Goal: Task Accomplishment & Management: Complete application form

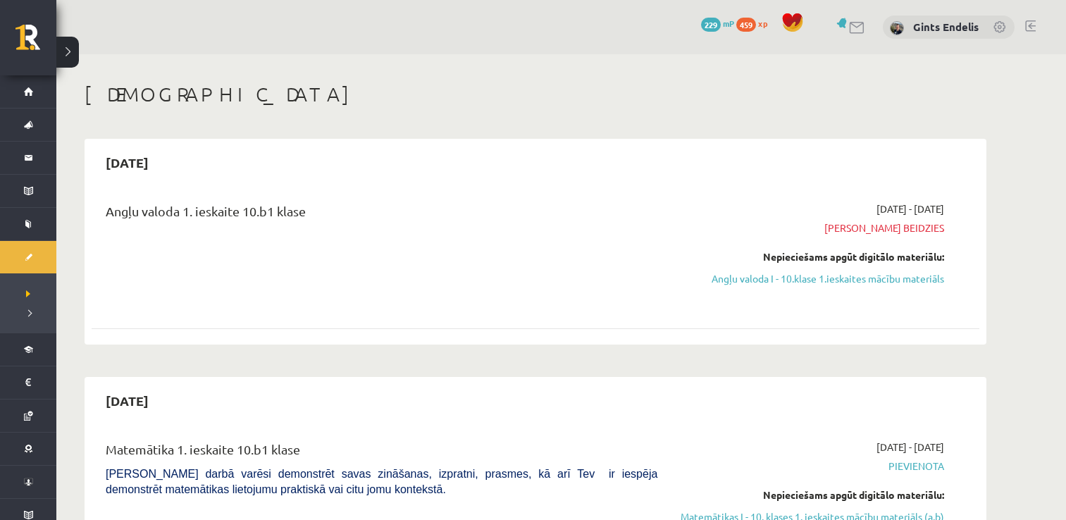
scroll to position [400, 0]
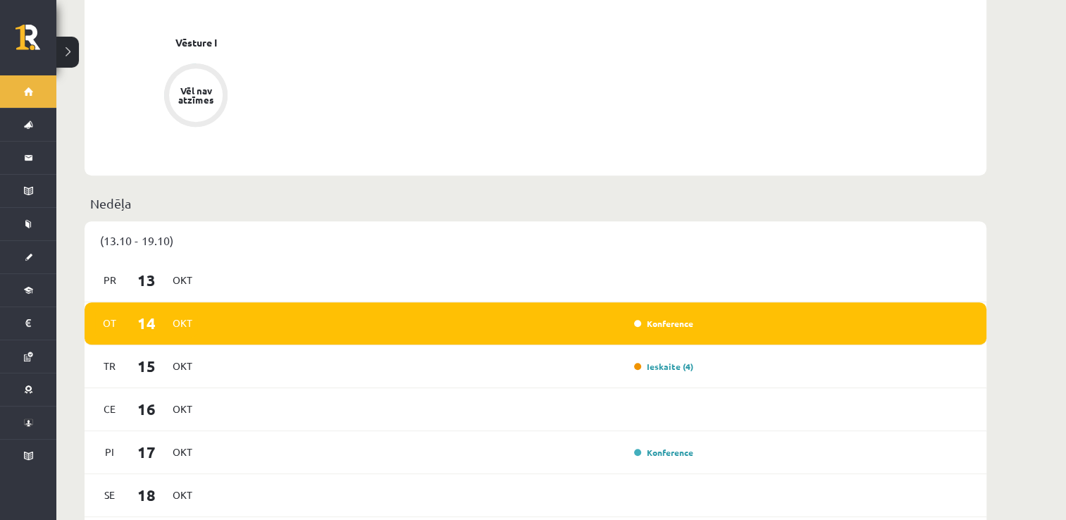
scroll to position [716, 0]
click at [667, 361] on link "Ieskaite (4)" at bounding box center [663, 366] width 59 height 11
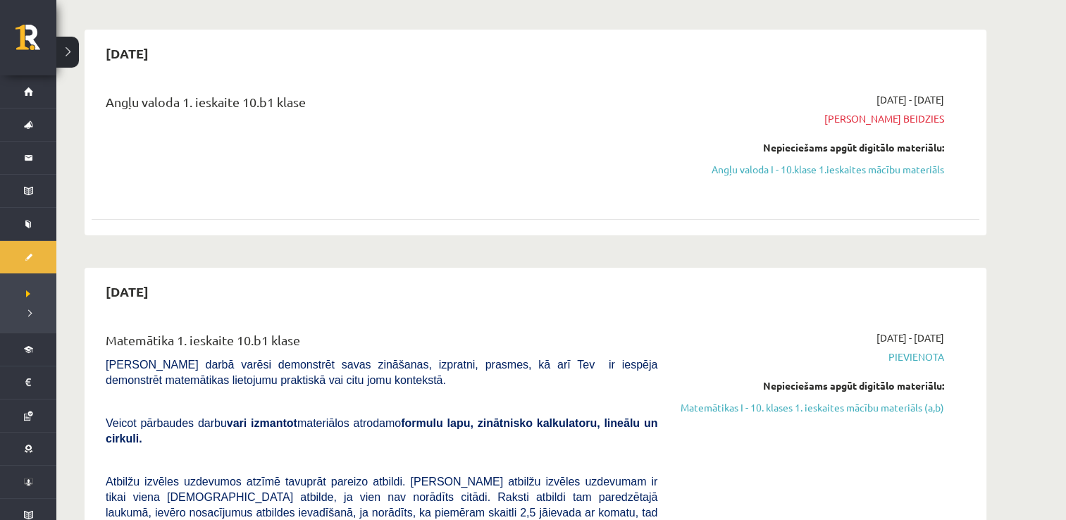
scroll to position [107, 0]
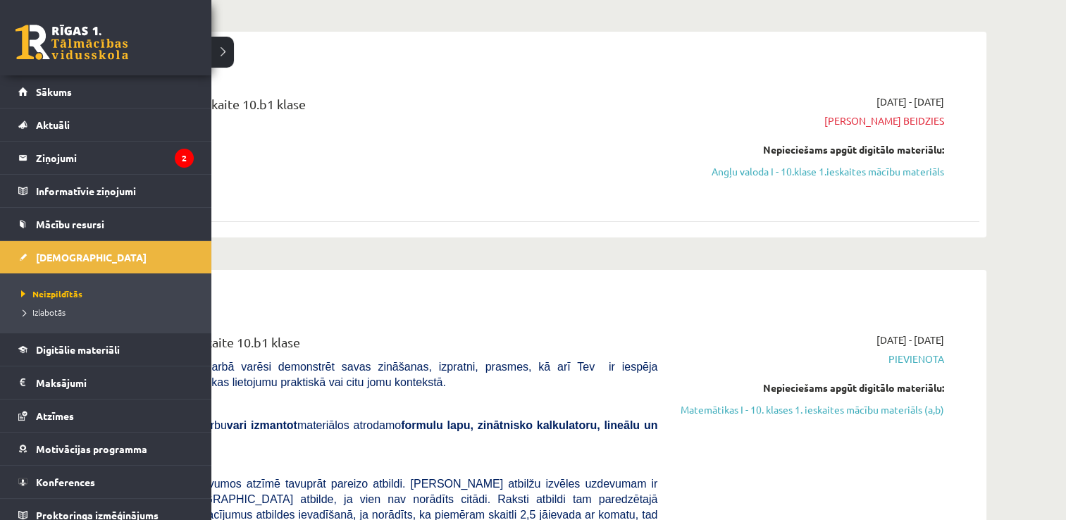
click at [21, 42] on link at bounding box center [71, 42] width 113 height 35
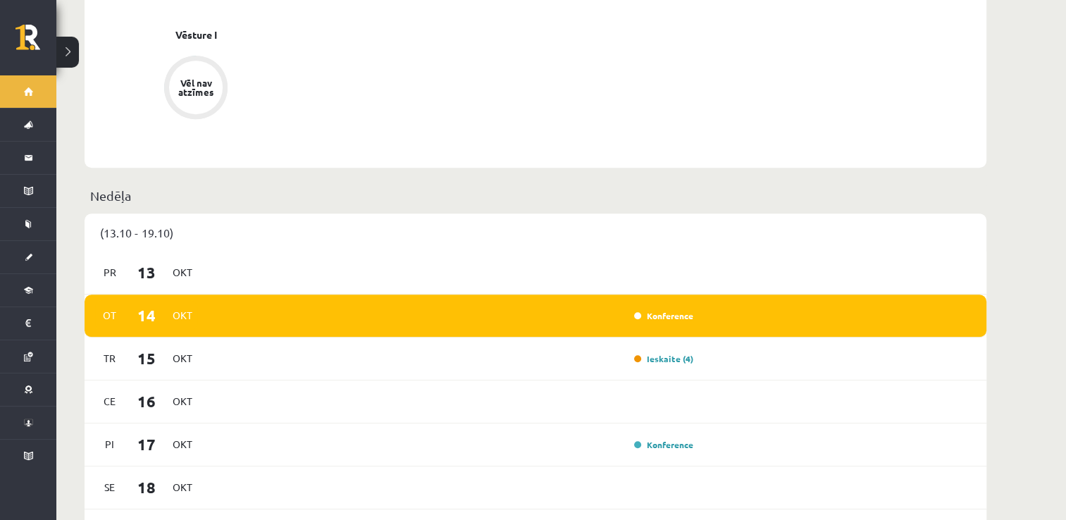
scroll to position [730, 0]
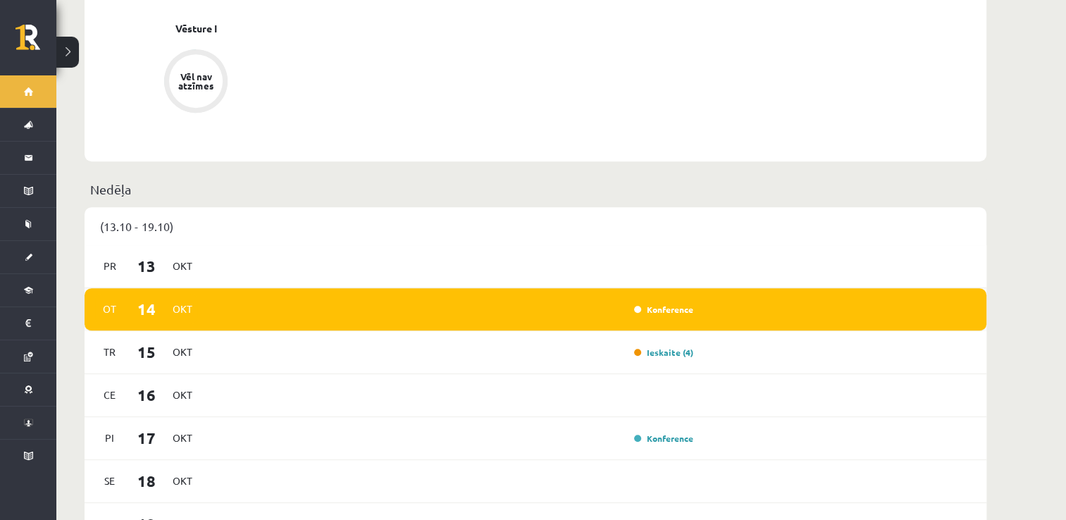
click at [674, 302] on div "Konference" at bounding box center [662, 309] width 70 height 14
click at [666, 304] on link "Konference" at bounding box center [663, 309] width 59 height 11
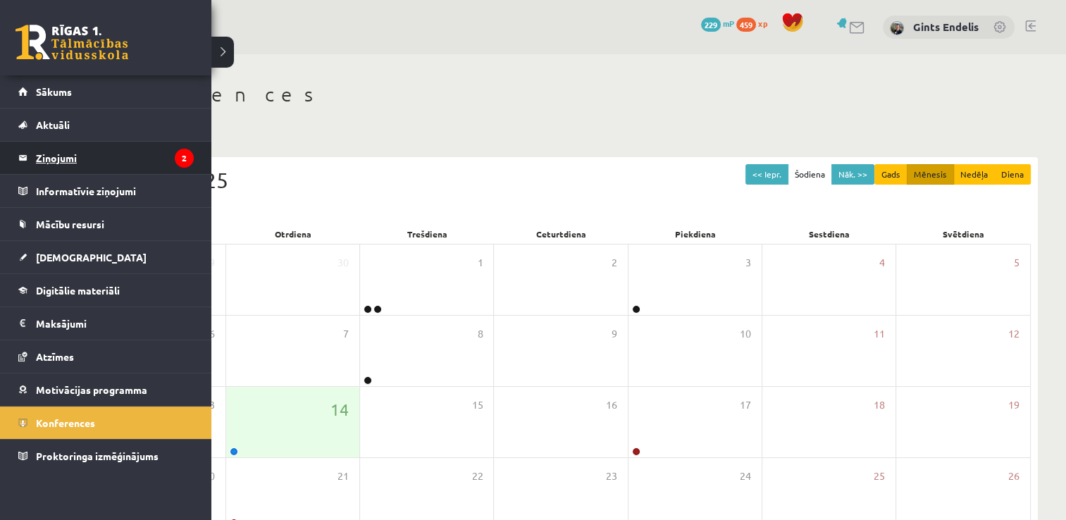
click at [65, 168] on legend "Ziņojumi 2" at bounding box center [115, 158] width 158 height 32
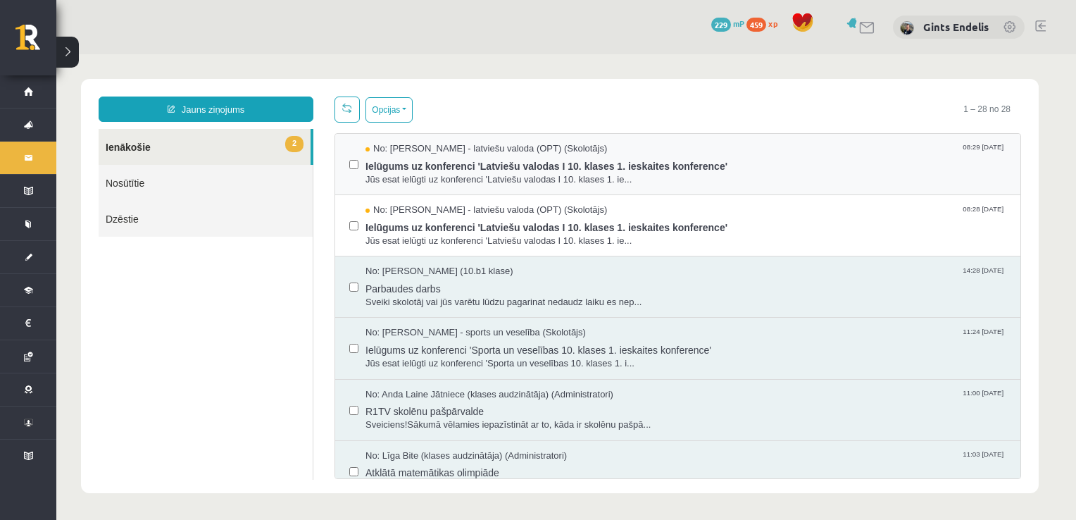
click at [352, 156] on label at bounding box center [353, 157] width 9 height 31
click at [452, 199] on div "No: Laila Jirgensone - latviešu valoda (OPT) (Skolotājs) 08:28 14/10/2025 Ielūg…" at bounding box center [677, 225] width 685 height 61
click at [421, 231] on span "Ielūgums uz konferenci 'Latviešu valodas I 10. klases 1. ieskaites konference'" at bounding box center [686, 226] width 641 height 18
click at [395, 156] on span "Ielūgums uz konferenci 'Latviešu valodas I 10. klases 1. ieskaites konference'" at bounding box center [686, 165] width 641 height 18
click at [423, 227] on span "Ielūgums uz konferenci 'Latviešu valodas I 10. klases 1. ieskaites konference'" at bounding box center [686, 226] width 641 height 18
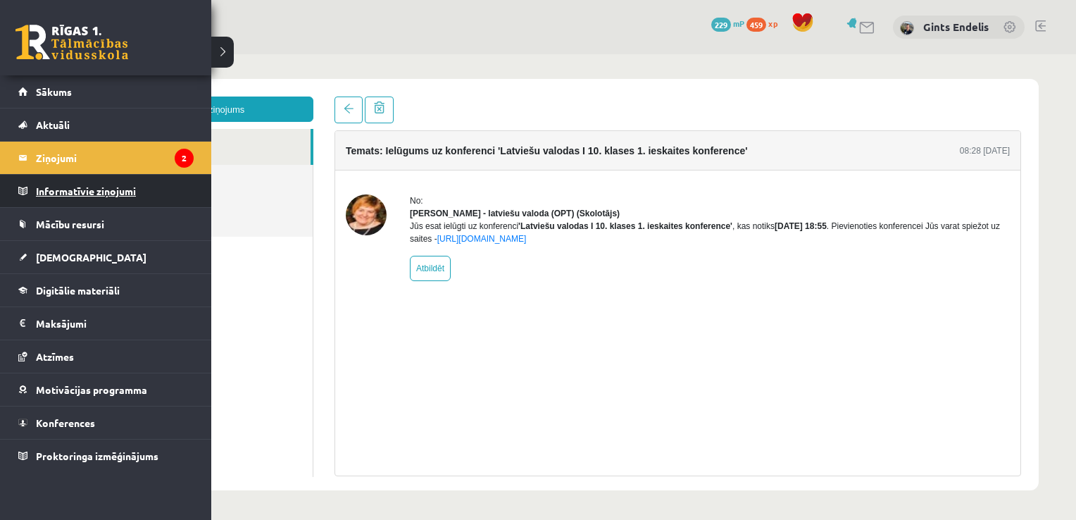
click at [42, 189] on legend "Informatīvie ziņojumi 0" at bounding box center [115, 191] width 158 height 32
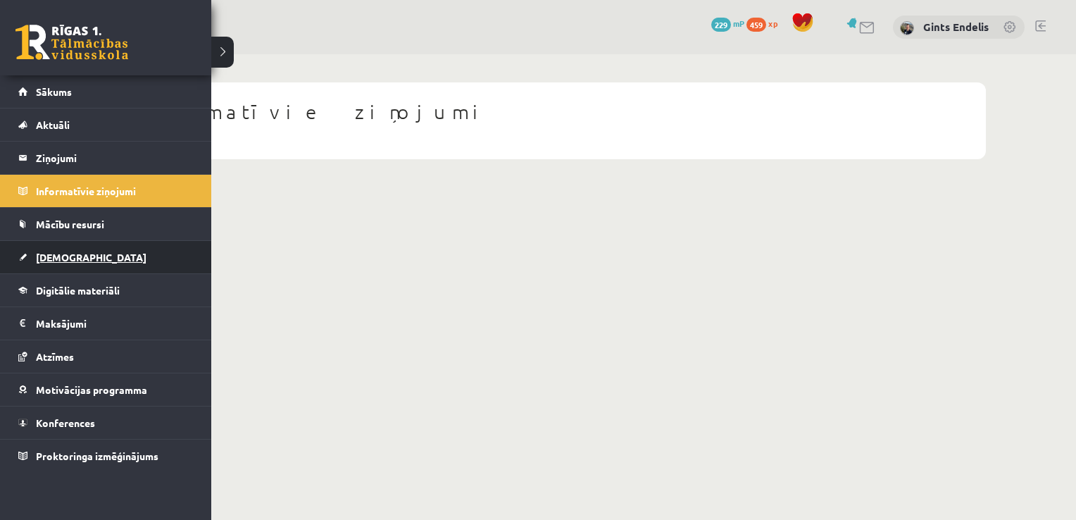
click at [60, 258] on span "[DEMOGRAPHIC_DATA]" at bounding box center [91, 257] width 111 height 13
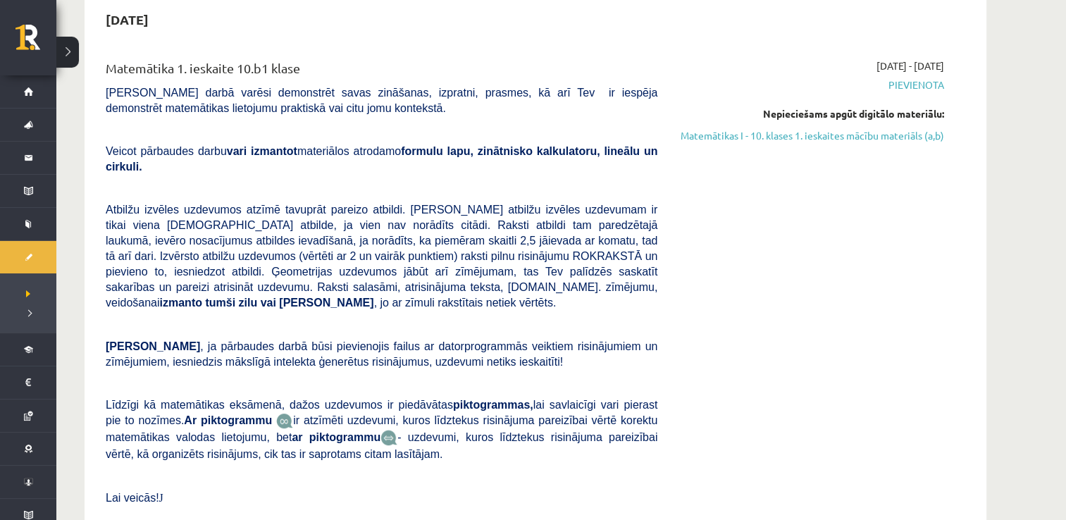
scroll to position [378, 0]
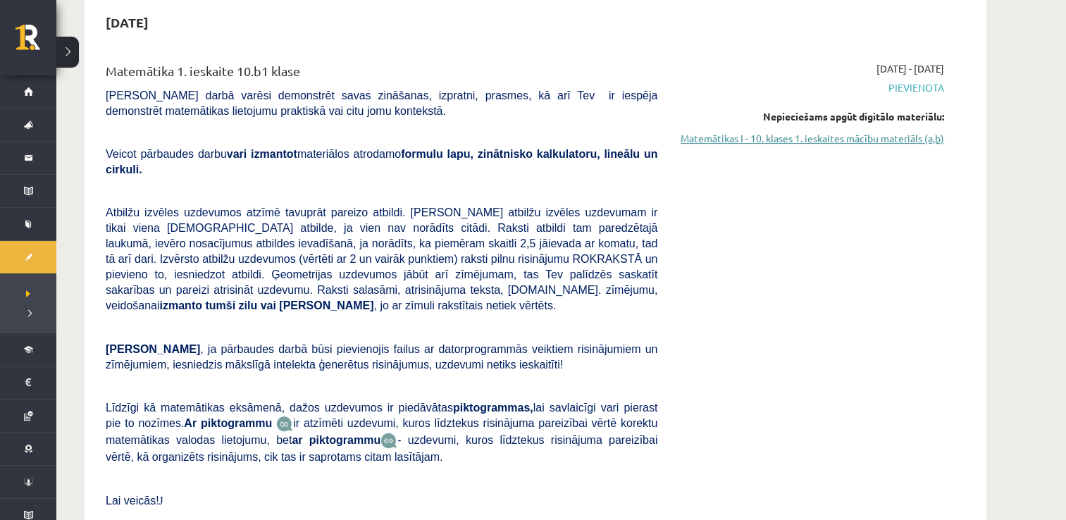
click at [814, 142] on link "Matemātikas I - 10. klases 1. ieskaites mācību materiāls (a,b)" at bounding box center [811, 138] width 266 height 15
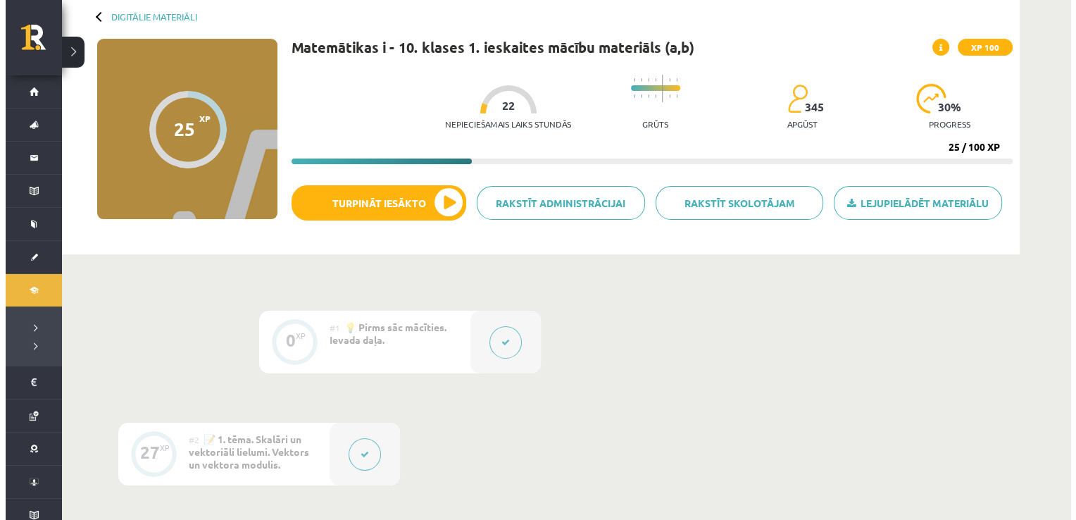
scroll to position [47, 0]
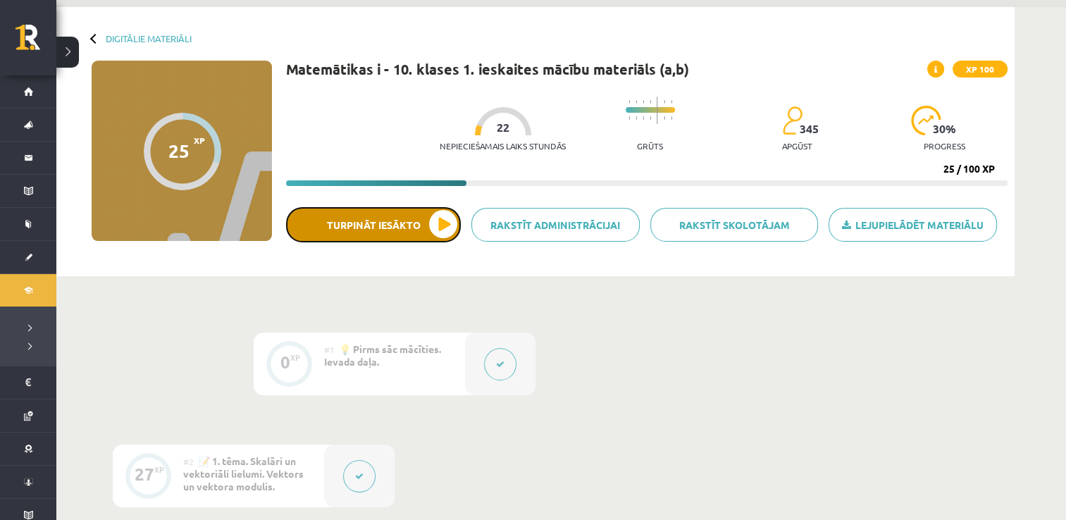
click at [438, 224] on button "Turpināt iesākto" at bounding box center [373, 224] width 175 height 35
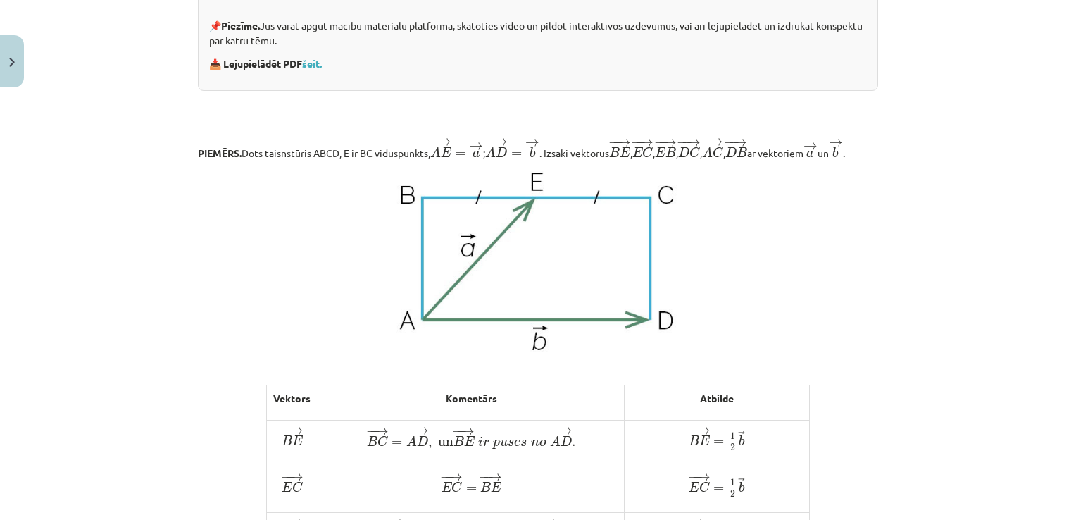
scroll to position [403, 0]
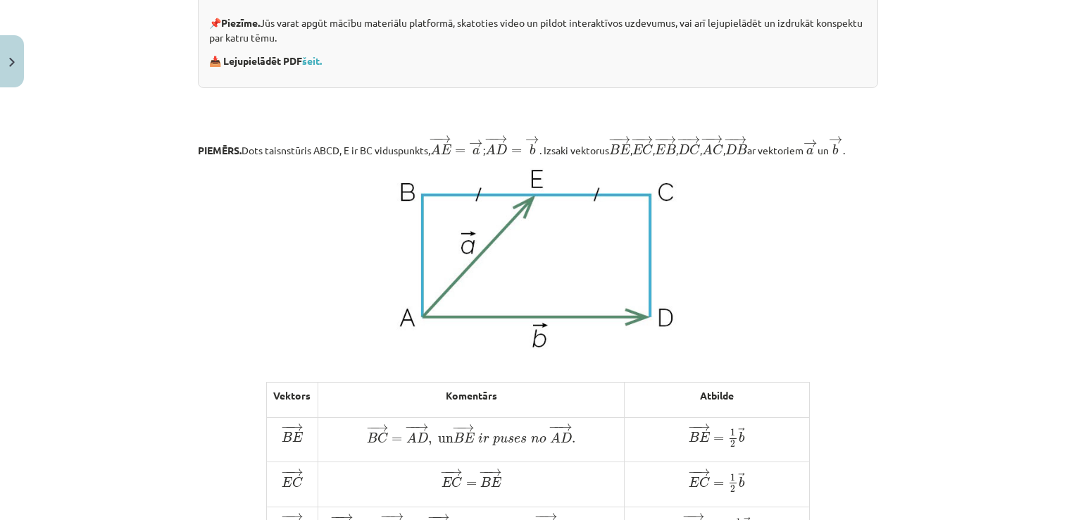
click at [349, 198] on p at bounding box center [538, 258] width 681 height 183
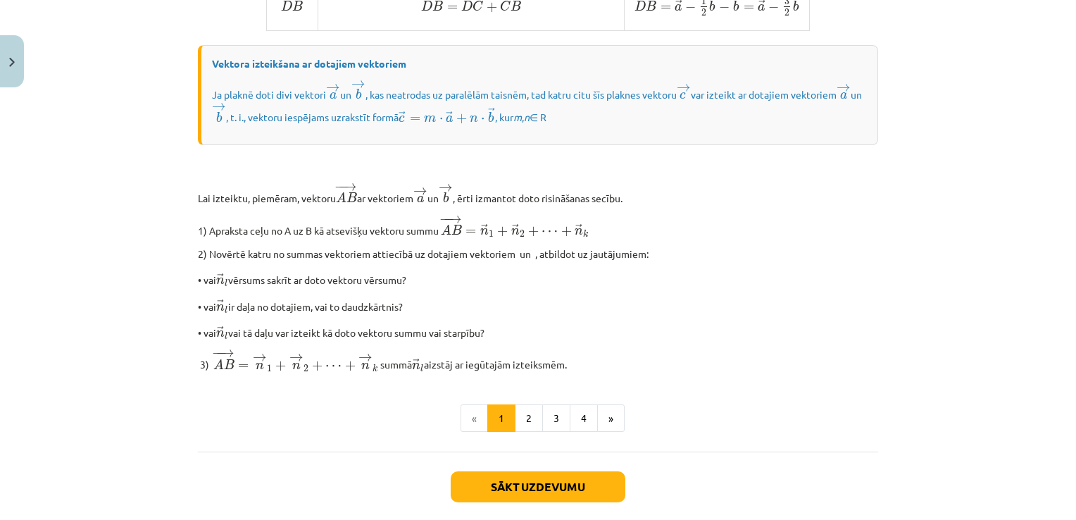
scroll to position [1159, 0]
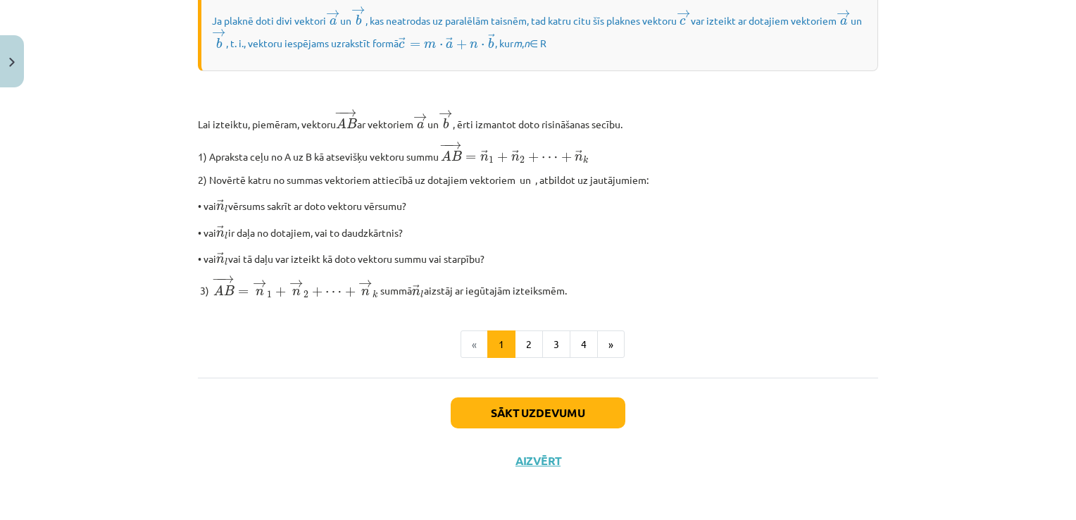
drag, startPoint x: 193, startPoint y: 144, endPoint x: 568, endPoint y: 287, distance: 401.4
copy div "PIEMĒRS. Dots taisnstūris ABCD, E ir BC viduspunkts, − − → A E = → a A E → = a …"
click at [521, 349] on button "2" at bounding box center [529, 344] width 28 height 28
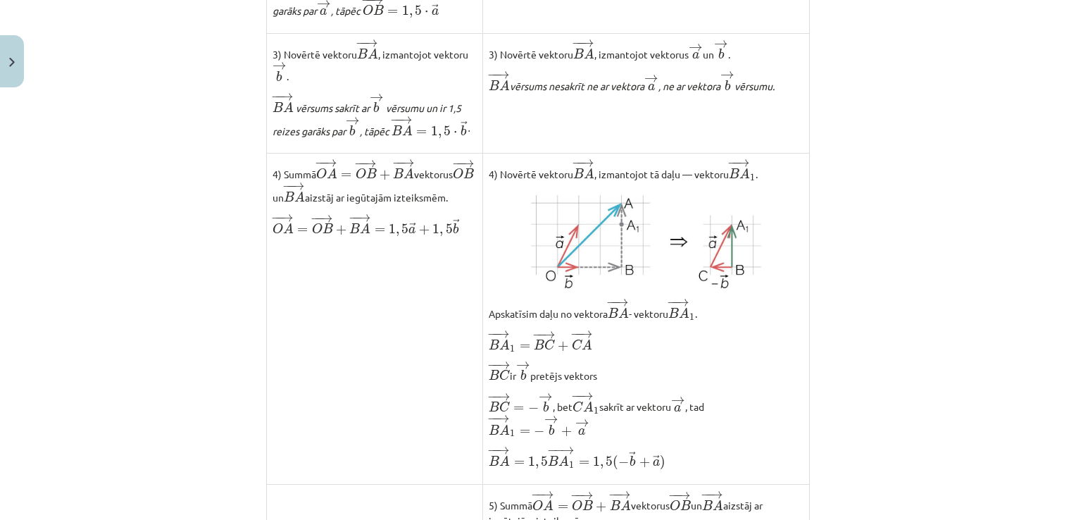
scroll to position [1149, 0]
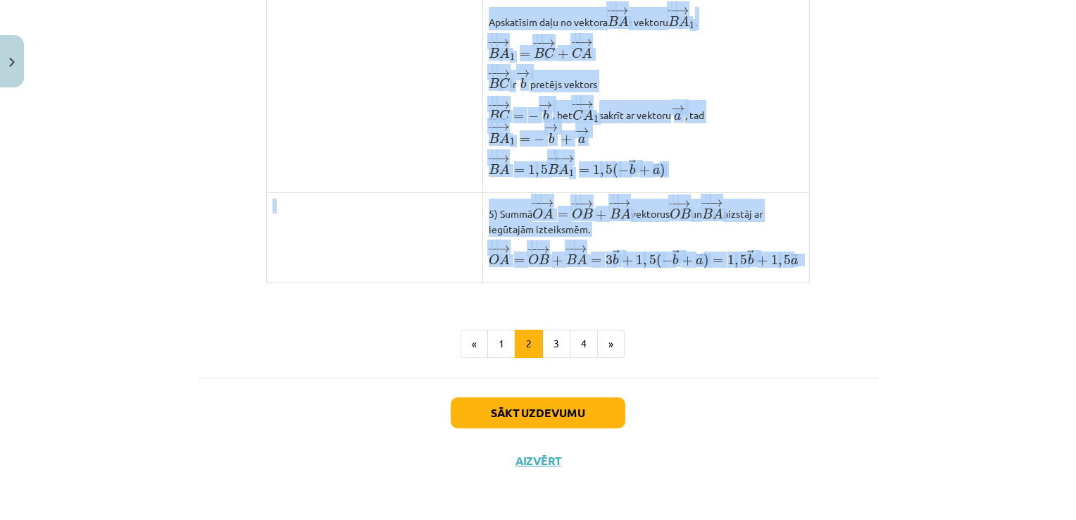
drag, startPoint x: 194, startPoint y: 166, endPoint x: 802, endPoint y: 266, distance: 616.3
copy div "zsaki vektoru ﻿ − − → O A O A → ar vektoriem → a a → un → b b → . Iepazīsties a…"
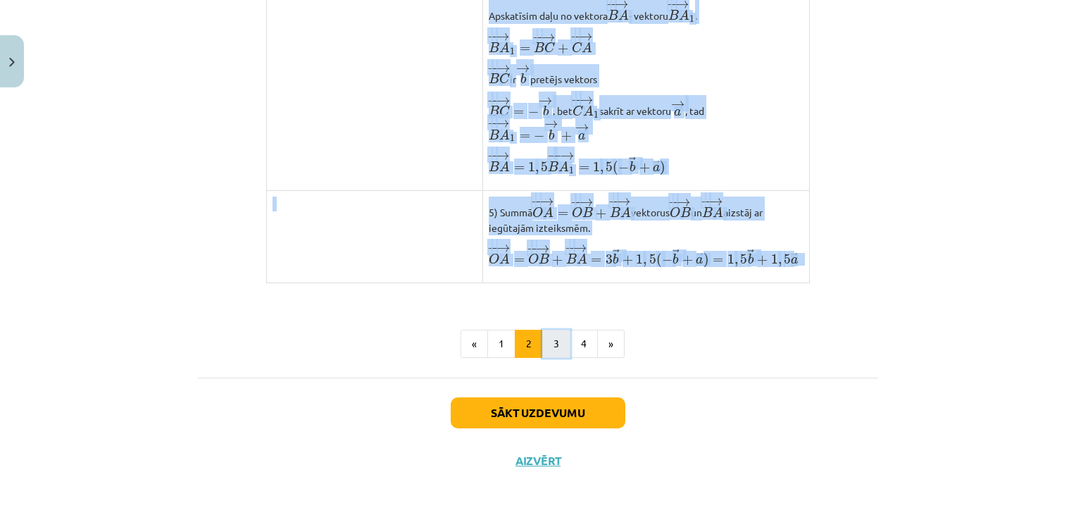
click at [552, 344] on button "3" at bounding box center [556, 344] width 28 height 28
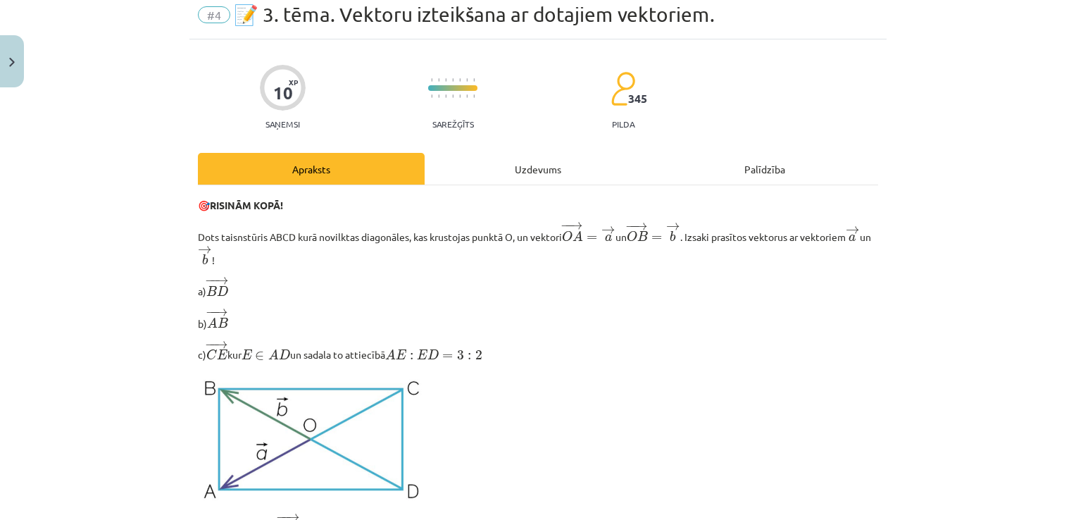
scroll to position [0, 0]
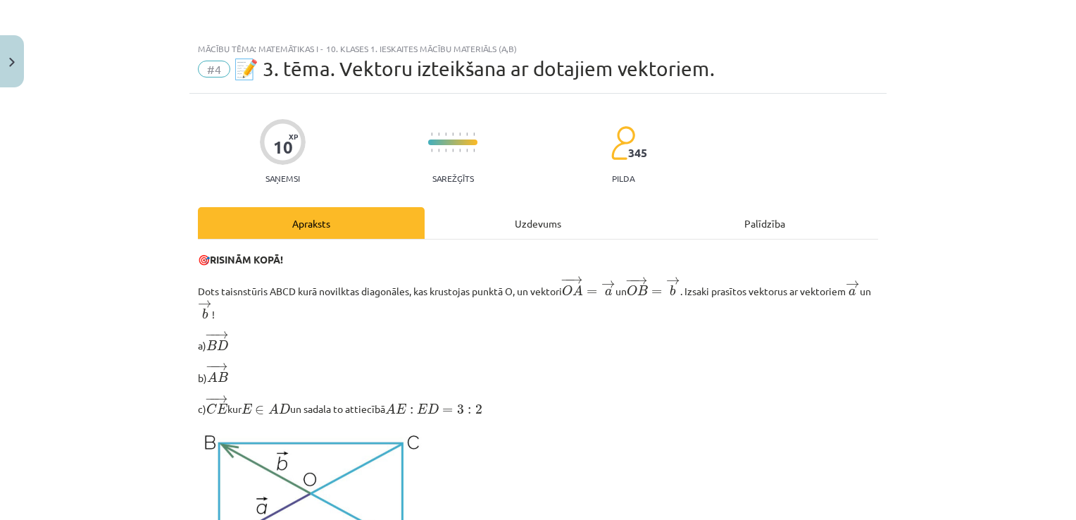
click at [530, 216] on div "Uzdevums" at bounding box center [538, 223] width 227 height 32
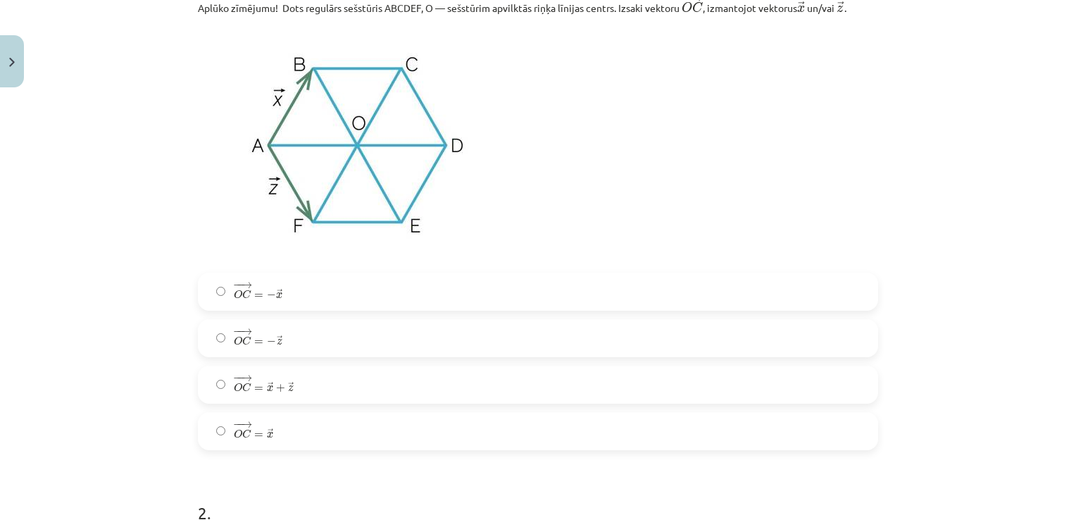
scroll to position [330, 0]
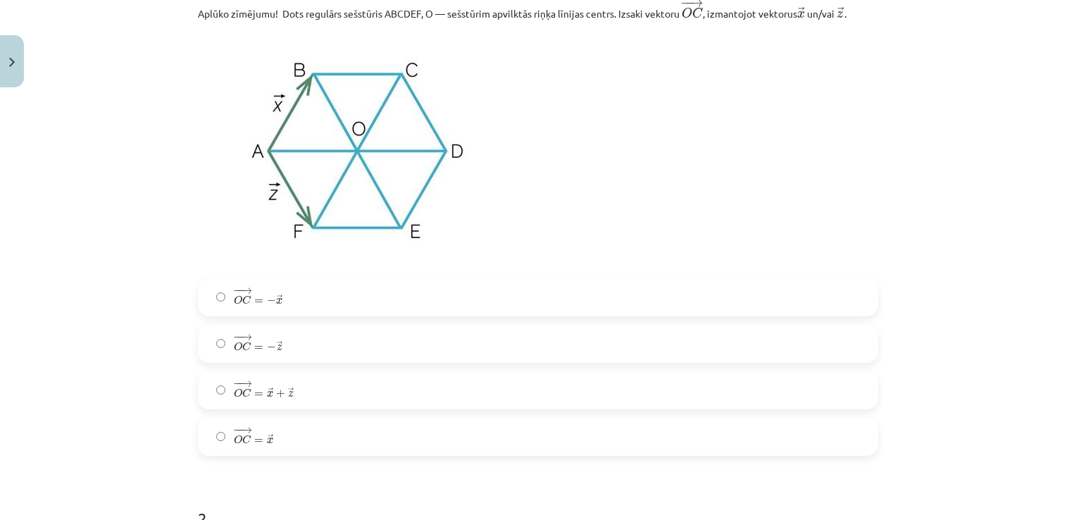
click at [212, 430] on label "− − → O C = → x O C → = x →" at bounding box center [538, 436] width 678 height 35
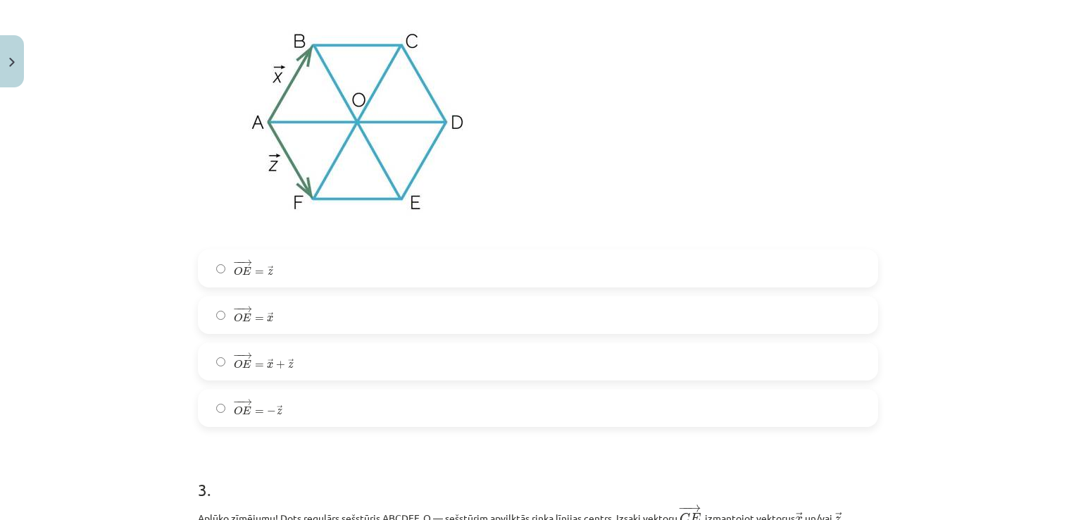
scroll to position [892, 0]
click at [234, 278] on span "− − → O E = → z O E → = z →" at bounding box center [253, 268] width 39 height 20
click at [209, 271] on label "− − → O E = → z O E → = z →" at bounding box center [538, 267] width 678 height 35
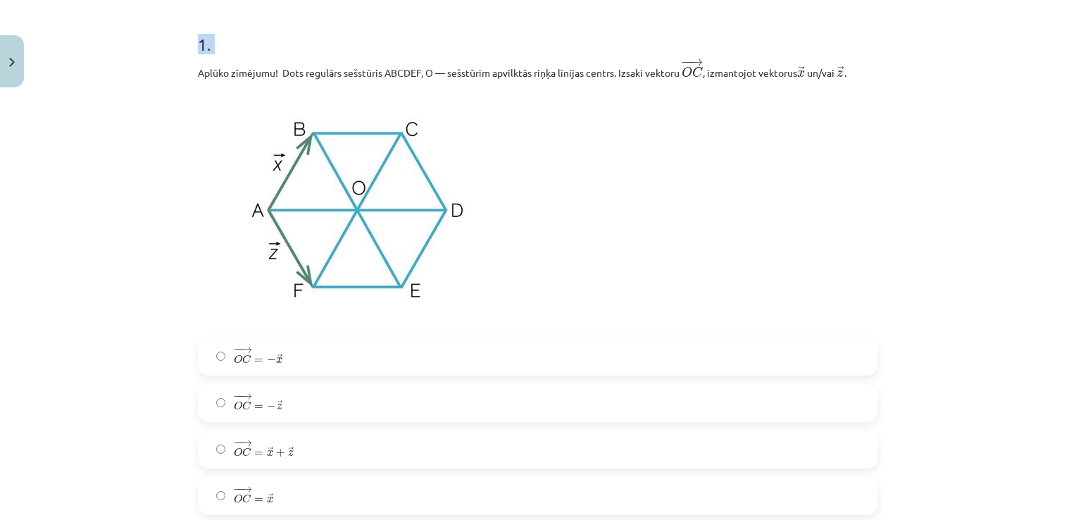
scroll to position [347, 0]
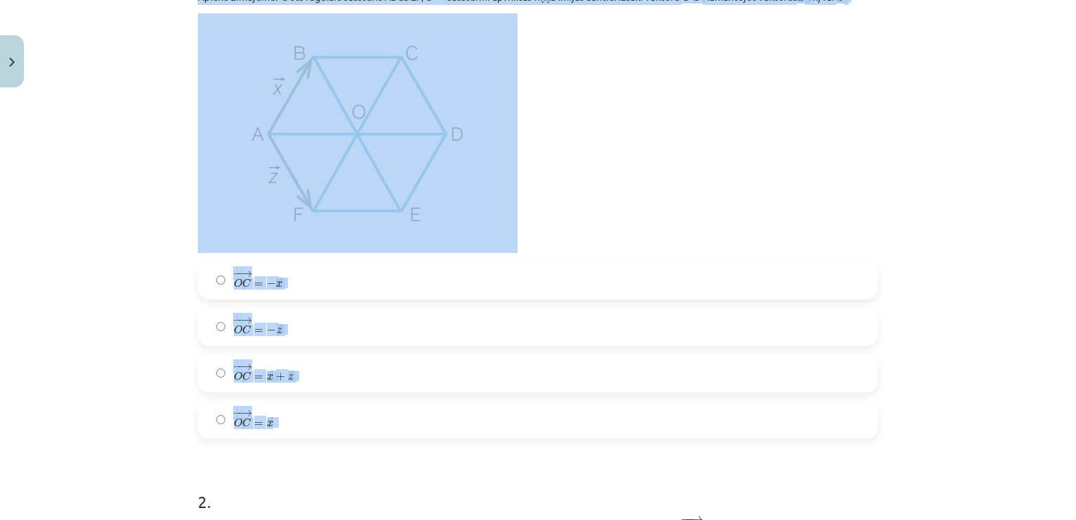
drag, startPoint x: 182, startPoint y: 66, endPoint x: 566, endPoint y: 399, distance: 507.9
click at [566, 399] on div "Mācību tēma: Matemātikas i - 10. klases 1. ieskaites mācību materiāls (a,b) #4 …" at bounding box center [538, 260] width 1076 height 520
copy div "Aplūko zīmējumu! Dots regulārs sešstūris ABCDEF, O — sešstūrim apvilktās riņķa …"
click at [182, 289] on div "Mācību tēma: Matemātikas i - 10. klases 1. ieskaites mācību materiāls (a,b) #4 …" at bounding box center [538, 260] width 1076 height 520
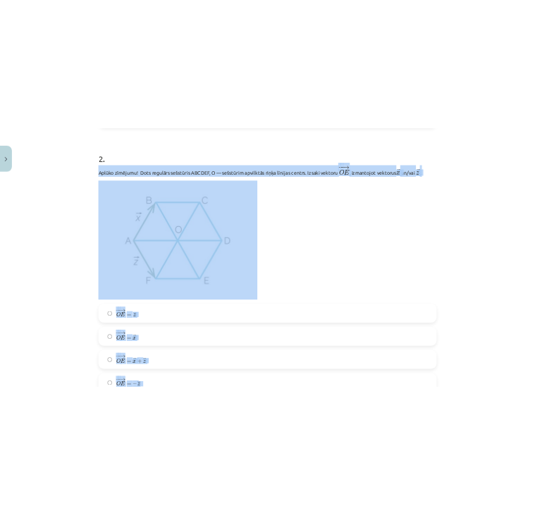
scroll to position [810, 0]
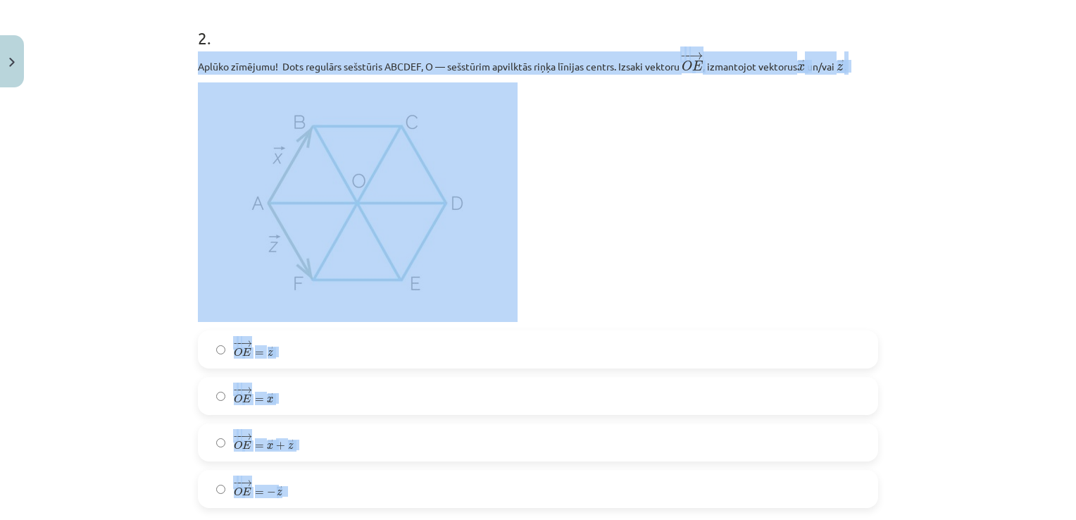
drag, startPoint x: 192, startPoint y: 101, endPoint x: 395, endPoint y: 480, distance: 429.9
copy div "Aplūko zīmējumu! Dots regulārs sešstūris ABCDEF, O — sešstūrim apvilktās riņķa …"
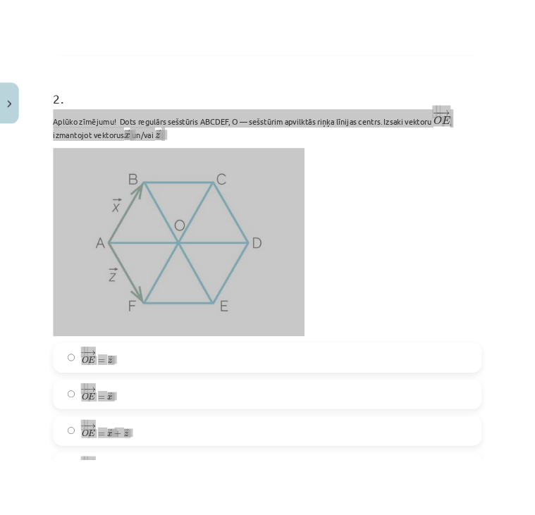
scroll to position [830, 0]
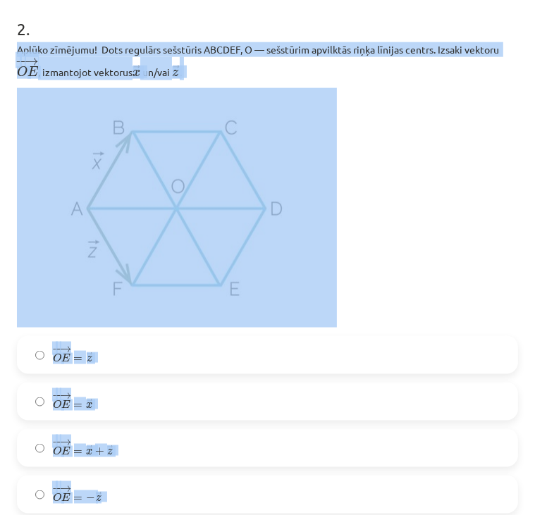
click at [397, 194] on p at bounding box center [267, 208] width 501 height 240
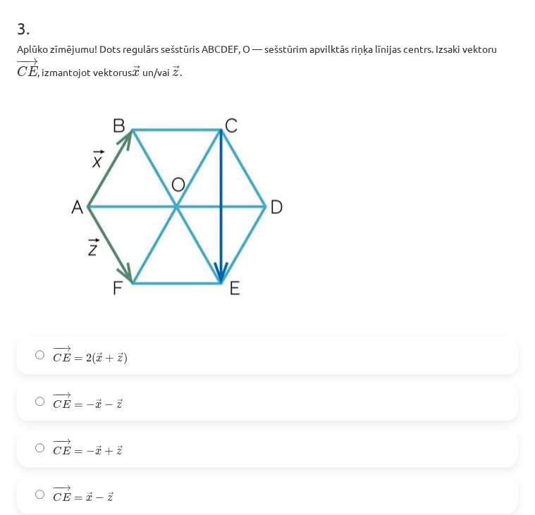
scroll to position [1378, 0]
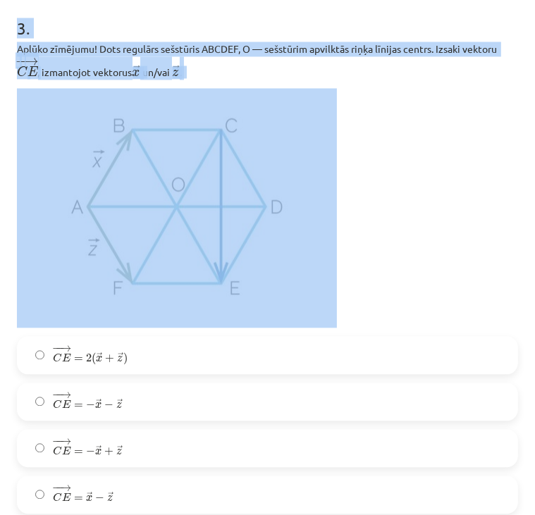
drag, startPoint x: 13, startPoint y: 25, endPoint x: 298, endPoint y: 309, distance: 403.0
click at [298, 309] on div "10 XP Saņemsi Sarežģīts 345 pilda Apraksts Uzdevums Palīdzība 1 . Aplūko zīmēju…" at bounding box center [267, 244] width 518 height 3067
copy div "3 . Aplūko zīmējumu! Dots regulārs sešstūris ABCDEF, O — sešstūrim apvilktās ri…"
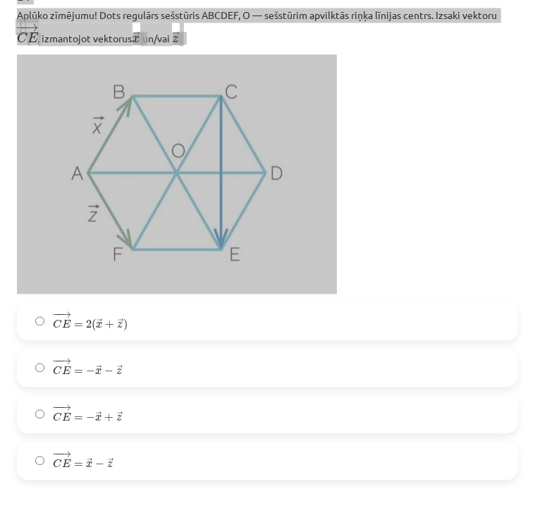
scroll to position [1413, 0]
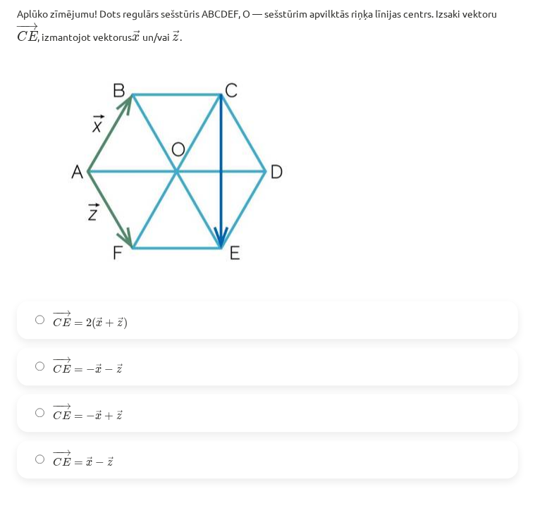
click at [40, 456] on label "− − → C E = → x − → z C E → = x → − z →" at bounding box center [267, 459] width 498 height 35
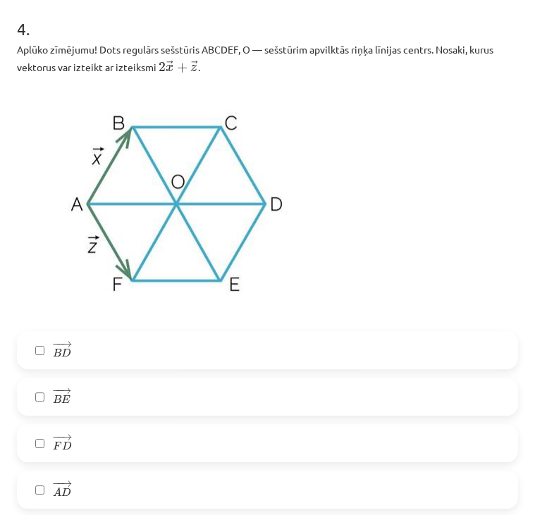
scroll to position [1925, 0]
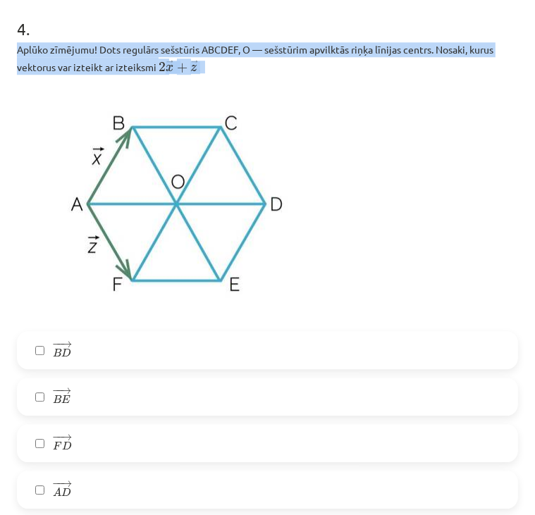
drag, startPoint x: 14, startPoint y: 49, endPoint x: 187, endPoint y: 76, distance: 175.5
copy p "Aplūko zīmējumu! Dots regulārs sešstūris ABCDEF, O — sešstūrim apvilktās riņķa …"
click at [281, 120] on img at bounding box center [177, 203] width 320 height 240
click at [204, 51] on p "Aplūko zīmējumu! Dots regulārs sešstūris ABCDEF, O — sešstūrim apvilktās riņķa …" at bounding box center [267, 58] width 501 height 32
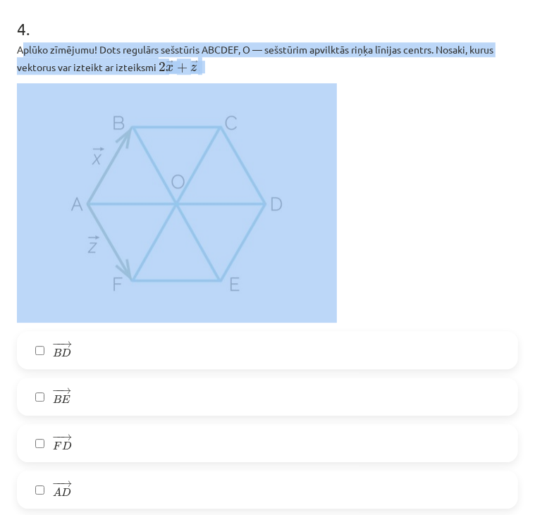
drag, startPoint x: 20, startPoint y: 49, endPoint x: 217, endPoint y: 268, distance: 294.8
click at [217, 268] on div "Aplūko zīmējumu! Dots regulārs sešstūris ABCDEF, O — sešstūrim apvilktās riņķa …" at bounding box center [267, 182] width 501 height 280
copy div "plūko zīmējumu! Dots regulārs sešstūris ABCDEF, O — sešstūrim apvilktās riņķa l…"
click at [437, 189] on p at bounding box center [267, 203] width 501 height 240
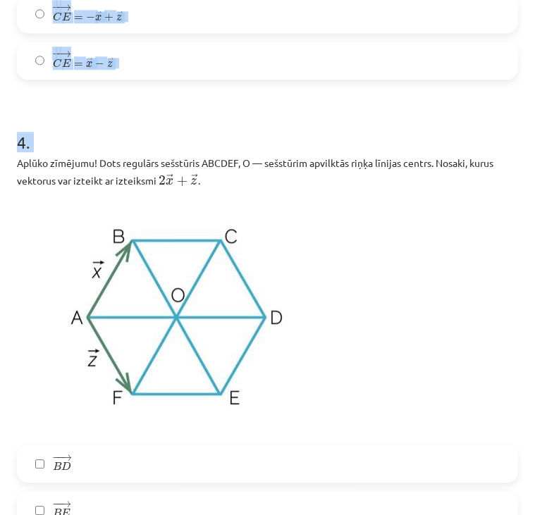
scroll to position [1952, 0]
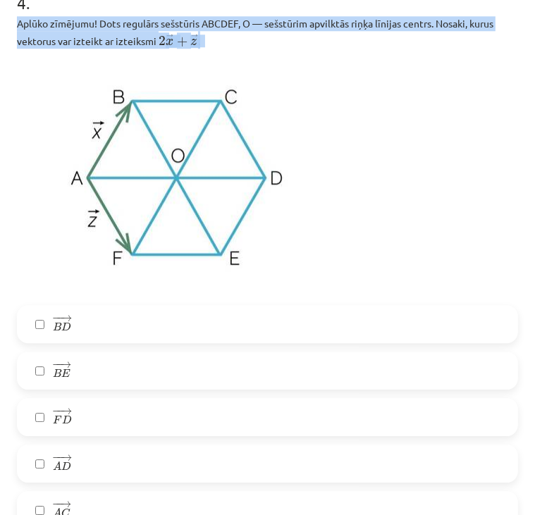
drag, startPoint x: 16, startPoint y: 89, endPoint x: 216, endPoint y: 42, distance: 205.1
copy p "Aplūko zīmējumu! Dots regulārs sešstūris ABCDEF, O — sešstūrim apvilktās riņķa …"
click at [252, 97] on img at bounding box center [177, 177] width 320 height 240
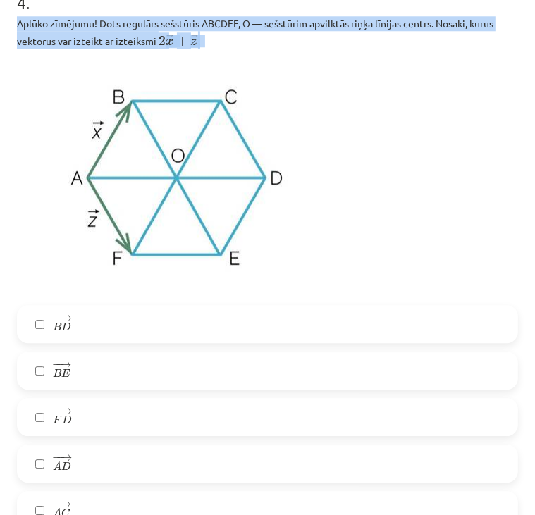
click at [252, 97] on img at bounding box center [177, 177] width 320 height 240
click at [290, 151] on img at bounding box center [177, 177] width 320 height 240
click at [192, 152] on img at bounding box center [177, 177] width 320 height 240
drag, startPoint x: 192, startPoint y: 152, endPoint x: 388, endPoint y: 48, distance: 222.5
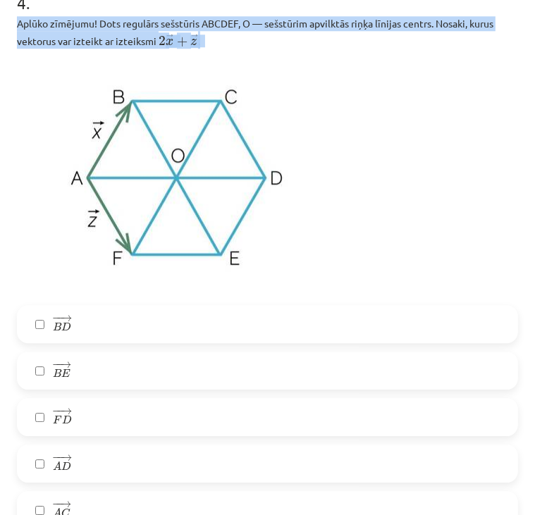
click at [388, 48] on div "Aplūko zīmējumu! Dots regulārs sešstūris ABCDEF, O — sešstūrim apvilktās riņķa …" at bounding box center [267, 156] width 501 height 280
click at [388, 48] on p "Aplūko zīmējumu! Dots regulārs sešstūris ABCDEF, O — sešstūrim apvilktās riņķa …" at bounding box center [267, 32] width 501 height 32
drag, startPoint x: 388, startPoint y: 48, endPoint x: 83, endPoint y: 133, distance: 316.7
click at [83, 133] on img at bounding box center [177, 177] width 320 height 240
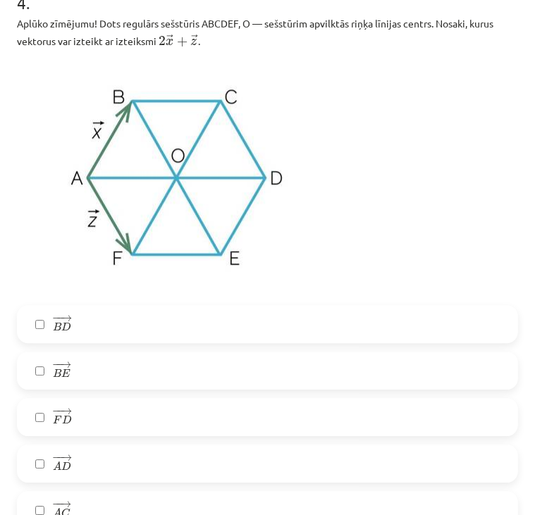
click at [214, 388] on label "− − → B E B E →" at bounding box center [267, 370] width 498 height 35
click at [397, 135] on p at bounding box center [267, 177] width 501 height 240
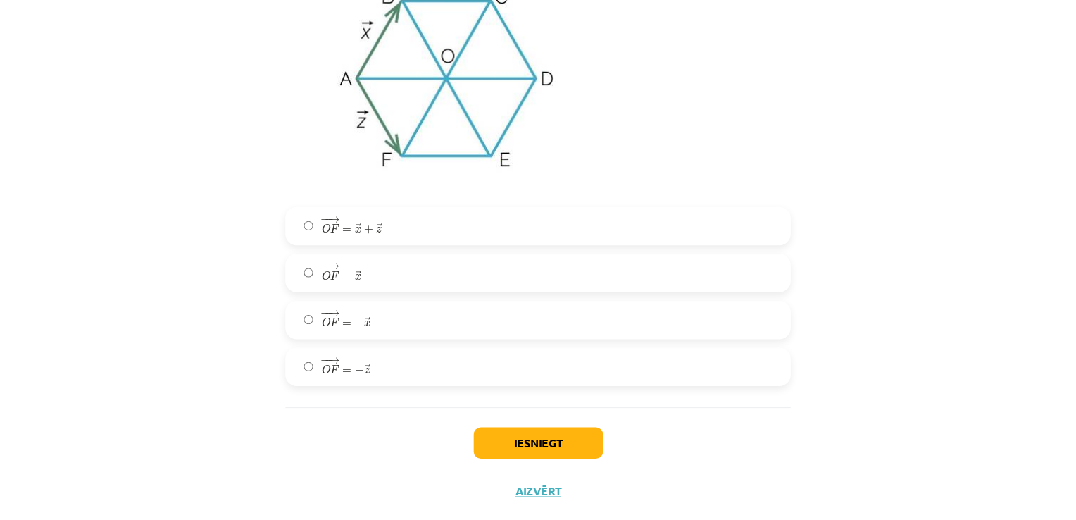
scroll to position [2653, 0]
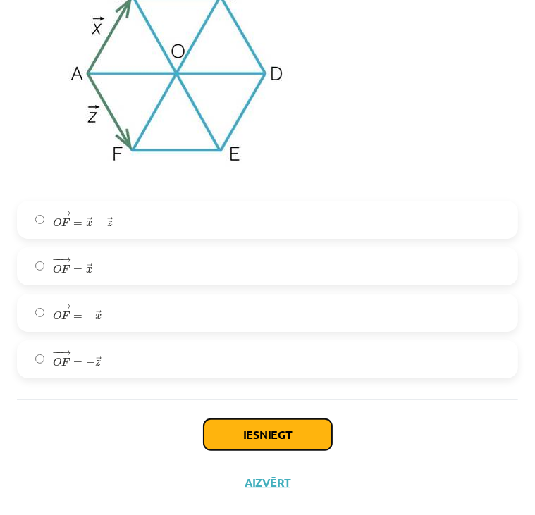
click at [263, 430] on button "Iesniegt" at bounding box center [268, 434] width 128 height 31
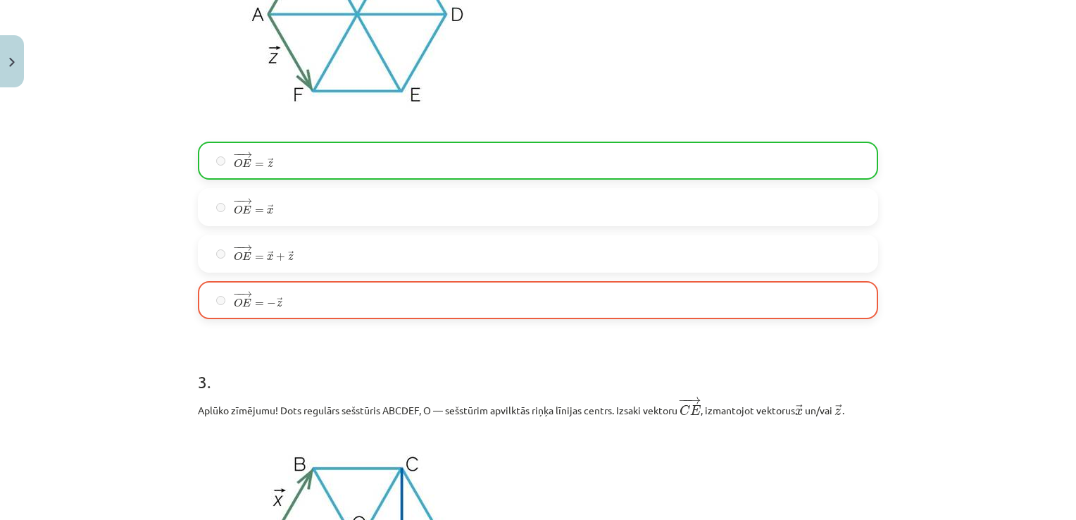
scroll to position [987, 0]
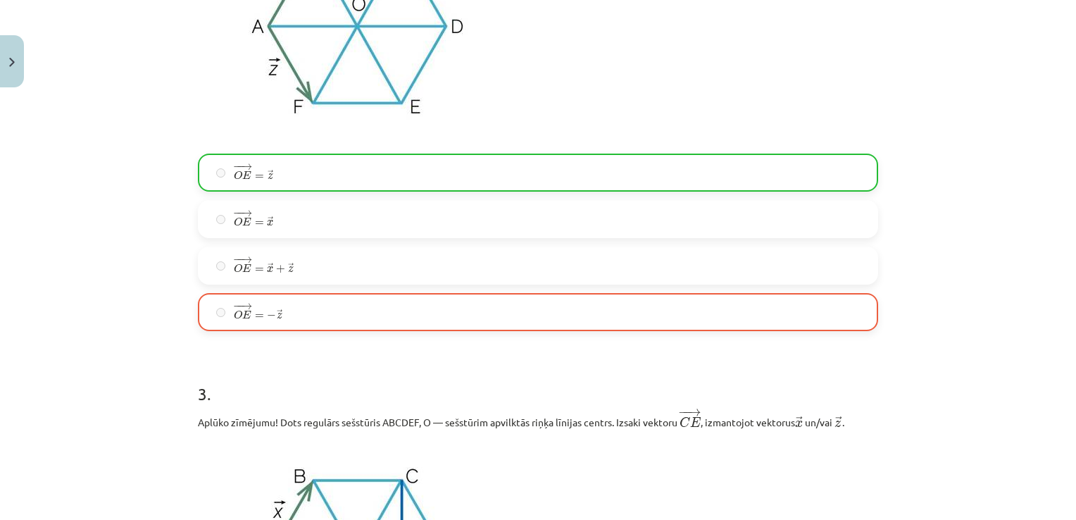
click at [696, 216] on label "− − → O E = → x O E → = x →" at bounding box center [538, 218] width 678 height 35
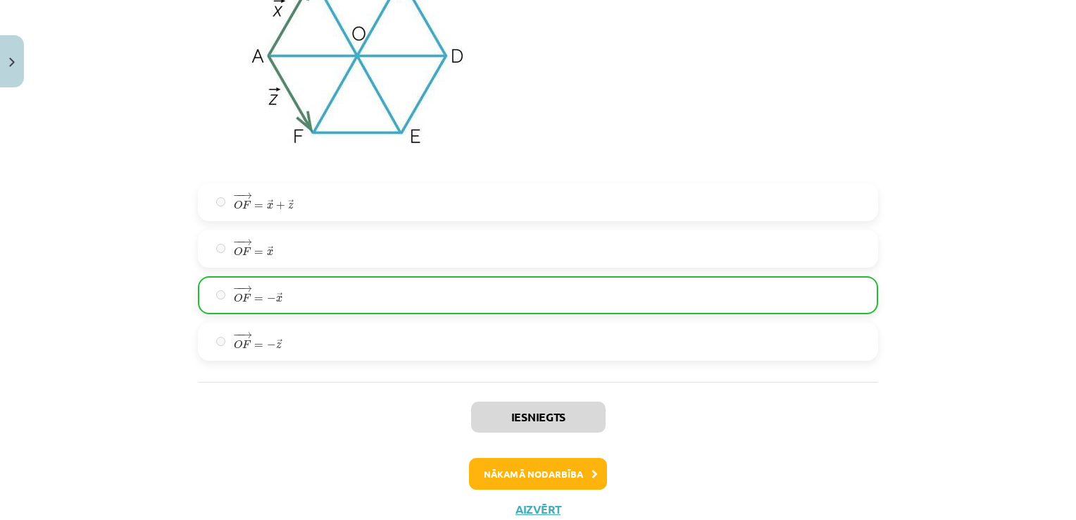
scroll to position [2650, 0]
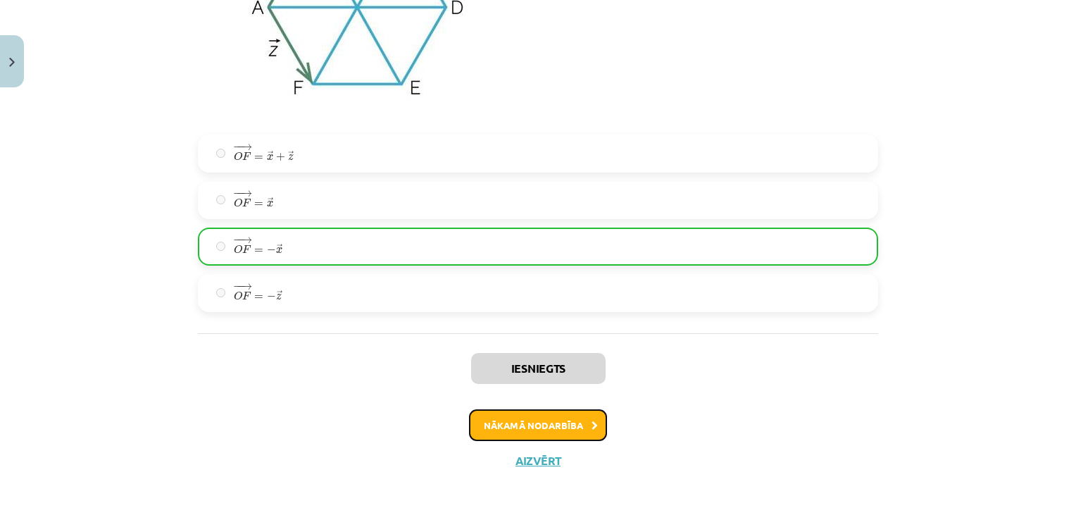
click at [538, 427] on button "Nākamā nodarbība" at bounding box center [538, 425] width 138 height 32
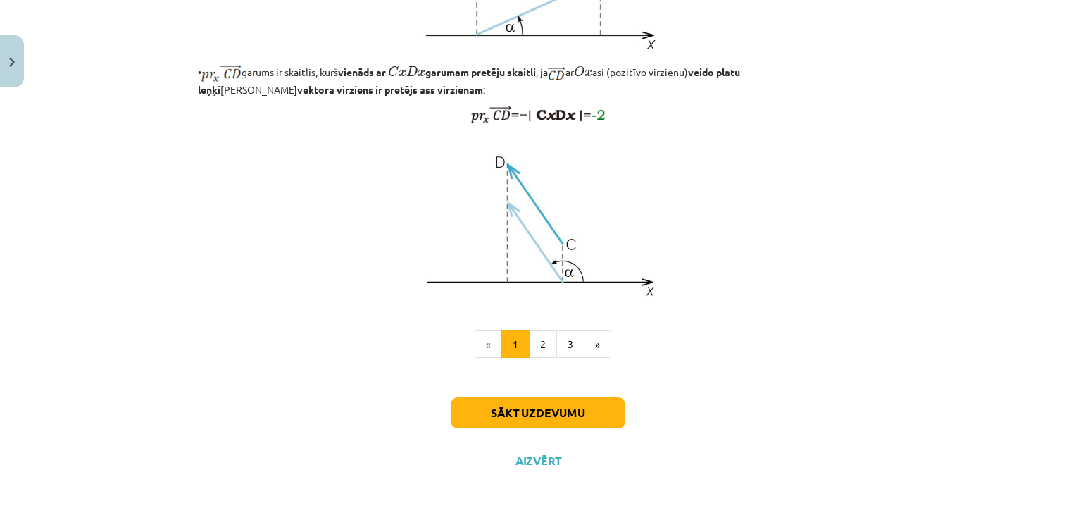
scroll to position [1151, 0]
click at [537, 345] on button "2" at bounding box center [543, 344] width 28 height 28
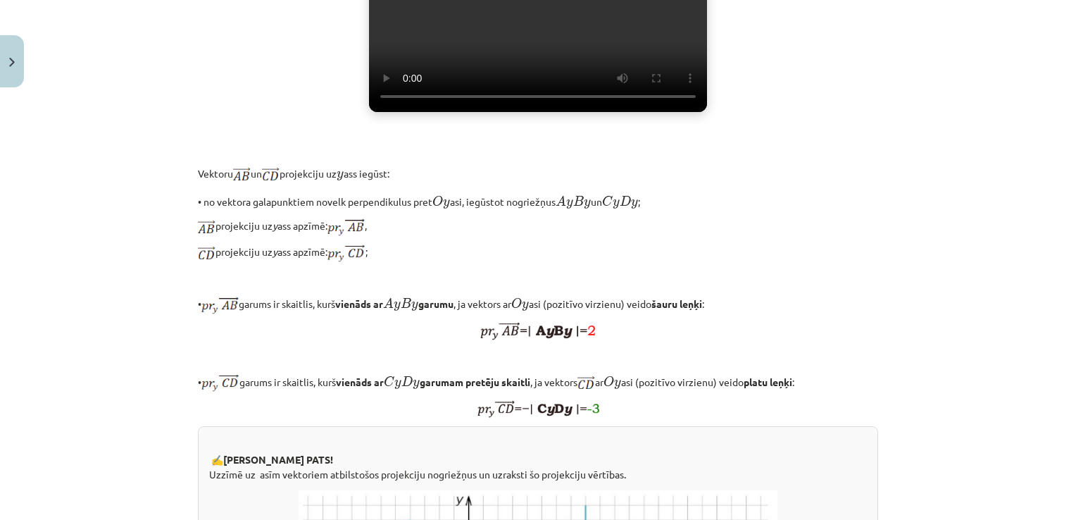
scroll to position [414, 0]
click at [872, 268] on div "Vektora projekcija uz y ass Noskaties soma.lv video: Jūsu pārlūkprogramma neatb…" at bounding box center [538, 350] width 681 height 1024
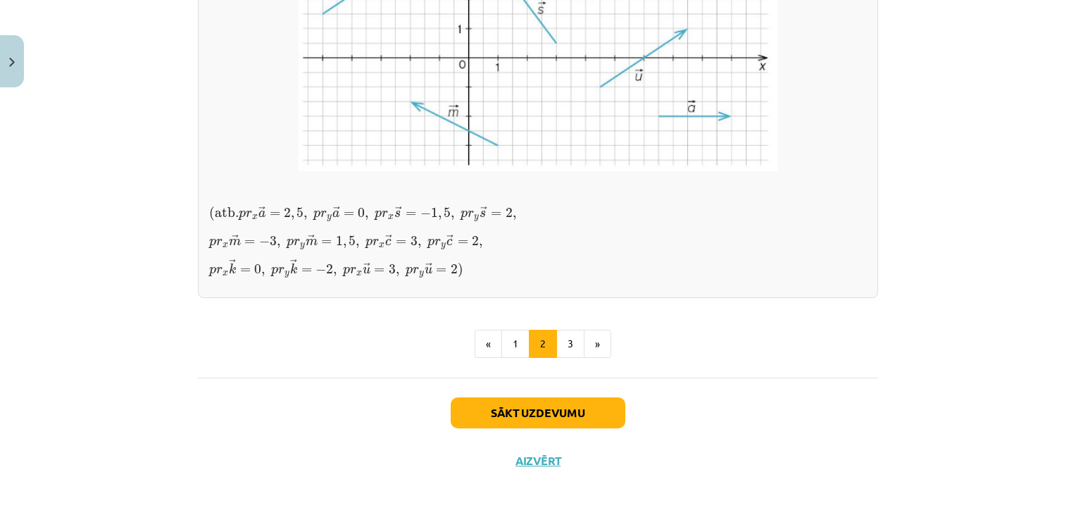
scroll to position [1270, 0]
click at [564, 358] on button "3" at bounding box center [571, 344] width 28 height 28
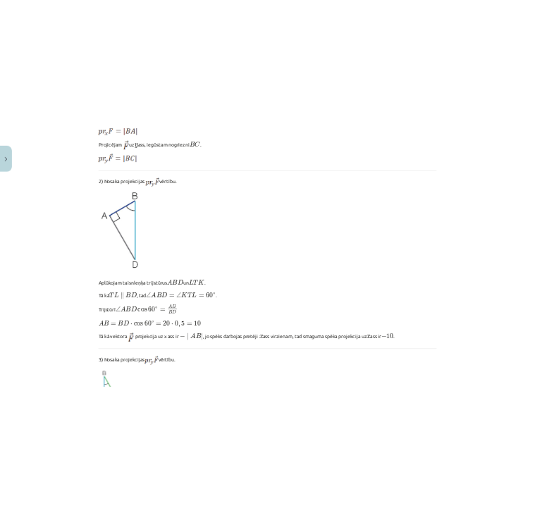
scroll to position [814, 0]
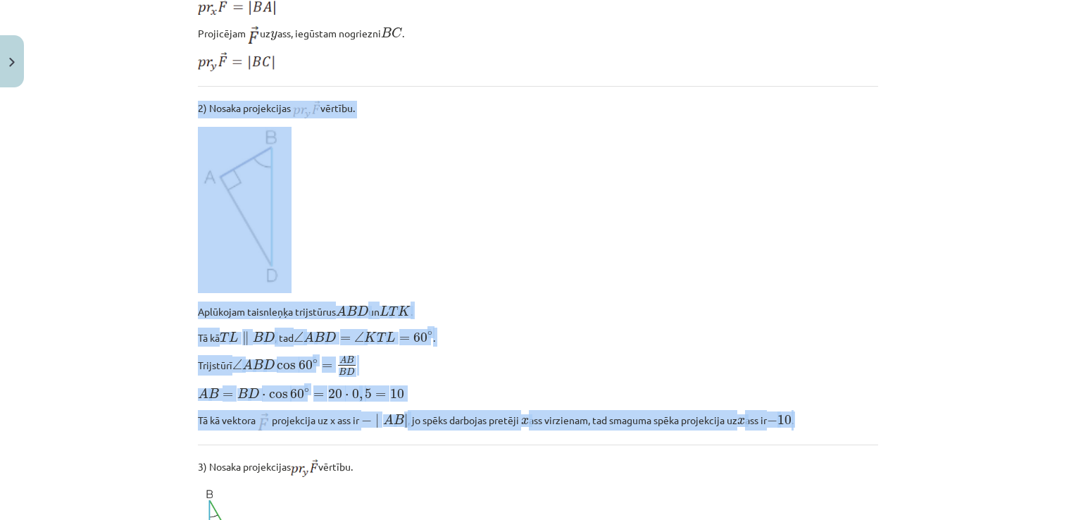
drag, startPoint x: 182, startPoint y: 97, endPoint x: 845, endPoint y: 398, distance: 728.3
click at [845, 398] on div "Mācību tēma: Matemātikas i - 10. klases 1. ieskaites mācību materiāls (a,b) #5 …" at bounding box center [538, 260] width 1076 height 520
copy div "2) Nosaka projekcijas ﻿ vērtību. Aplūkojam taisnleņķa trijstūrus A B D A B D un…"
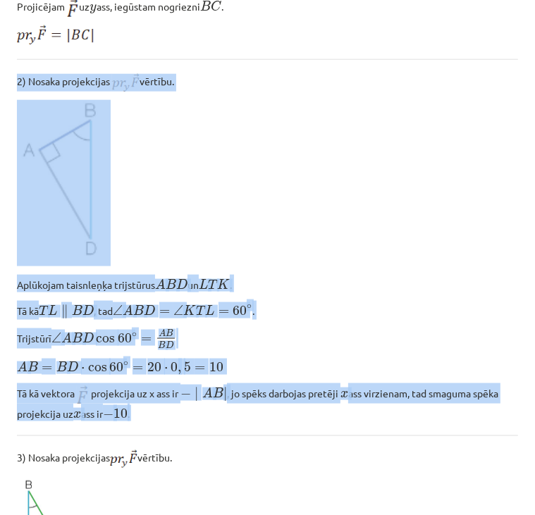
click at [277, 250] on p at bounding box center [267, 183] width 501 height 166
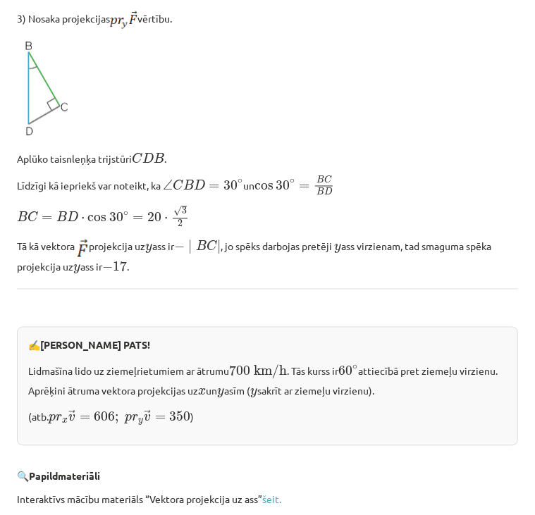
scroll to position [1431, 0]
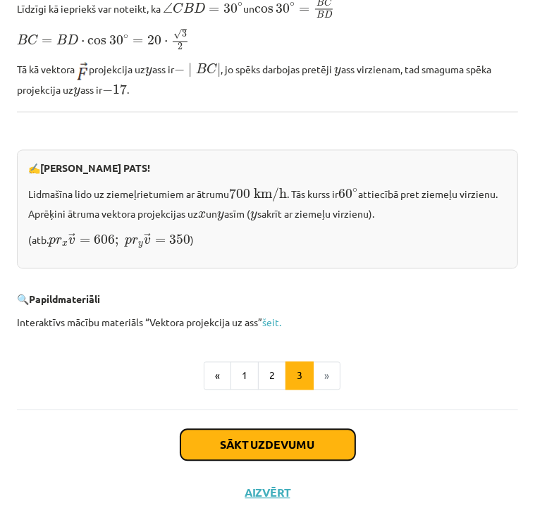
click at [257, 436] on button "Sākt uzdevumu" at bounding box center [267, 444] width 175 height 31
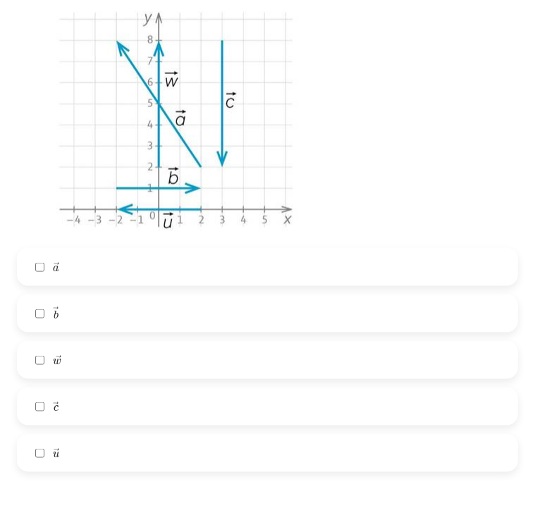
scroll to position [851, 0]
click at [35, 418] on label "→ c c →" at bounding box center [267, 407] width 498 height 35
click at [38, 273] on label "→ a a →" at bounding box center [267, 268] width 498 height 35
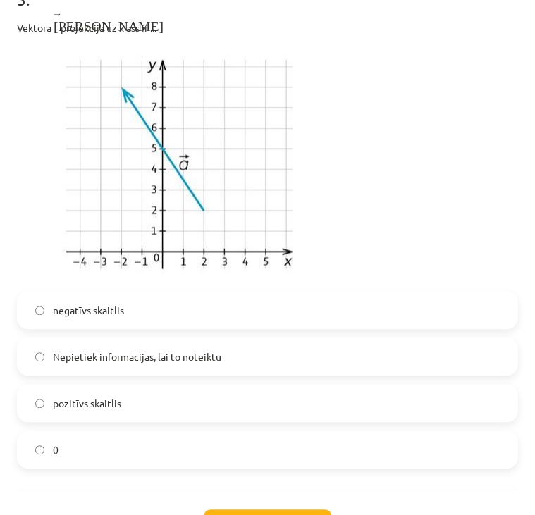
scroll to position [1391, 0]
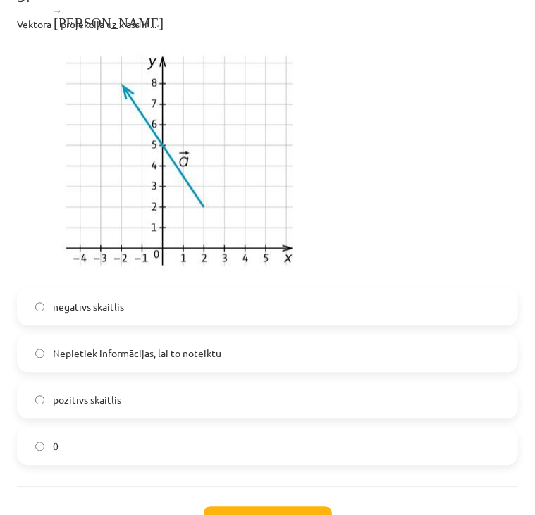
click at [30, 302] on label "negatīvs skaitlis" at bounding box center [267, 306] width 498 height 35
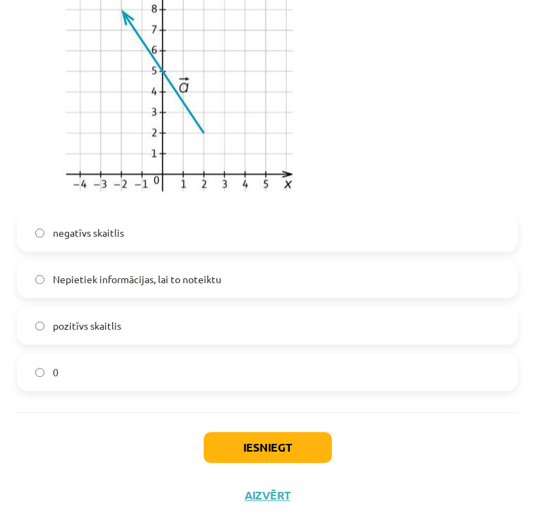
scroll to position [1478, 0]
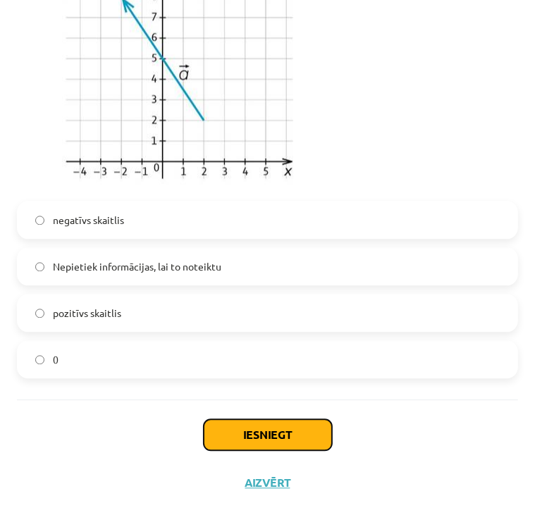
click at [252, 432] on button "Iesniegt" at bounding box center [268, 434] width 128 height 31
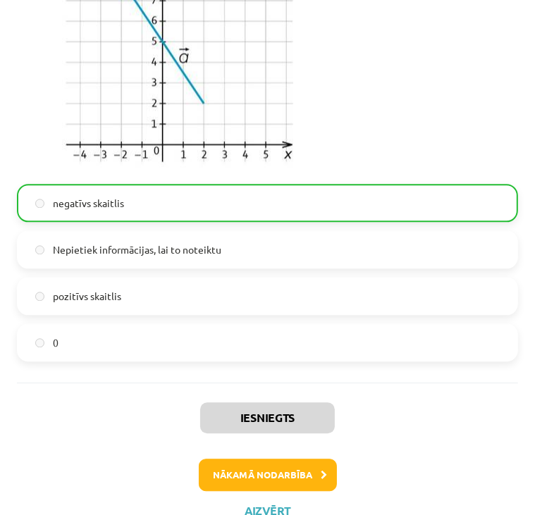
scroll to position [1522, 0]
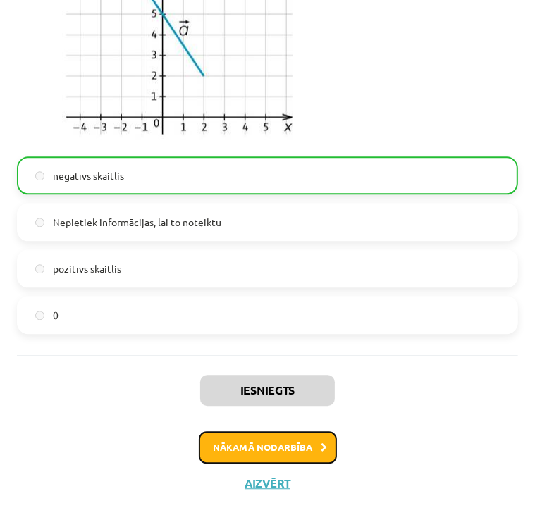
click at [263, 449] on button "Nākamā nodarbība" at bounding box center [268, 447] width 138 height 32
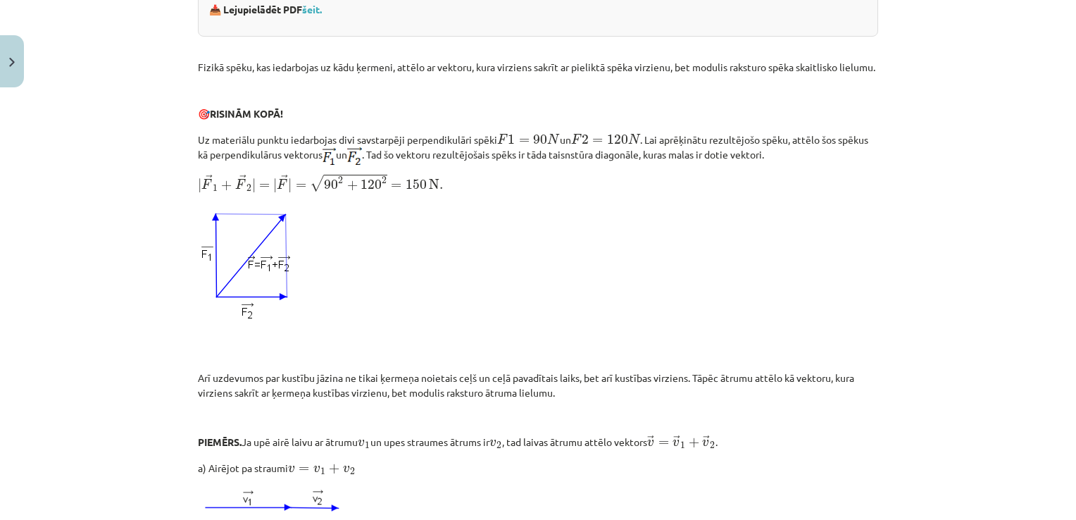
scroll to position [439, 0]
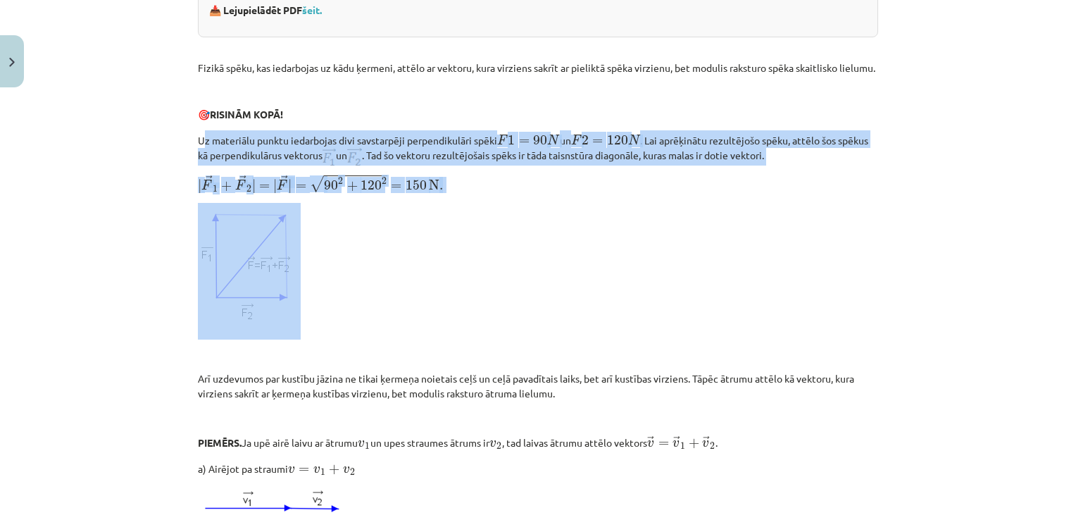
drag, startPoint x: 299, startPoint y: 320, endPoint x: 197, endPoint y: 142, distance: 205.8
click at [639, 263] on p at bounding box center [538, 271] width 681 height 137
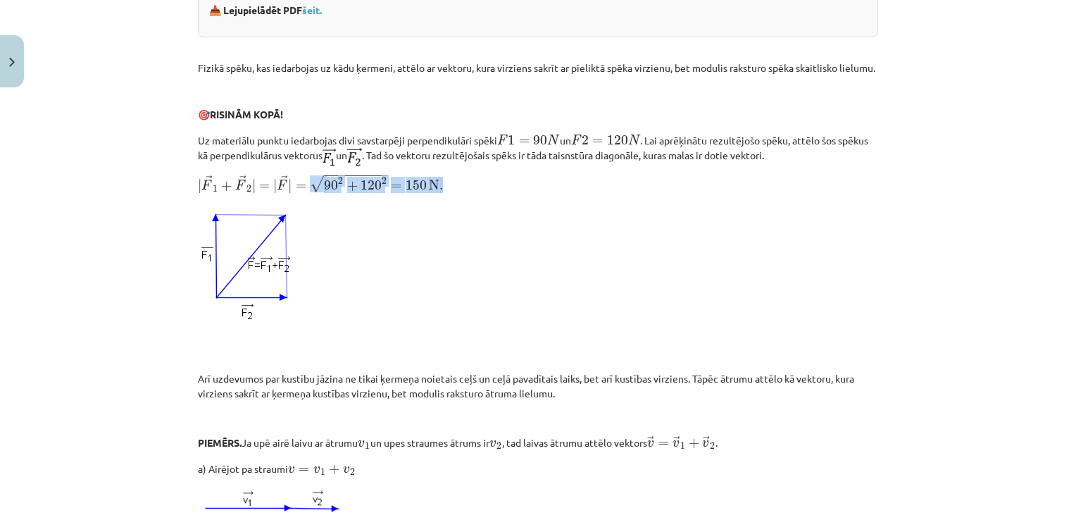
drag, startPoint x: 308, startPoint y: 197, endPoint x: 444, endPoint y: 192, distance: 136.1
click at [444, 192] on p "| → F 1 + → F 2 | = | → F | = √ 90 2 + 120 2 = 150 N . | F → 1 + F → 2 | = | F …" at bounding box center [538, 184] width 681 height 20
copy span "√ 90 2 + 120 2 = 150 N ."
click at [736, 235] on p at bounding box center [538, 271] width 681 height 137
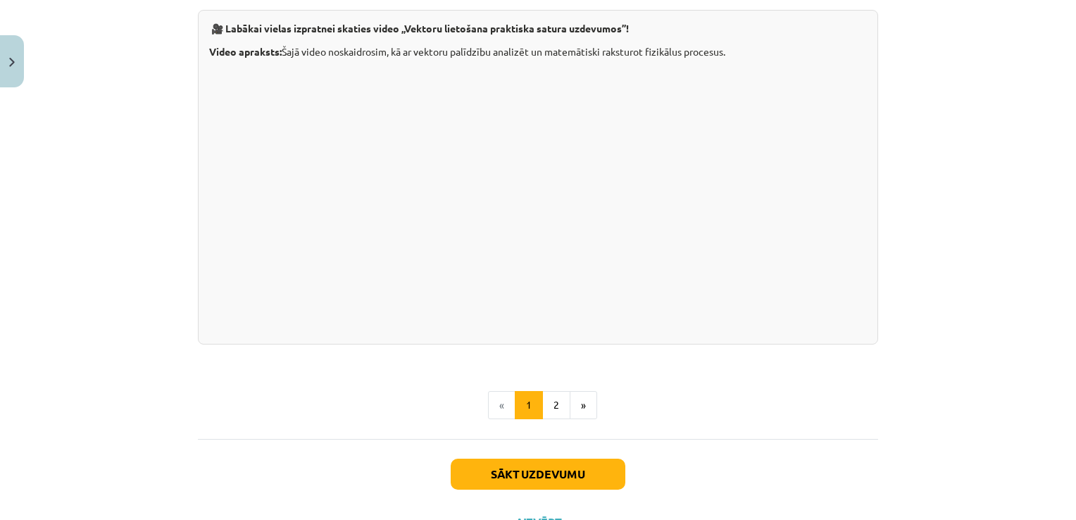
scroll to position [1406, 0]
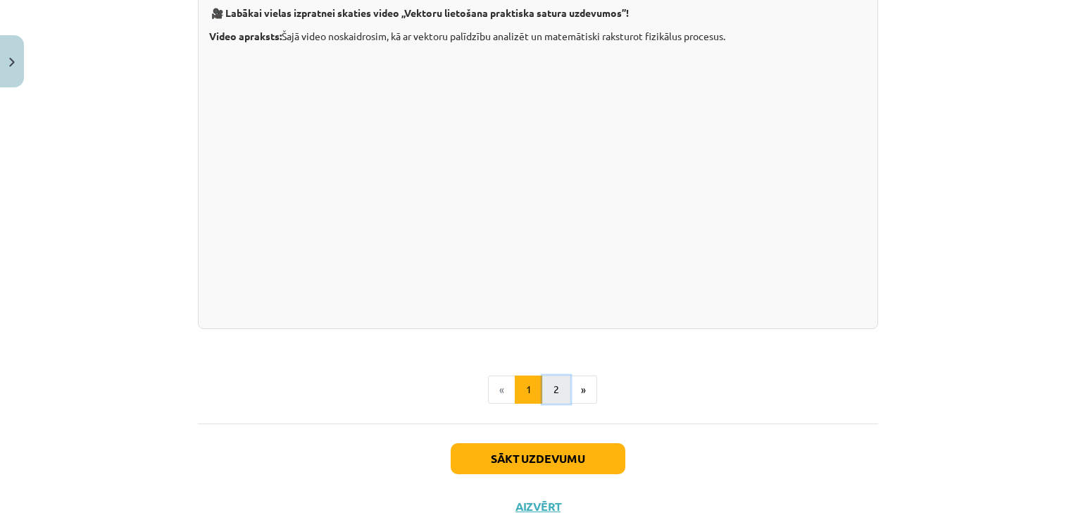
click at [554, 404] on button "2" at bounding box center [556, 390] width 28 height 28
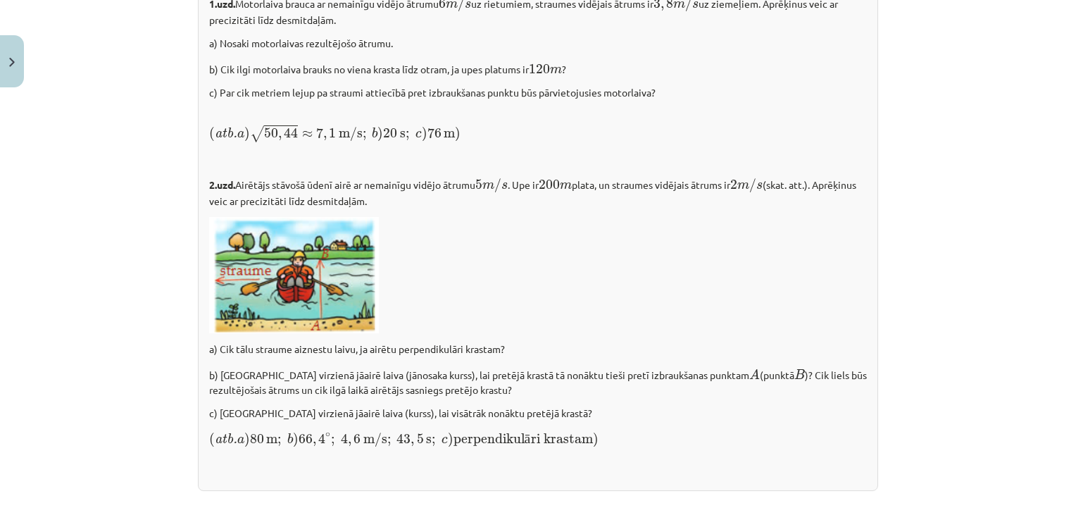
scroll to position [2023, 0]
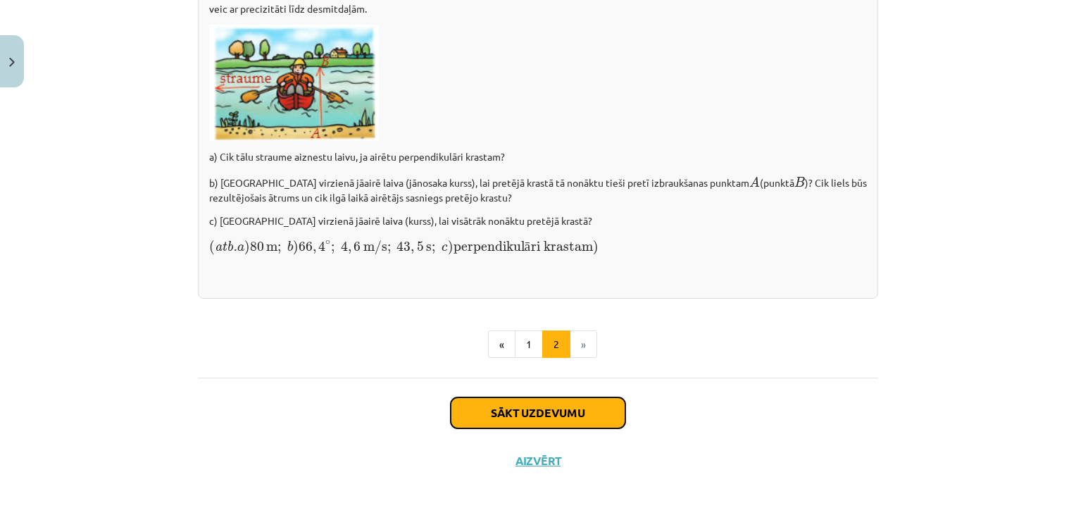
click at [547, 423] on button "Sākt uzdevumu" at bounding box center [538, 412] width 175 height 31
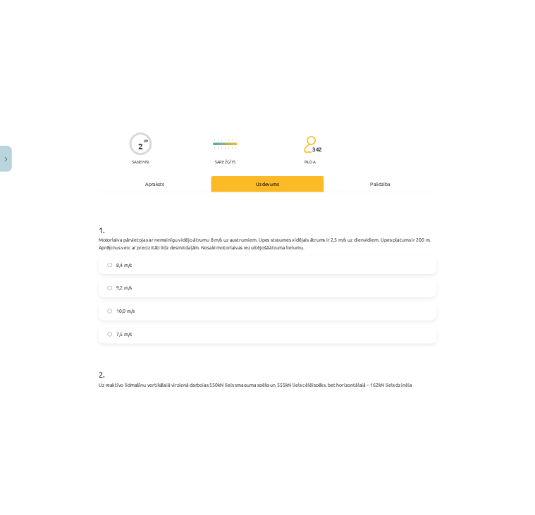
scroll to position [136, 0]
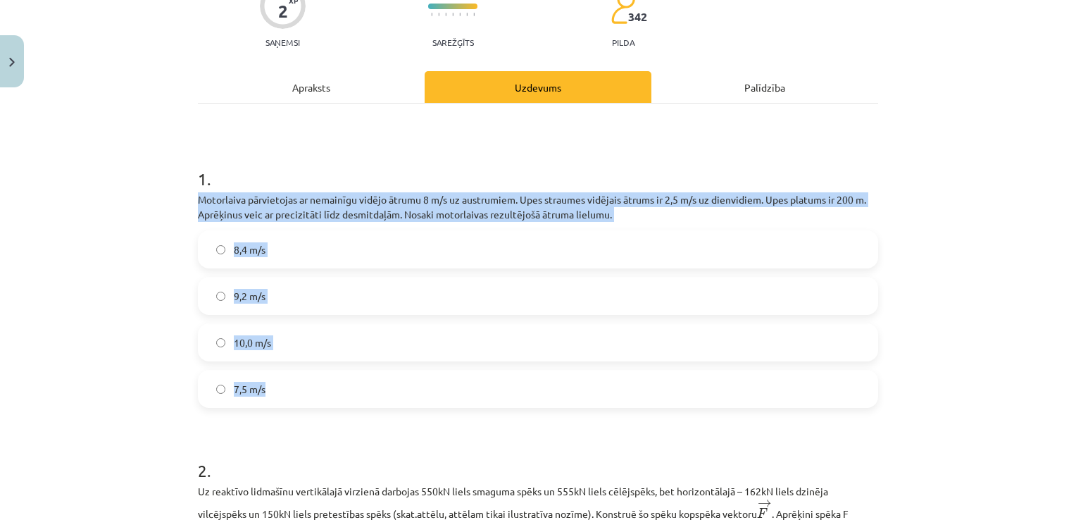
drag, startPoint x: 191, startPoint y: 197, endPoint x: 273, endPoint y: 379, distance: 199.3
click at [273, 379] on div "2 XP Saņemsi Sarežģīts 342 pilda Apraksts Uzdevums Palīdzība 1 . Motorlaiva pār…" at bounding box center [538, 508] width 697 height 1101
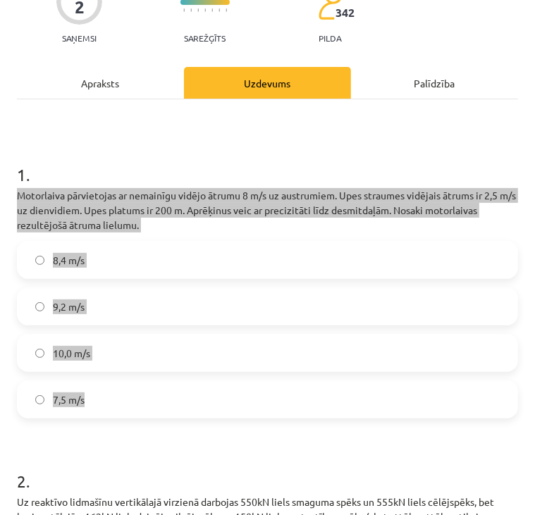
scroll to position [159, 0]
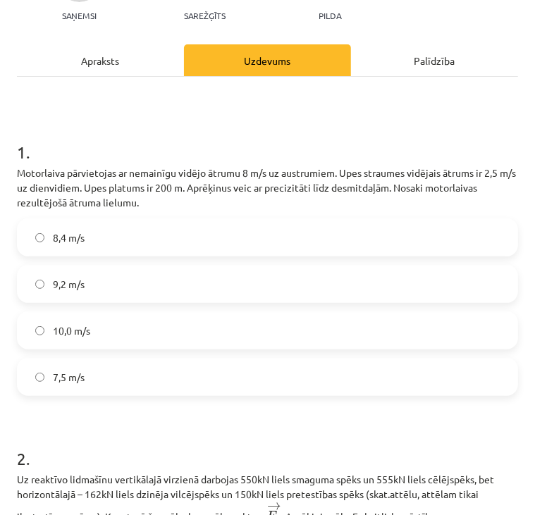
click at [149, 156] on h1 "1 ." at bounding box center [267, 140] width 501 height 44
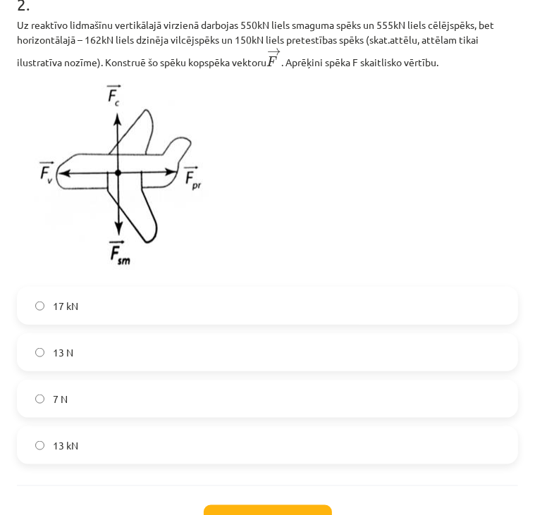
scroll to position [612, 0]
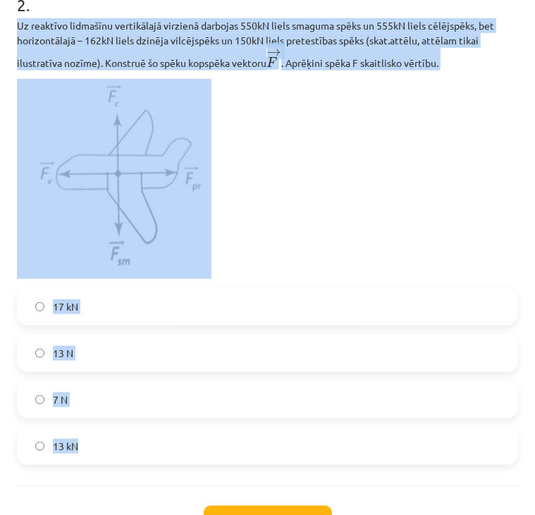
drag, startPoint x: 15, startPoint y: 22, endPoint x: 225, endPoint y: 459, distance: 484.6
click at [225, 459] on div "2 XP Saņemsi Sarežģīts 342 pilda Apraksts Uzdevums Palīdzība 1 . Motorlaiva pār…" at bounding box center [267, 35] width 518 height 1116
click at [380, 112] on p at bounding box center [267, 179] width 501 height 200
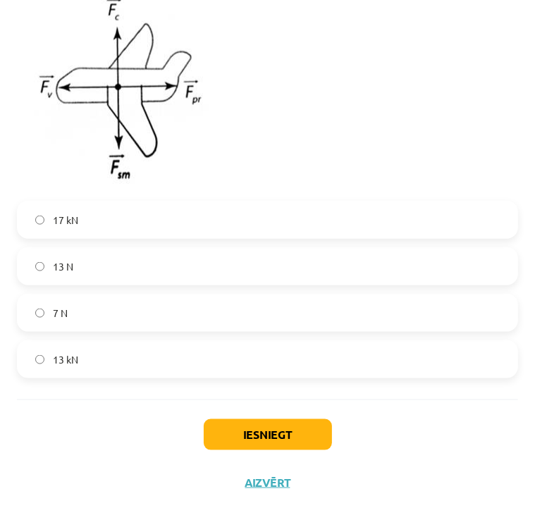
scroll to position [696, 0]
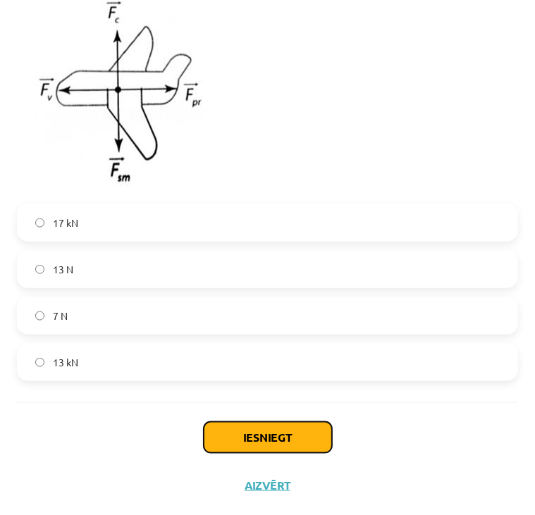
click at [259, 436] on button "Iesniegt" at bounding box center [268, 437] width 128 height 31
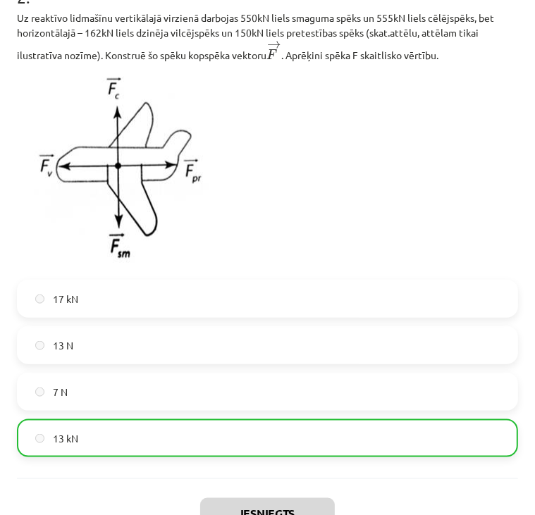
scroll to position [744, 0]
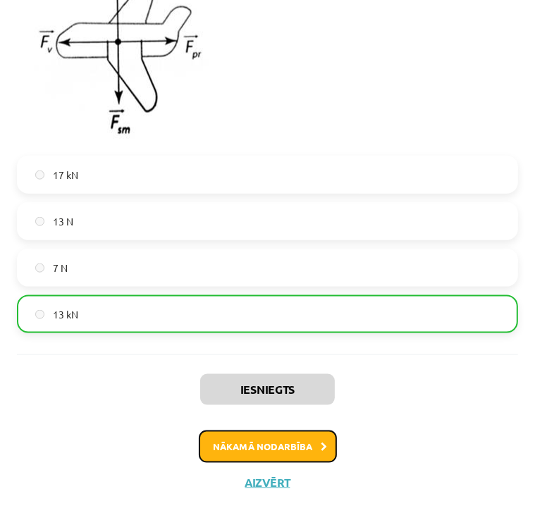
click at [250, 447] on button "Nākamā nodarbība" at bounding box center [268, 446] width 138 height 32
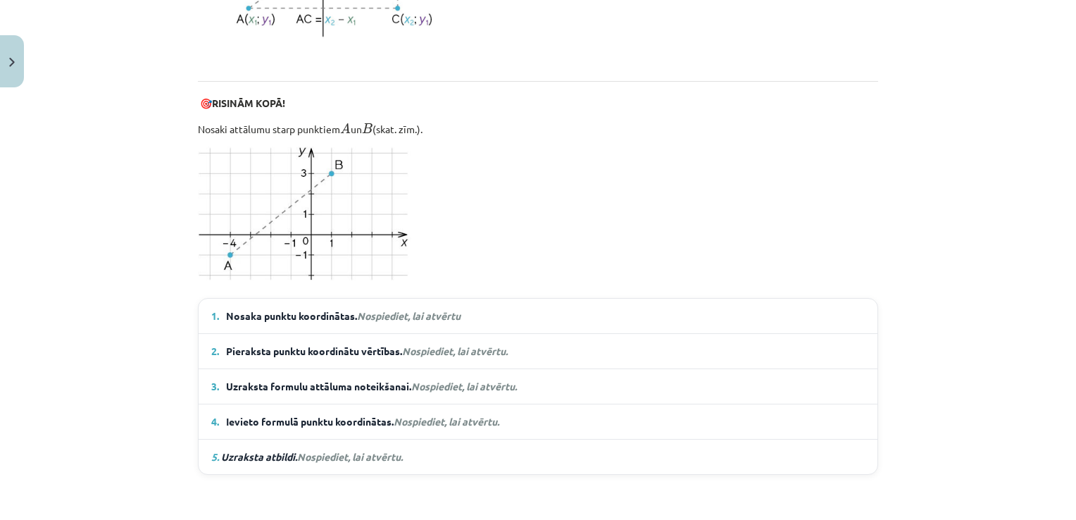
scroll to position [840, 0]
click at [380, 314] on em "Nospiediet, lai atvērtu" at bounding box center [409, 317] width 104 height 13
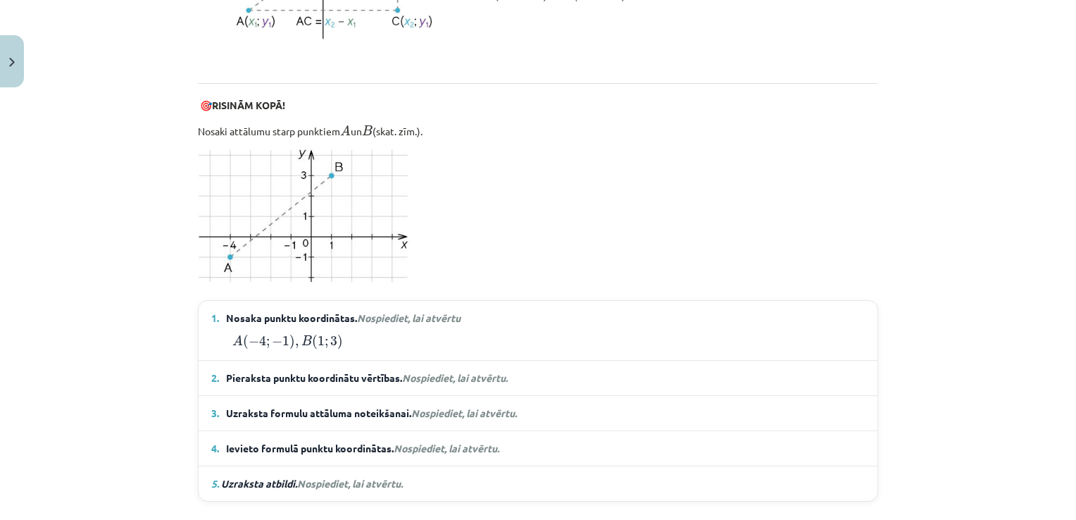
click at [445, 376] on span "Nospiediet, lai atvērtu." at bounding box center [455, 377] width 106 height 13
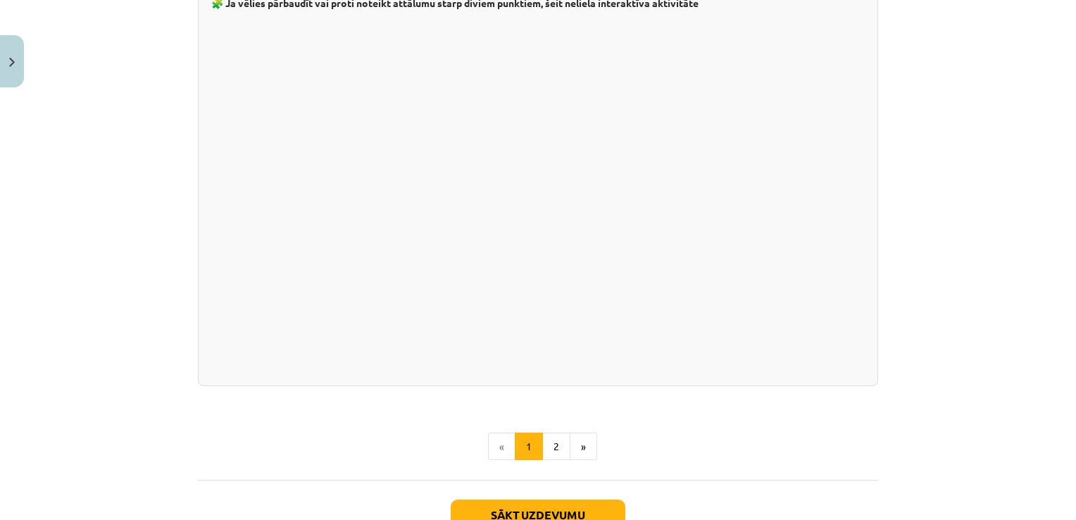
scroll to position [2529, 0]
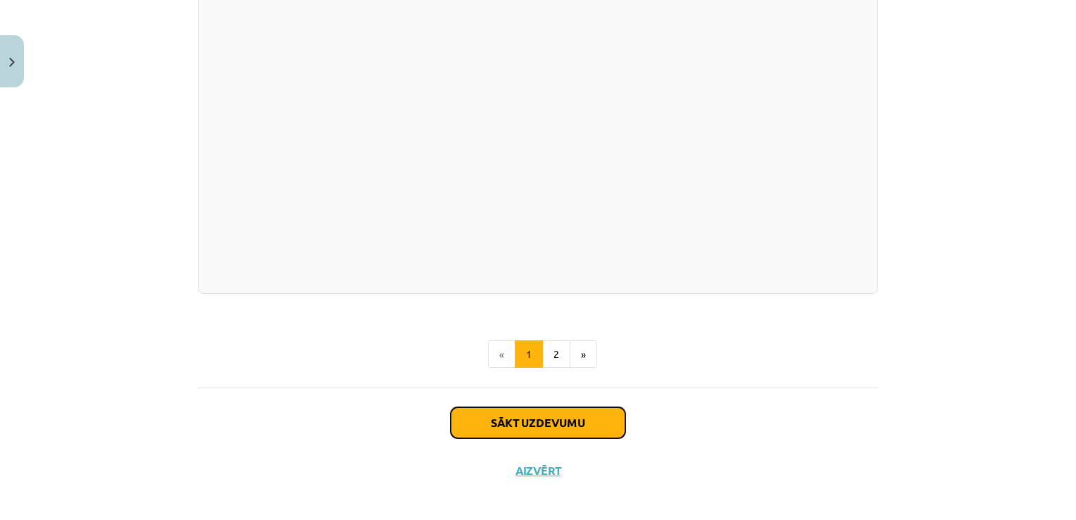
click at [537, 411] on button "Sākt uzdevumu" at bounding box center [538, 422] width 175 height 31
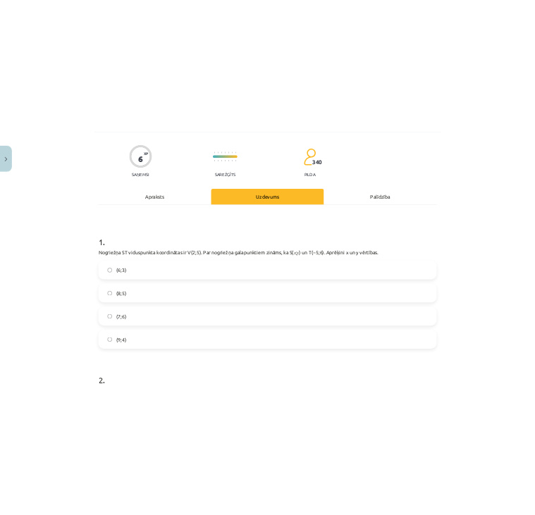
scroll to position [147, 0]
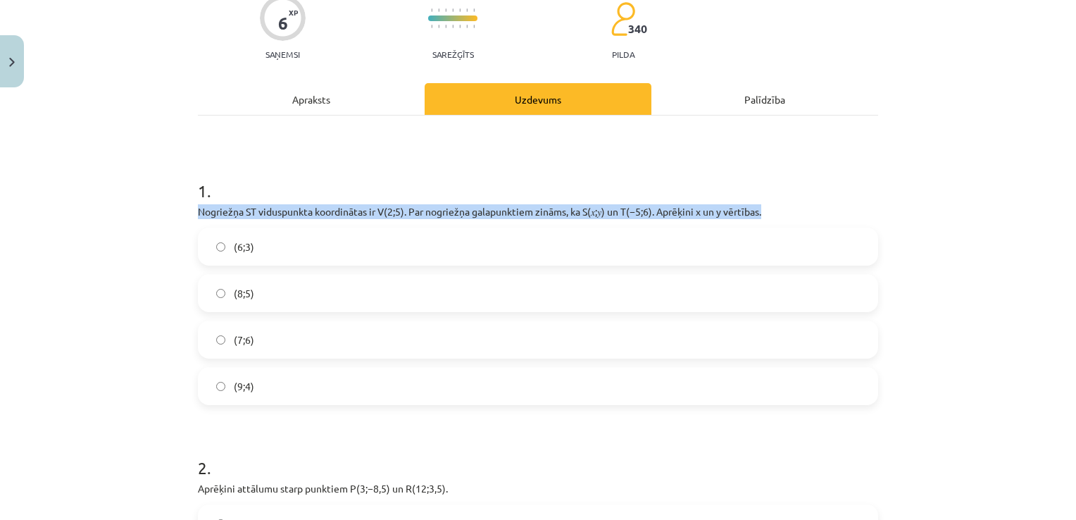
drag, startPoint x: 189, startPoint y: 207, endPoint x: 775, endPoint y: 210, distance: 586.2
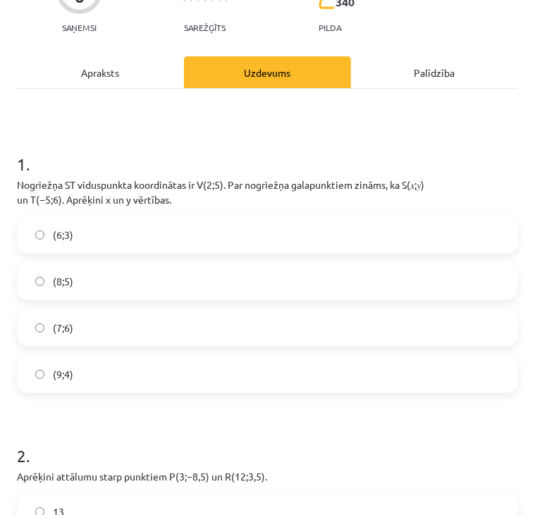
click at [147, 140] on h1 "1 ." at bounding box center [267, 152] width 501 height 44
click at [34, 380] on label "(9;4)" at bounding box center [267, 373] width 498 height 35
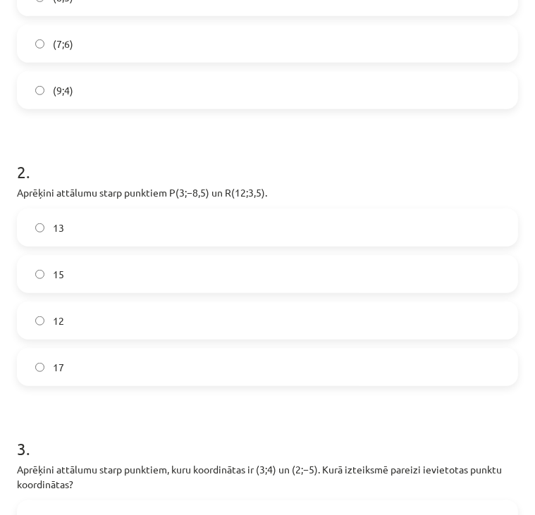
scroll to position [431, 0]
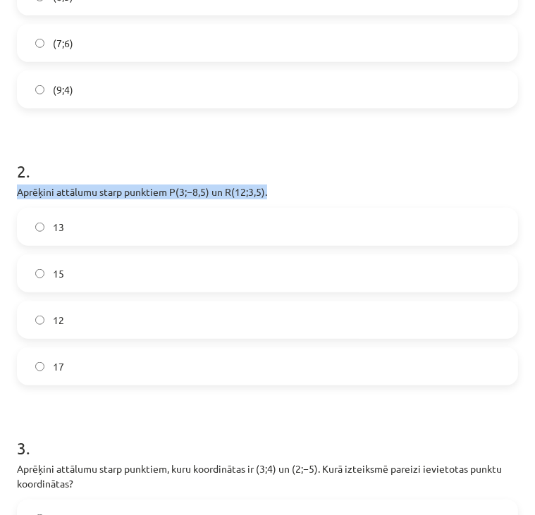
drag, startPoint x: 14, startPoint y: 192, endPoint x: 285, endPoint y: 193, distance: 270.5
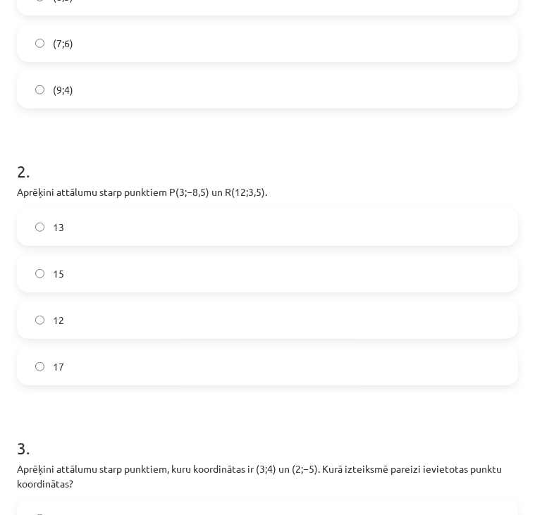
click at [309, 157] on h1 "2 ." at bounding box center [267, 159] width 501 height 44
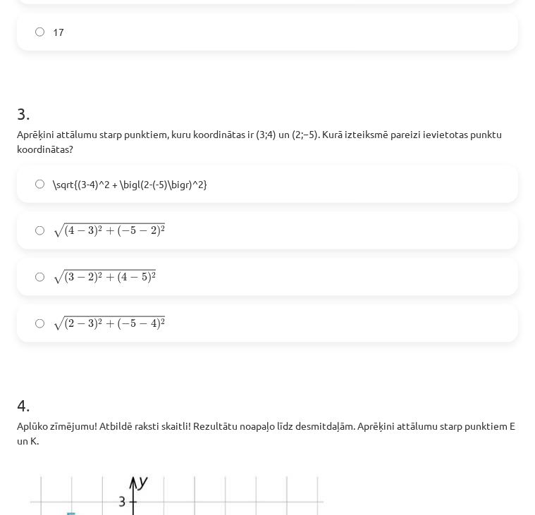
scroll to position [778, 0]
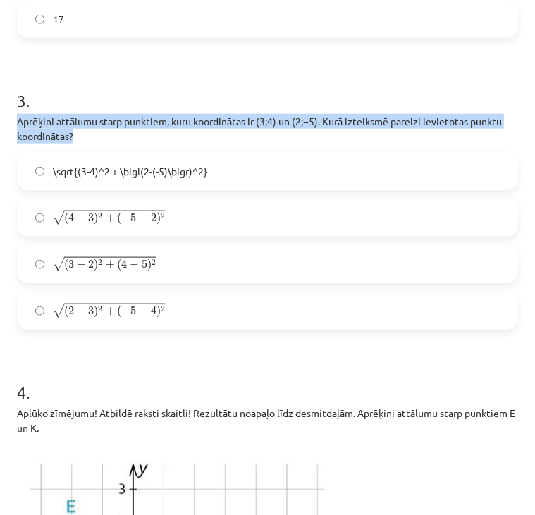
drag, startPoint x: 20, startPoint y: 120, endPoint x: 75, endPoint y: 135, distance: 57.4
click at [75, 135] on p "Aprēķini attālumu starp punktiem, kuru koordinātas ir ﻿(3;4)﻿ un ﻿(2;−5). Kurā …" at bounding box center [267, 129] width 501 height 30
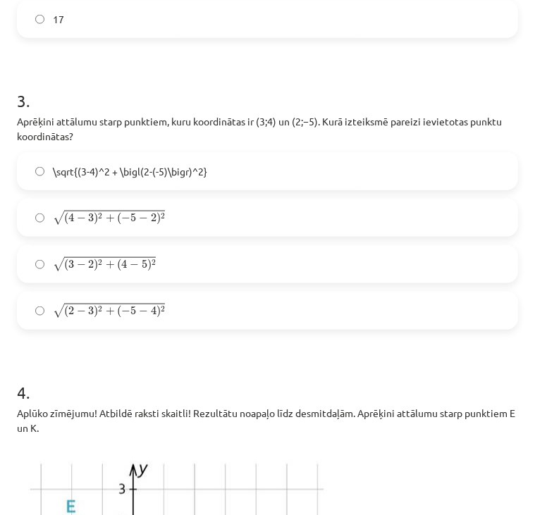
click at [155, 76] on h1 "3 ." at bounding box center [267, 88] width 501 height 44
click at [221, 287] on div "\sqrt{(3-4)^2 + \bigl(2-(-5)\bigr)^2} √ ( 4 − 3 ) 2 + ( − 5 − 2 ) 2 ( 4 − 3 ) 2…" at bounding box center [267, 241] width 501 height 178
click at [28, 314] on label "√ ( 2 − 3 ) 2 + ( − 5 − 4 ) 2 ( 2 − 3 ) 2 + ( − 5 − 4 ) 2" at bounding box center [267, 310] width 498 height 35
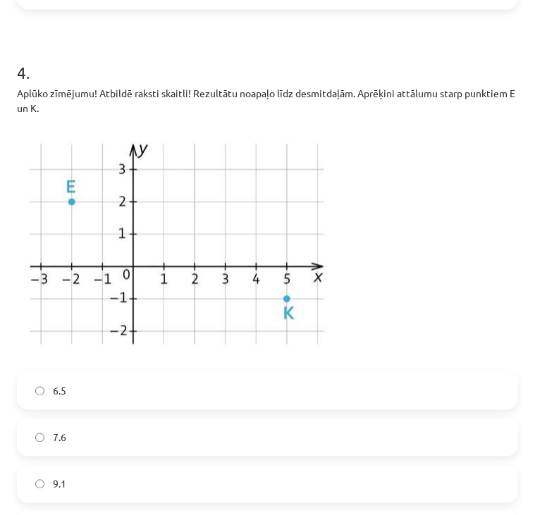
scroll to position [1080, 0]
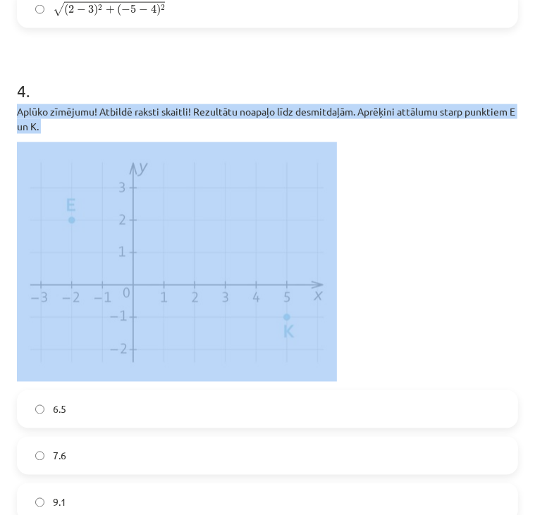
drag, startPoint x: 17, startPoint y: 108, endPoint x: 270, endPoint y: 370, distance: 364.2
click at [270, 370] on div "Aplūko zīmējumu! Atbildē raksti skaitli! Rezultātu noapaļo līdz desmitdaļām. Ap…" at bounding box center [267, 243] width 501 height 278
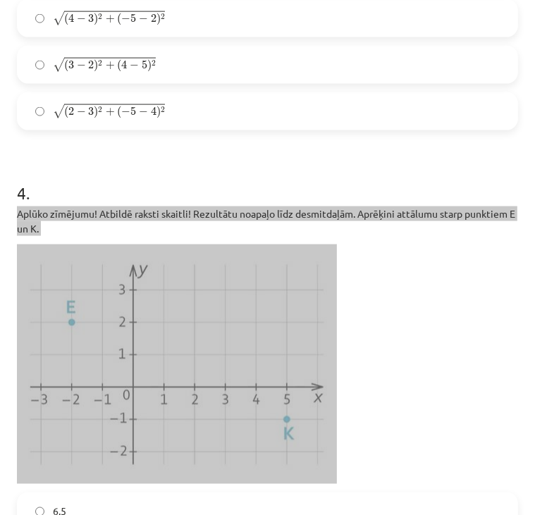
scroll to position [978, 0]
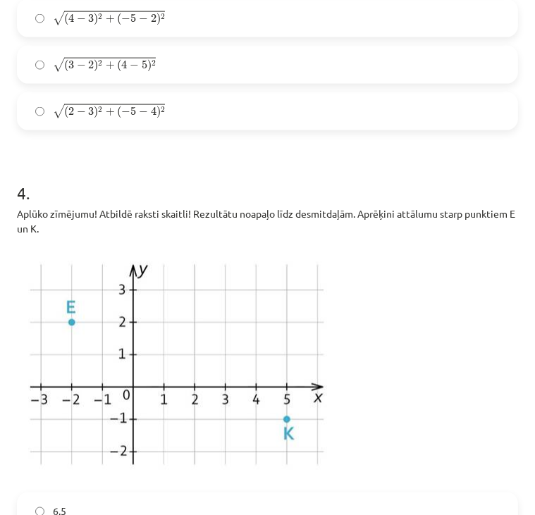
click at [231, 172] on h1 "4 ." at bounding box center [267, 181] width 501 height 44
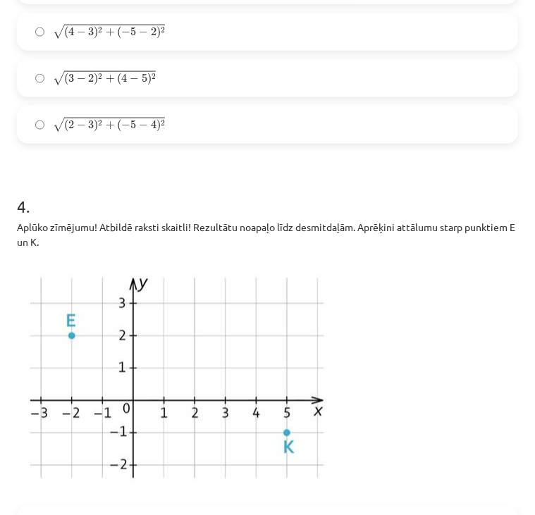
scroll to position [964, 0]
click at [68, 135] on label "√ ( 2 − 3 ) 2 + ( − 5 − 4 ) 2 ( 2 − 3 ) 2 + ( − 5 − 4 ) 2" at bounding box center [267, 125] width 498 height 35
drag, startPoint x: 175, startPoint y: 120, endPoint x: 55, endPoint y: 129, distance: 120.1
click at [55, 129] on label "√ ( 2 − 3 ) 2 + ( − 5 − 4 ) 2 ( 2 − 3 ) 2 + ( − 5 − 4 ) 2" at bounding box center [267, 125] width 498 height 35
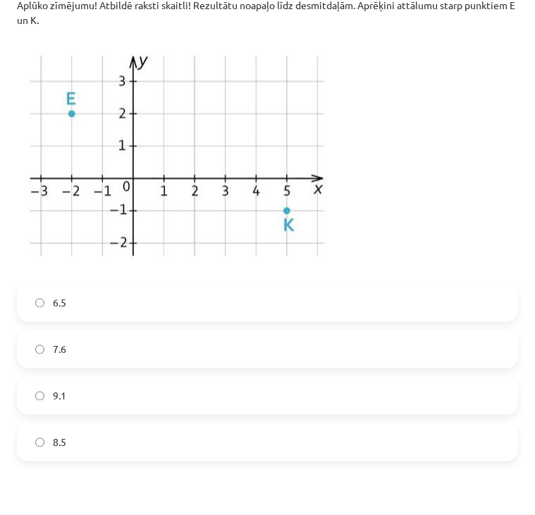
scroll to position [1248, 0]
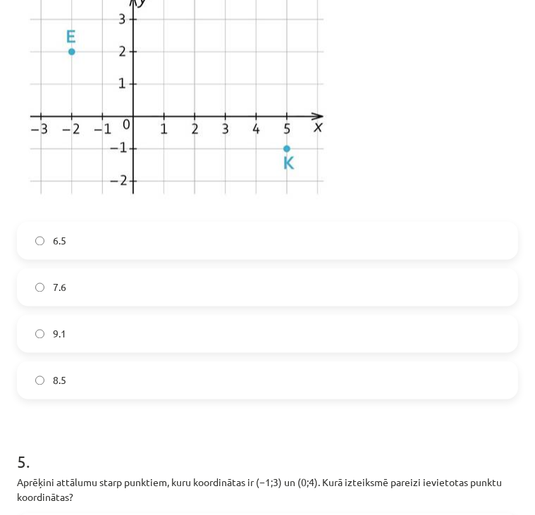
click at [35, 328] on label "9.1" at bounding box center [267, 333] width 498 height 35
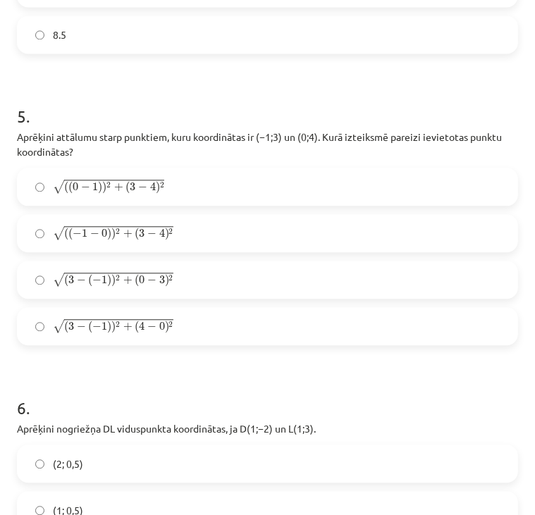
scroll to position [1595, 0]
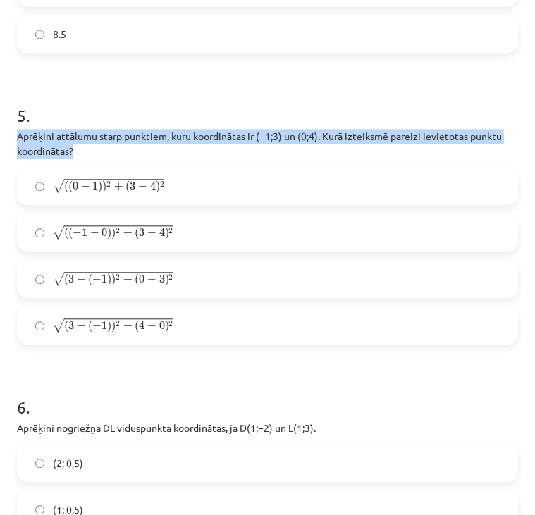
drag, startPoint x: 82, startPoint y: 147, endPoint x: 15, endPoint y: 134, distance: 68.3
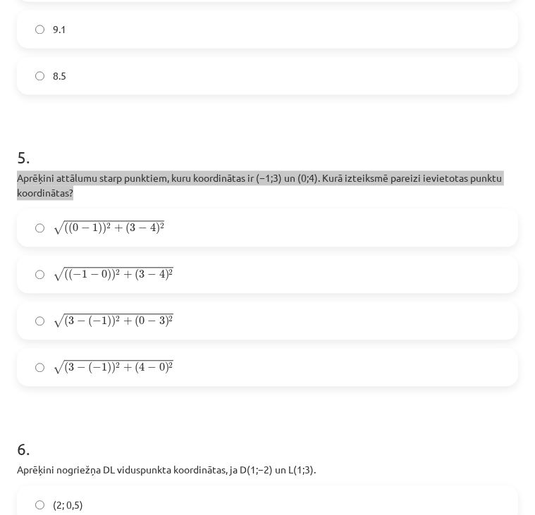
scroll to position [1544, 0]
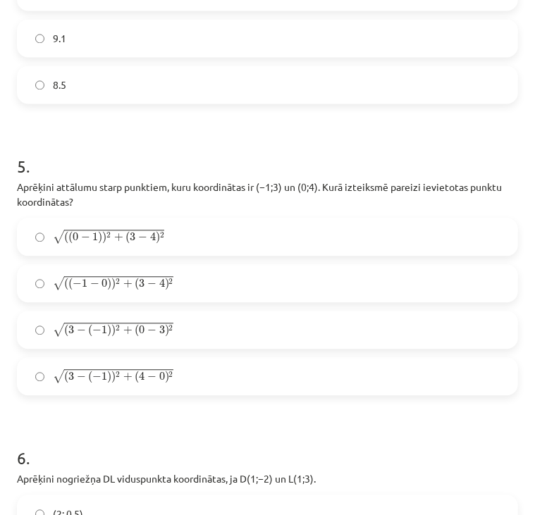
click at [54, 232] on span "√" at bounding box center [58, 237] width 11 height 14
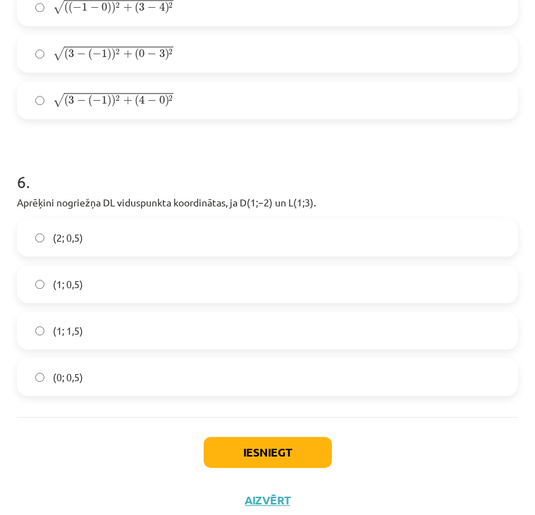
scroll to position [1821, 0]
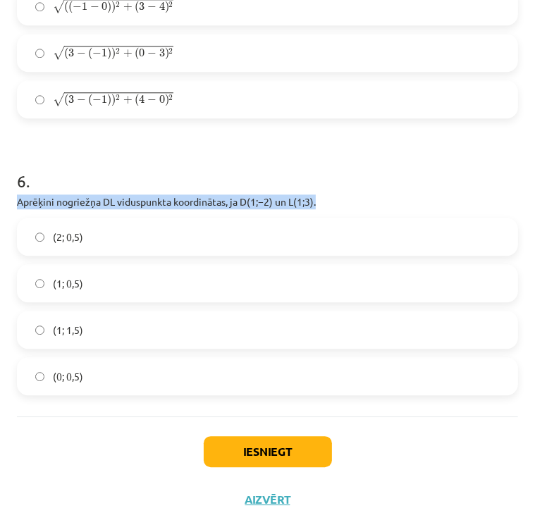
drag, startPoint x: 326, startPoint y: 198, endPoint x: 8, endPoint y: 199, distance: 317.7
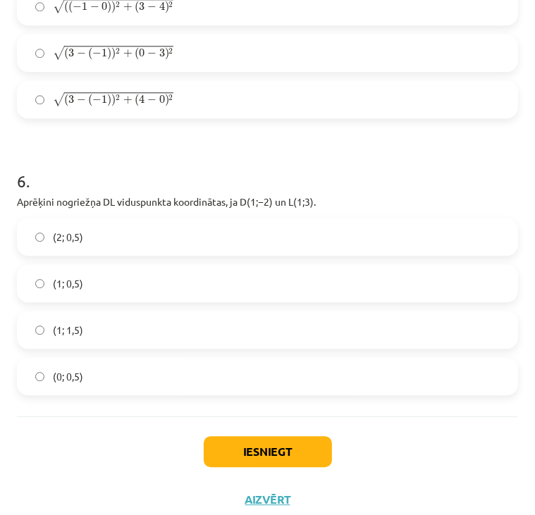
click at [37, 288] on label "(1; 0,5)" at bounding box center [267, 283] width 498 height 35
click at [259, 453] on button "Iesniegt" at bounding box center [268, 451] width 128 height 31
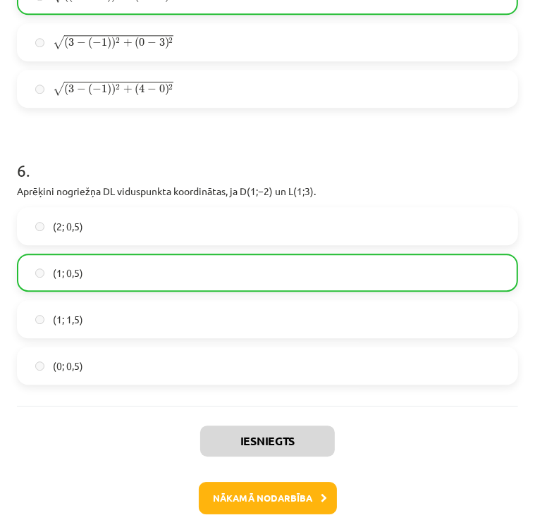
scroll to position [1882, 0]
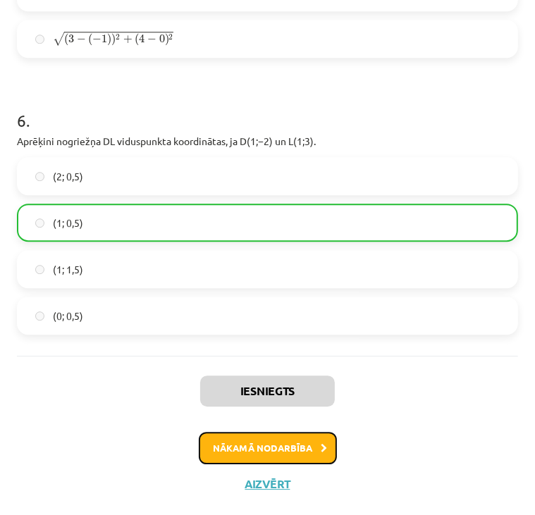
click at [266, 439] on button "Nākamā nodarbība" at bounding box center [268, 448] width 138 height 32
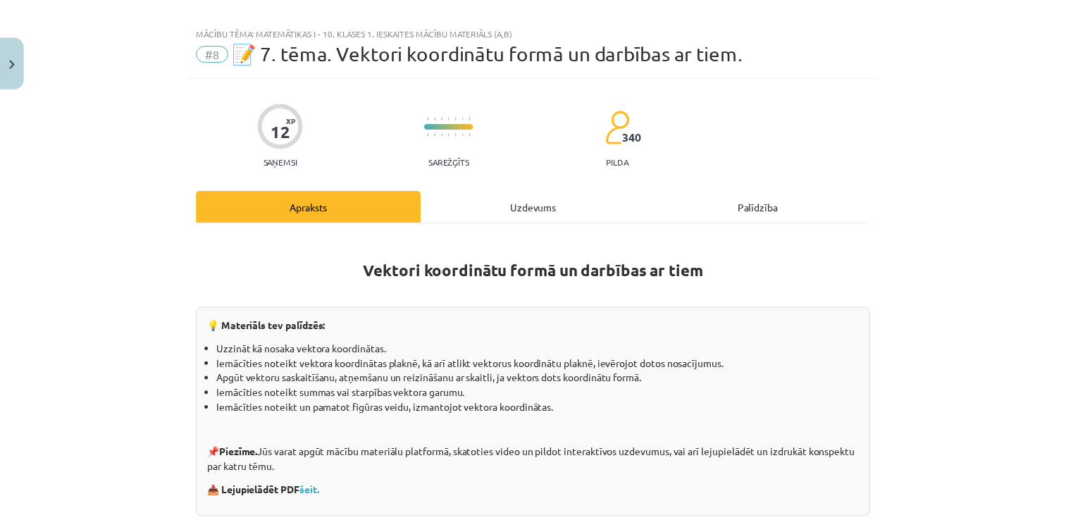
scroll to position [0, 0]
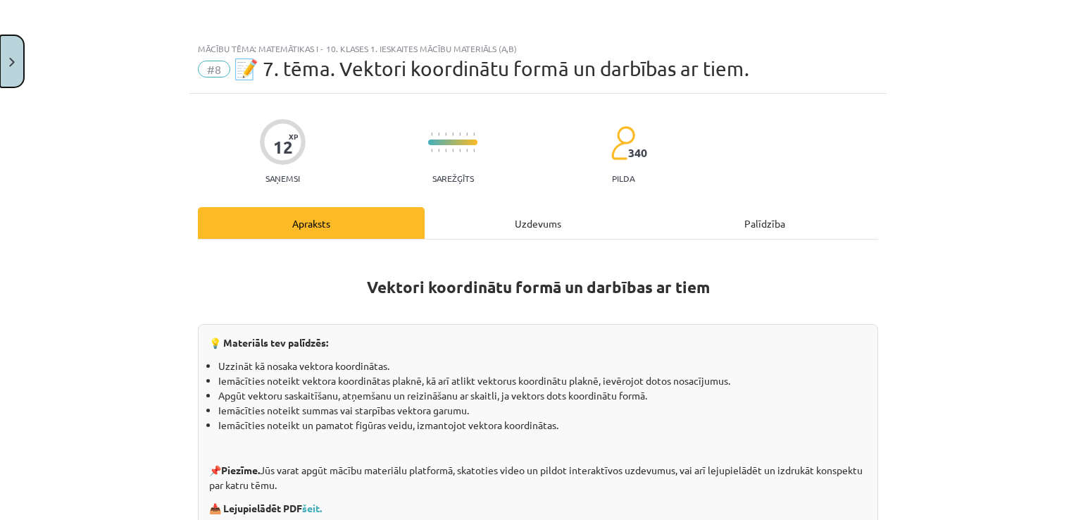
click at [11, 52] on button "Close" at bounding box center [12, 61] width 24 height 52
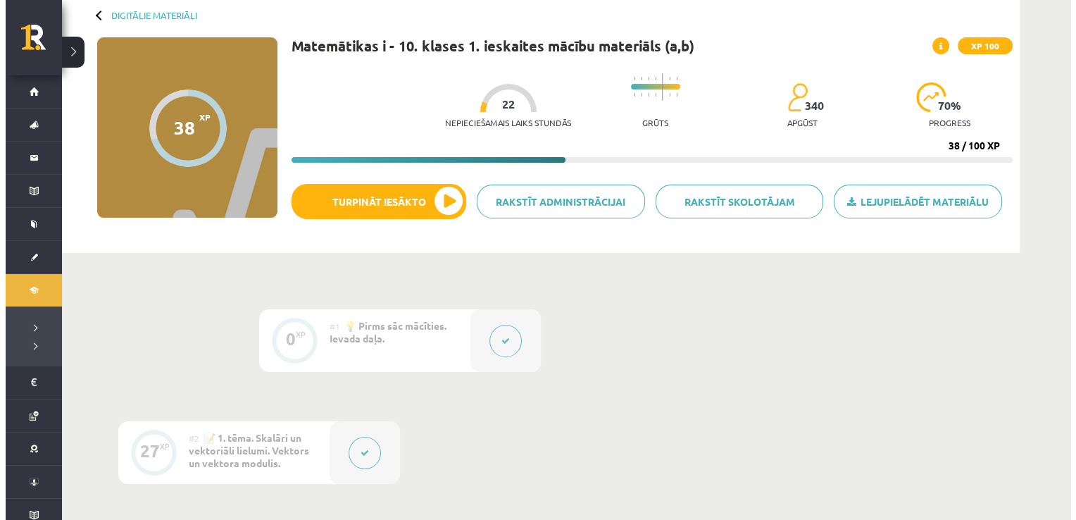
scroll to position [64, 0]
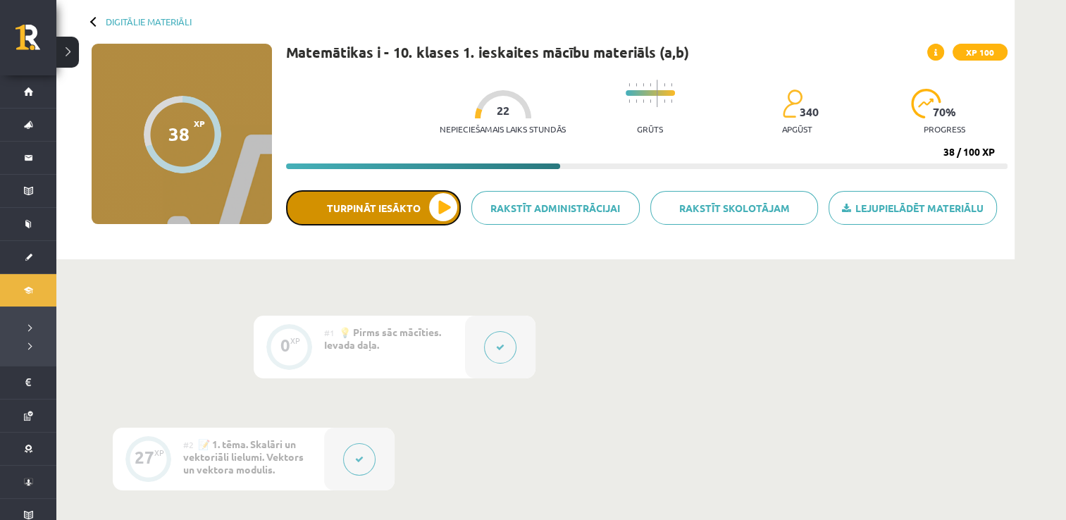
click at [449, 207] on button "Turpināt iesākto" at bounding box center [373, 207] width 175 height 35
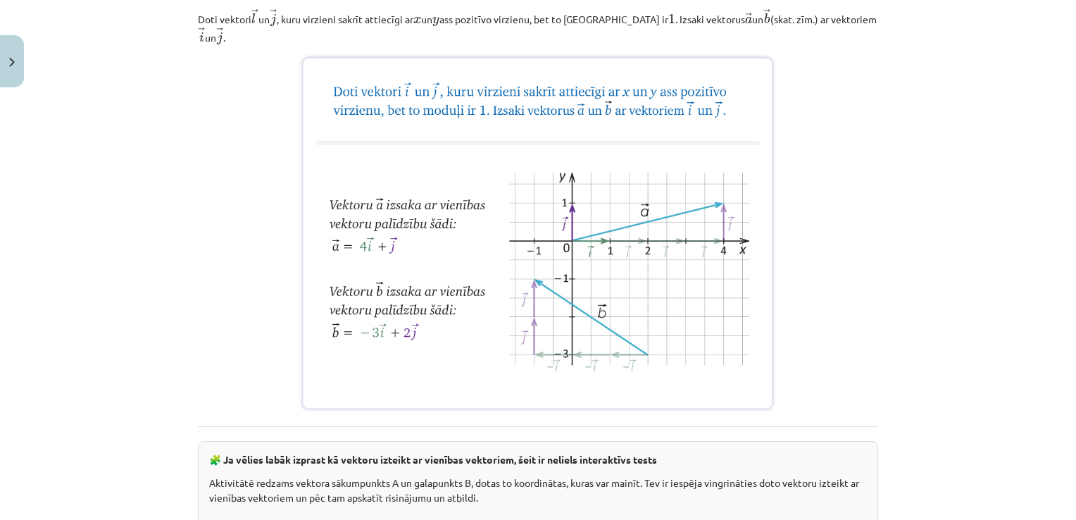
scroll to position [1016, 0]
click at [988, 170] on div "Mācību tēma: Matemātikas i - 10. klases 1. ieskaites mācību materiāls (a,b) #8 …" at bounding box center [538, 260] width 1076 height 520
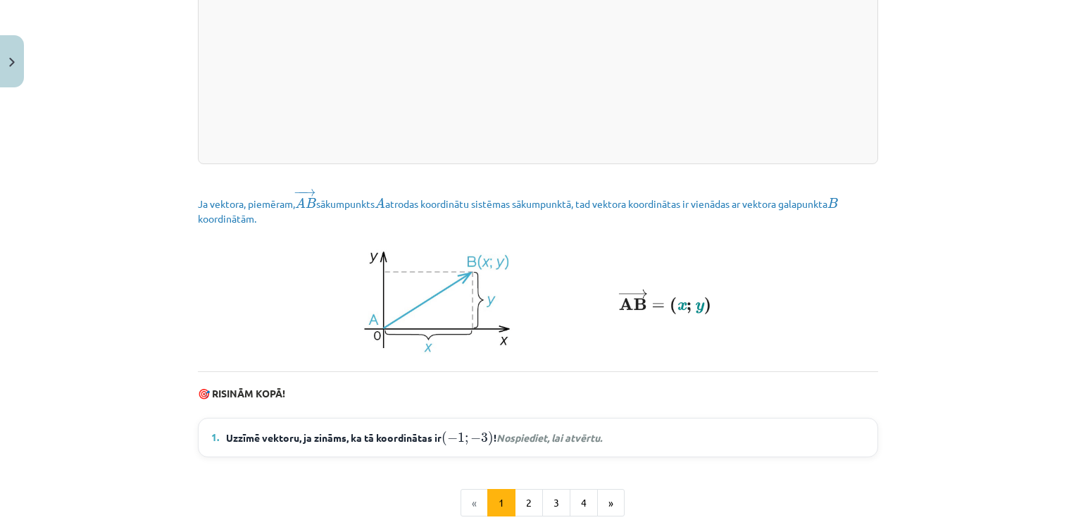
scroll to position [1956, 0]
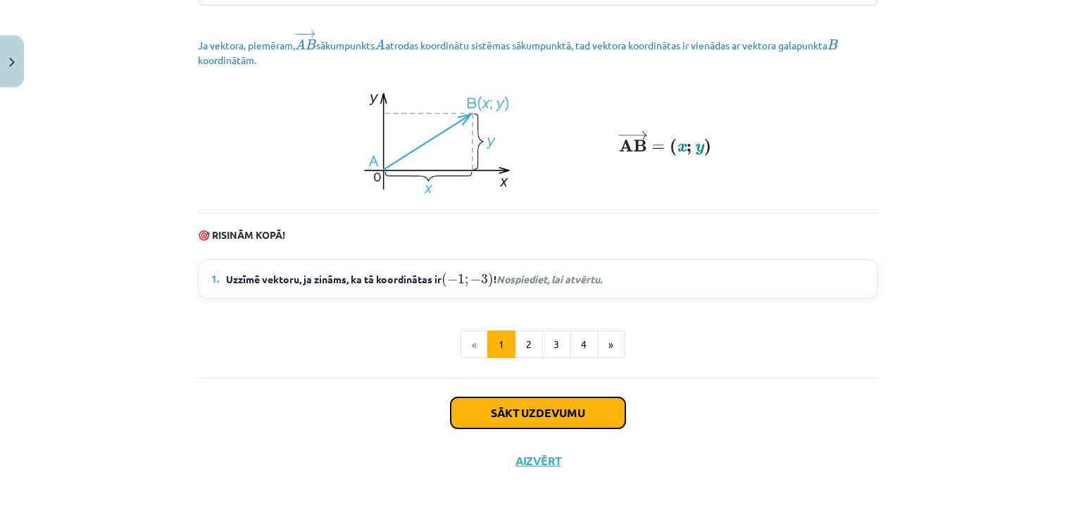
click at [544, 402] on button "Sākt uzdevumu" at bounding box center [538, 412] width 175 height 31
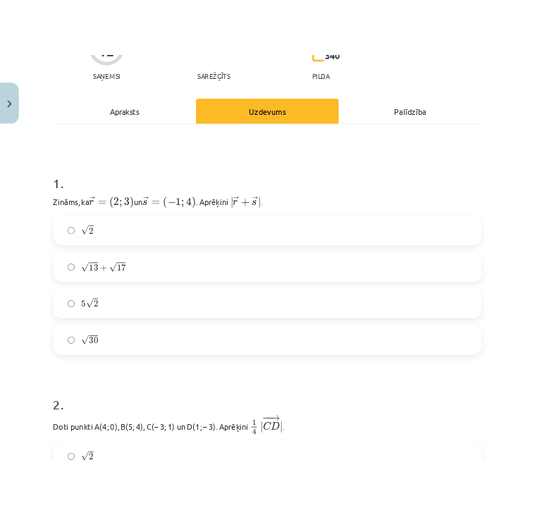
scroll to position [197, 0]
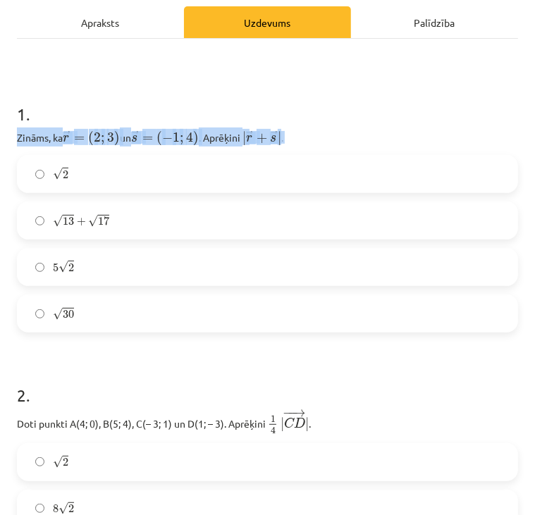
drag, startPoint x: 9, startPoint y: 135, endPoint x: 290, endPoint y: 142, distance: 280.5
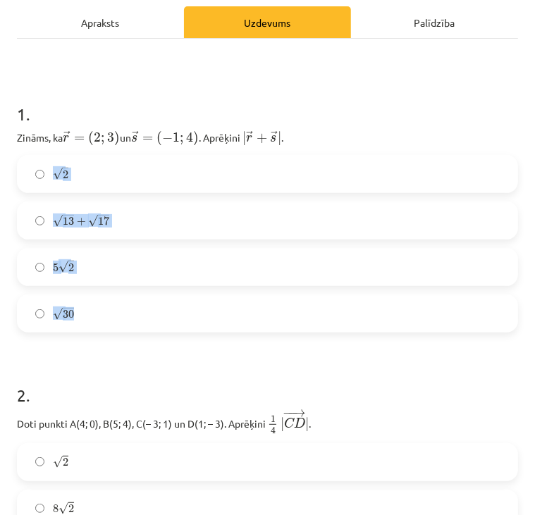
drag, startPoint x: 85, startPoint y: 308, endPoint x: 34, endPoint y: 179, distance: 138.5
click at [34, 179] on div "√ 2 2 √ 13 + √ 17 13 + 17 5 √ 2 5 2 √ 30 30" at bounding box center [267, 244] width 501 height 178
click at [183, 309] on label "√ 30 30" at bounding box center [267, 313] width 498 height 35
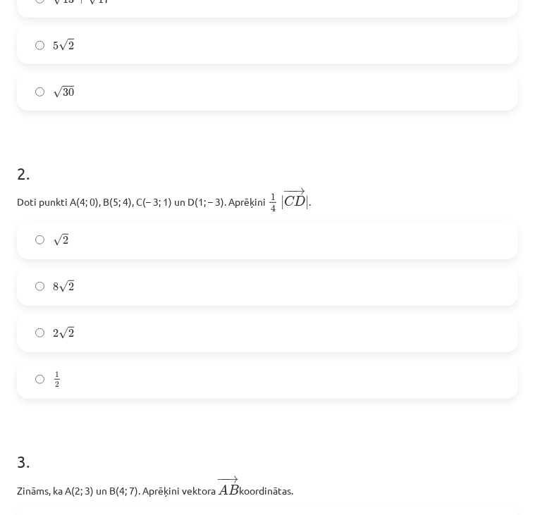
scroll to position [486, 0]
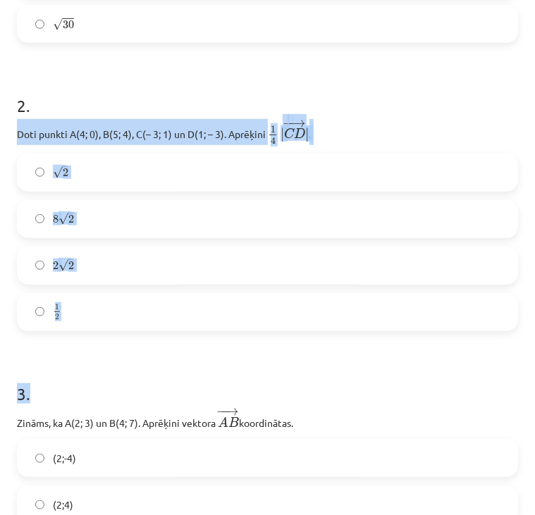
drag, startPoint x: 12, startPoint y: 129, endPoint x: 137, endPoint y: 338, distance: 243.9
click at [87, 242] on div "√ 2 2 8 √ 2 8 2 2 √ 2 2 2 1 2 1 2" at bounding box center [267, 243] width 501 height 178
drag, startPoint x: 67, startPoint y: 315, endPoint x: 6, endPoint y: 128, distance: 197.0
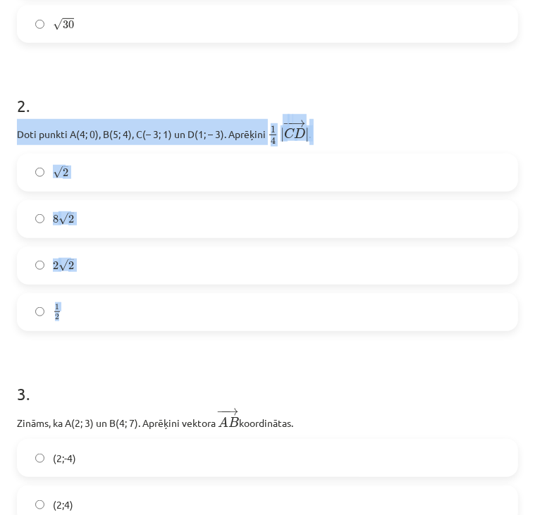
click at [6, 128] on div "Mācību tēma: Matemātikas i - 10. klases 1. ieskaites mācību materiāls (a,b) #8 …" at bounding box center [267, 257] width 535 height 515
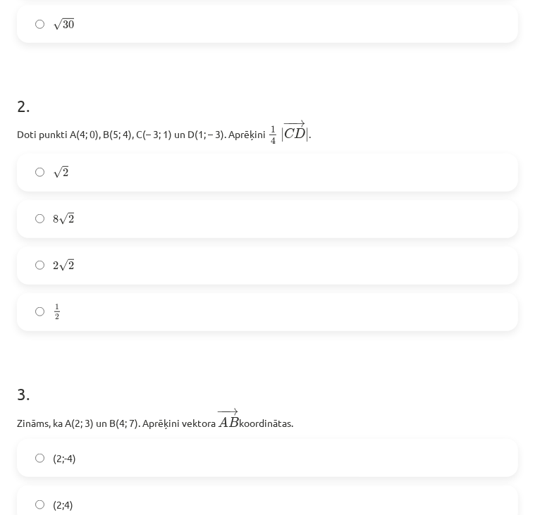
click at [115, 361] on h1 "3 ." at bounding box center [267, 381] width 501 height 44
click at [45, 171] on label "√ 2 2" at bounding box center [267, 172] width 498 height 35
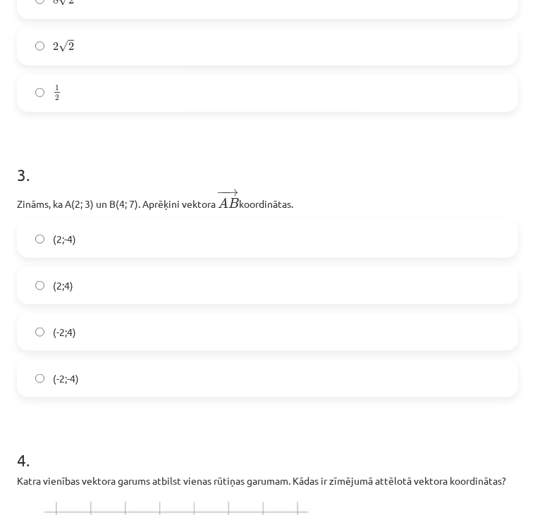
scroll to position [706, 0]
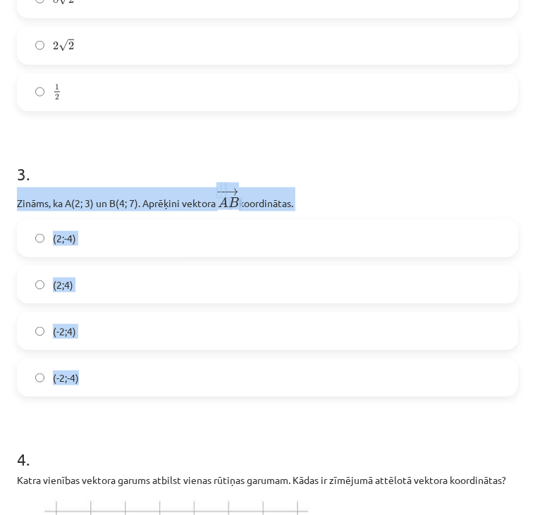
drag, startPoint x: 14, startPoint y: 197, endPoint x: 111, endPoint y: 377, distance: 204.6
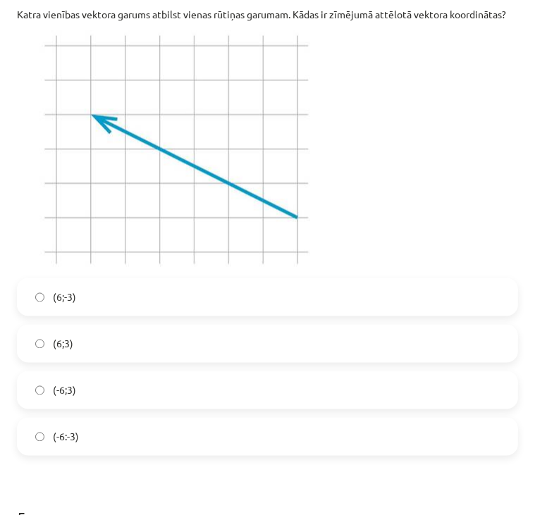
scroll to position [1172, 0]
click at [42, 407] on label "(-6;3)" at bounding box center [267, 389] width 498 height 35
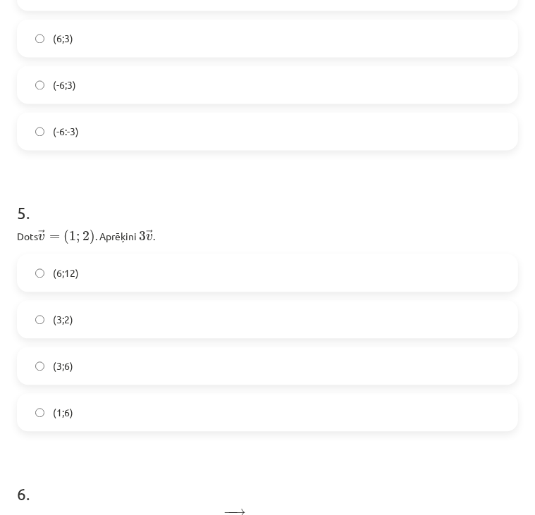
scroll to position [1593, 0]
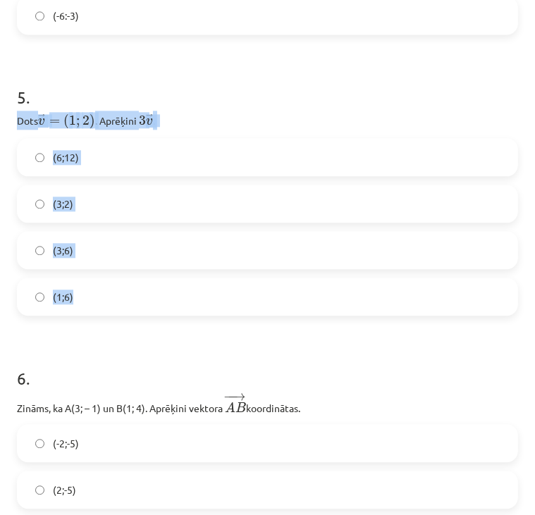
drag, startPoint x: 14, startPoint y: 126, endPoint x: 90, endPoint y: 329, distance: 216.7
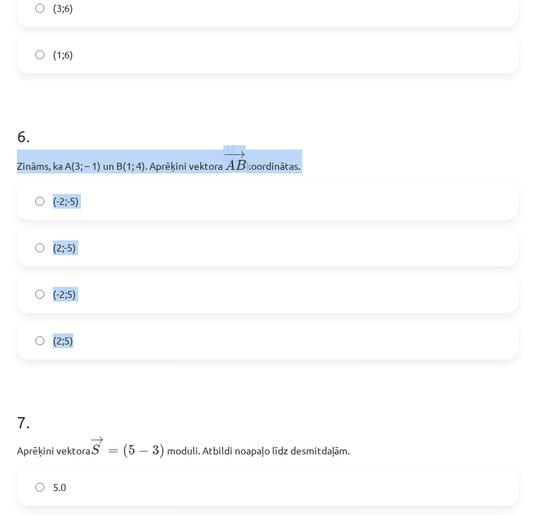
drag, startPoint x: 15, startPoint y: 175, endPoint x: 79, endPoint y: 350, distance: 186.5
click at [79, 350] on div "12 XP Saņemsi Sarežģīts 340 pilda Apraksts Uzdevums Palīdzība 1 . Zināms, ka ﻿ …" at bounding box center [267, 459] width 518 height 4411
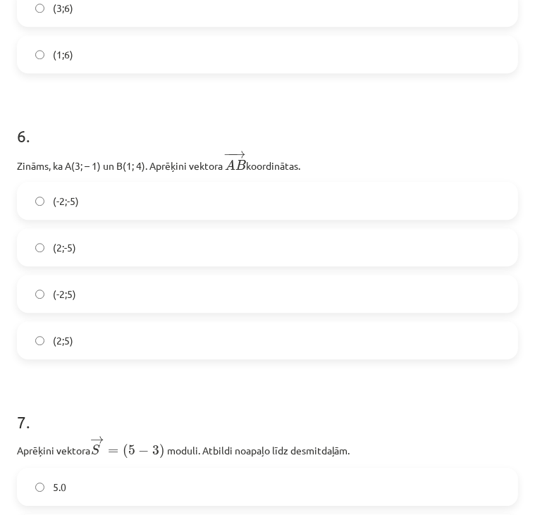
click at [46, 406] on h1 "7 ." at bounding box center [267, 409] width 501 height 44
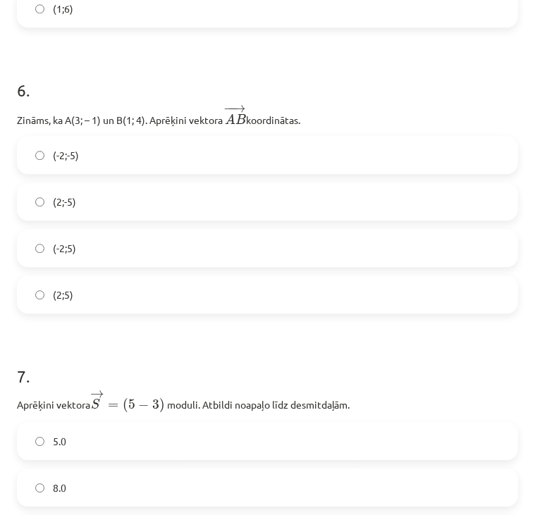
scroll to position [1887, 0]
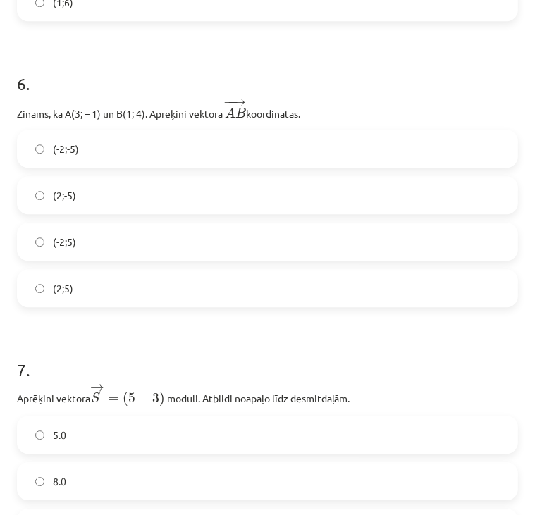
click at [33, 253] on label "(-2;5)" at bounding box center [267, 241] width 498 height 35
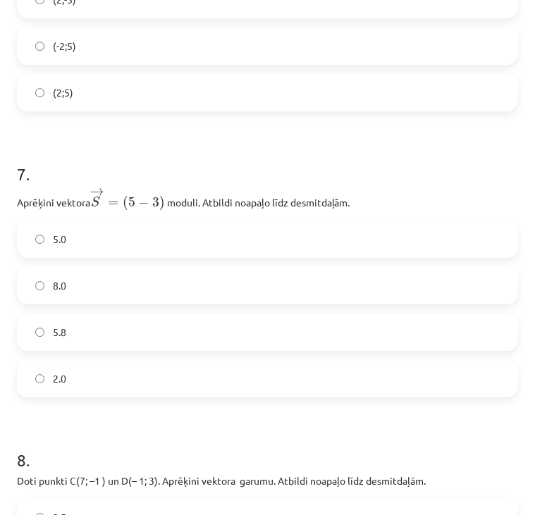
scroll to position [2085, 0]
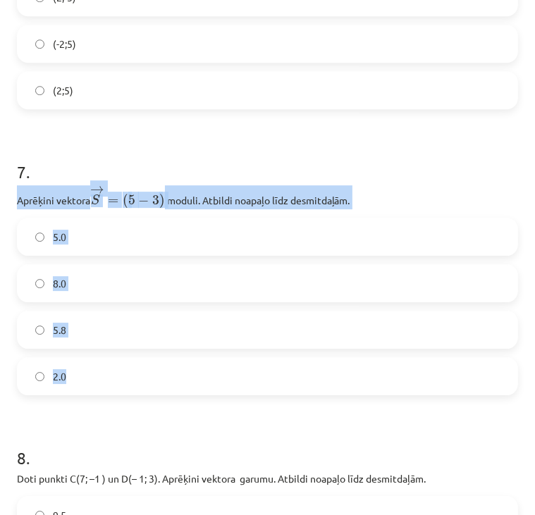
drag, startPoint x: 8, startPoint y: 212, endPoint x: 104, endPoint y: 404, distance: 214.9
click at [104, 404] on div "12 XP Saņemsi Sarežģīts 340 pilda Apraksts Uzdevums Palīdzība 1 . Zināms, ka ﻿ …" at bounding box center [267, 209] width 518 height 4411
click at [40, 347] on label "5.8" at bounding box center [267, 329] width 498 height 35
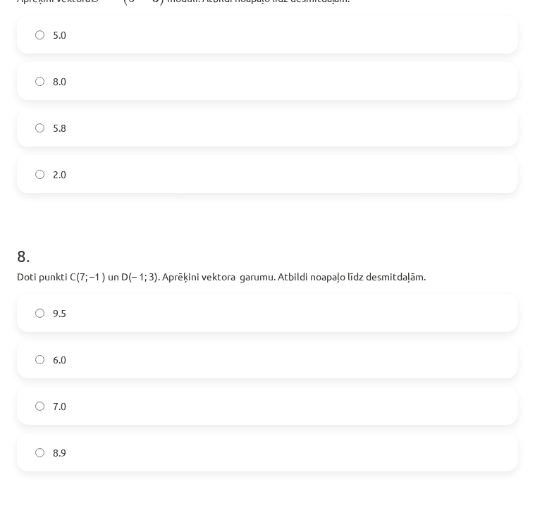
scroll to position [2385, 0]
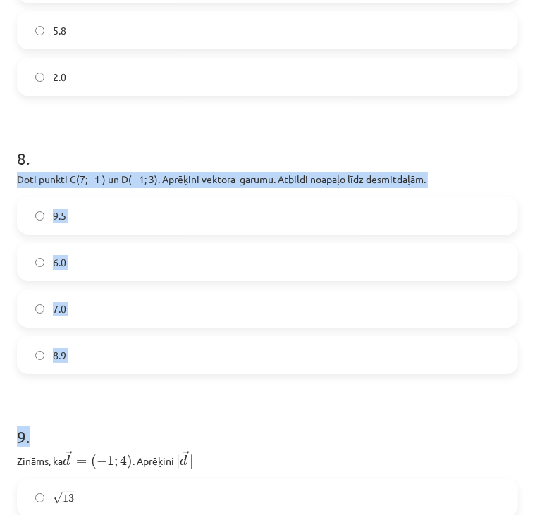
drag, startPoint x: 13, startPoint y: 186, endPoint x: 100, endPoint y: 392, distance: 224.1
click at [31, 368] on label "8.9" at bounding box center [267, 354] width 498 height 35
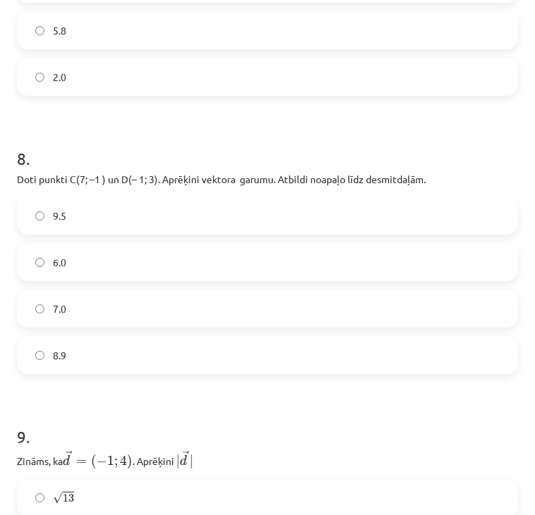
click at [197, 446] on h1 "9 ." at bounding box center [267, 424] width 501 height 44
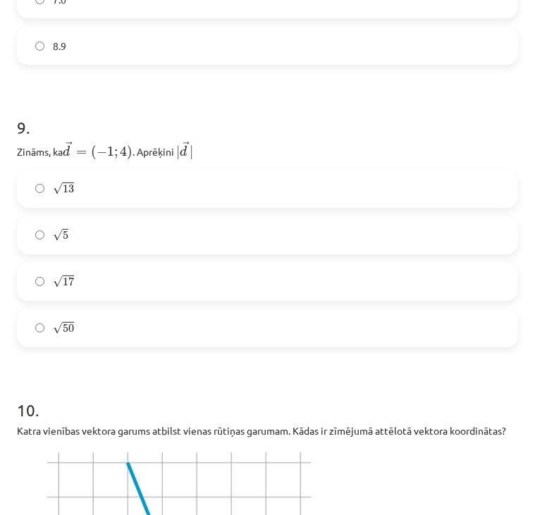
scroll to position [2695, 0]
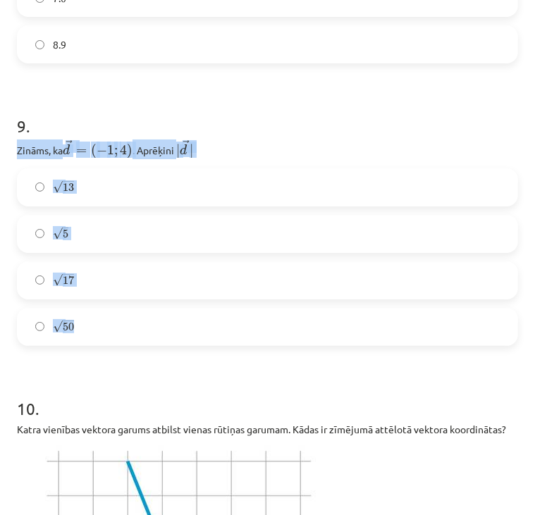
drag, startPoint x: 11, startPoint y: 161, endPoint x: 84, endPoint y: 354, distance: 207.1
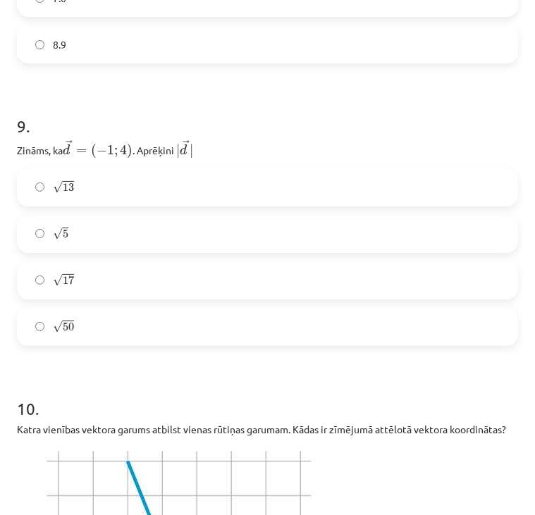
click at [89, 391] on h1 "10 ." at bounding box center [267, 396] width 501 height 44
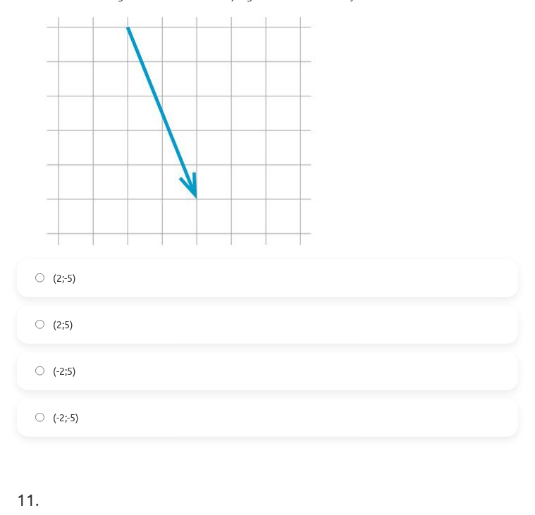
scroll to position [3129, 0]
click at [39, 297] on label "(2;-5)" at bounding box center [267, 278] width 498 height 35
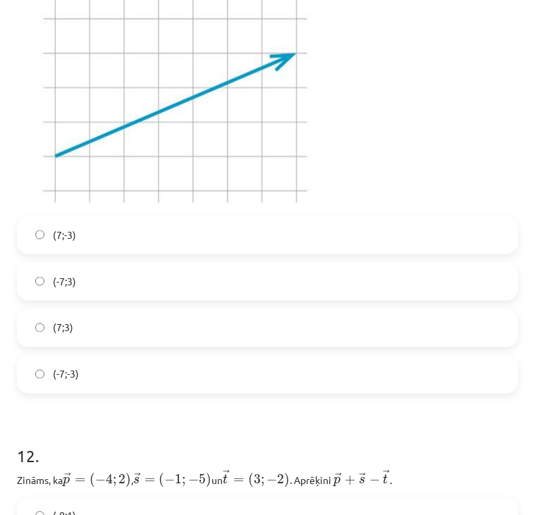
scroll to position [3683, 0]
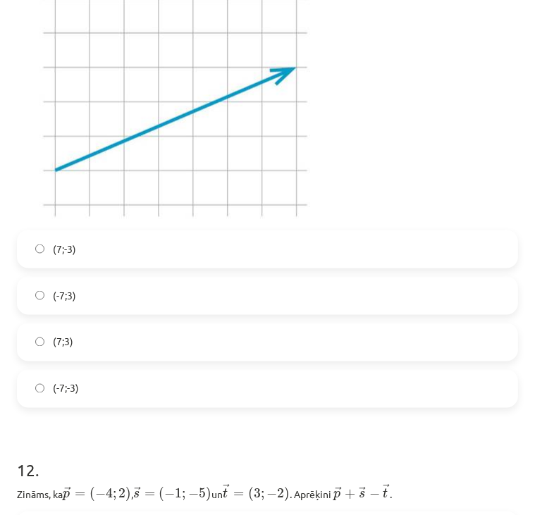
click at [31, 360] on label "(7;3)" at bounding box center [267, 342] width 498 height 35
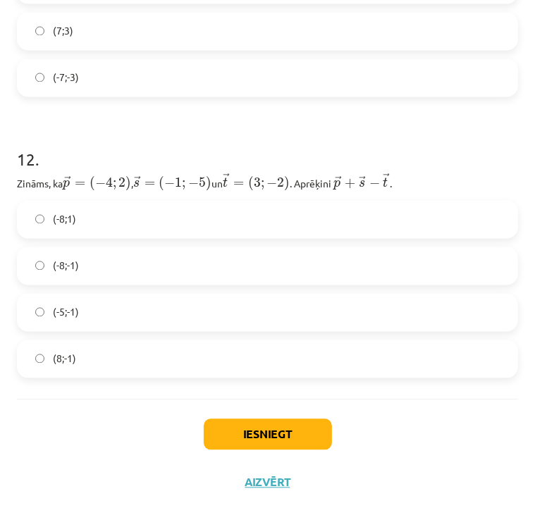
scroll to position [4036, 0]
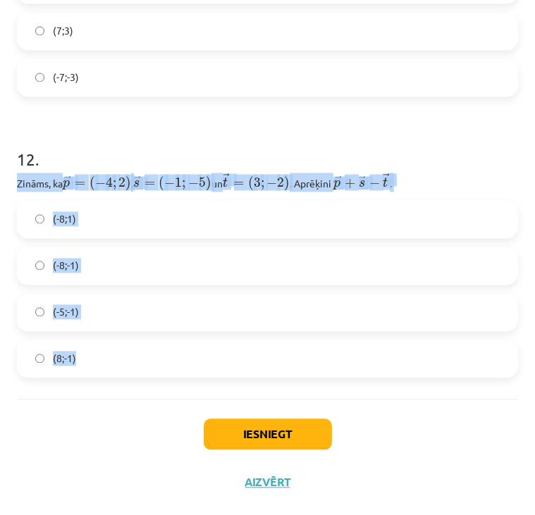
drag, startPoint x: 14, startPoint y: 178, endPoint x: 93, endPoint y: 337, distance: 177.1
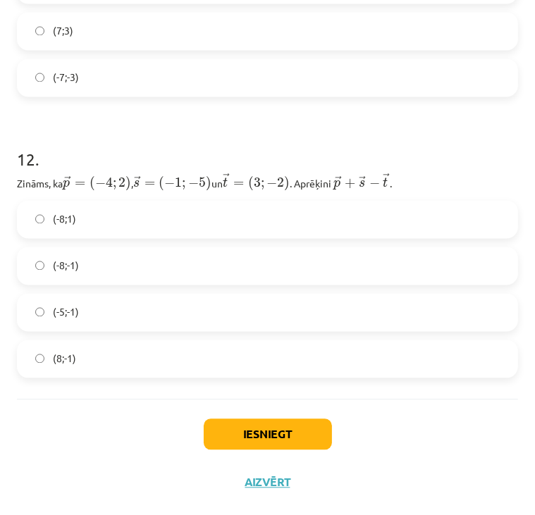
click at [128, 130] on h1 "12 ." at bounding box center [267, 147] width 501 height 44
click at [41, 275] on label "(-8;-1)" at bounding box center [267, 266] width 498 height 35
click at [237, 439] on button "Iesniegt" at bounding box center [268, 434] width 128 height 31
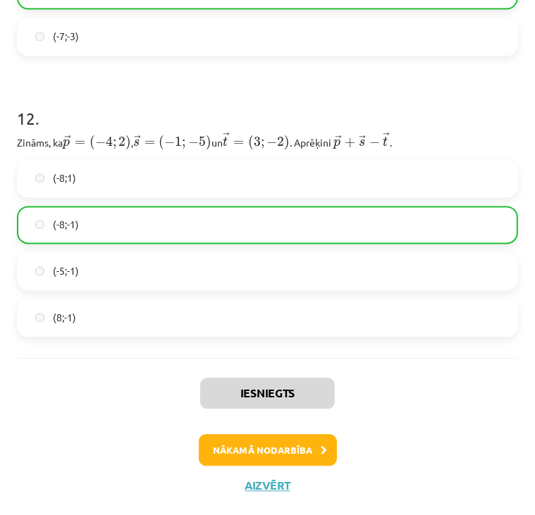
scroll to position [4081, 0]
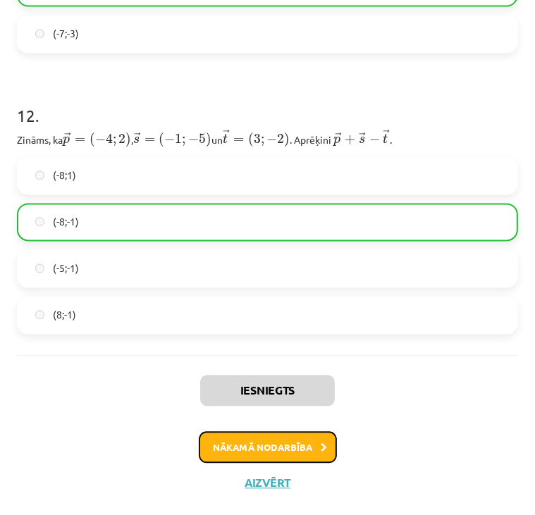
click at [237, 452] on button "Nākamā nodarbība" at bounding box center [268, 447] width 138 height 32
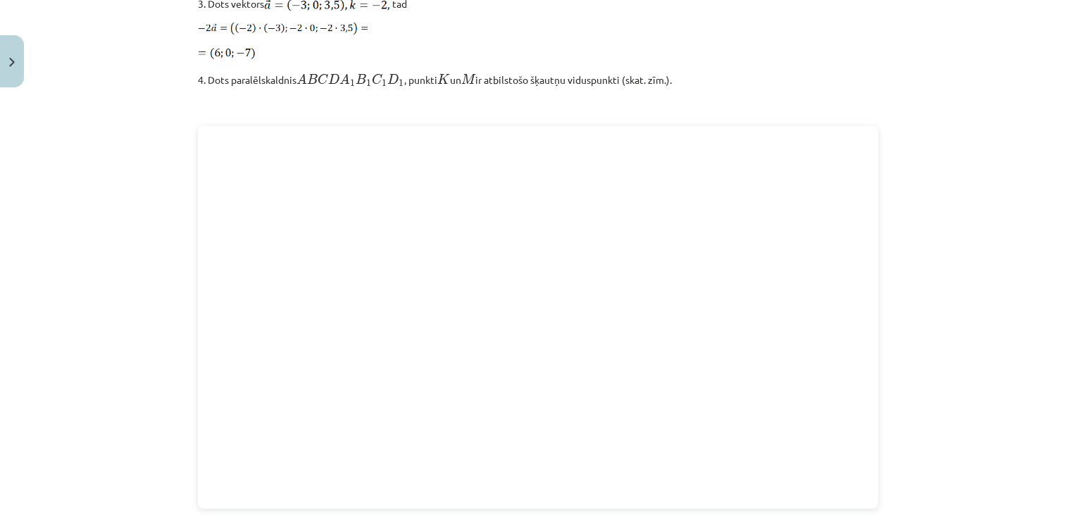
scroll to position [1946, 0]
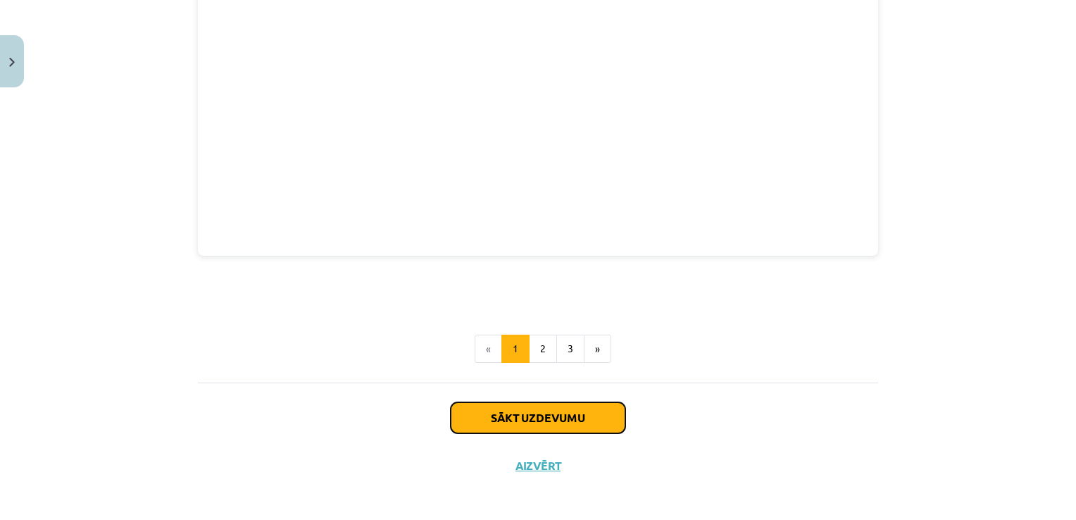
click at [555, 415] on button "Sākt uzdevumu" at bounding box center [538, 417] width 175 height 31
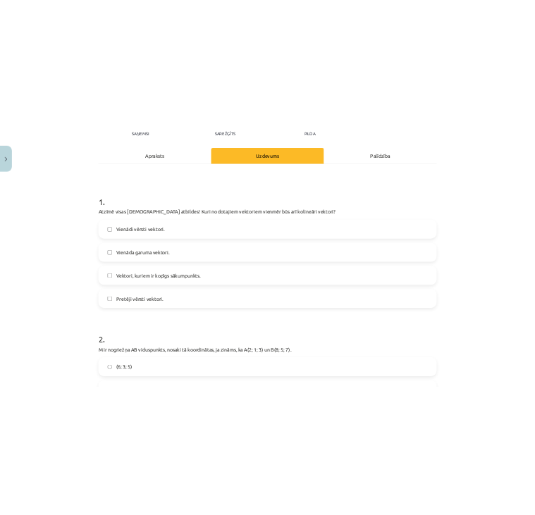
scroll to position [173, 0]
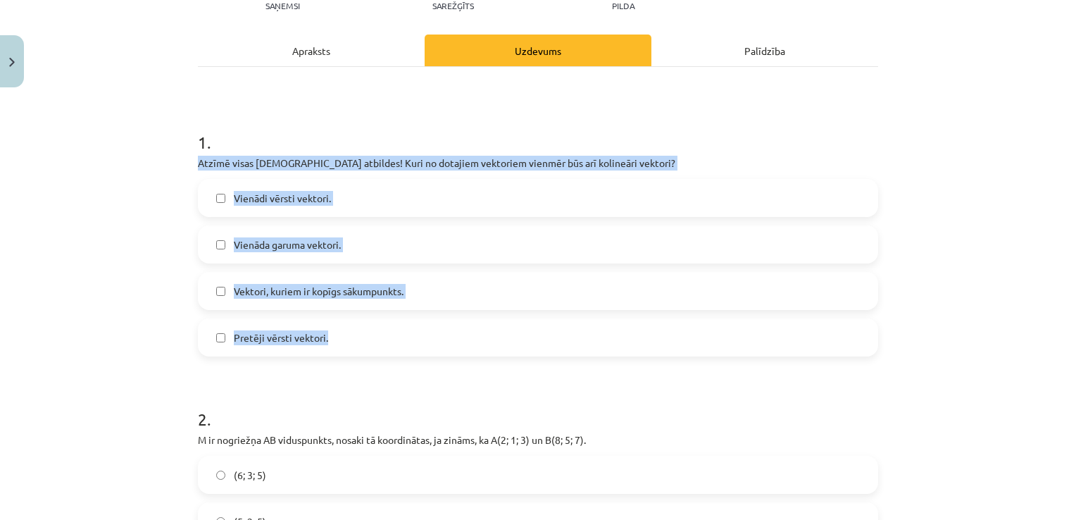
drag, startPoint x: 187, startPoint y: 159, endPoint x: 333, endPoint y: 343, distance: 235.1
click at [333, 343] on div "Mācību tēma: Matemātikas i - 10. klases 1. ieskaites mācību materiāls (a,b) #9 …" at bounding box center [538, 260] width 1076 height 520
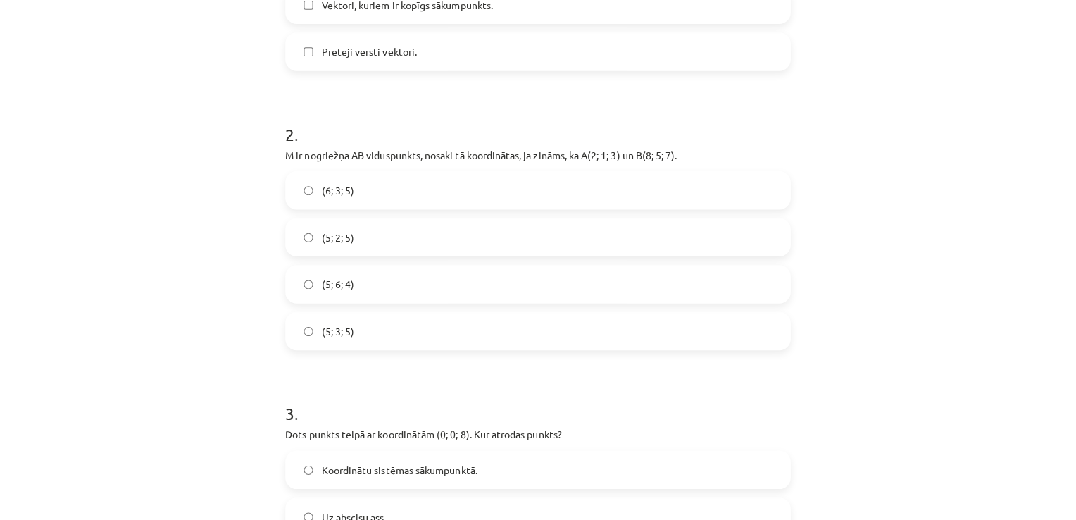
scroll to position [434, 0]
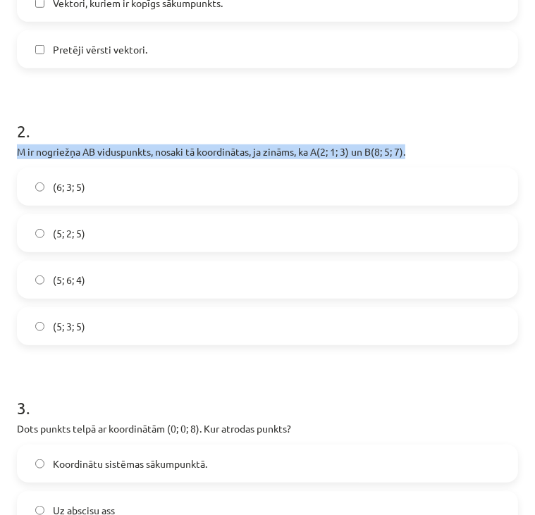
drag, startPoint x: 13, startPoint y: 150, endPoint x: 413, endPoint y: 153, distance: 399.5
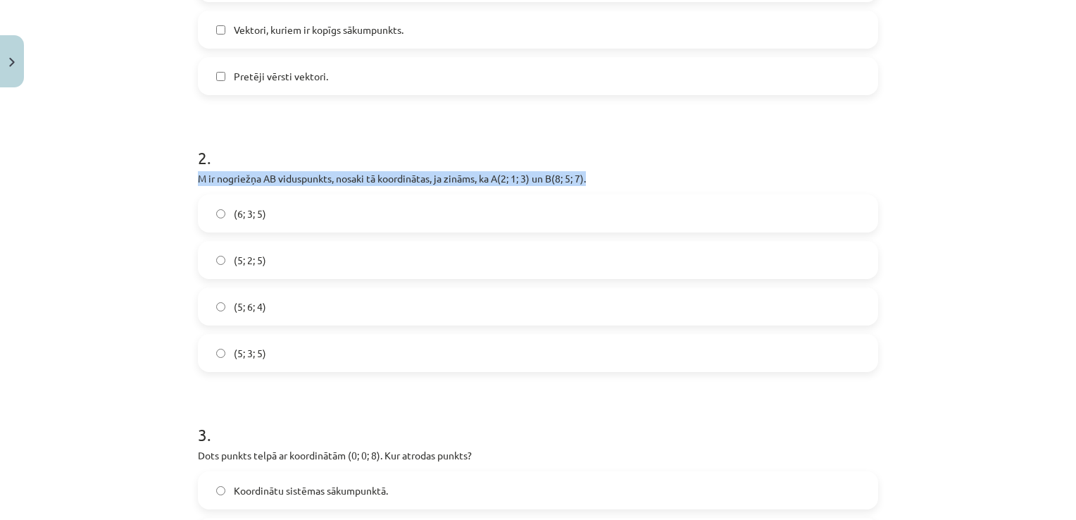
click at [330, 185] on div "2 . M ir nogriežņa AB viduspunkts, nosaki tā koordinātas, ja zināms, ka A(2; 1;…" at bounding box center [538, 247] width 681 height 249
drag, startPoint x: 191, startPoint y: 174, endPoint x: 333, endPoint y: 180, distance: 142.4
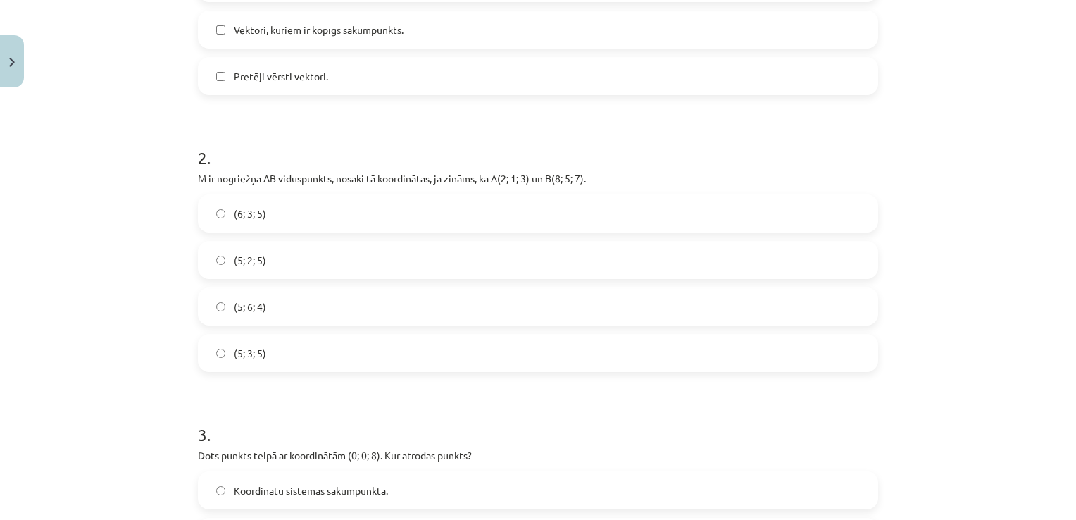
click at [677, 147] on h1 "2 ." at bounding box center [538, 145] width 681 height 44
drag, startPoint x: 333, startPoint y: 178, endPoint x: 607, endPoint y: 170, distance: 273.4
click at [607, 171] on p "M ir nogriežņa AB viduspunkts, nosaki tā koordinātas, ja zināms, ka A(2; 1; 3) …" at bounding box center [538, 178] width 681 height 15
click at [211, 344] on label "(5; 3; 5)" at bounding box center [538, 352] width 678 height 35
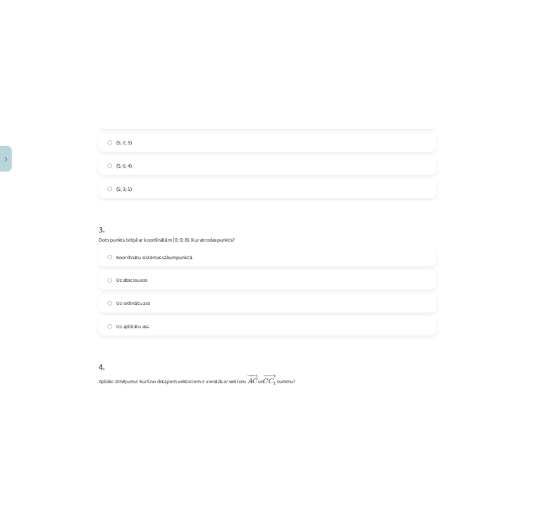
scroll to position [669, 0]
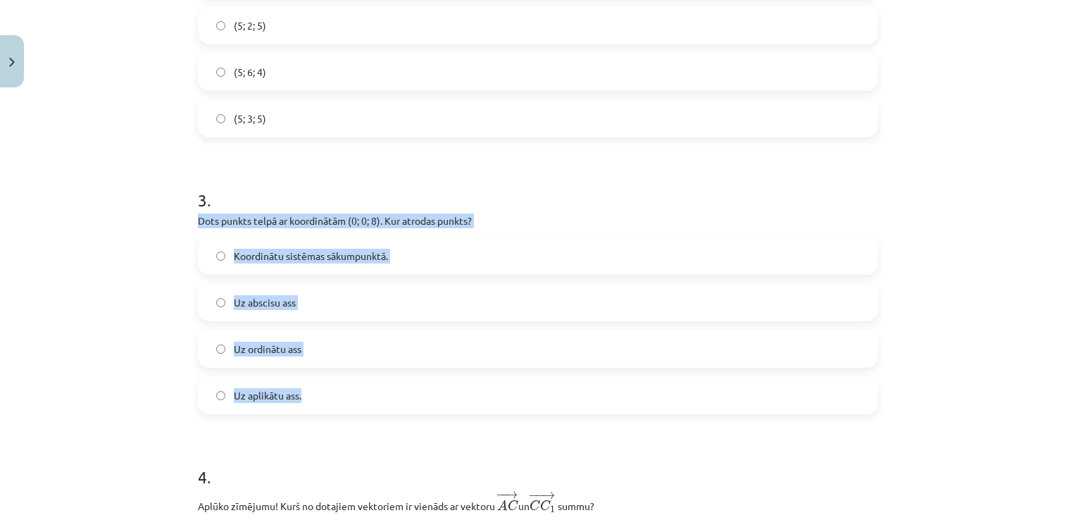
drag, startPoint x: 189, startPoint y: 216, endPoint x: 306, endPoint y: 387, distance: 207.9
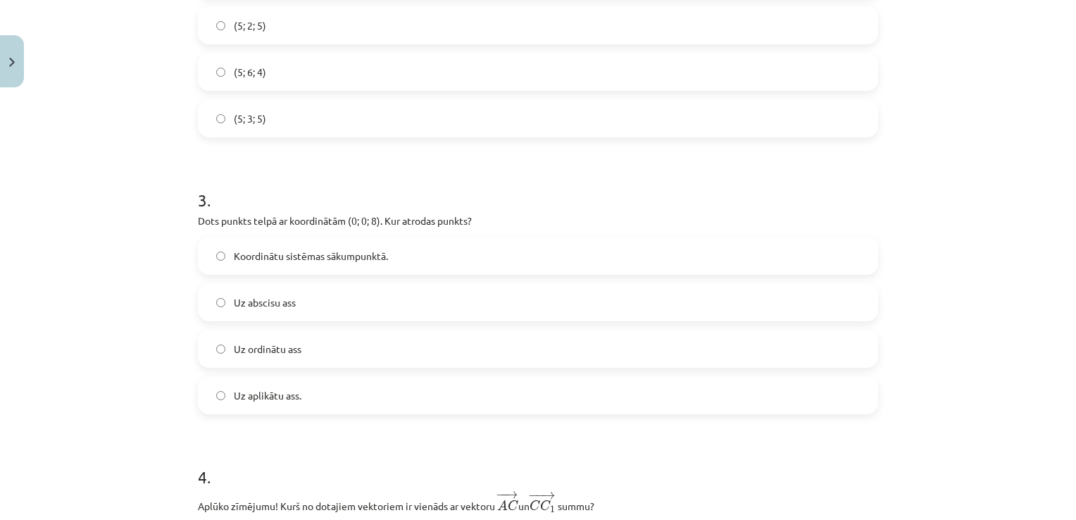
drag, startPoint x: 306, startPoint y: 387, endPoint x: 521, endPoint y: 207, distance: 281.1
click at [521, 207] on h1 "3 ." at bounding box center [538, 188] width 681 height 44
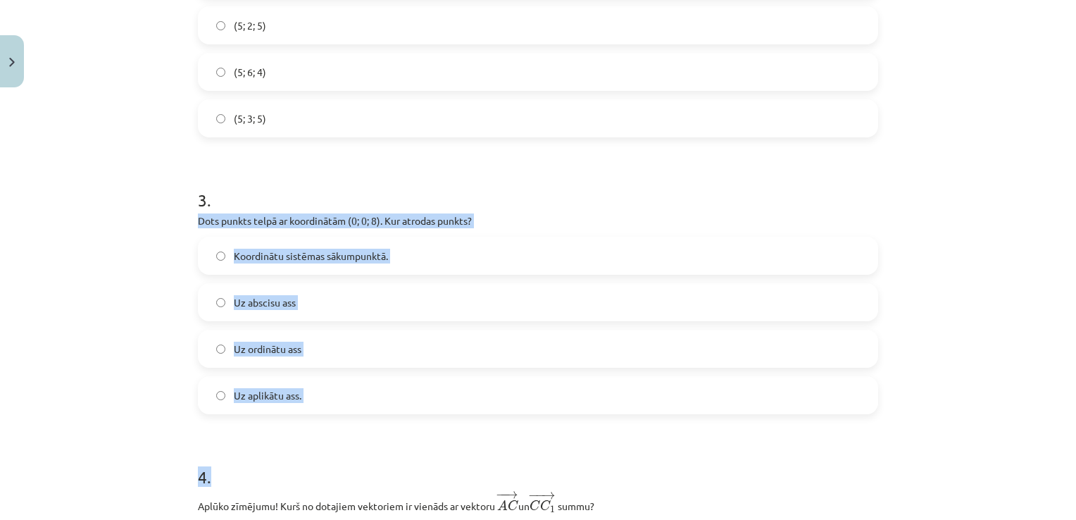
drag, startPoint x: 186, startPoint y: 221, endPoint x: 326, endPoint y: 449, distance: 268.5
click at [170, 238] on div "Mācību tēma: Matemātikas i - 10. klases 1. ieskaites mācību materiāls (a,b) #9 …" at bounding box center [538, 260] width 1076 height 520
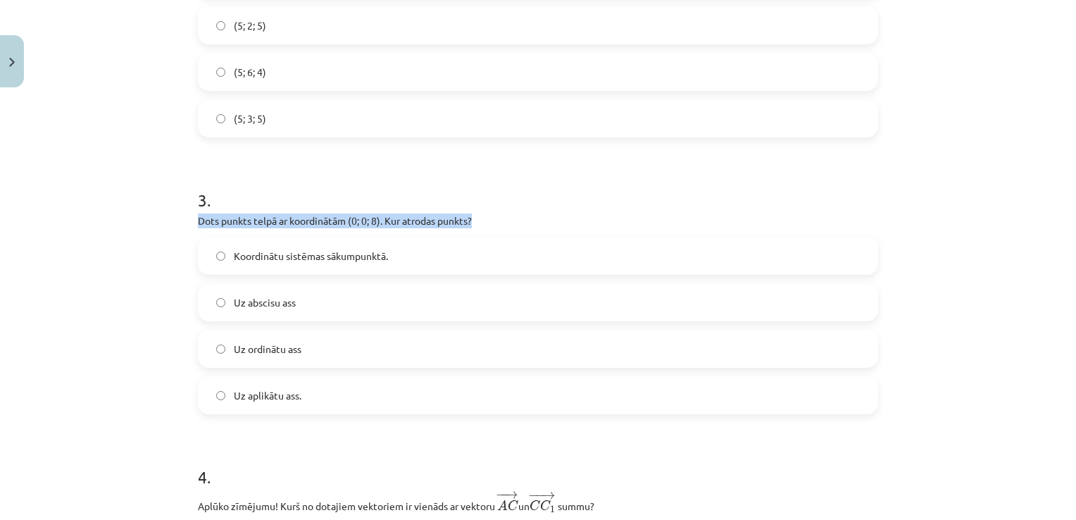
drag, startPoint x: 169, startPoint y: 221, endPoint x: 510, endPoint y: 224, distance: 341.0
click at [510, 224] on div "Mācību tēma: Matemātikas i - 10. klases 1. ieskaites mācību materiāls (a,b) #9 …" at bounding box center [538, 260] width 1076 height 520
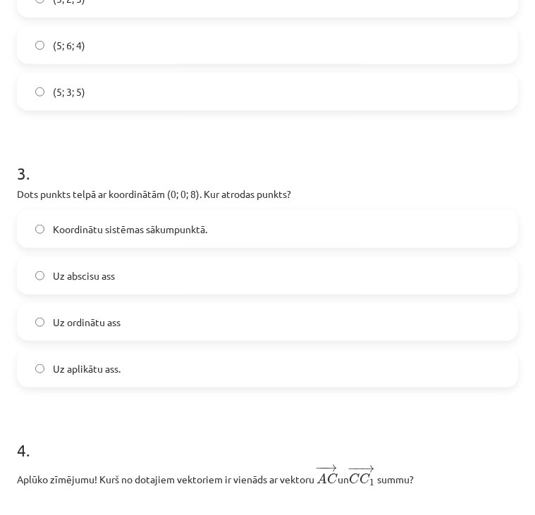
click at [34, 222] on label "Koordinātu sistēmas sākumpunktā." at bounding box center [267, 228] width 498 height 35
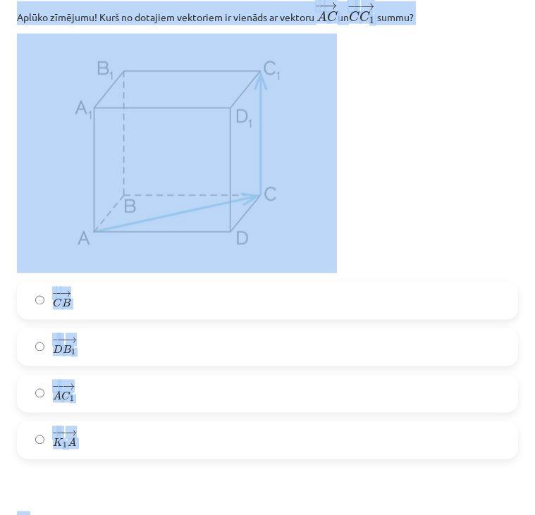
scroll to position [1147, 0]
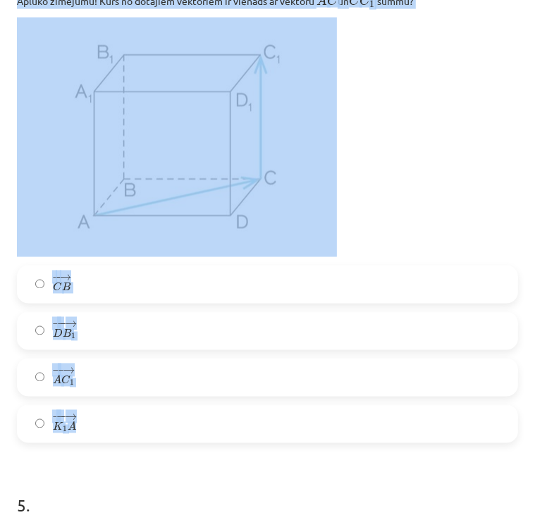
drag, startPoint x: 13, startPoint y: 94, endPoint x: 317, endPoint y: 415, distance: 441.5
click at [294, 388] on label "− − → A C 1 A C 1 →" at bounding box center [267, 377] width 498 height 35
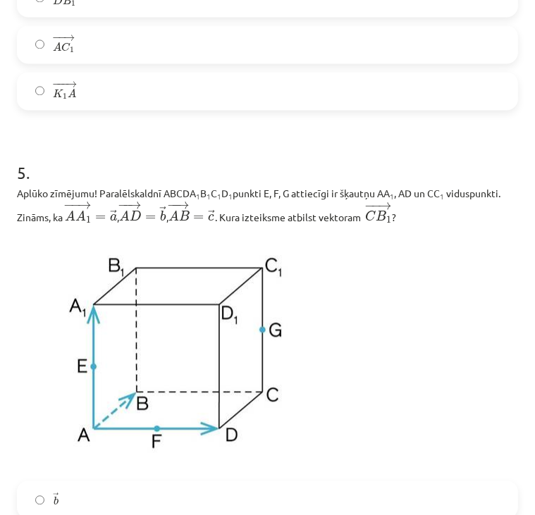
scroll to position [1484, 0]
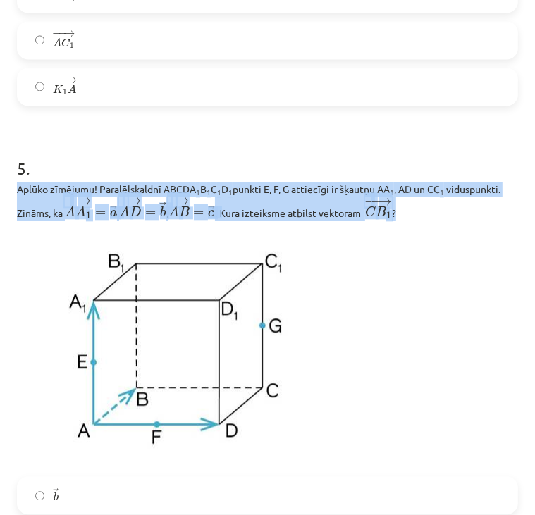
drag, startPoint x: 412, startPoint y: 212, endPoint x: 16, endPoint y: 188, distance: 396.7
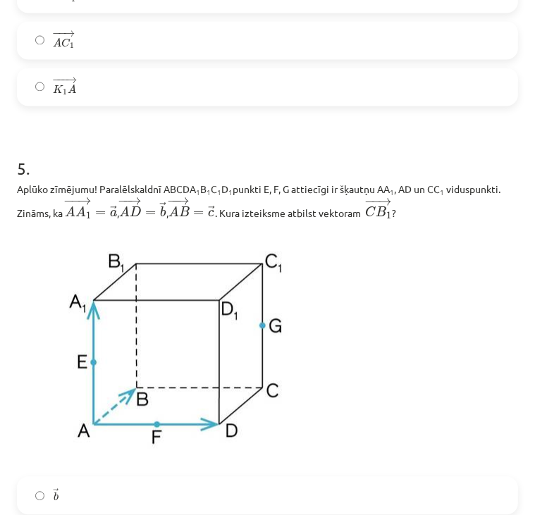
click at [390, 320] on p at bounding box center [267, 348] width 501 height 240
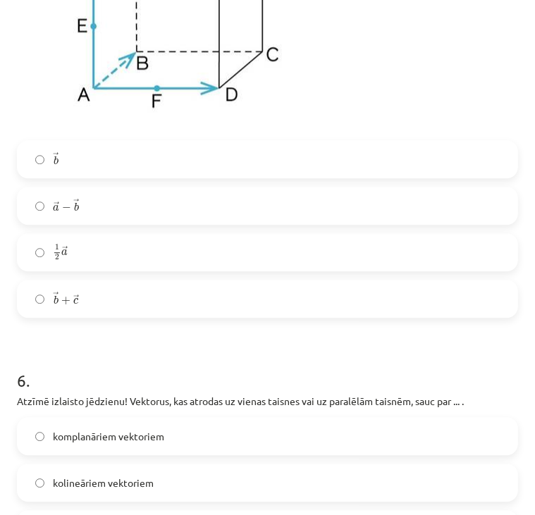
scroll to position [1820, 0]
click at [30, 214] on label "→ a − → b a → − b →" at bounding box center [267, 206] width 498 height 35
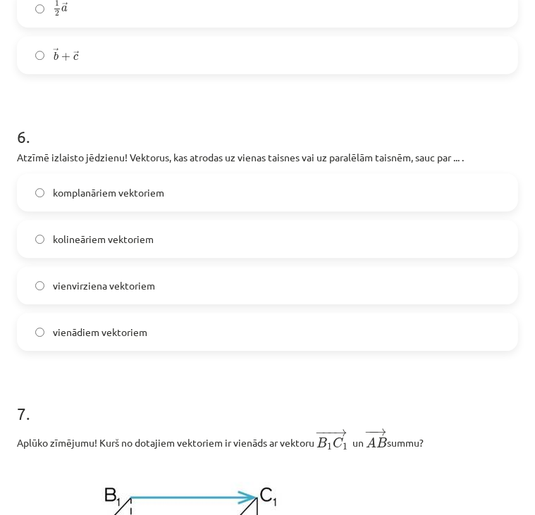
scroll to position [2067, 0]
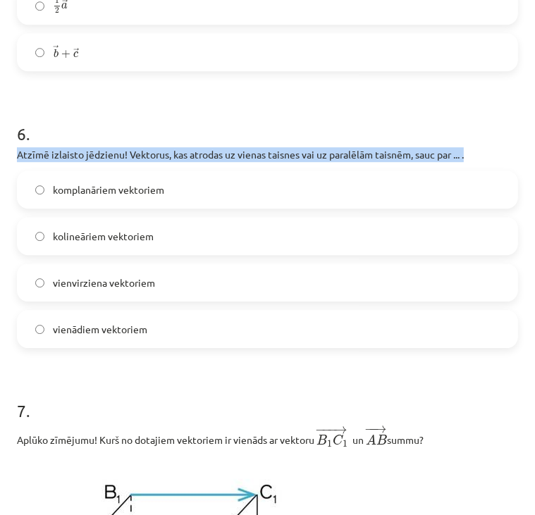
drag, startPoint x: 11, startPoint y: 154, endPoint x: 479, endPoint y: 152, distance: 467.8
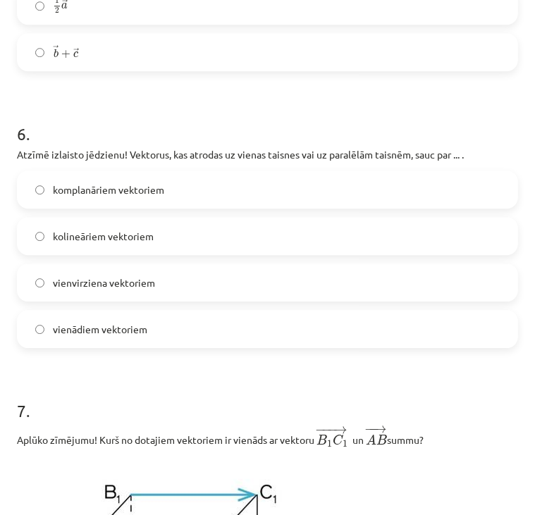
click at [26, 237] on label "kolineāriem vektoriem" at bounding box center [267, 235] width 498 height 35
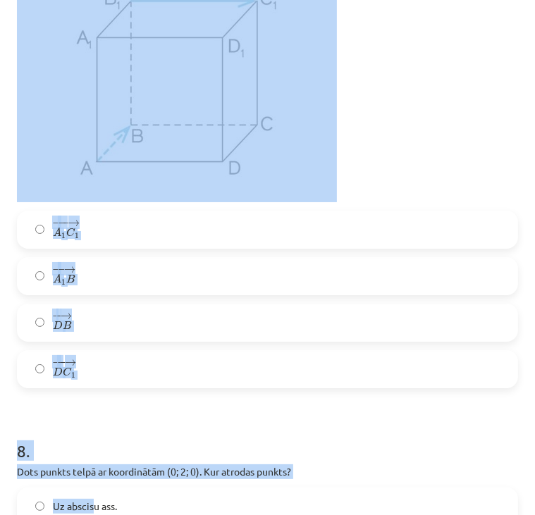
scroll to position [2595, 0]
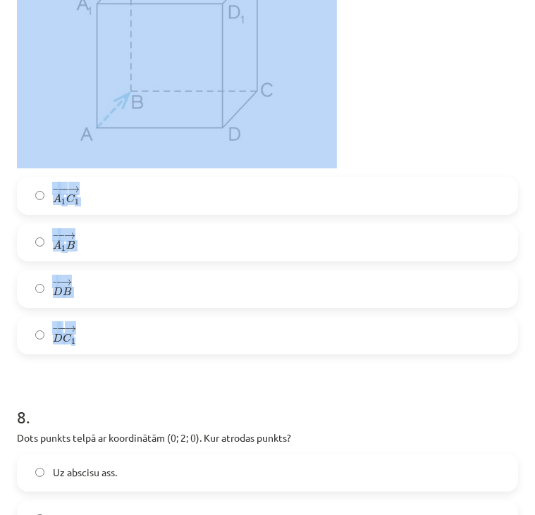
drag, startPoint x: 12, startPoint y: 45, endPoint x: 93, endPoint y: 341, distance: 306.8
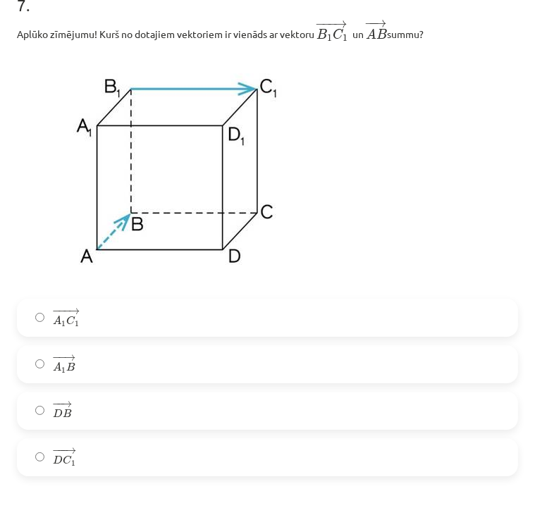
click at [40, 314] on label "− −− → A 1 C 1 A 1 C 1 →" at bounding box center [267, 317] width 498 height 35
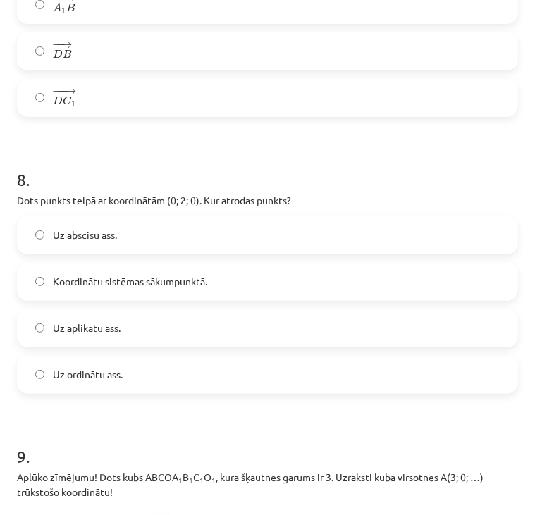
scroll to position [2832, 0]
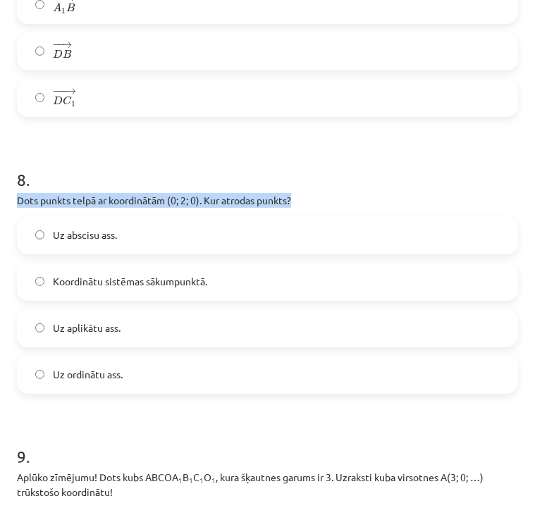
drag, startPoint x: 11, startPoint y: 203, endPoint x: 299, endPoint y: 200, distance: 288.2
click at [299, 200] on div "32 XP Saņemsi Sarežģīts 339 pilda Apraksts Uzdevums Palīdzība 1 . Atzīmē visas …" at bounding box center [267, 359] width 518 height 6248
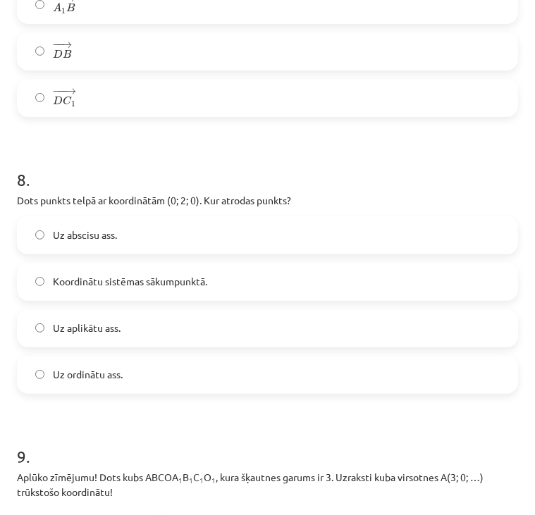
click at [45, 283] on label "Koordinātu sistēmas sākumpunktā." at bounding box center [267, 281] width 498 height 35
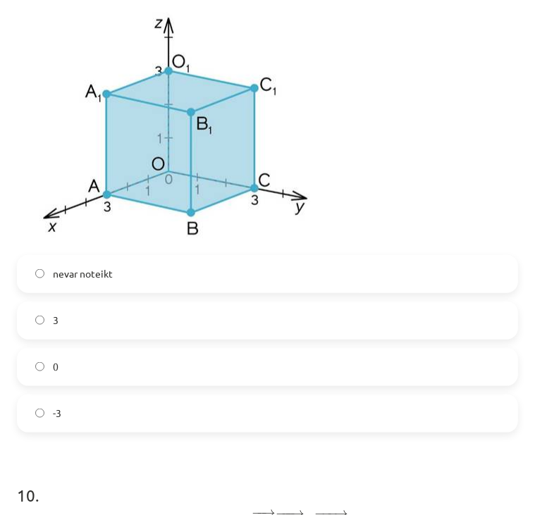
scroll to position [3332, 0]
click at [45, 318] on label "3" at bounding box center [267, 321] width 498 height 35
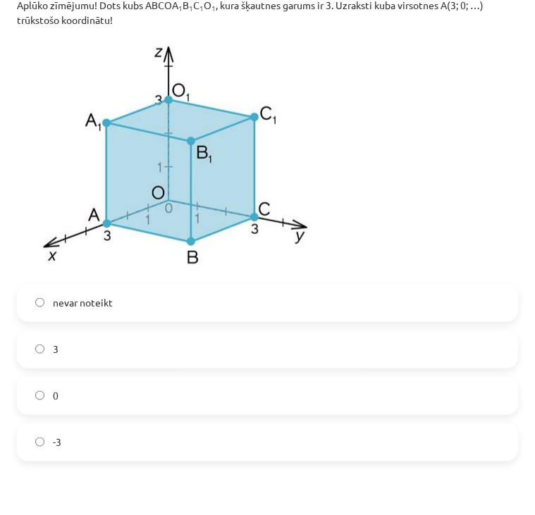
scroll to position [3303, 0]
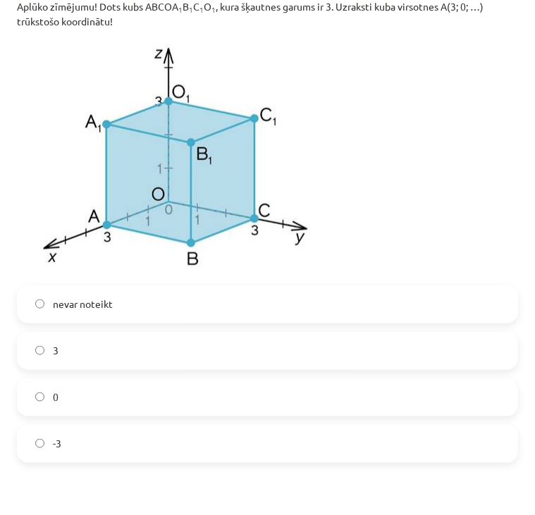
click at [41, 359] on label "3" at bounding box center [267, 350] width 498 height 35
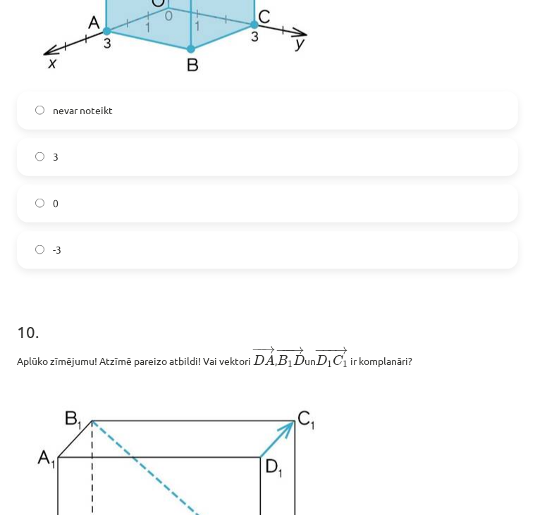
scroll to position [3694, 0]
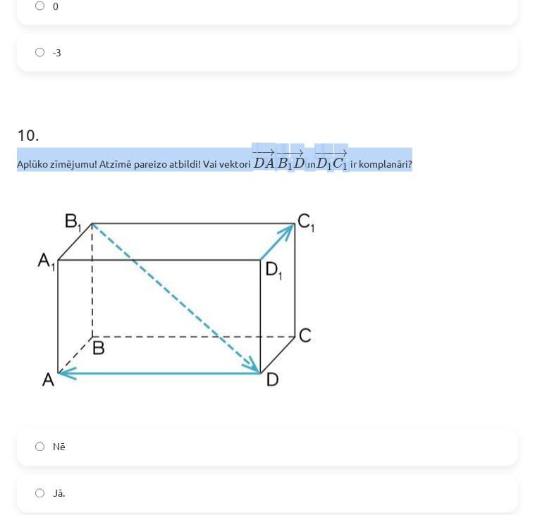
drag, startPoint x: 15, startPoint y: 168, endPoint x: 433, endPoint y: 171, distance: 417.8
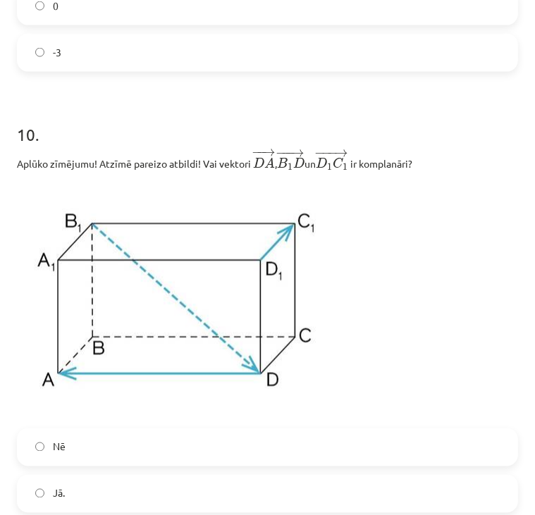
click at [45, 445] on label "Nē" at bounding box center [267, 447] width 498 height 35
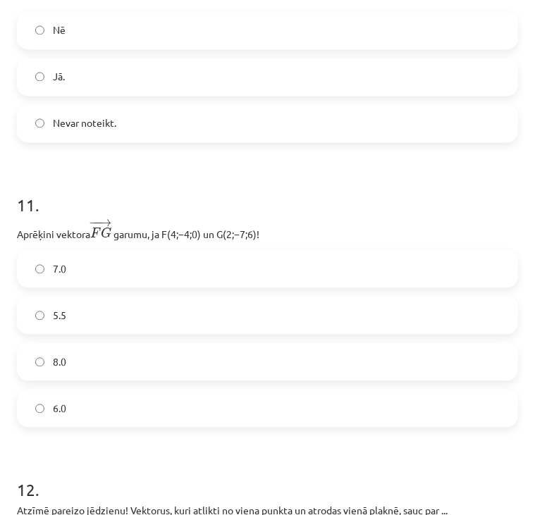
scroll to position [4168, 0]
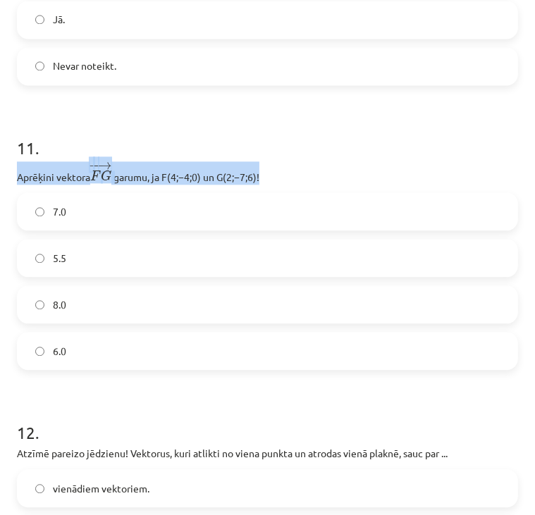
drag, startPoint x: 13, startPoint y: 180, endPoint x: 274, endPoint y: 168, distance: 260.9
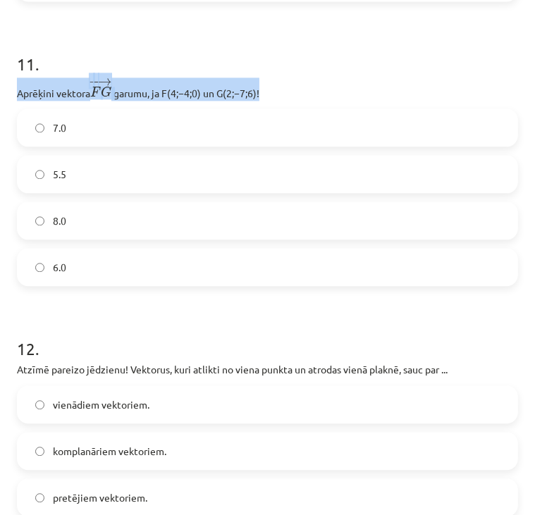
scroll to position [4252, 0]
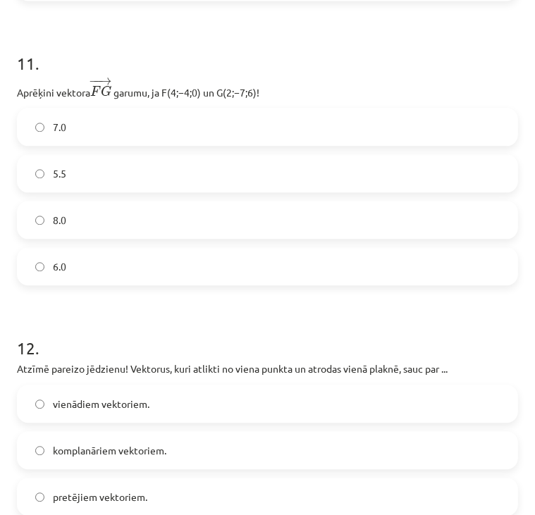
click at [143, 230] on label "8.0" at bounding box center [267, 219] width 498 height 35
click at [34, 128] on label "7.0" at bounding box center [267, 126] width 498 height 35
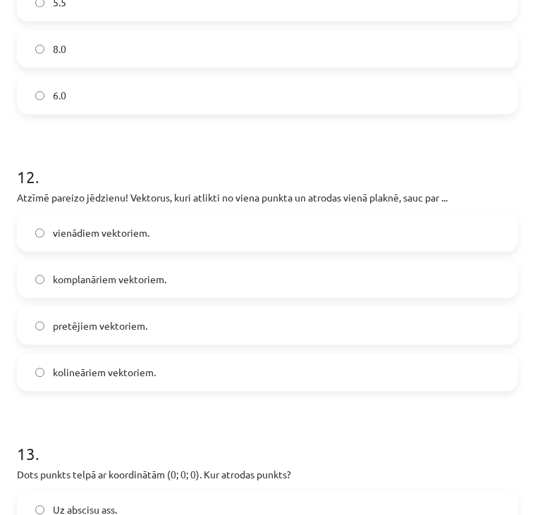
scroll to position [4450, 0]
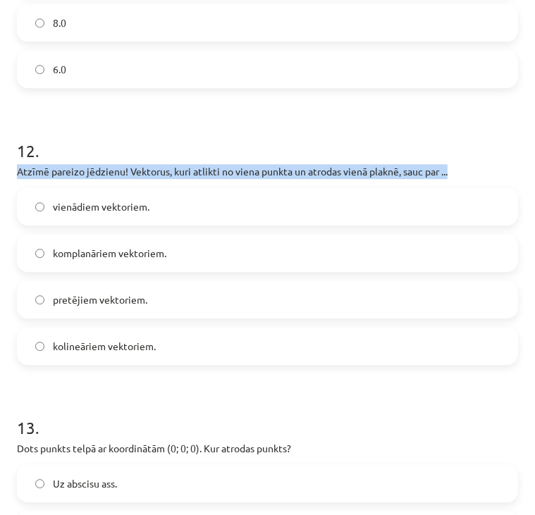
drag, startPoint x: 13, startPoint y: 175, endPoint x: 458, endPoint y: 174, distance: 445.3
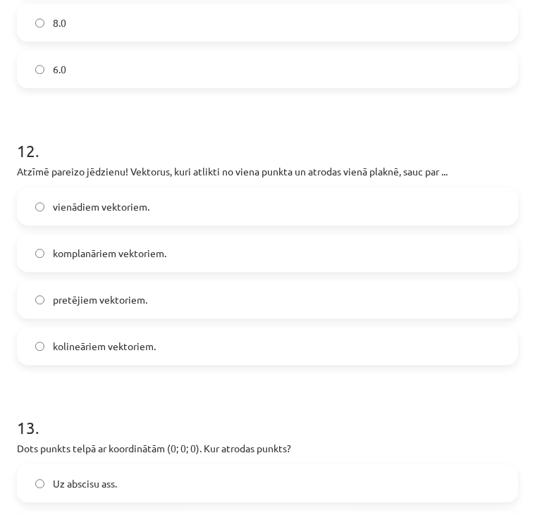
click at [22, 252] on label "komplanāriem vektoriem." at bounding box center [267, 252] width 498 height 35
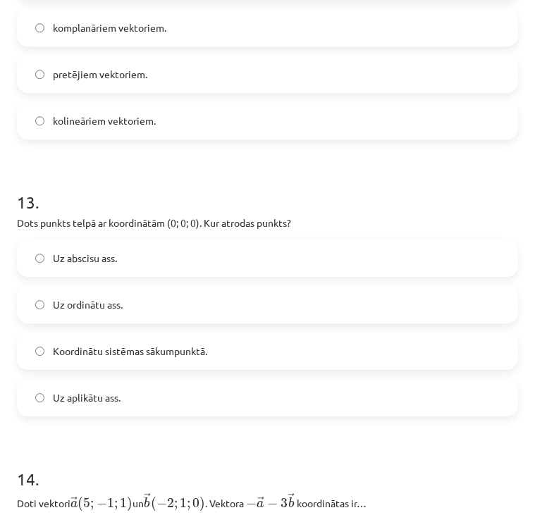
scroll to position [4736, 0]
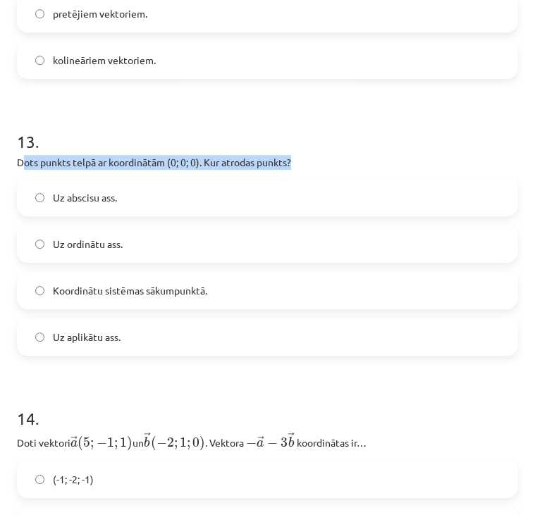
drag, startPoint x: 20, startPoint y: 160, endPoint x: 299, endPoint y: 165, distance: 278.3
click at [299, 165] on p "Dots punkts telpā ar koordinātām (0; 0; 0). Kur atrodas punkts?" at bounding box center [267, 162] width 501 height 15
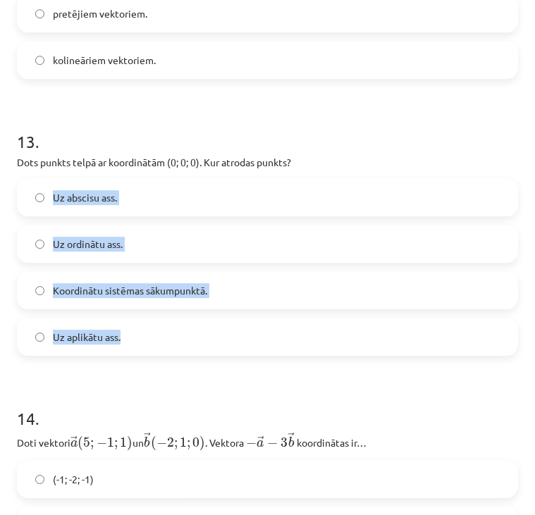
drag, startPoint x: 166, startPoint y: 342, endPoint x: 42, endPoint y: 196, distance: 192.0
click at [42, 196] on div "Uz abscisu ass. Uz ordinātu ass. Koordinātu sistēmas sākumpunktā. Uz aplikātu a…" at bounding box center [267, 267] width 501 height 178
click at [39, 287] on label "Koordinātu sistēmas sākumpunktā." at bounding box center [267, 290] width 498 height 35
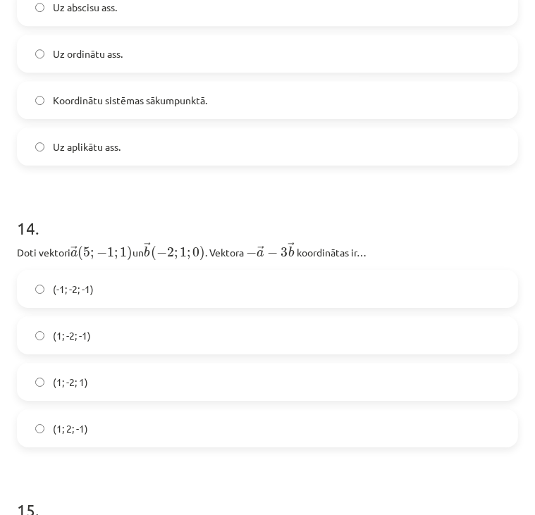
scroll to position [4929, 0]
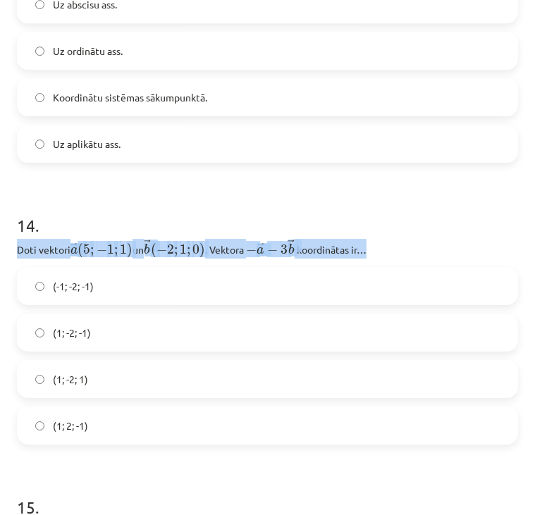
drag, startPoint x: 14, startPoint y: 252, endPoint x: 395, endPoint y: 249, distance: 380.4
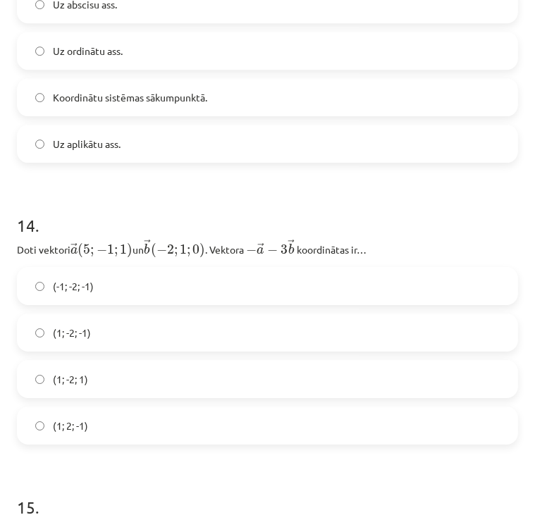
click at [445, 205] on h1 "14 ." at bounding box center [267, 213] width 501 height 44
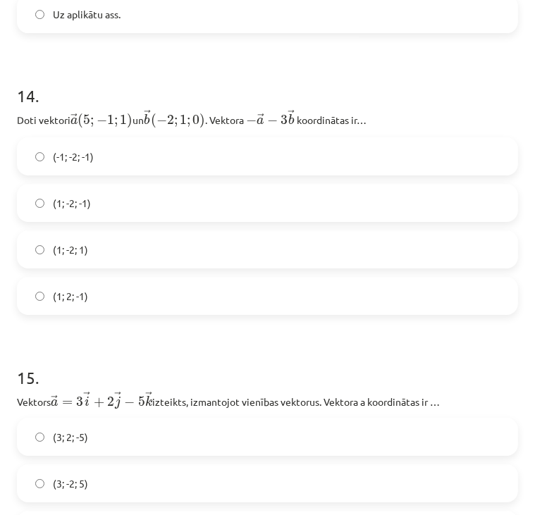
scroll to position [5060, 0]
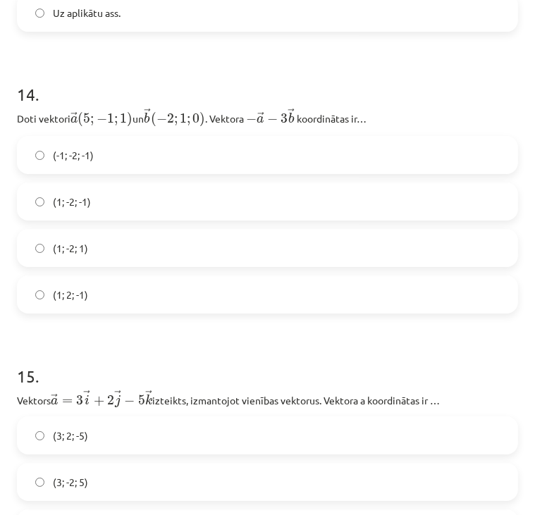
click at [28, 301] on label "(1; 2; -1)" at bounding box center [267, 294] width 498 height 35
click at [47, 206] on label "(1; -2; -1)" at bounding box center [267, 201] width 498 height 35
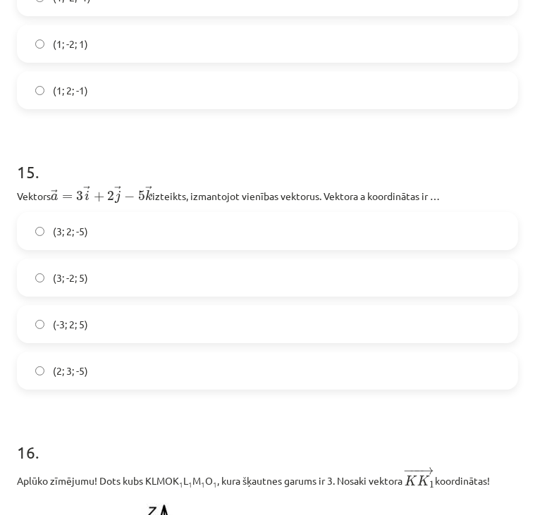
scroll to position [5266, 0]
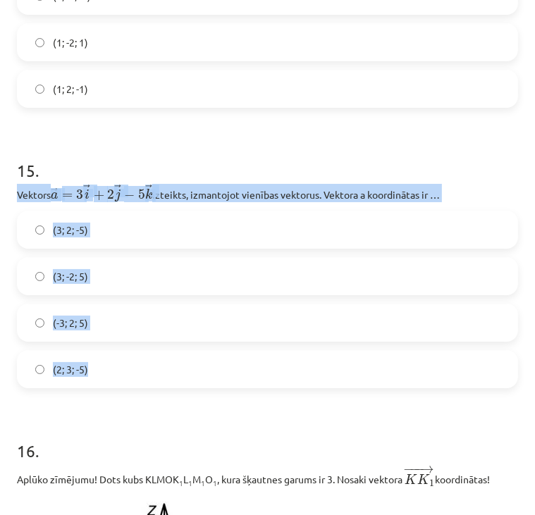
drag, startPoint x: 16, startPoint y: 194, endPoint x: 101, endPoint y: 375, distance: 199.8
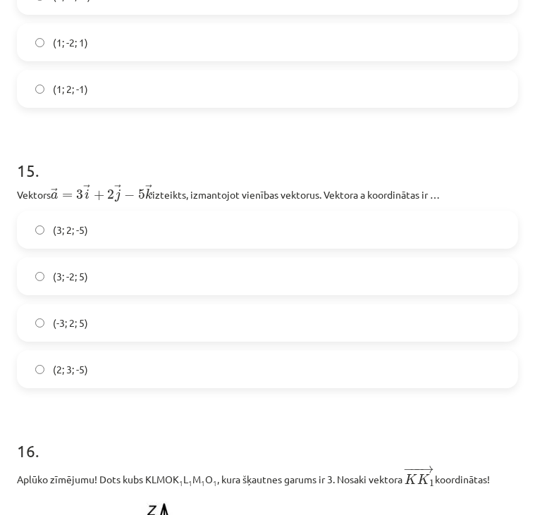
click at [50, 233] on label "(3; 2; -5)" at bounding box center [267, 229] width 498 height 35
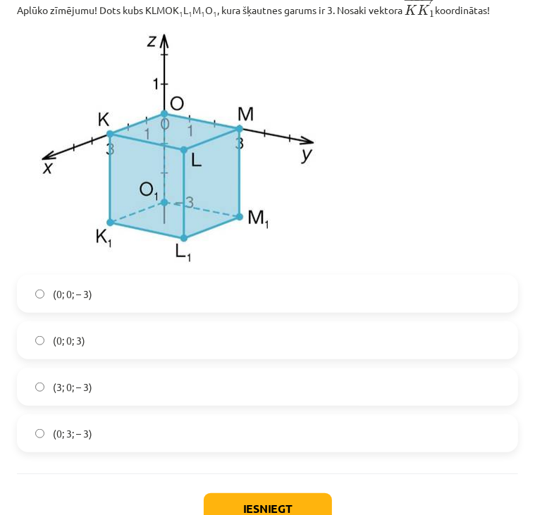
scroll to position [5735, 0]
click at [33, 393] on label "(3; 0; – 3)" at bounding box center [267, 386] width 498 height 35
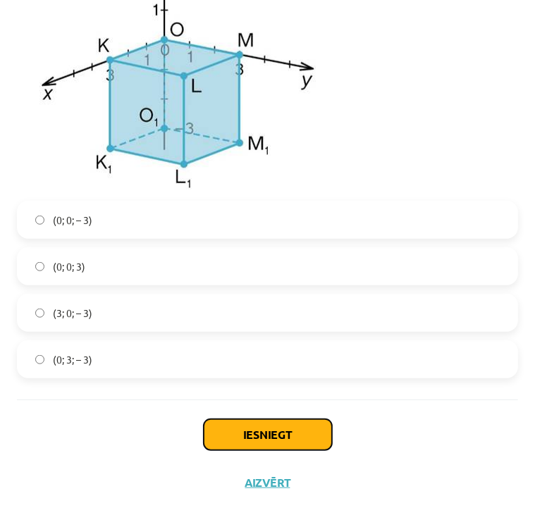
click at [259, 442] on button "Iesniegt" at bounding box center [268, 434] width 128 height 31
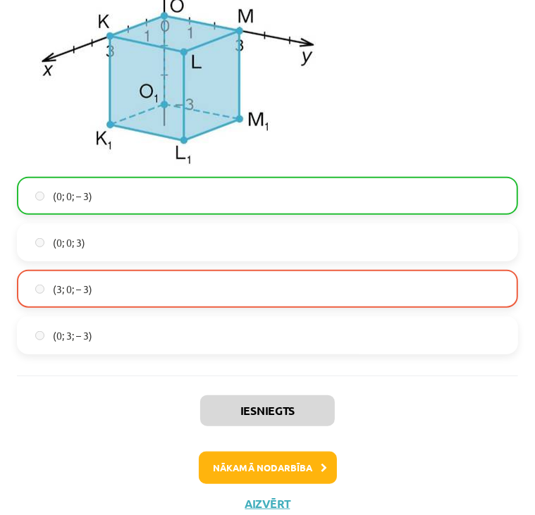
scroll to position [5859, 0]
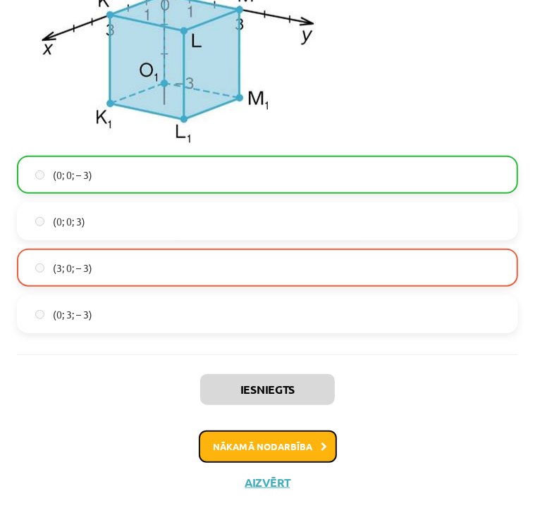
click at [260, 449] on button "Nākamā nodarbība" at bounding box center [268, 446] width 138 height 32
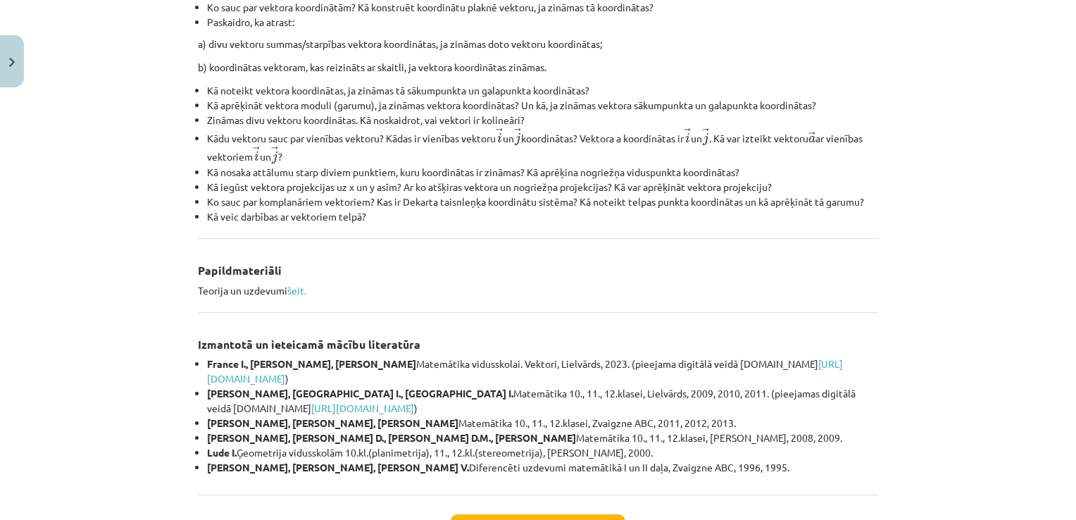
scroll to position [600, 0]
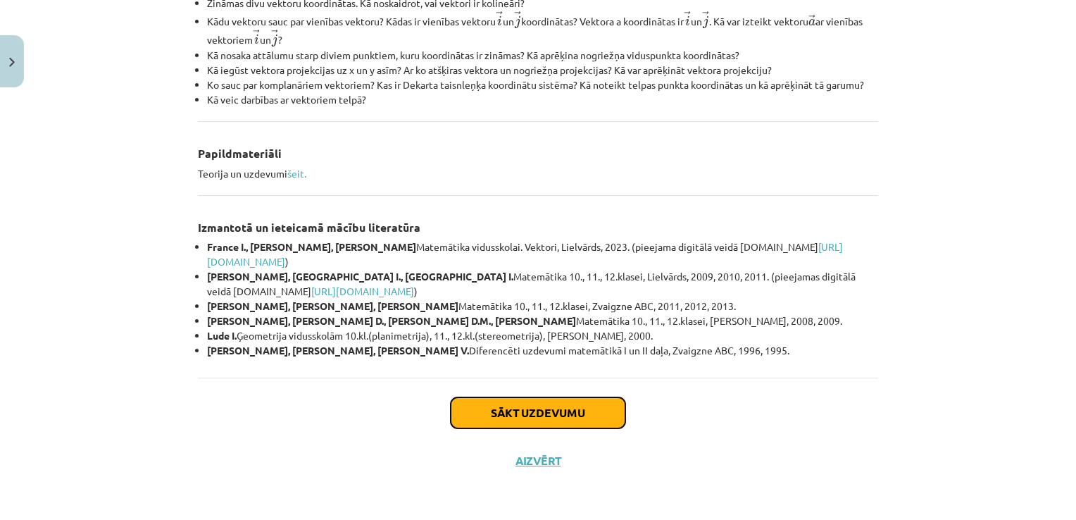
click at [526, 413] on button "Sākt uzdevumu" at bounding box center [538, 412] width 175 height 31
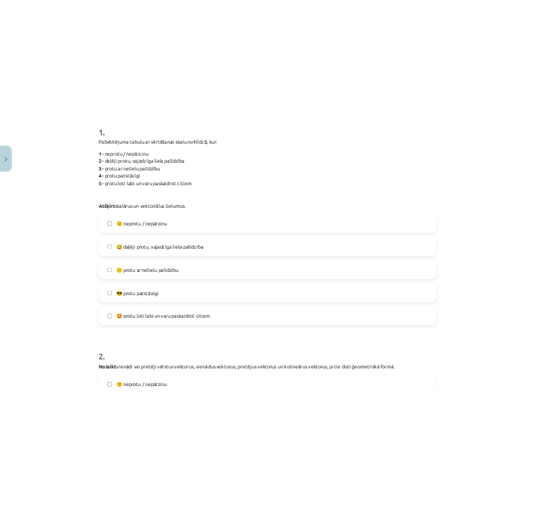
scroll to position [308, 0]
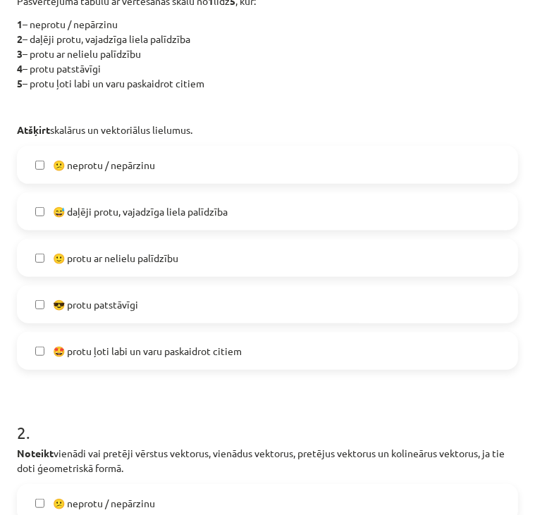
drag, startPoint x: 54, startPoint y: 129, endPoint x: 209, endPoint y: 130, distance: 155.0
click at [209, 130] on p "Atšķirt skalārus un vektoriālus lielumus." at bounding box center [267, 130] width 501 height 15
click at [294, 42] on p "1 – neprotu / nepārzinu 2 – daļēji protu, vajadzīga liela palīdzība 3 – protu a…" at bounding box center [267, 54] width 501 height 74
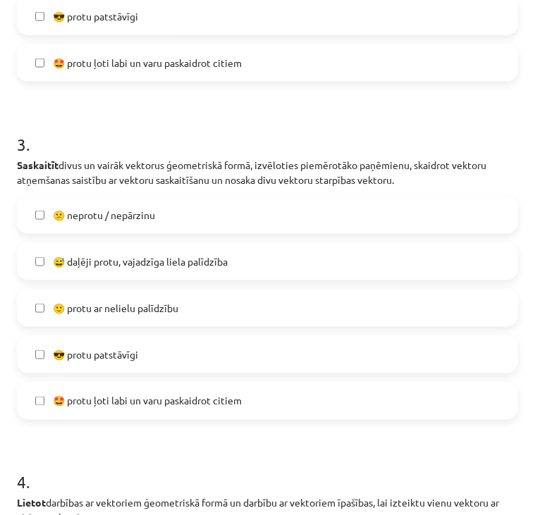
scroll to position [944, 0]
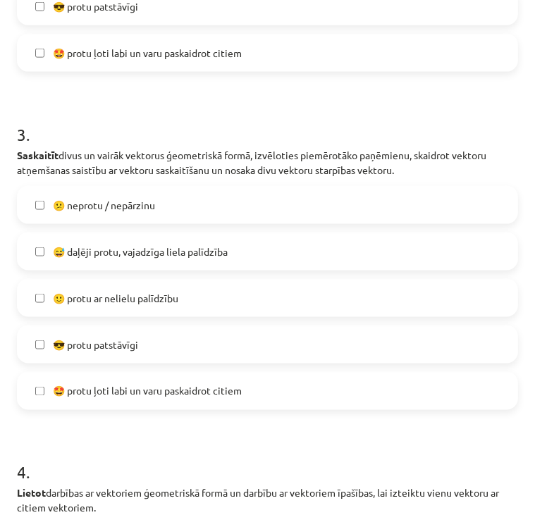
click at [42, 261] on label "😅 daļēji protu, vajadzīga liela palīdzība" at bounding box center [267, 251] width 498 height 35
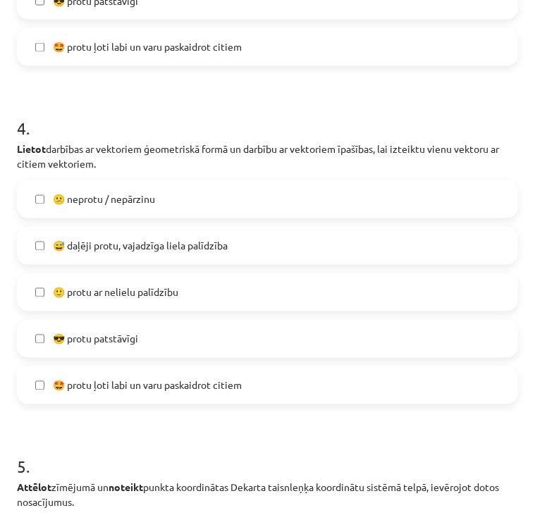
scroll to position [1298, 0]
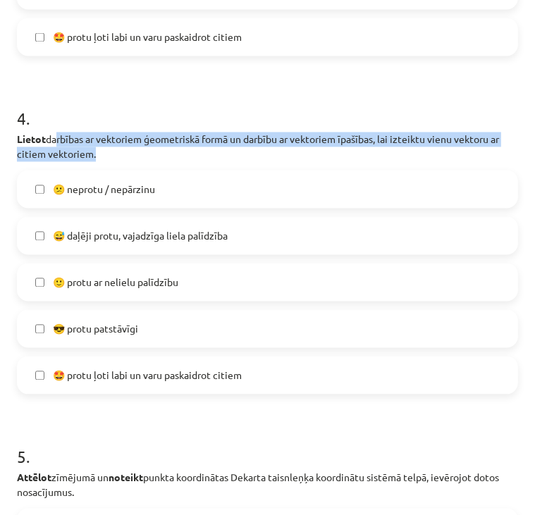
drag, startPoint x: 52, startPoint y: 137, endPoint x: 90, endPoint y: 154, distance: 41.6
click at [90, 154] on p "Lietot darbības ar vektoriem ģeometriskā formā un darbību ar vektoriem īpašības…" at bounding box center [267, 147] width 501 height 30
drag, startPoint x: 90, startPoint y: 154, endPoint x: 48, endPoint y: 135, distance: 46.4
click at [48, 135] on p "Lietot darbības ar vektoriem ģeometriskā formā un darbību ar vektoriem īpašības…" at bounding box center [267, 147] width 501 height 30
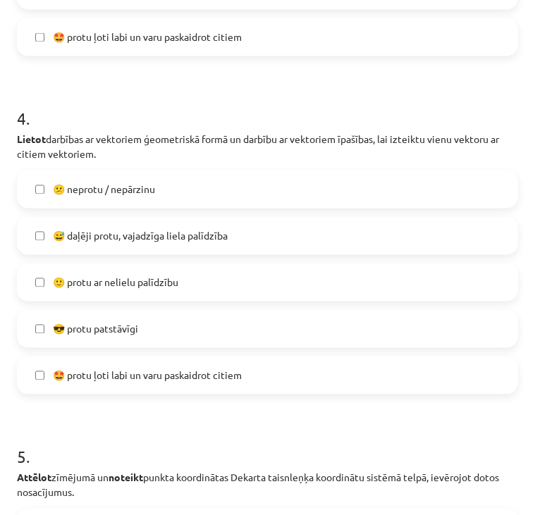
click at [112, 426] on h1 "5 ." at bounding box center [267, 445] width 501 height 44
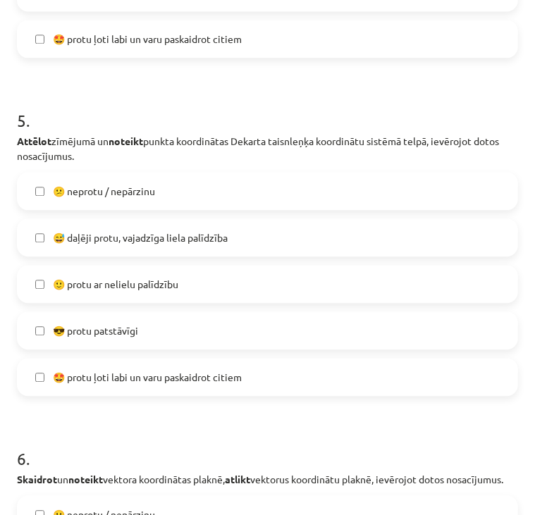
scroll to position [1636, 0]
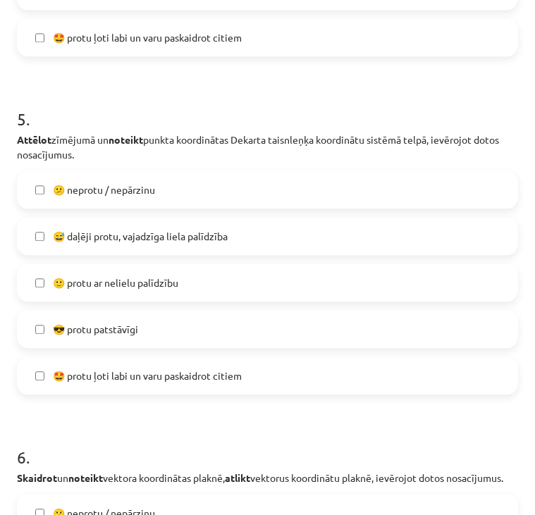
click at [42, 270] on label "🙂 protu ar nelielu palīdzību" at bounding box center [267, 282] width 498 height 35
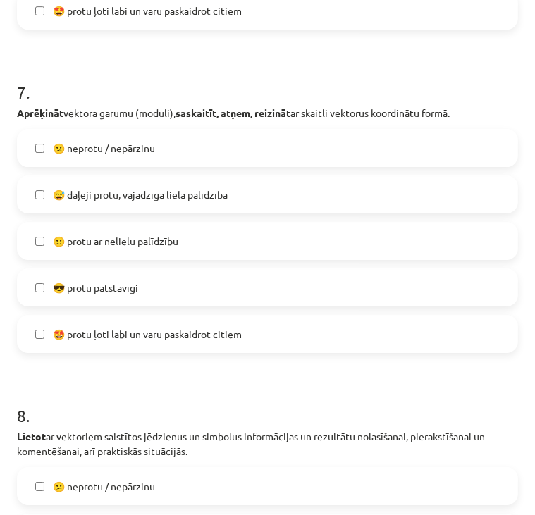
scroll to position [2325, 0]
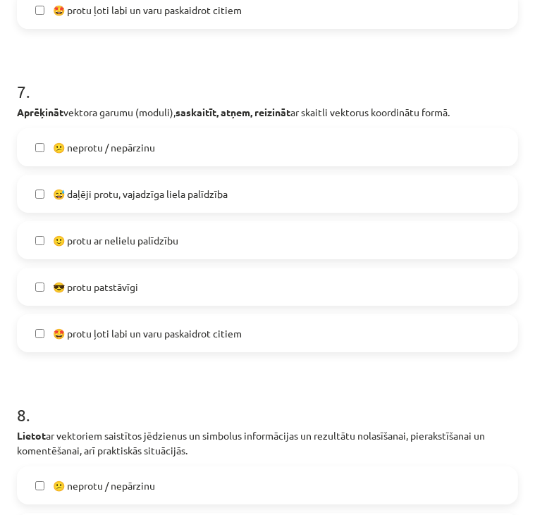
click at [45, 211] on label "😅 daļēji protu, vajadzīga liela palīdzība" at bounding box center [267, 193] width 498 height 35
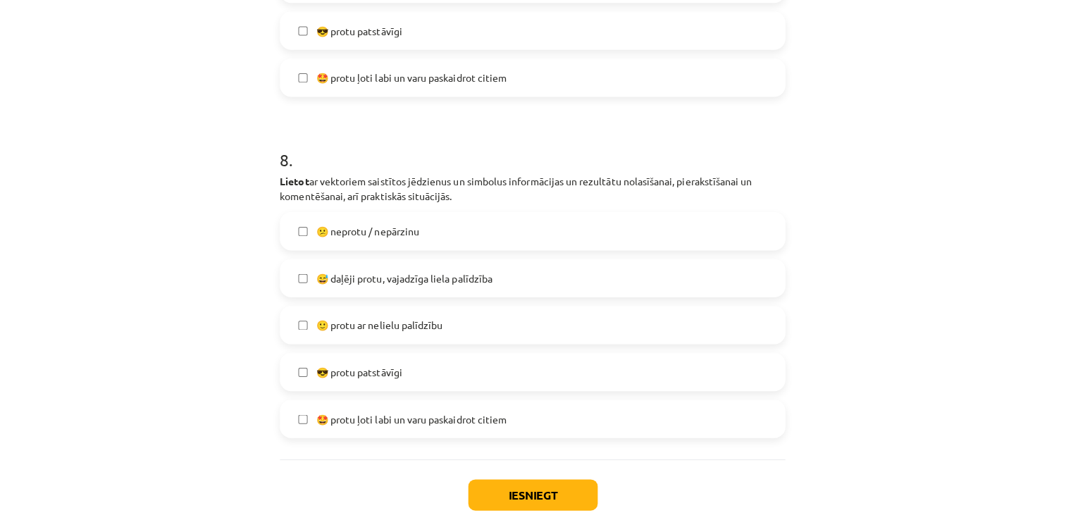
scroll to position [2651, 0]
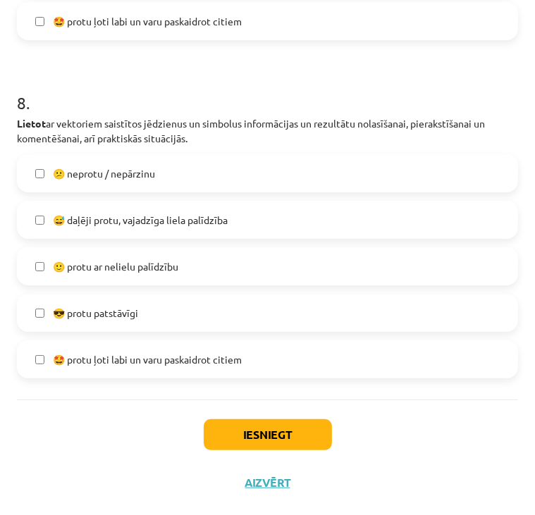
click at [43, 230] on label "😅 daļēji protu, vajadzīga liela palīdzība" at bounding box center [267, 219] width 498 height 35
click at [242, 421] on button "Iesniegt" at bounding box center [268, 434] width 128 height 31
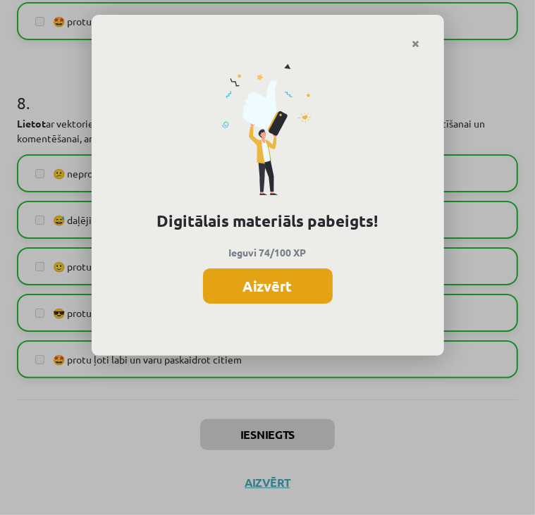
click at [266, 280] on button "Aizvērt" at bounding box center [268, 285] width 130 height 35
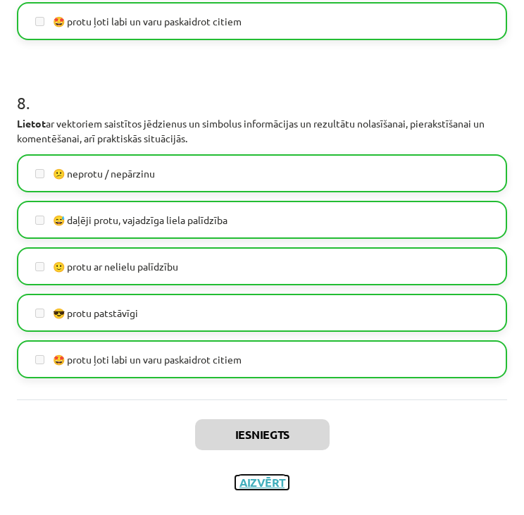
click at [259, 480] on button "Aizvērt" at bounding box center [262, 483] width 54 height 14
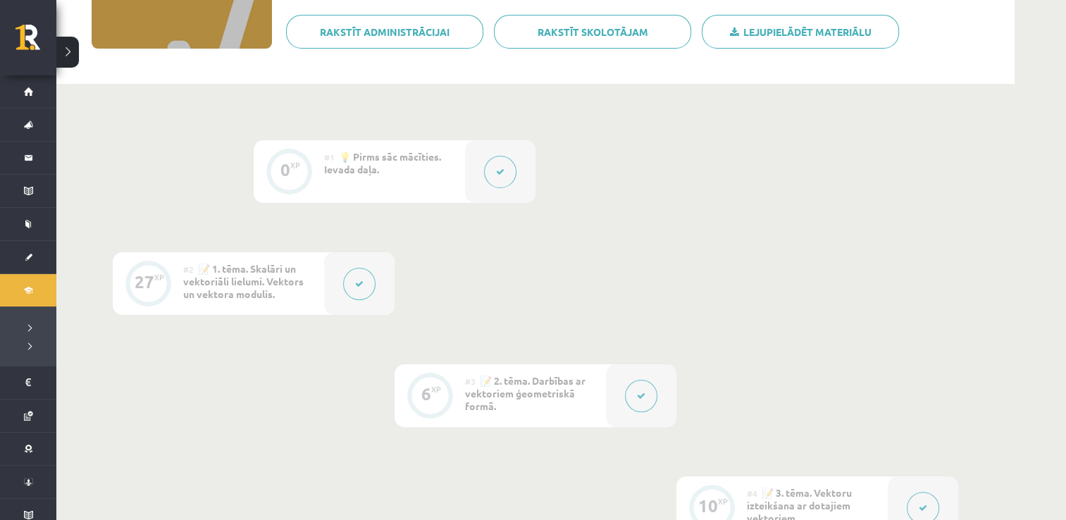
scroll to position [0, 0]
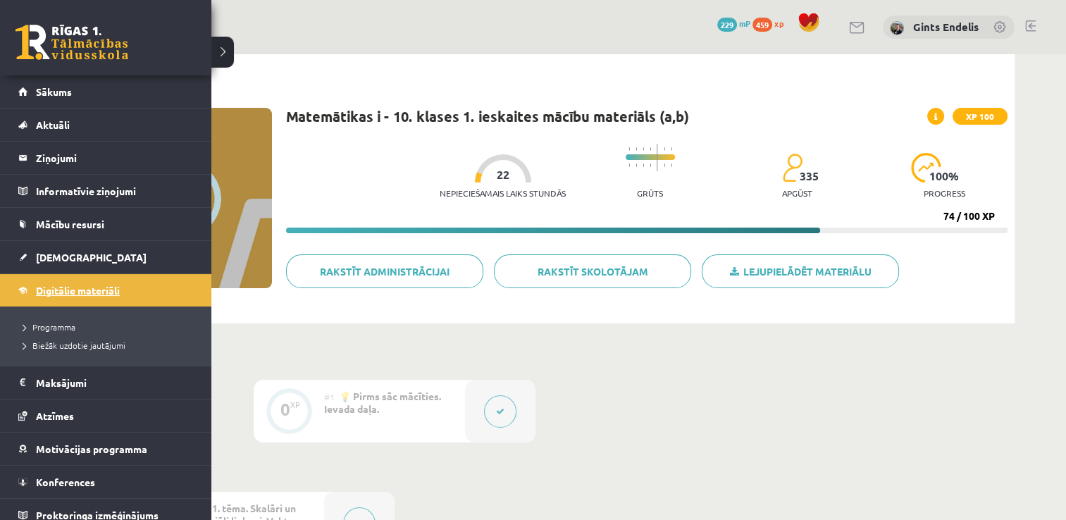
click at [63, 292] on span "Digitālie materiāli" at bounding box center [78, 290] width 84 height 13
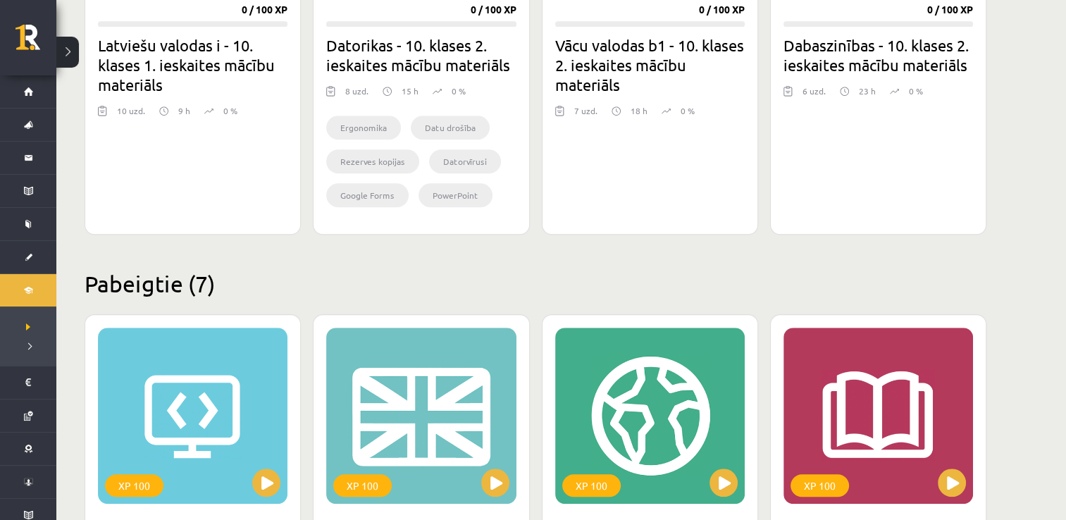
scroll to position [1065, 0]
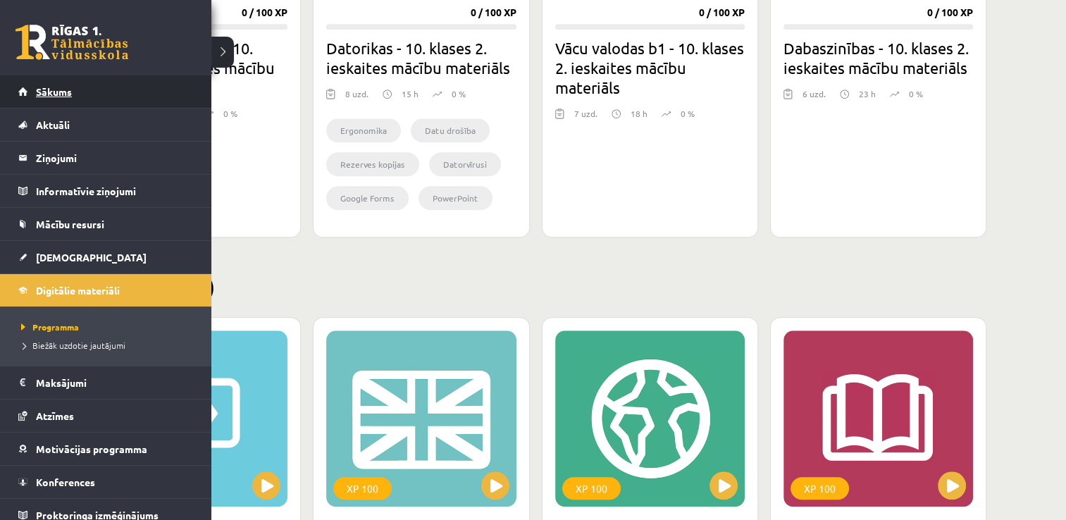
click at [44, 97] on link "Sākums" at bounding box center [105, 91] width 175 height 32
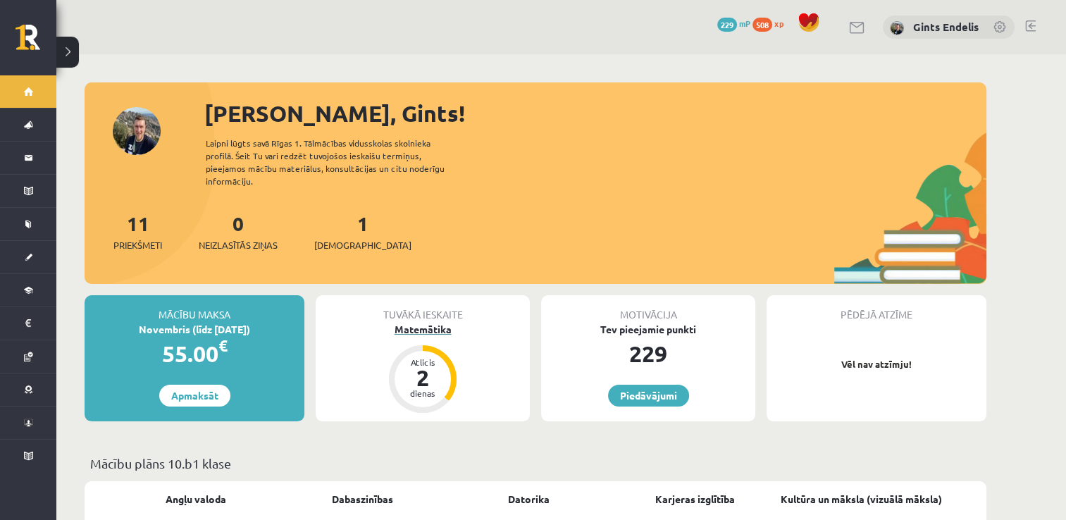
click at [411, 322] on div "Matemātika" at bounding box center [423, 329] width 214 height 15
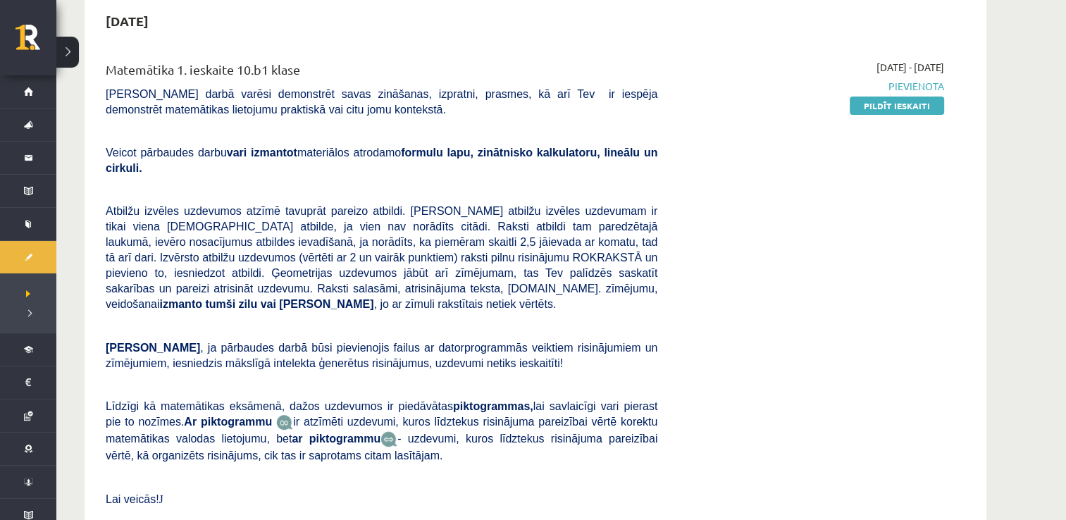
scroll to position [372, 0]
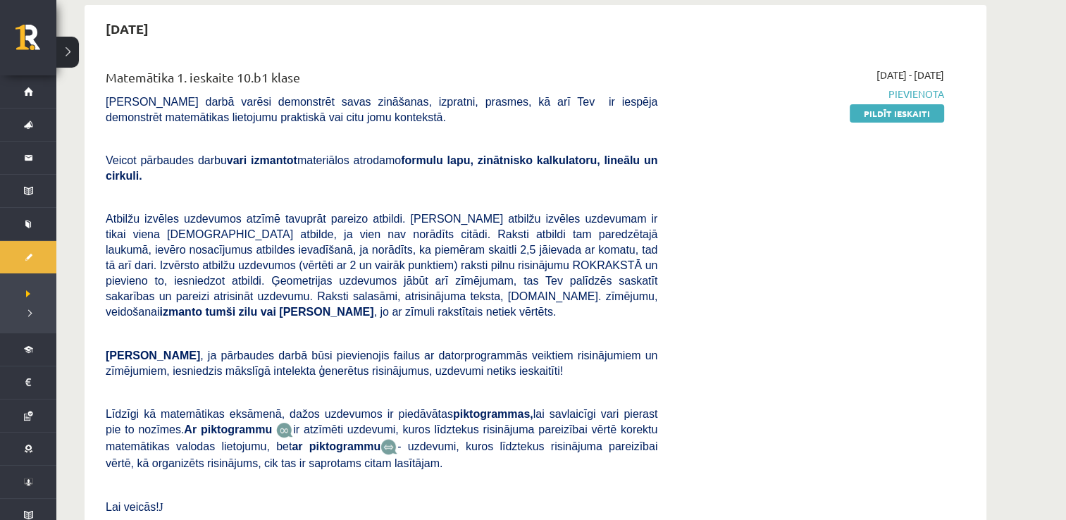
click at [930, 92] on span "Pievienota" at bounding box center [811, 94] width 266 height 15
click at [898, 114] on link "Pildīt ieskaiti" at bounding box center [897, 113] width 94 height 18
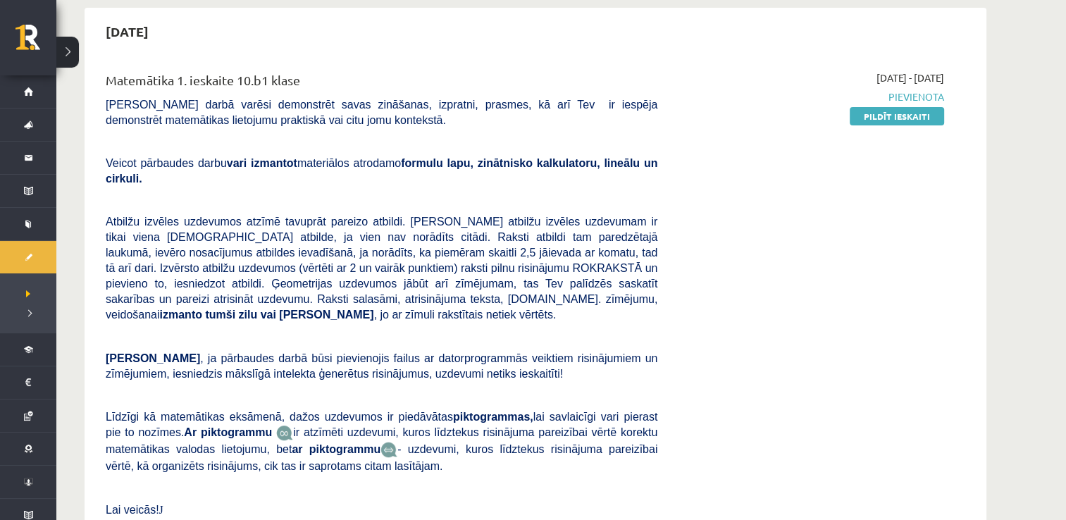
scroll to position [335, 0]
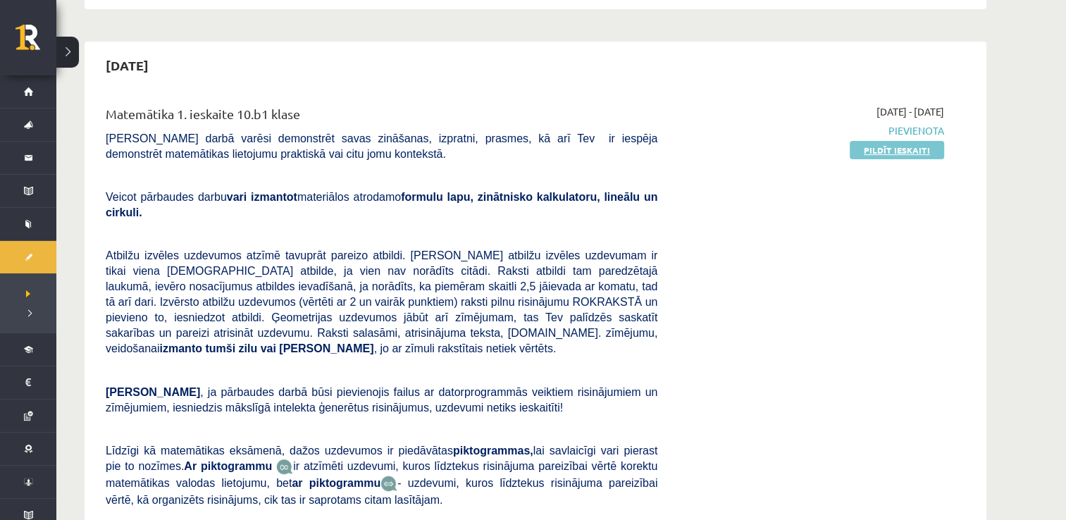
click at [883, 149] on link "Pildīt ieskaiti" at bounding box center [897, 150] width 94 height 18
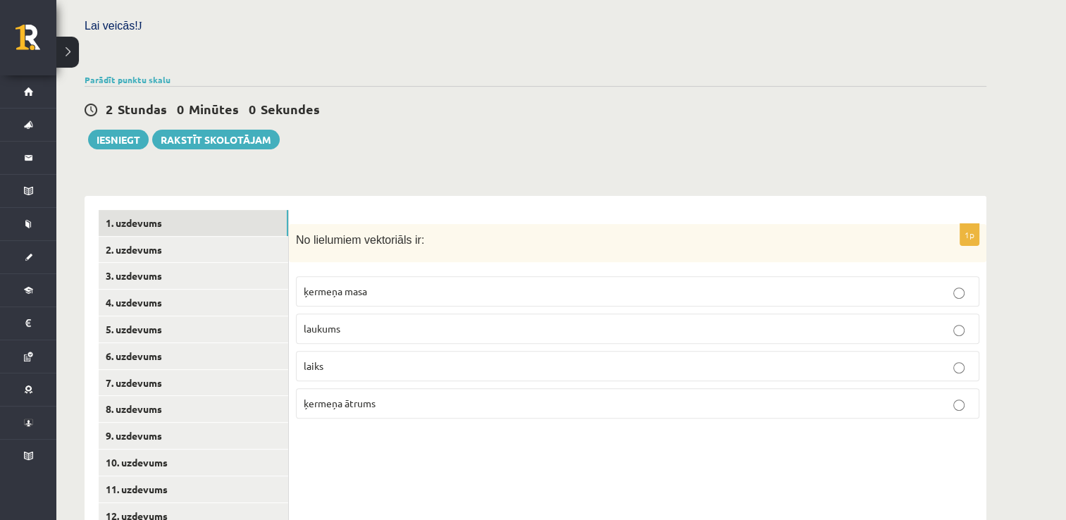
scroll to position [462, 0]
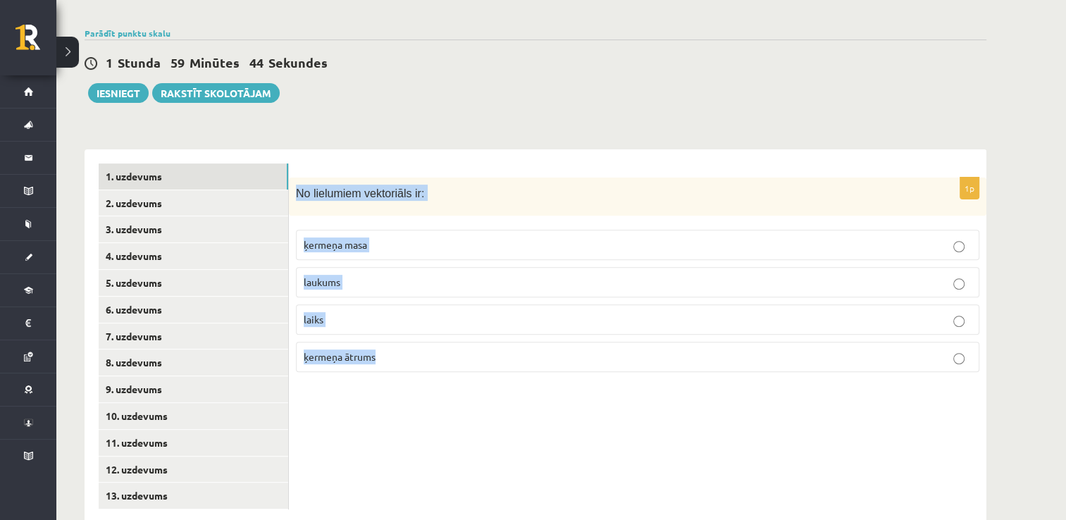
drag, startPoint x: 294, startPoint y: 162, endPoint x: 390, endPoint y: 326, distance: 190.1
click at [390, 326] on div "1p No lielumiem vektoriāls ir: ķermeņa masa laukums laiks ķermeņa ātrums" at bounding box center [637, 281] width 697 height 206
copy div "No lielumiem vektoriāls ir: ķermeņa masa laukums laiks ķermeņa ātrums"
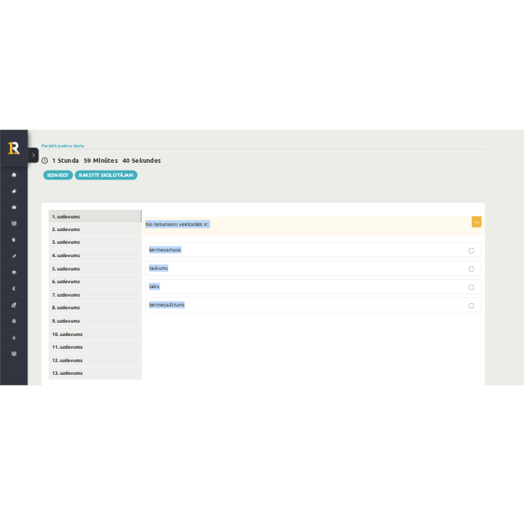
scroll to position [451, 0]
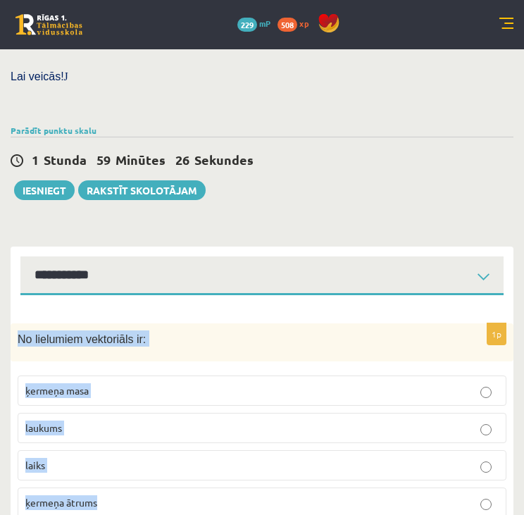
click at [217, 309] on form "1p No lielumiem vektoriāls ir: ķermeņa masa laukums laiks ķermeņa ātrums" at bounding box center [262, 419] width 475 height 221
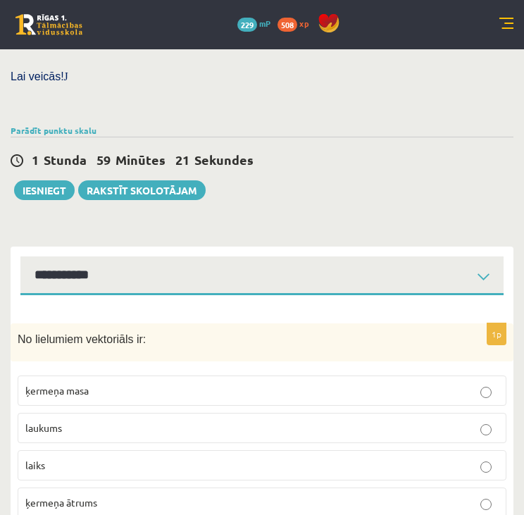
click at [94, 488] on label "ķermeņa ātrums" at bounding box center [262, 503] width 489 height 30
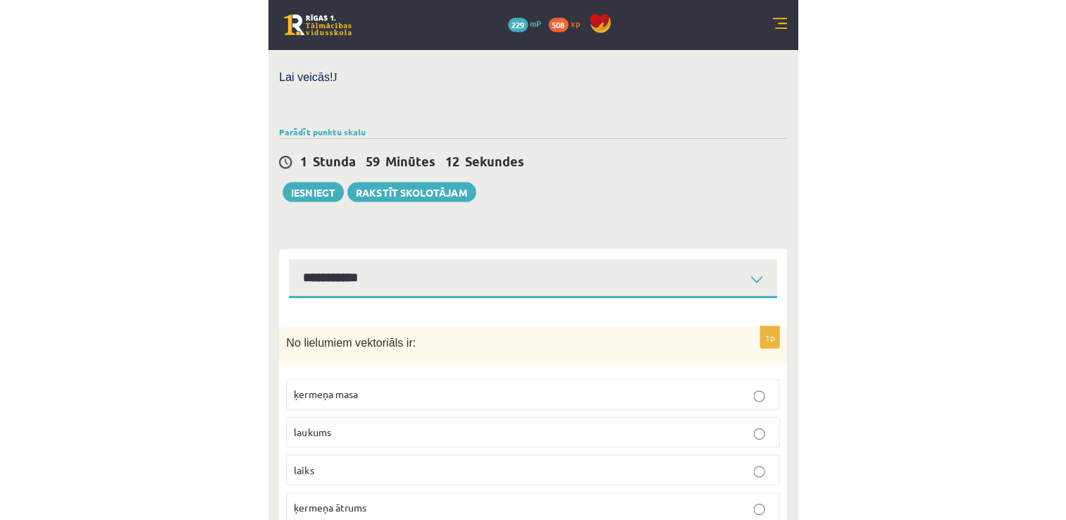
scroll to position [457, 0]
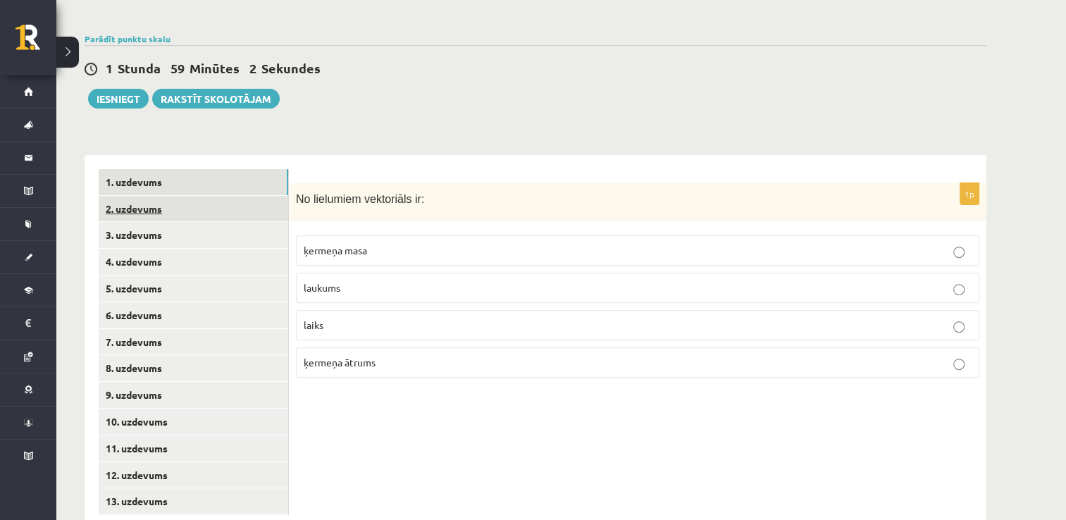
click at [140, 196] on link "2. uzdevums" at bounding box center [194, 209] width 190 height 26
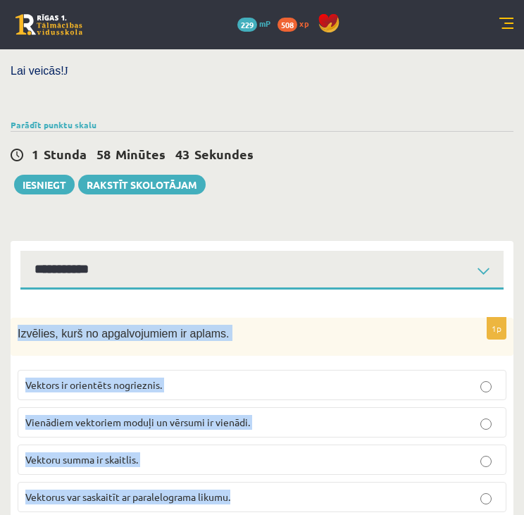
drag, startPoint x: 248, startPoint y: 469, endPoint x: 17, endPoint y: 292, distance: 291.0
click at [17, 318] on div "1p Izvēlies, kurš no apgalvojumiem ir aplams. Vektors ir orientēts nogrieznis. …" at bounding box center [262, 421] width 503 height 206
copy div "Izvēlies, kurš no apgalvojumiem ir aplams. Vektors ir orientēts nogrieznis. Vie…"
click at [379, 378] on p "Vektors ir orientēts nogrieznis." at bounding box center [261, 385] width 473 height 15
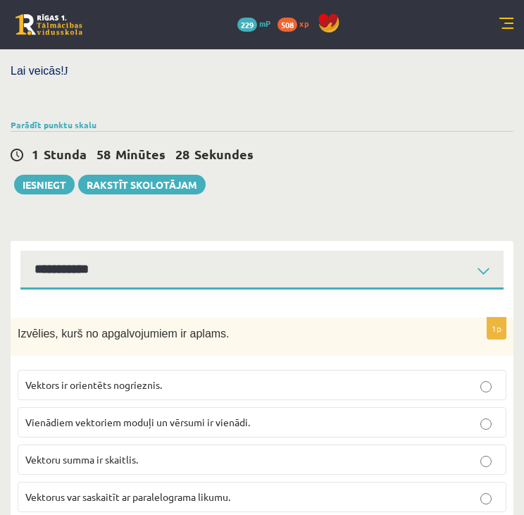
click at [203, 407] on label "Vienādiem vektoriem moduļi un vērsumi ir vienādi." at bounding box center [262, 422] width 489 height 30
click at [203, 370] on label "Vektors ir orientēts nogrieznis." at bounding box center [262, 385] width 489 height 30
click at [91, 453] on span "Vektoru summa ir skaitlis." at bounding box center [81, 459] width 113 height 13
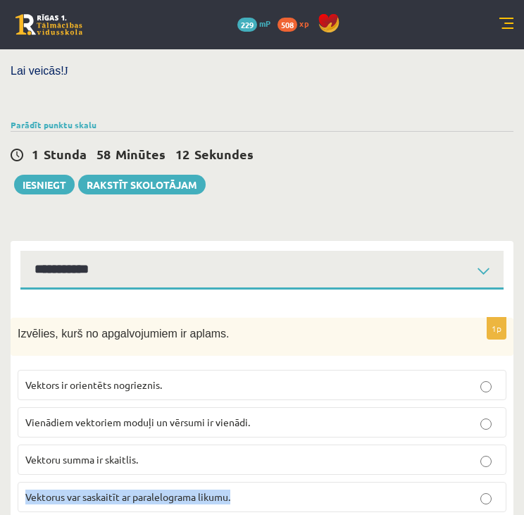
drag, startPoint x: 424, startPoint y: 512, endPoint x: 435, endPoint y: 437, distance: 76.1
click at [435, 437] on div "Matemātika 1. ieskaite 10.b1 klase , Gints Endelis (10.b1 klase) Pārbaudes darb…" at bounding box center [262, 70] width 524 height 955
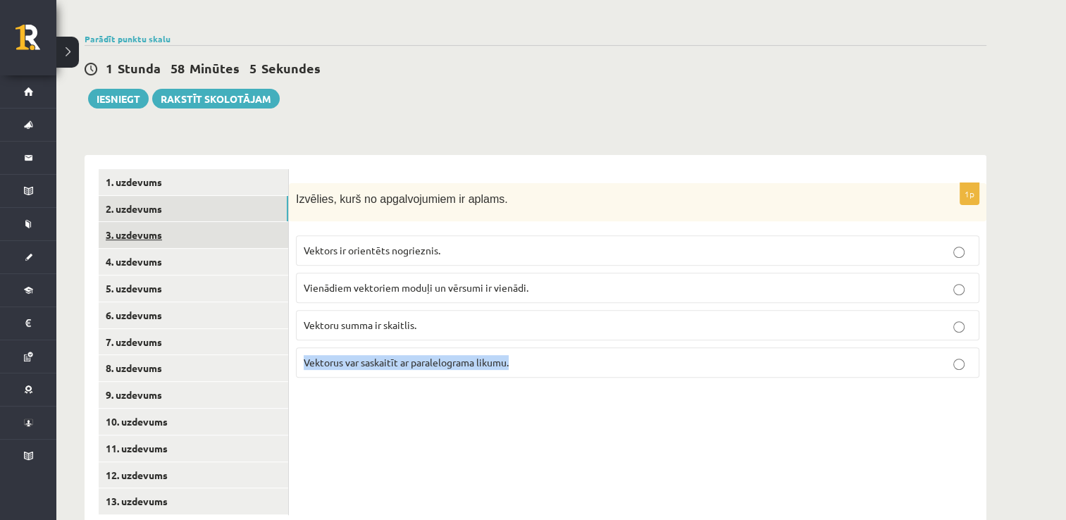
click at [152, 222] on link "3. uzdevums" at bounding box center [194, 235] width 190 height 26
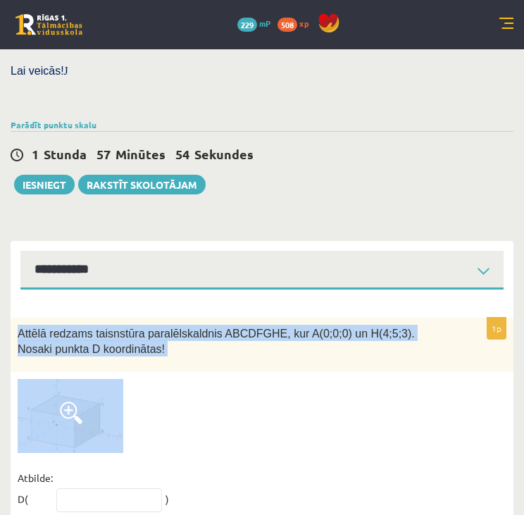
drag, startPoint x: 139, startPoint y: 411, endPoint x: 20, endPoint y: 292, distance: 167.9
click at [20, 318] on div "1p Attēlā redzams taisnstūra paralēlskaldnis ABCDFGHE, kur A(0;0;0) un H(4;5;3)…" at bounding box center [262, 442] width 503 height 249
copy div "Attēlā redzams taisnstūra paralēlskaldnis ABCDFGHE, kur A(0;0;0) un H(4;5;3). N…"
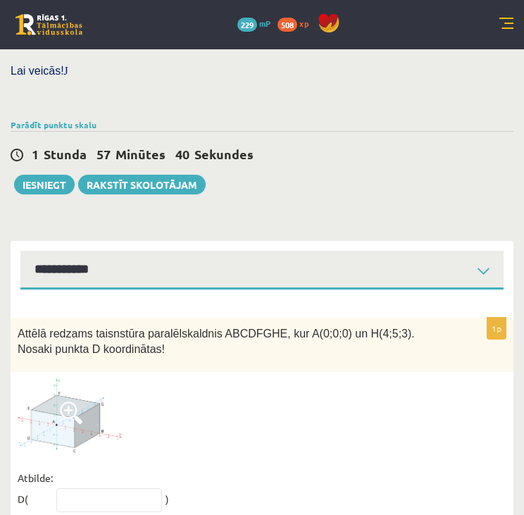
click at [335, 379] on div at bounding box center [262, 416] width 489 height 74
click at [70, 402] on span at bounding box center [71, 413] width 23 height 23
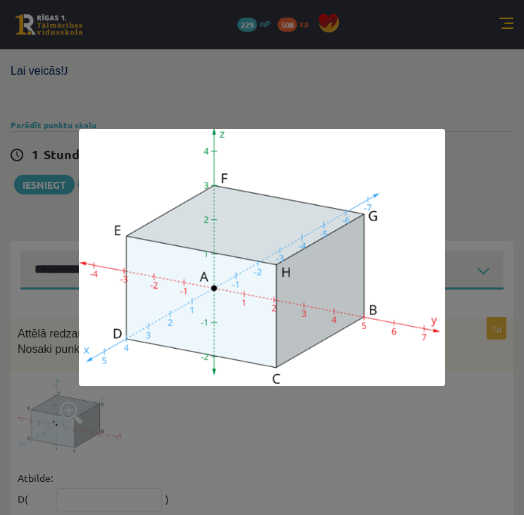
click at [359, 411] on div at bounding box center [262, 257] width 524 height 515
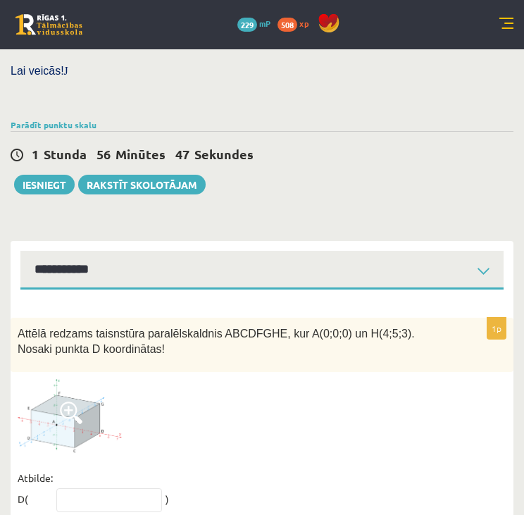
click at [63, 402] on span at bounding box center [71, 413] width 23 height 23
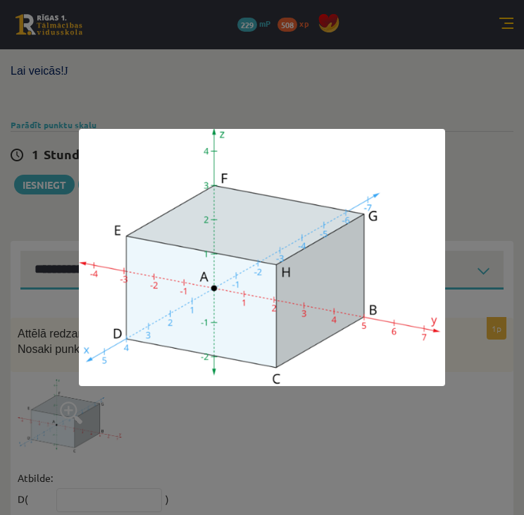
click at [304, 429] on div at bounding box center [262, 257] width 524 height 515
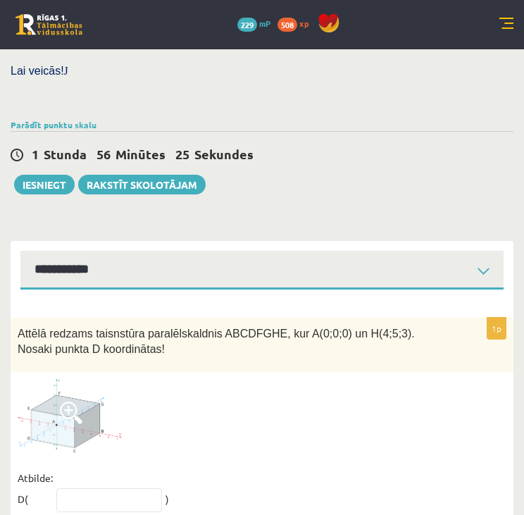
click at [58, 394] on img at bounding box center [71, 416] width 106 height 74
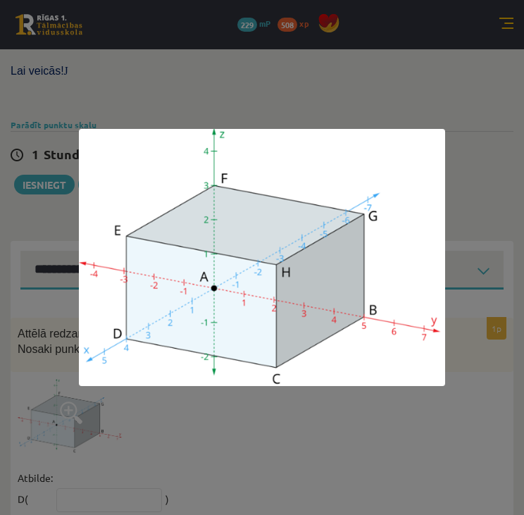
click at [141, 449] on div at bounding box center [262, 257] width 524 height 515
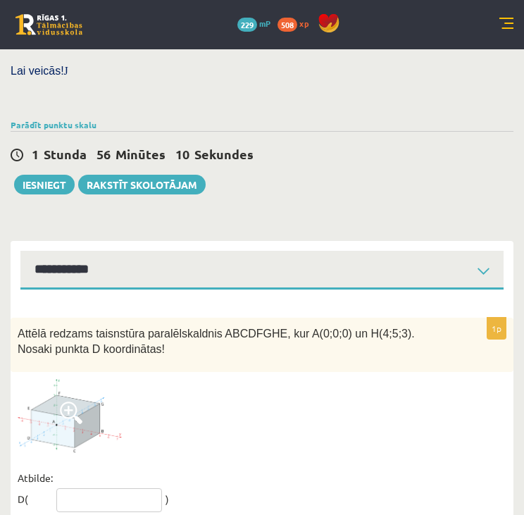
click at [108, 488] on input "text" at bounding box center [109, 500] width 106 height 24
click at [255, 423] on div "1p Attēlā redzams taisnstūra paralēlskaldnis ABCDFGHE, kur A(0;0;0) un H(4;5;3)…" at bounding box center [262, 442] width 503 height 249
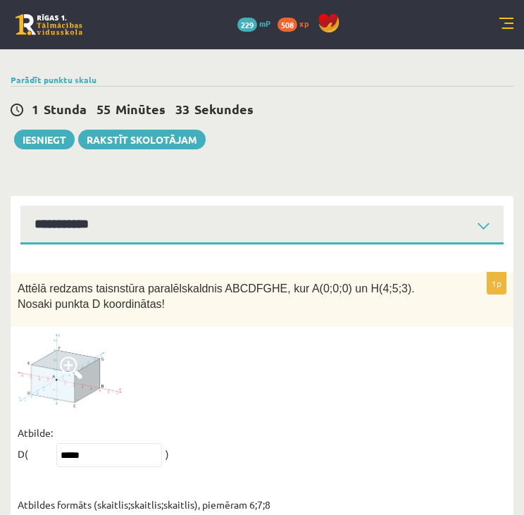
click at [69, 356] on span at bounding box center [71, 367] width 23 height 23
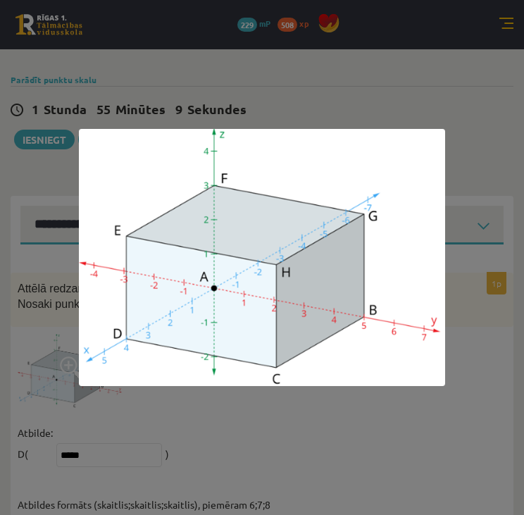
click at [225, 402] on div at bounding box center [262, 257] width 524 height 515
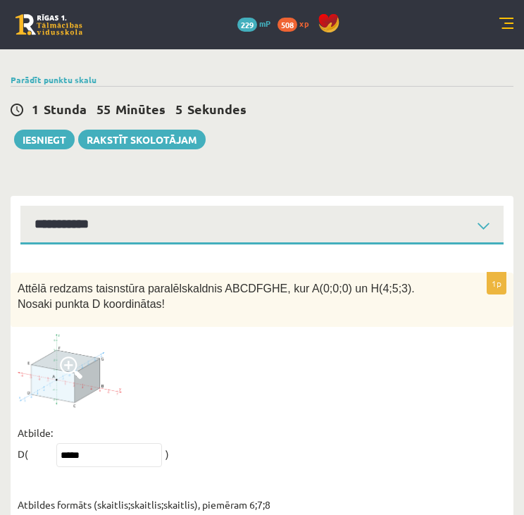
click at [67, 356] on span at bounding box center [71, 367] width 23 height 23
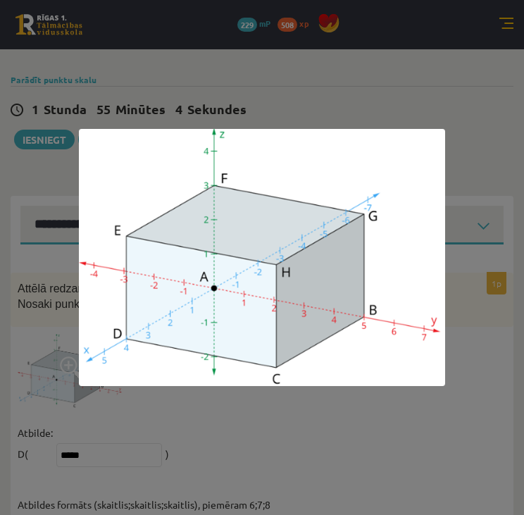
drag, startPoint x: 67, startPoint y: 335, endPoint x: 136, endPoint y: 323, distance: 70.1
click at [136, 323] on div at bounding box center [262, 257] width 524 height 515
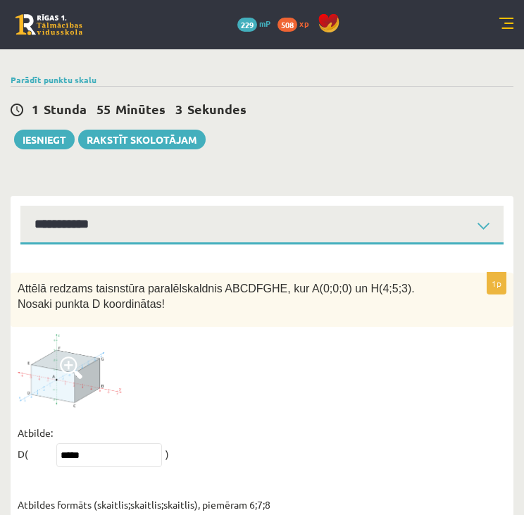
click at [66, 356] on span at bounding box center [71, 367] width 23 height 23
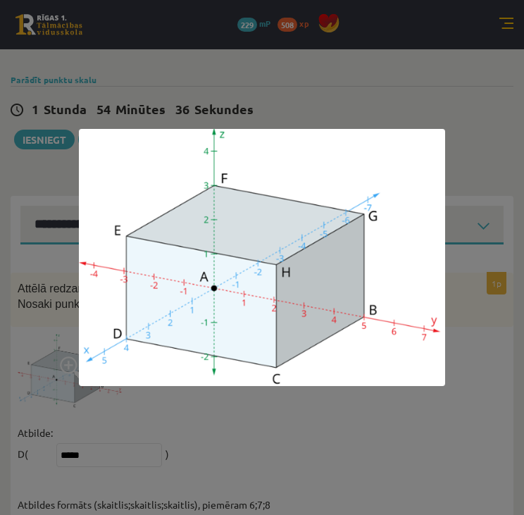
click at [111, 436] on div at bounding box center [262, 257] width 524 height 515
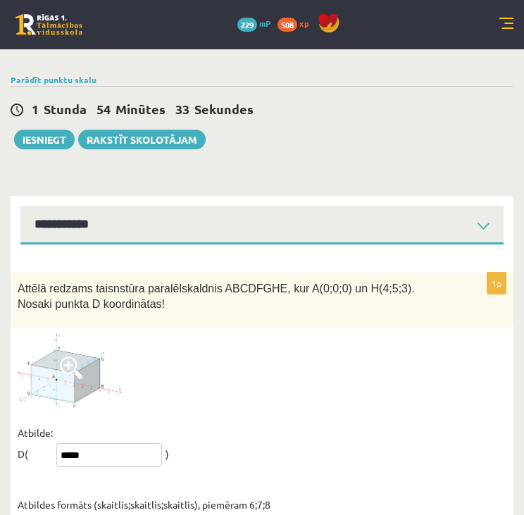
drag, startPoint x: 87, startPoint y: 422, endPoint x: 32, endPoint y: 422, distance: 55.7
click at [32, 422] on fieldset "Atbilde: D( ***** ) Atbildes formāts (skaitlis;skaitlis;skaitlis), piemēram 6;7…" at bounding box center [262, 468] width 489 height 93
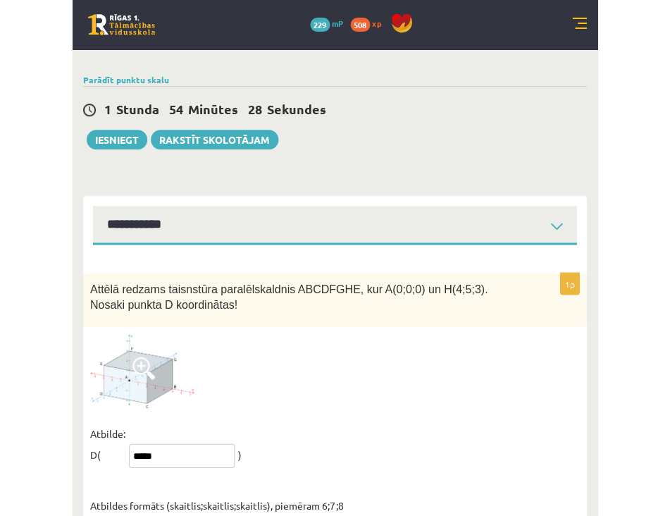
scroll to position [462, 0]
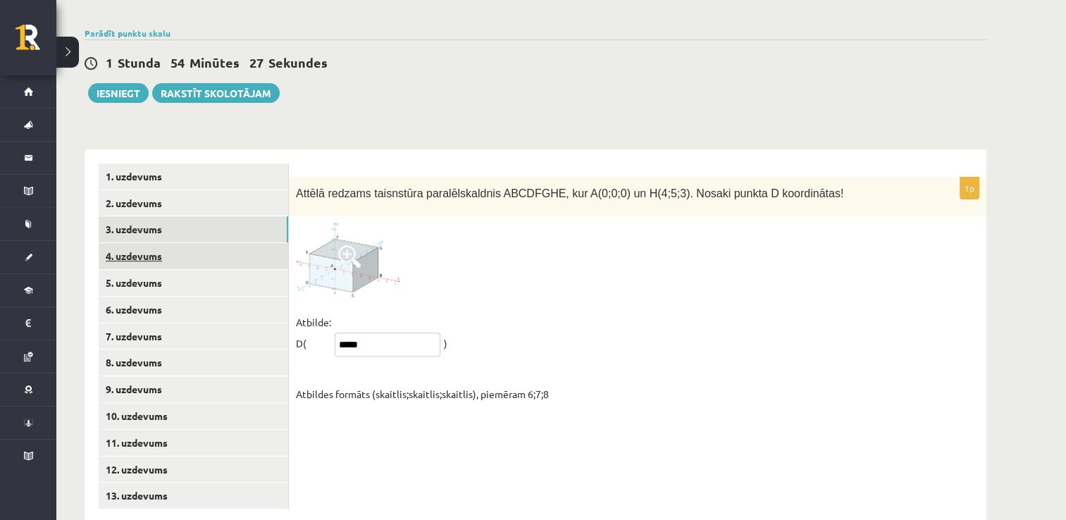
type input "*****"
click at [118, 243] on link "4. uzdevums" at bounding box center [194, 256] width 190 height 26
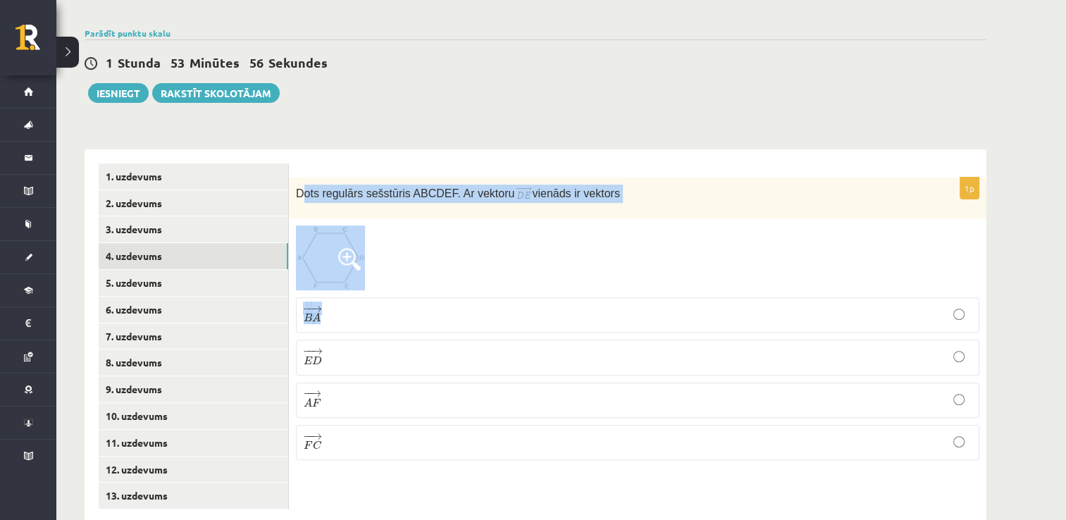
drag, startPoint x: 371, startPoint y: 259, endPoint x: 300, endPoint y: 152, distance: 128.2
click at [300, 178] on div "1p Dots regulārs sešstūris ABCDEF. Ar vektoru vienāds ir vektors − − → B A B A …" at bounding box center [637, 325] width 697 height 294
drag, startPoint x: 300, startPoint y: 152, endPoint x: 396, endPoint y: 235, distance: 126.9
click at [396, 235] on div "1p Dots regulārs sešstūris ABCDEF. Ar vektoru vienāds ir vektors − − → B A B A …" at bounding box center [637, 325] width 697 height 294
copy div "Dots regulārs sešstūris ABCDEF. Ar vektoru vienāds ir vektors"
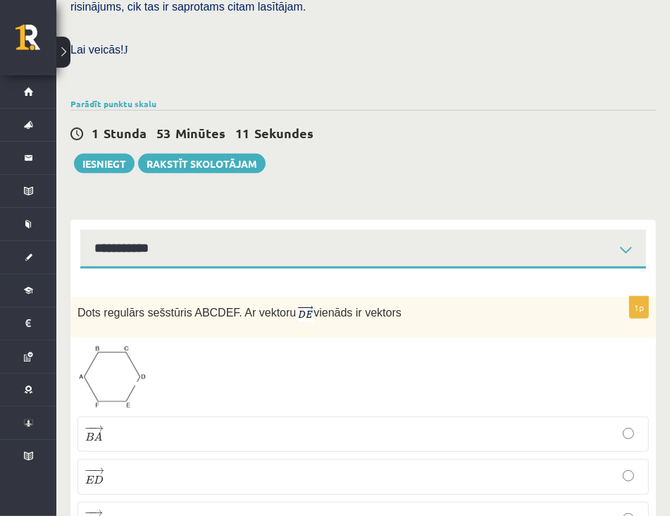
click at [283, 345] on div at bounding box center [362, 377] width 571 height 65
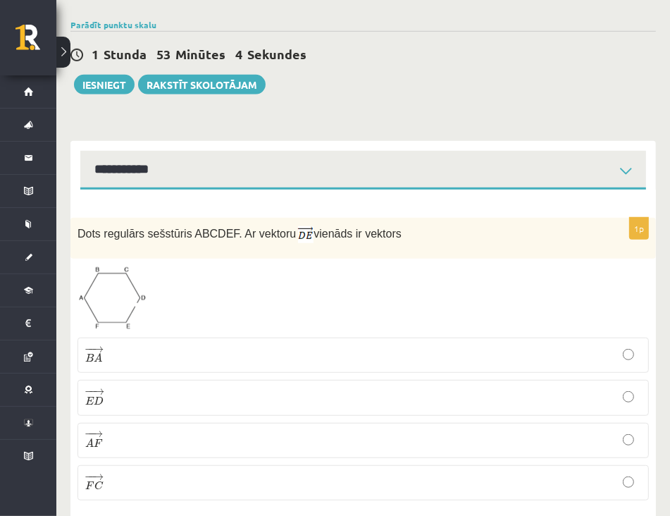
click at [94, 353] on span "A" at bounding box center [98, 357] width 8 height 9
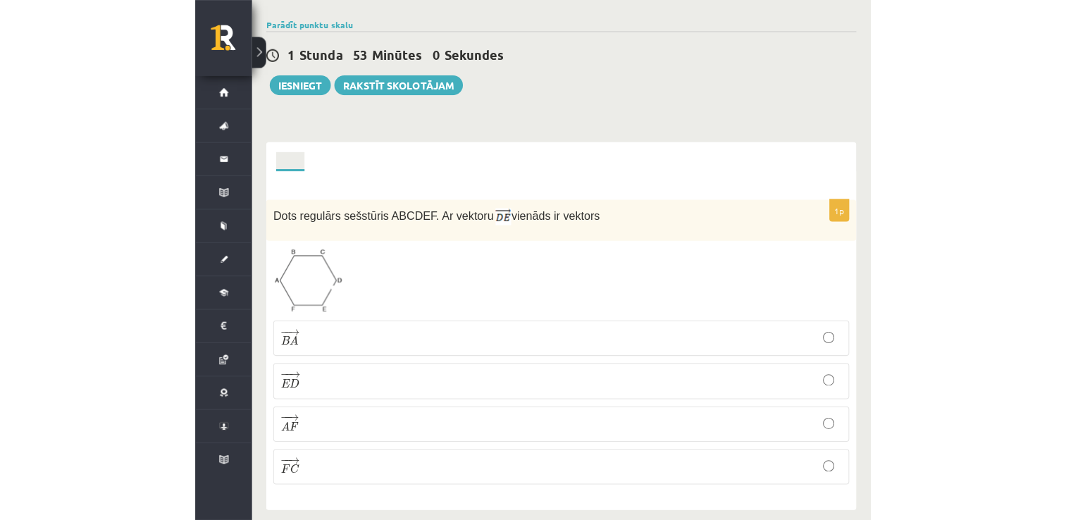
scroll to position [462, 0]
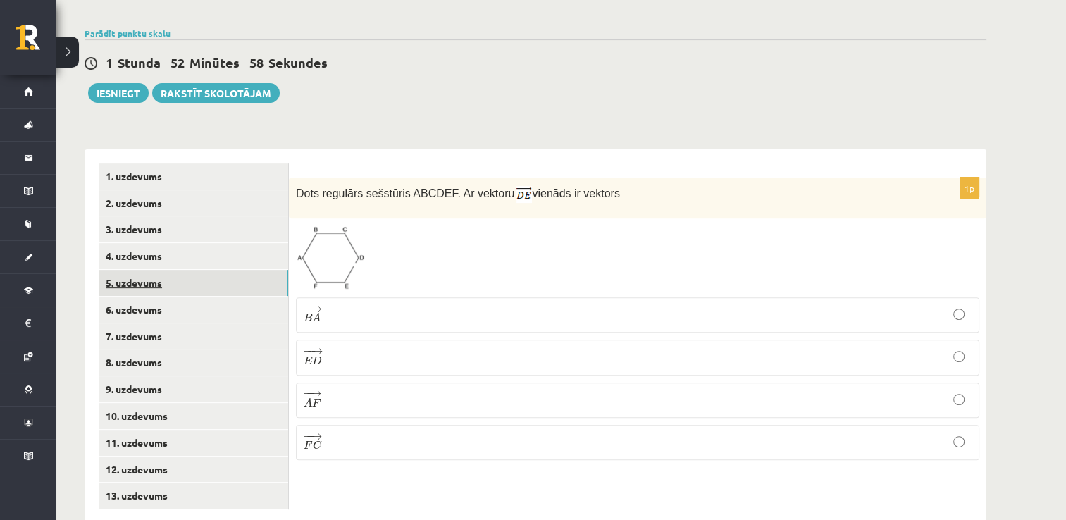
click at [124, 270] on link "5. uzdevums" at bounding box center [194, 283] width 190 height 26
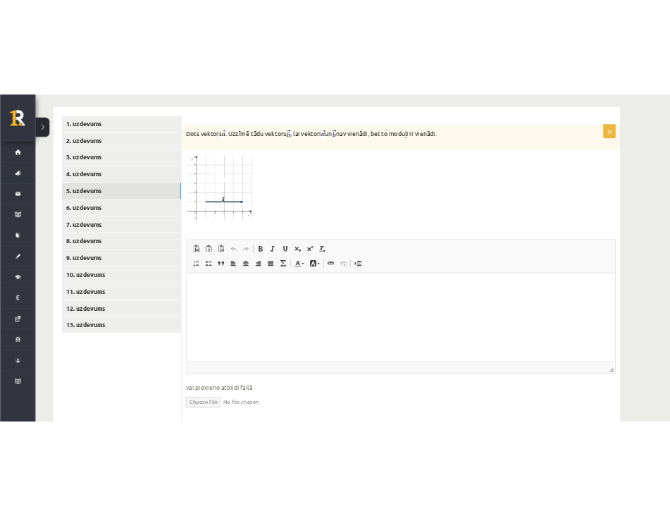
scroll to position [592, 0]
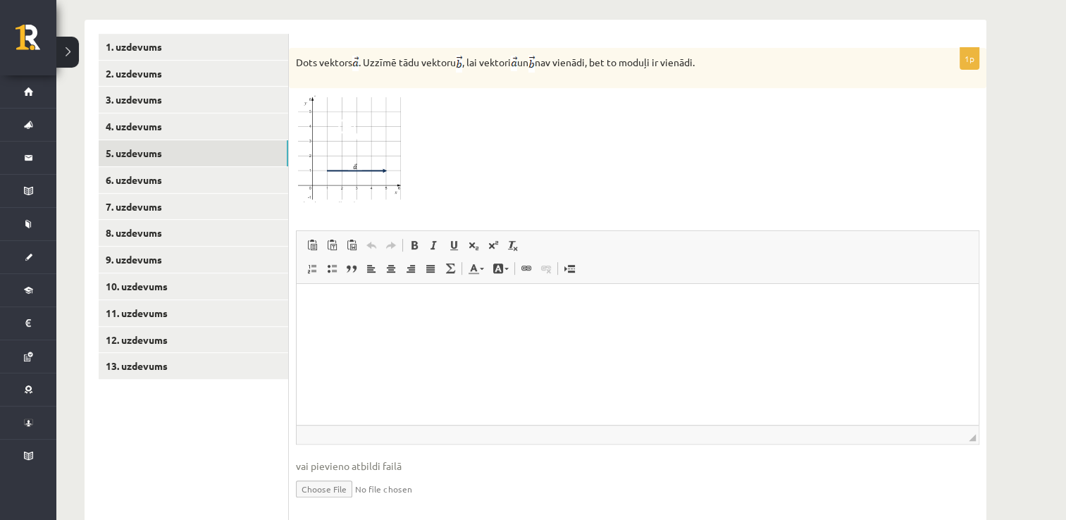
click at [371, 327] on html at bounding box center [638, 305] width 682 height 43
click at [346, 145] on img at bounding box center [349, 148] width 106 height 107
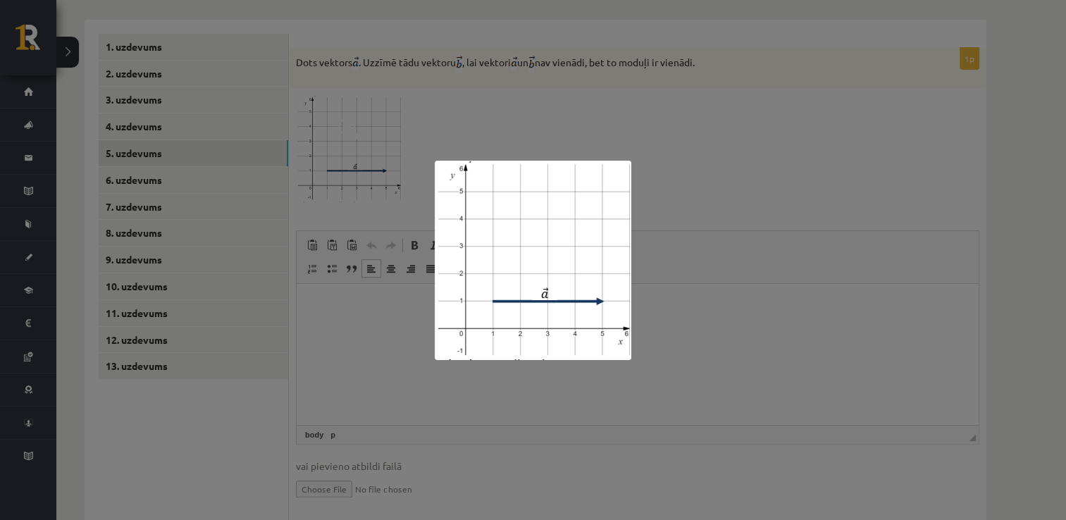
click at [351, 303] on div at bounding box center [533, 260] width 1066 height 520
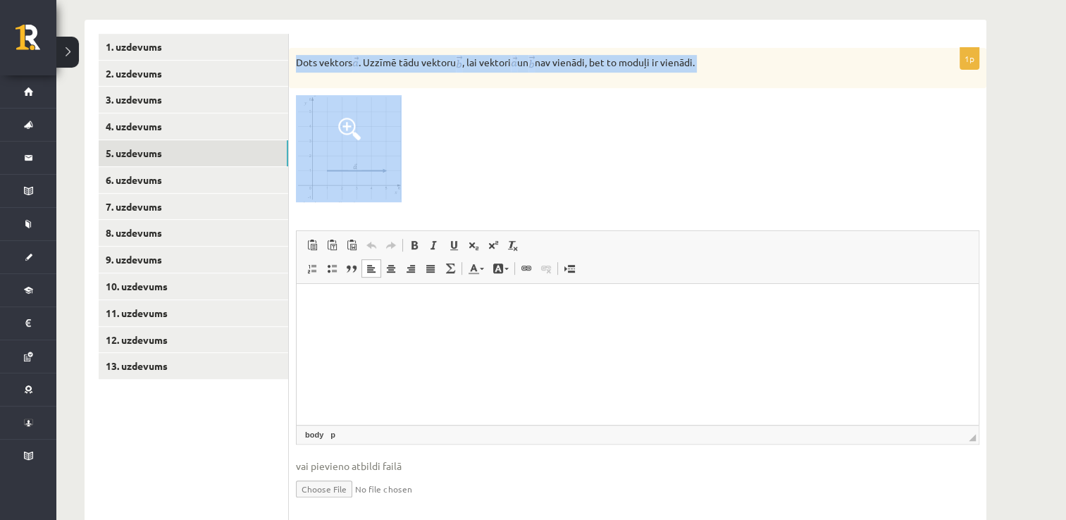
drag, startPoint x: 414, startPoint y: 161, endPoint x: 292, endPoint y: 38, distance: 173.9
click at [292, 48] on div "1p Dots vektors . Uzzīmē tādu vektoru , lai vektori un nav vienādi, bet to modu…" at bounding box center [637, 286] width 697 height 476
copy div "Dots vektors . Uzzīmē tādu vektoru , lai vektori un nav vienādi, bet to moduļi …"
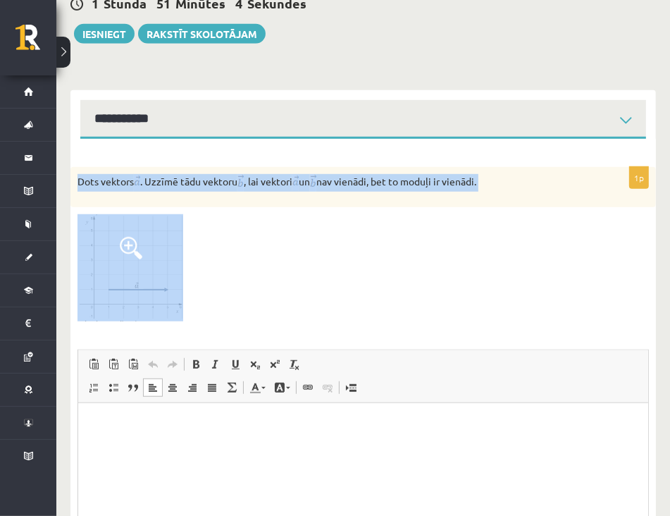
click at [265, 253] on div at bounding box center [362, 267] width 571 height 107
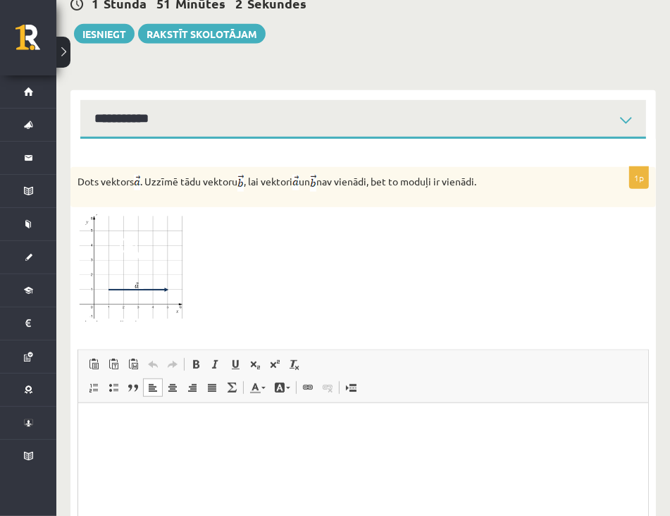
click at [147, 226] on img at bounding box center [130, 267] width 106 height 107
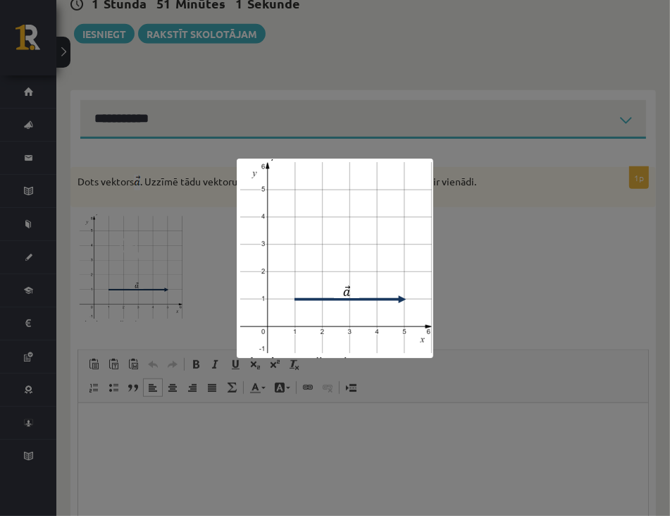
click at [227, 440] on div at bounding box center [335, 258] width 670 height 516
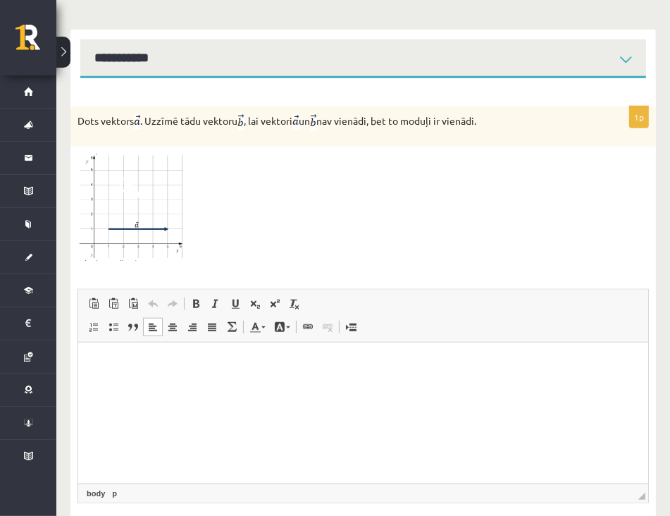
scroll to position [651, 0]
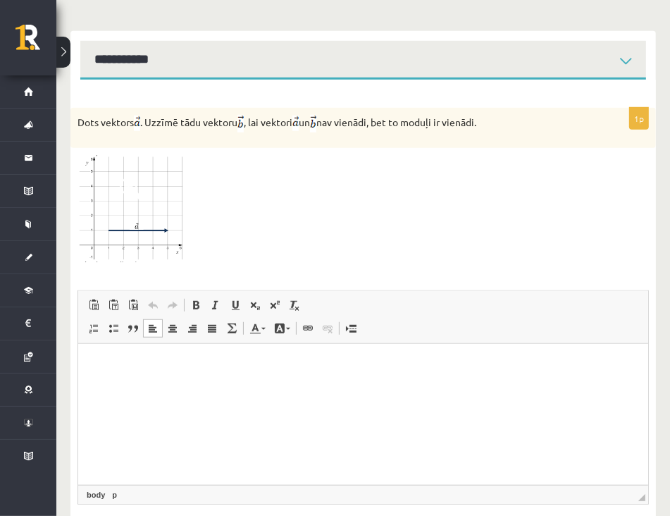
click at [124, 386] on html at bounding box center [362, 364] width 570 height 43
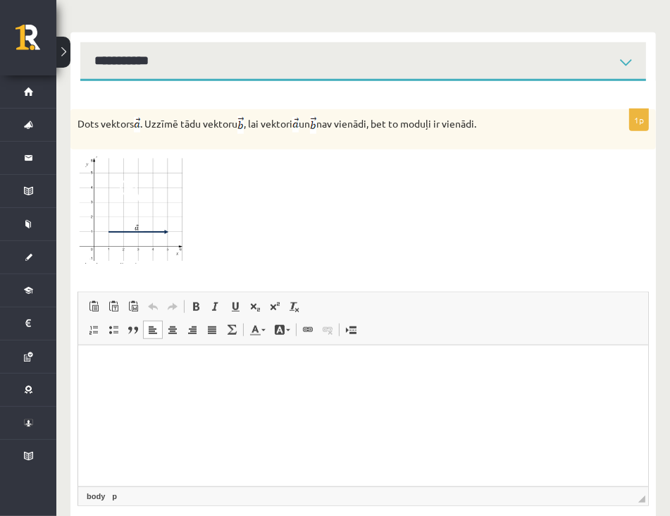
scroll to position [649, 0]
click at [206, 377] on html at bounding box center [362, 366] width 570 height 43
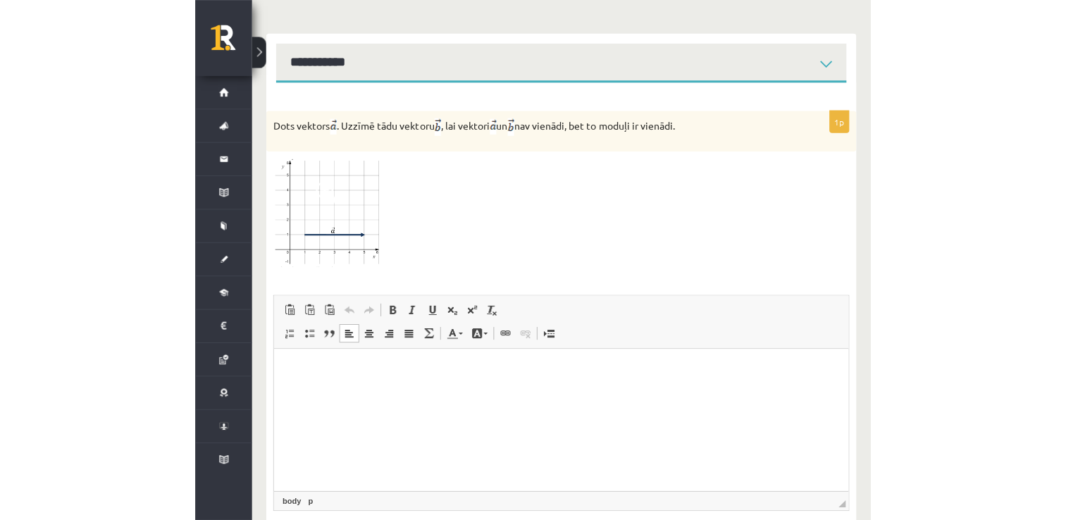
scroll to position [605, 0]
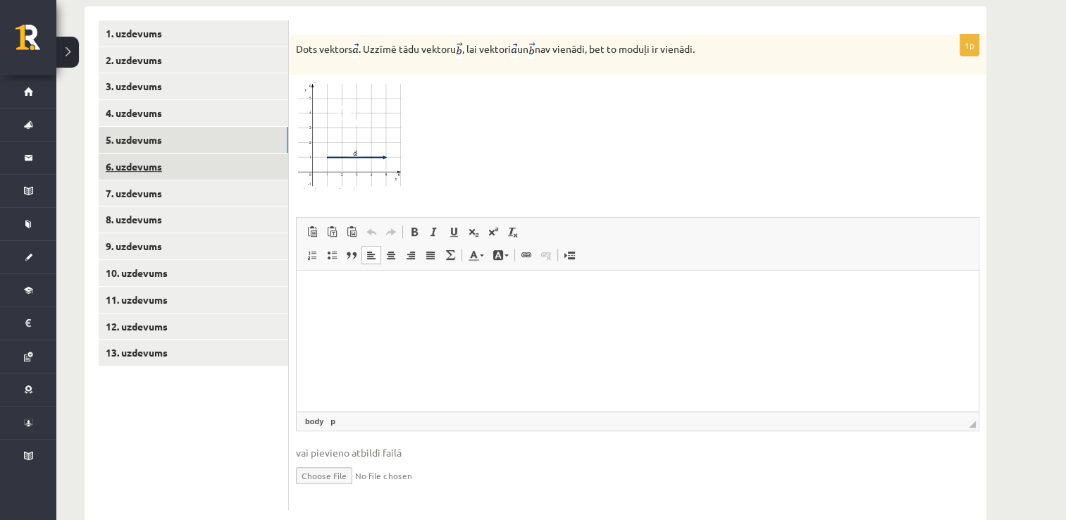
click at [134, 154] on link "6. uzdevums" at bounding box center [194, 167] width 190 height 26
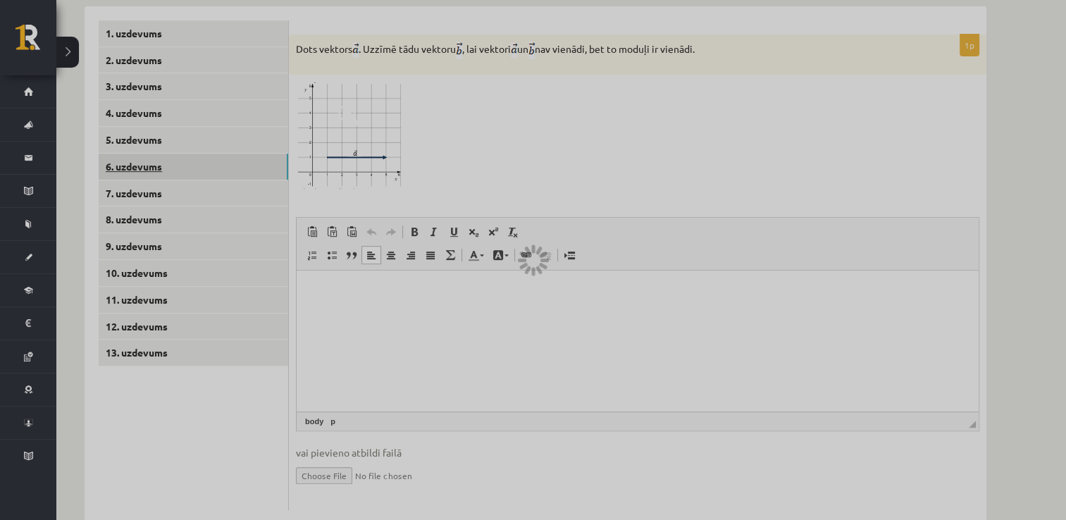
scroll to position [462, 0]
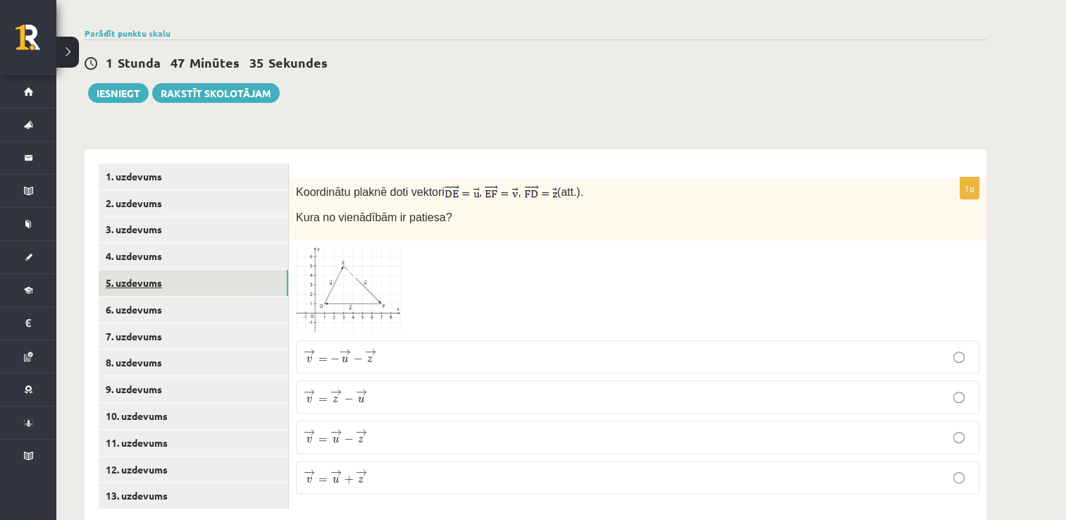
click at [157, 270] on link "5. uzdevums" at bounding box center [194, 283] width 190 height 26
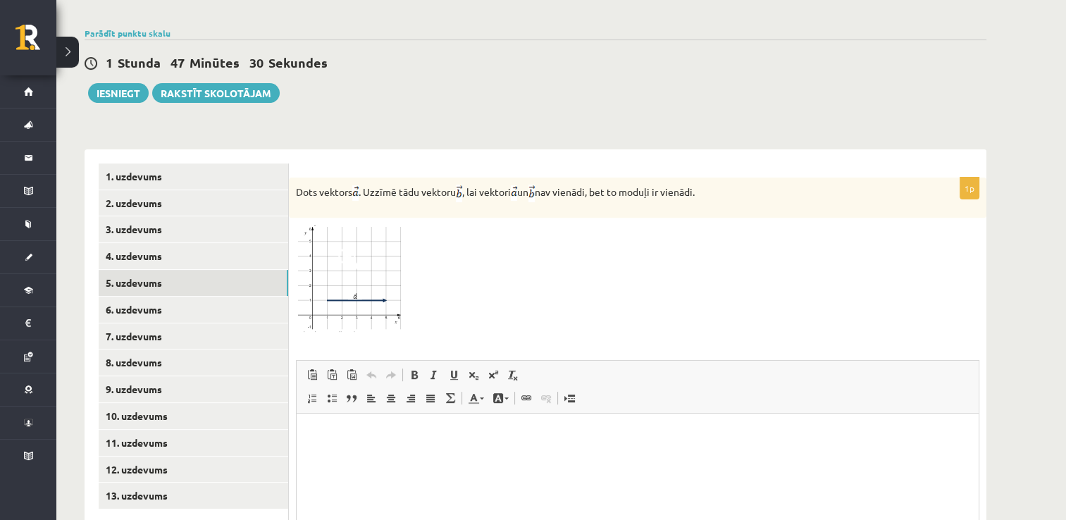
scroll to position [605, 0]
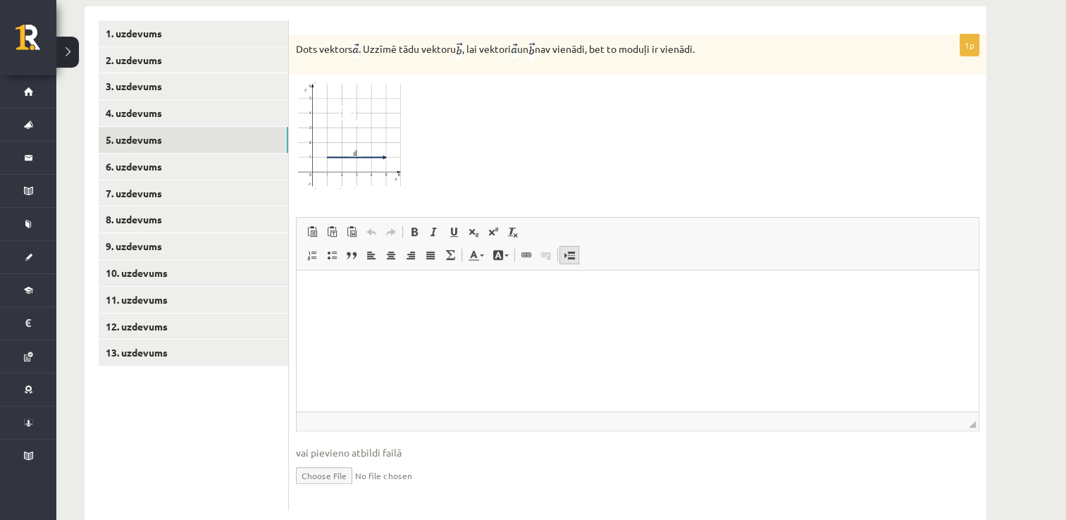
click at [566, 249] on span at bounding box center [569, 254] width 11 height 11
drag, startPoint x: 466, startPoint y: 364, endPoint x: 477, endPoint y: 366, distance: 11.5
click at [477, 329] on html at bounding box center [638, 300] width 682 height 58
click at [141, 154] on link "6. uzdevums" at bounding box center [194, 167] width 190 height 26
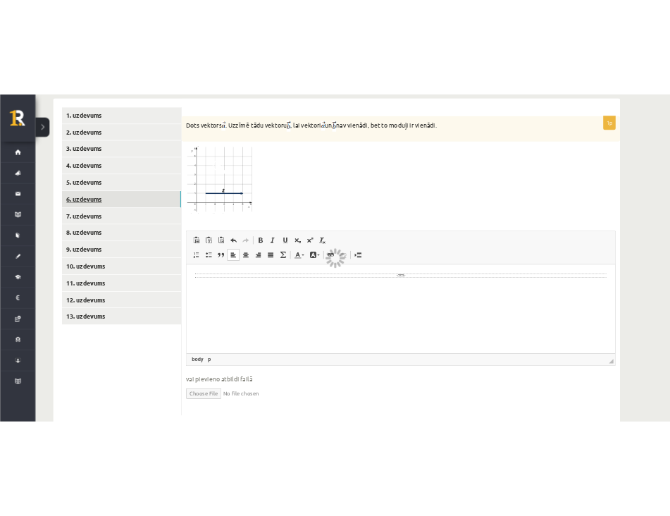
scroll to position [462, 0]
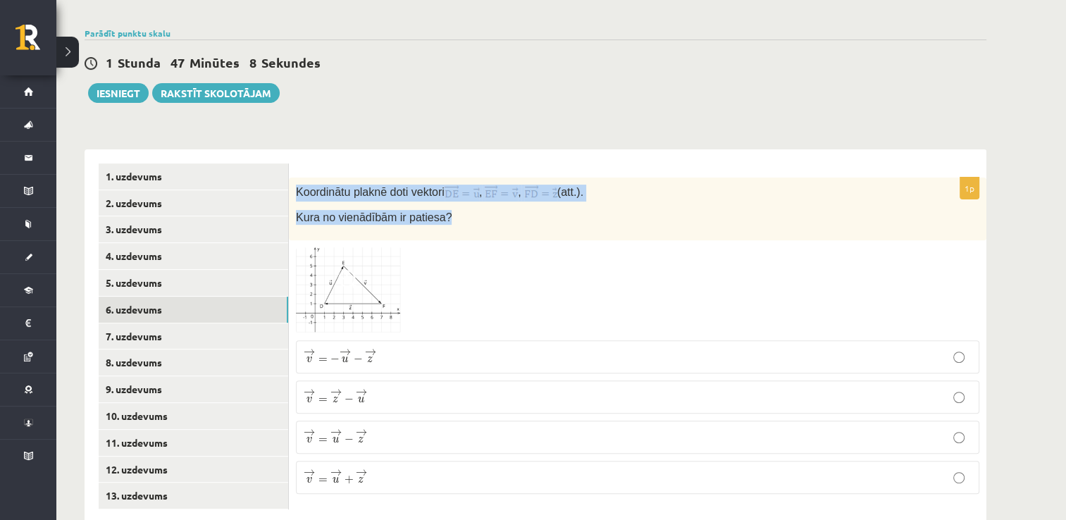
drag, startPoint x: 445, startPoint y: 182, endPoint x: 292, endPoint y: 161, distance: 154.2
click at [292, 178] on div "Koordinātu plaknē doti vektori , , (att.). Kura no vienādībām ir patiesa?" at bounding box center [637, 209] width 697 height 63
copy div "Koordinātu plaknē doti vektori , , (att.). Kura no vienādībām ir patiesa?"
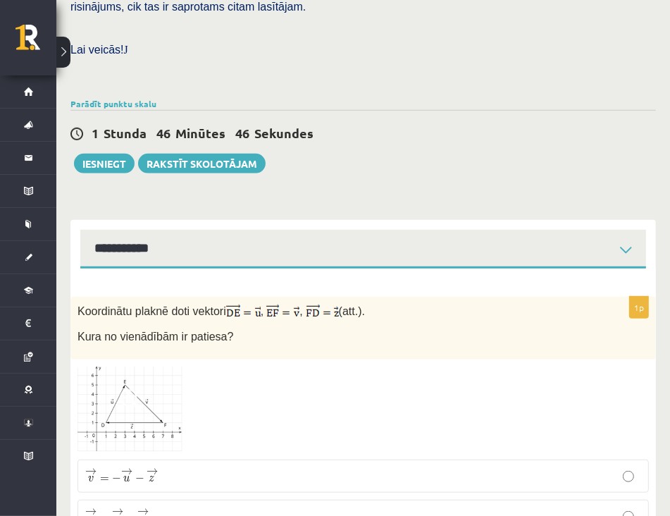
click at [239, 378] on div at bounding box center [362, 409] width 571 height 87
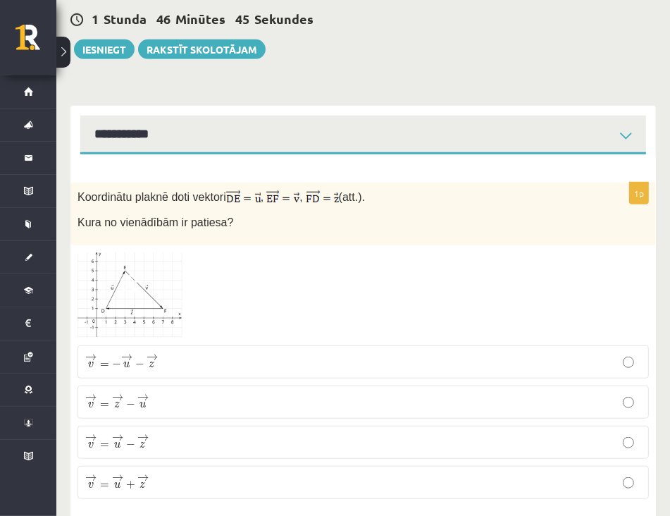
click at [124, 275] on span at bounding box center [131, 286] width 23 height 23
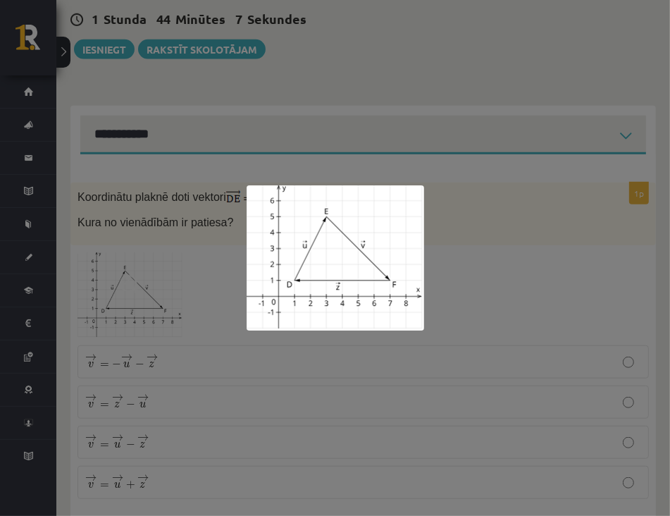
click at [114, 461] on div at bounding box center [335, 258] width 670 height 516
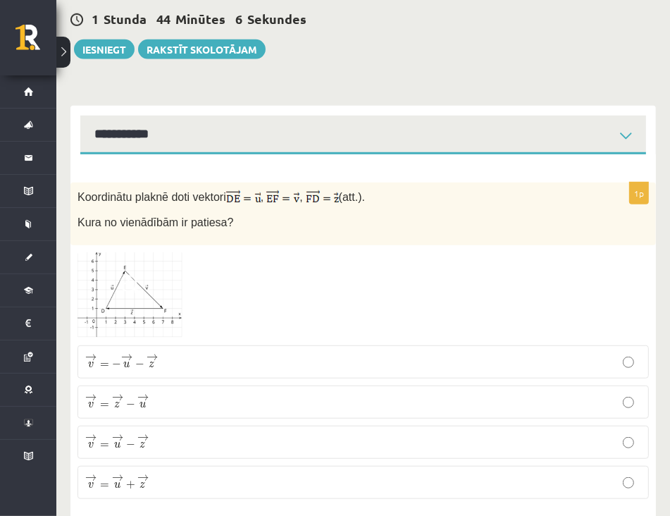
click at [114, 466] on label "→ v = → u + → z v → = u → + z →" at bounding box center [362, 482] width 571 height 33
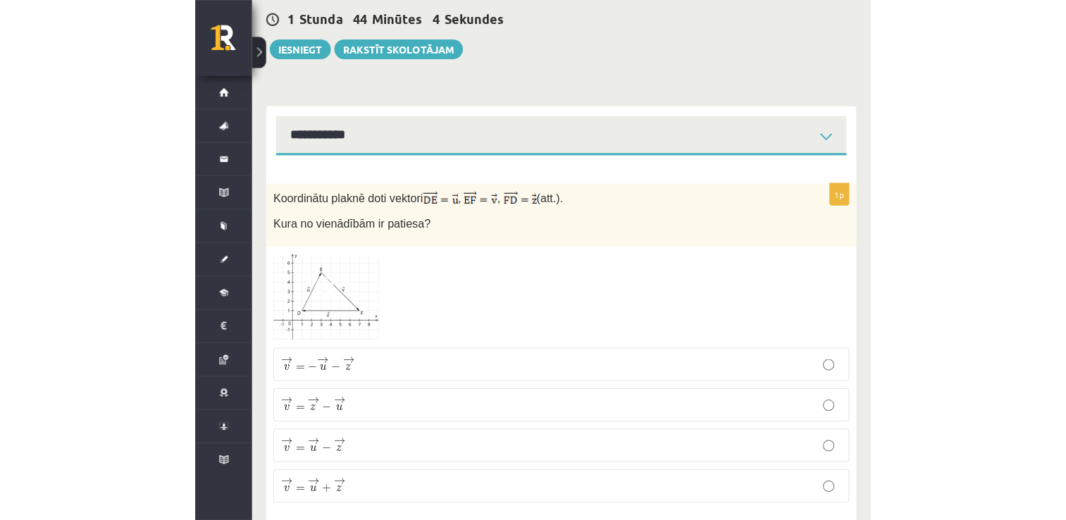
scroll to position [462, 0]
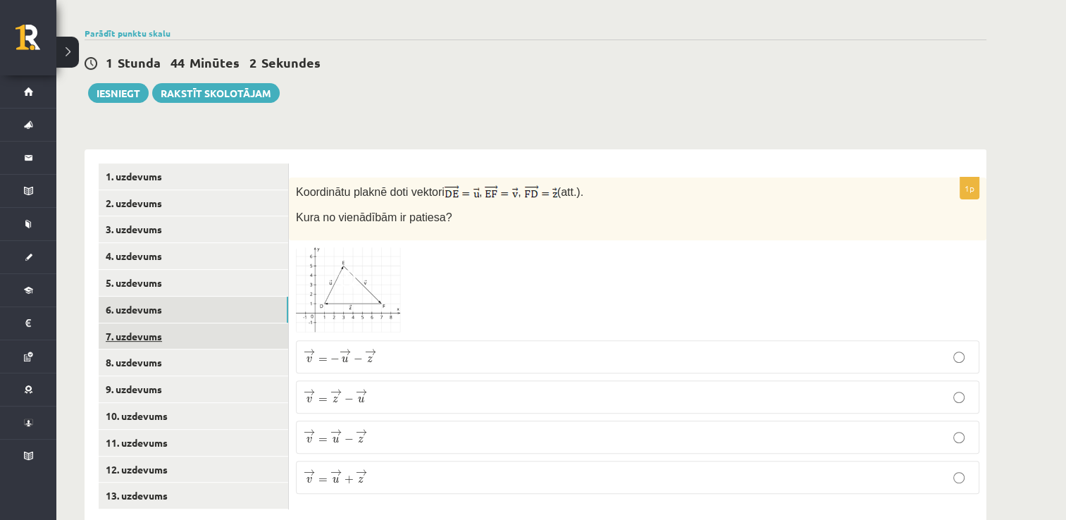
click at [126, 323] on link "7. uzdevums" at bounding box center [194, 336] width 190 height 26
click at [304, 395] on span "v" at bounding box center [307, 398] width 6 height 6
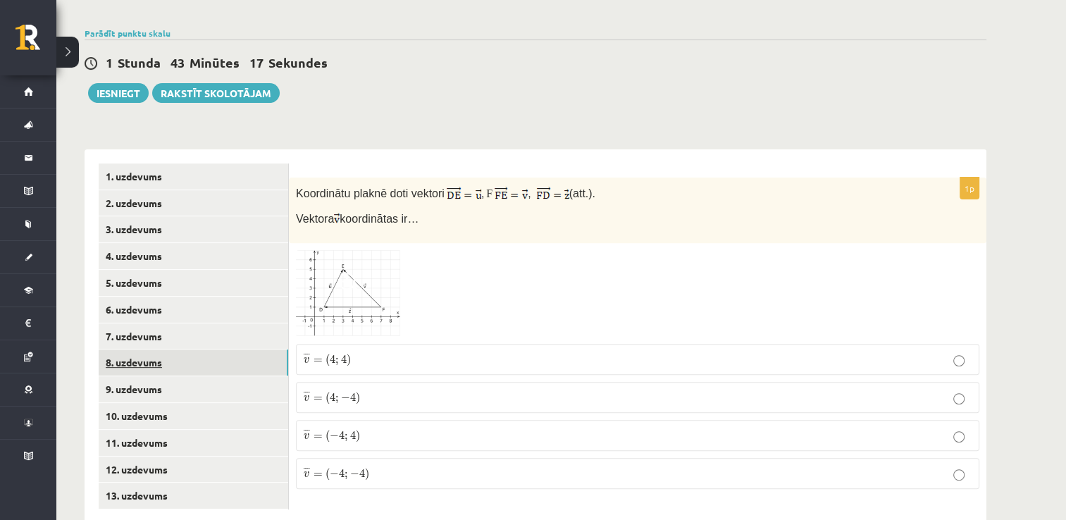
click at [156, 349] on link "8. uzdevums" at bounding box center [194, 362] width 190 height 26
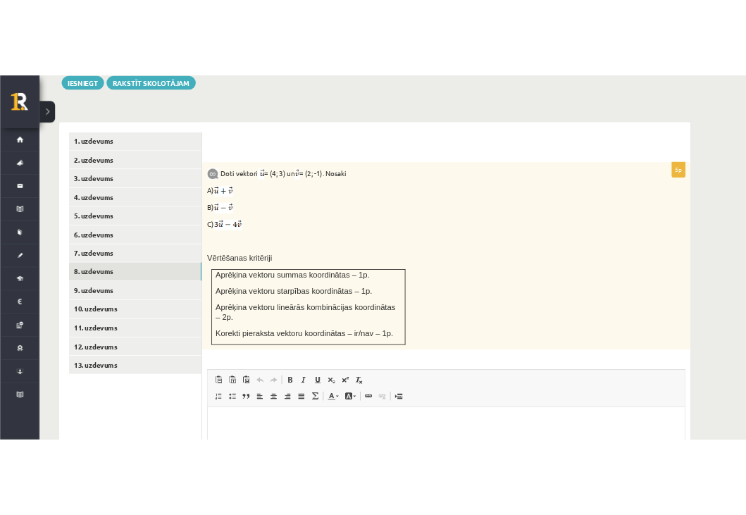
scroll to position [541, 0]
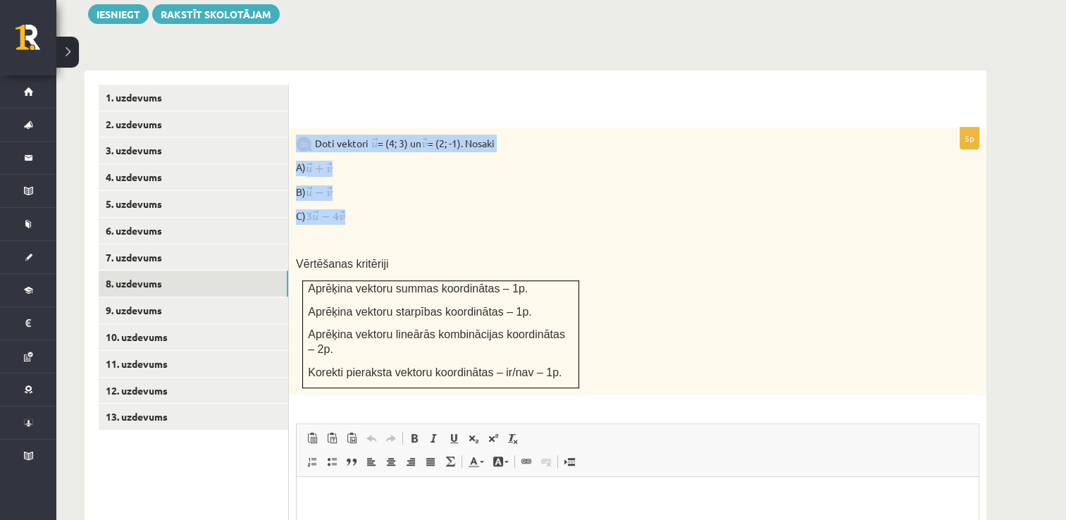
drag, startPoint x: 369, startPoint y: 188, endPoint x: 292, endPoint y: 108, distance: 111.1
click at [292, 128] on div "Doti vektori = (4; 3) un = (2; -1). Nosaki A) B) C) Vērtēšanas kritēriji Aprēķi…" at bounding box center [637, 262] width 697 height 268
copy div "Doti vektori = (4; 3) un = (2; -1). Nosaki A) B) C)"
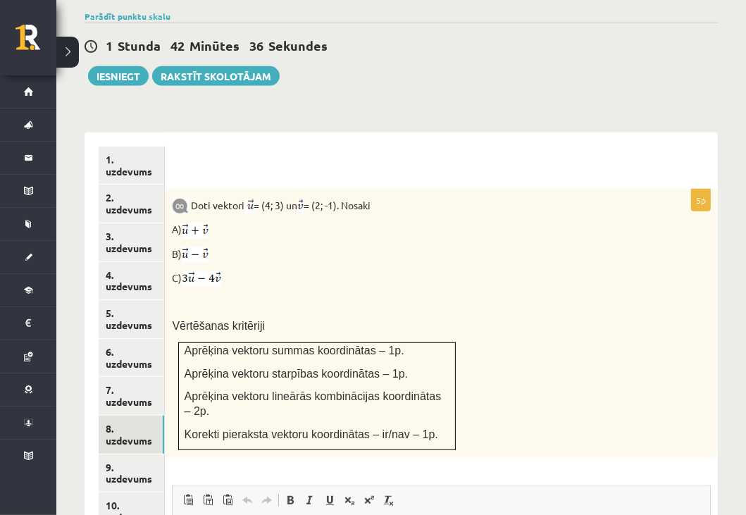
click at [471, 295] on p at bounding box center [406, 302] width 469 height 14
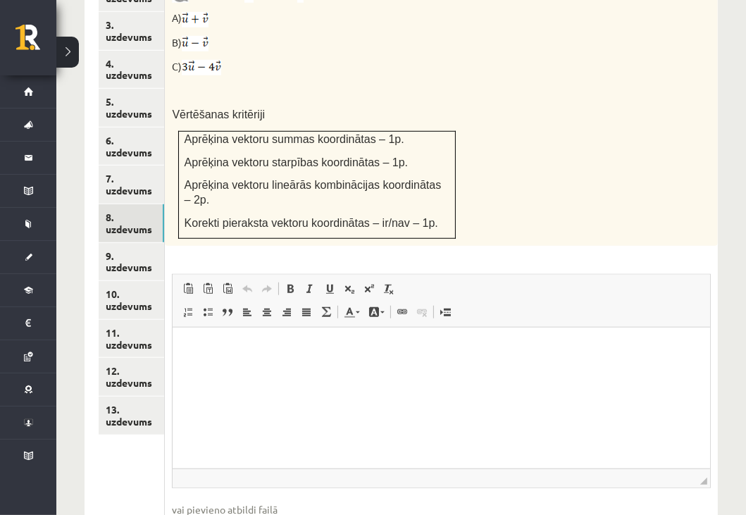
scroll to position [761, 0]
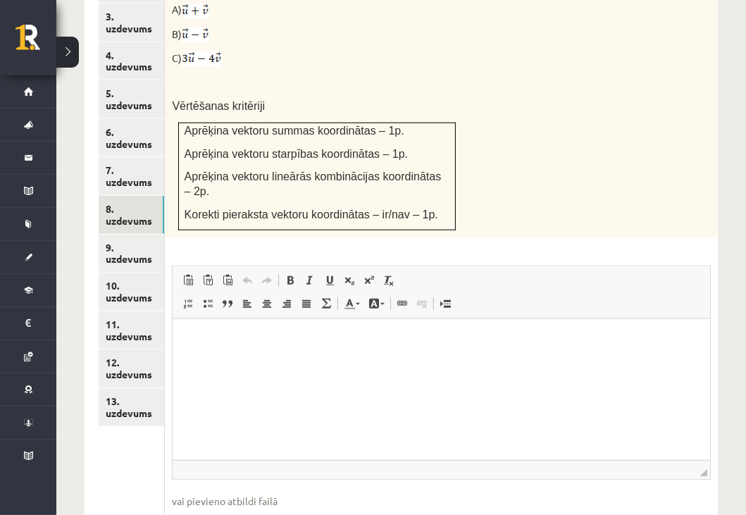
click at [471, 319] on iframe at bounding box center [442, 389] width 538 height 141
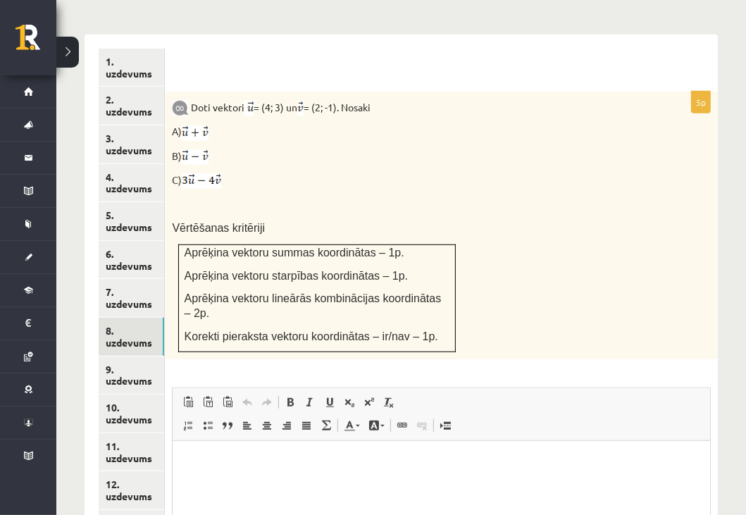
scroll to position [634, 0]
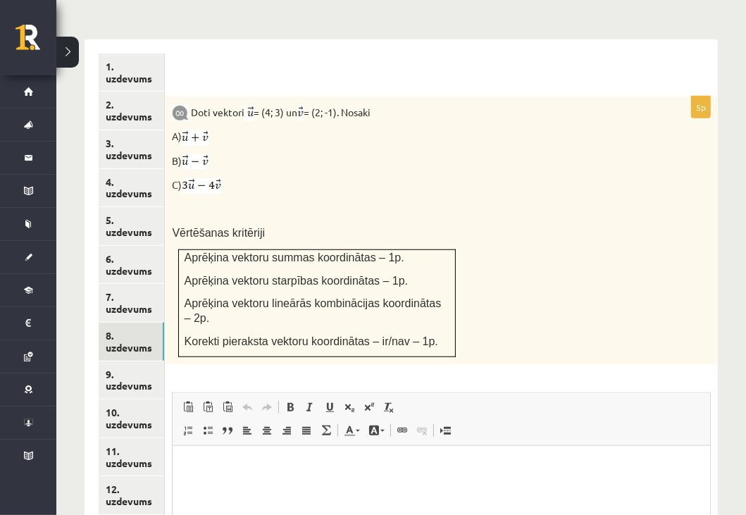
click at [221, 178] on img at bounding box center [201, 185] width 39 height 15
click at [252, 469] on p "Bagātinātā teksta redaktors, wiswyg-editor-user-answer-47433752486080" at bounding box center [441, 467] width 509 height 15
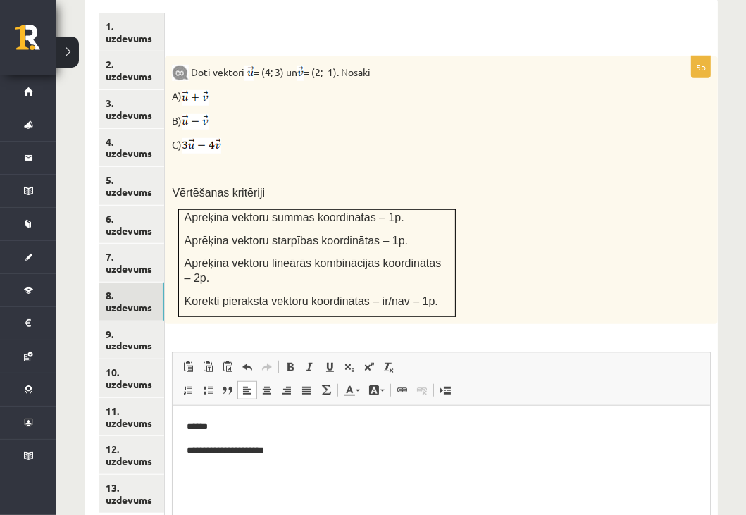
scroll to position [674, 0]
click at [204, 429] on p "******" at bounding box center [441, 428] width 509 height 15
click at [207, 425] on p "**********" at bounding box center [441, 428] width 509 height 15
click at [225, 426] on p "**********" at bounding box center [441, 428] width 509 height 15
click at [252, 431] on p "**********" at bounding box center [441, 428] width 509 height 15
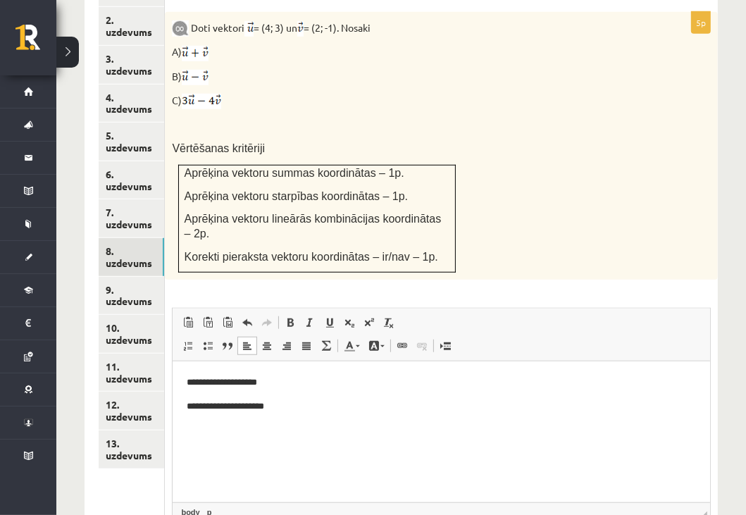
scroll to position [719, 0]
drag, startPoint x: 286, startPoint y: 409, endPoint x: 176, endPoint y: 409, distance: 109.9
click at [176, 409] on html "**********" at bounding box center [442, 394] width 538 height 66
drag, startPoint x: 244, startPoint y: 436, endPoint x: 173, endPoint y: 369, distance: 97.7
click at [173, 369] on html "**********" at bounding box center [442, 406] width 538 height 90
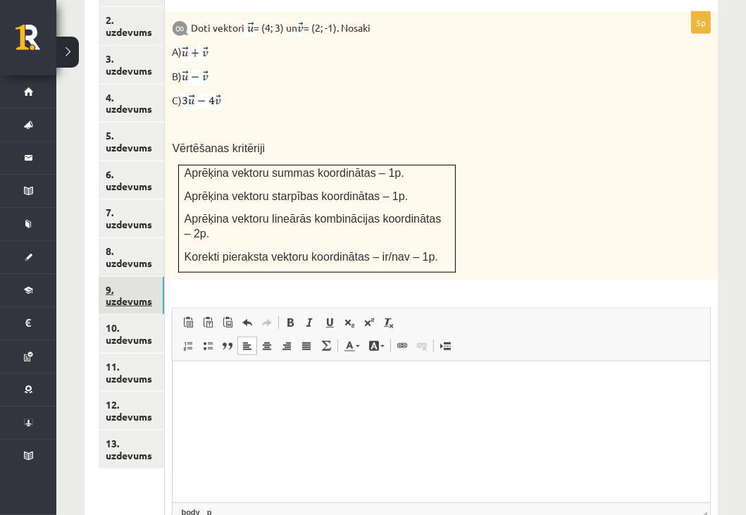
click at [121, 277] on link "9. uzdevums" at bounding box center [132, 296] width 66 height 38
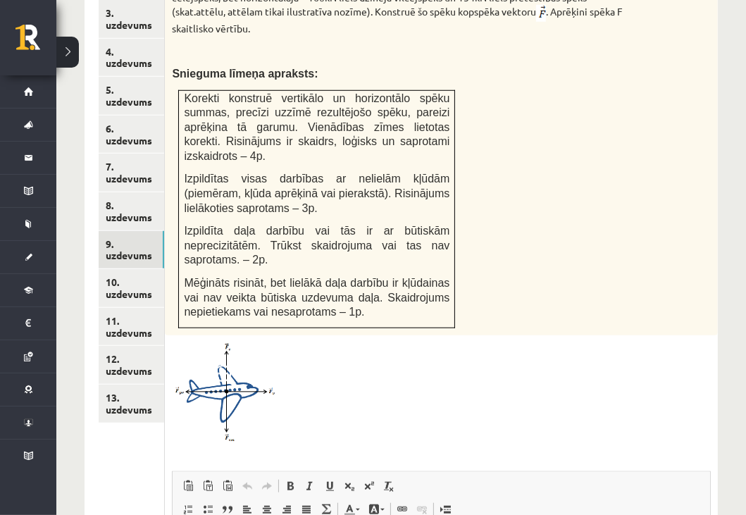
scroll to position [764, 0]
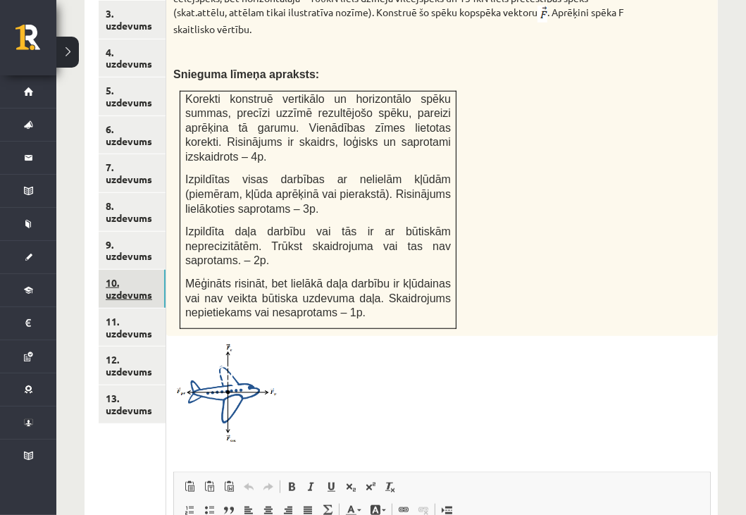
click at [121, 270] on link "10. uzdevums" at bounding box center [132, 289] width 67 height 38
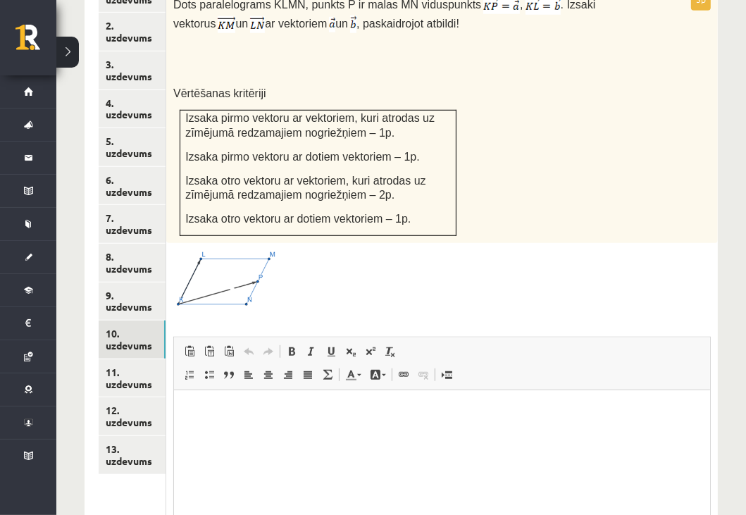
scroll to position [647, 0]
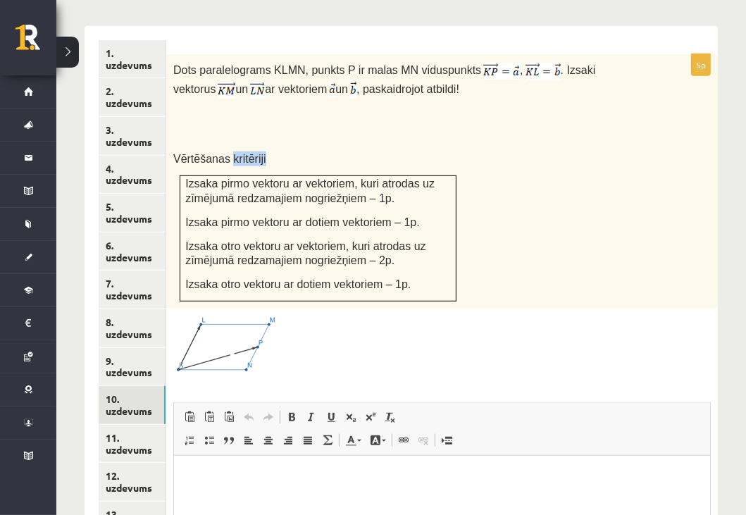
drag, startPoint x: 490, startPoint y: 251, endPoint x: 228, endPoint y: 118, distance: 294.0
click at [228, 118] on div "Dots paralelograms KLMN, punkts P ir malas MN viduspunkts , . Izsaki vektorus u…" at bounding box center [442, 181] width 552 height 254
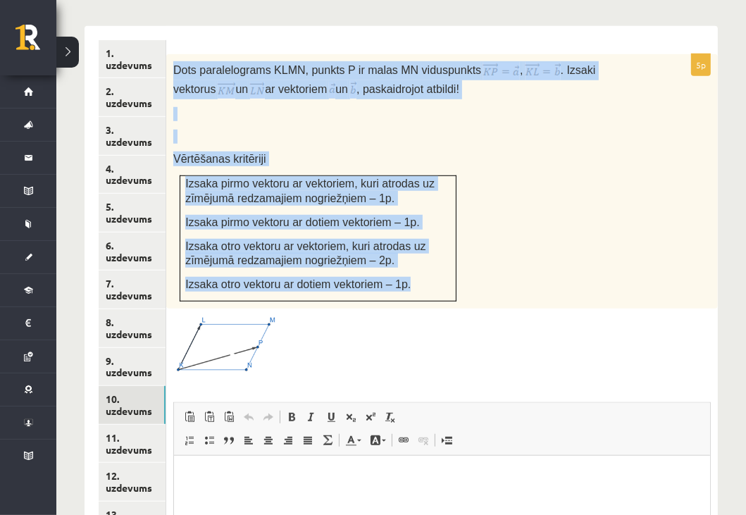
drag, startPoint x: 423, startPoint y: 268, endPoint x: 175, endPoint y: 36, distance: 338.9
click at [175, 54] on div "Dots paralelograms KLMN, punkts P ir malas MN viduspunkts , . Izsaki vektorus u…" at bounding box center [442, 181] width 552 height 254
copy div "Dots paralelograms KLMN, punkts P ir malas MN viduspunkts , . Izsaki vektorus u…"
click at [457, 107] on p at bounding box center [406, 114] width 467 height 14
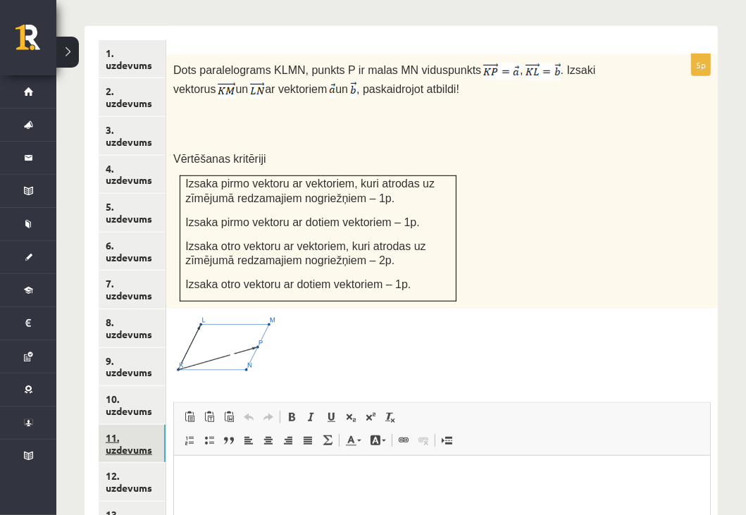
click at [113, 425] on link "11. uzdevums" at bounding box center [132, 444] width 67 height 38
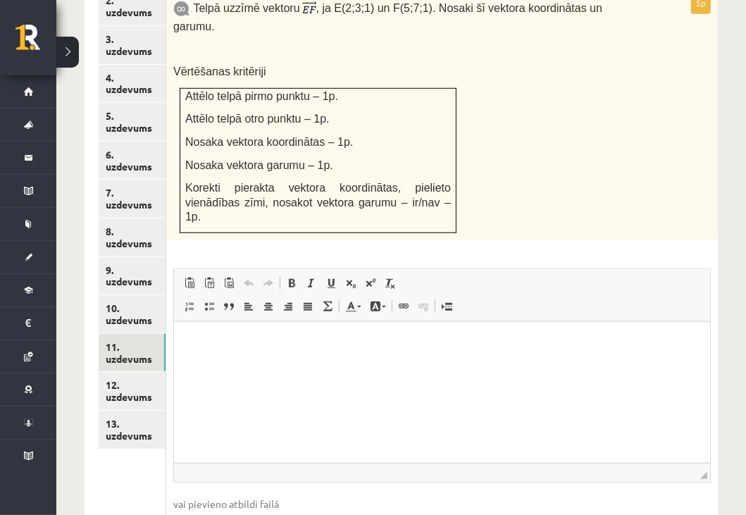
scroll to position [738, 0]
click at [115, 372] on link "12. uzdevums" at bounding box center [132, 391] width 67 height 38
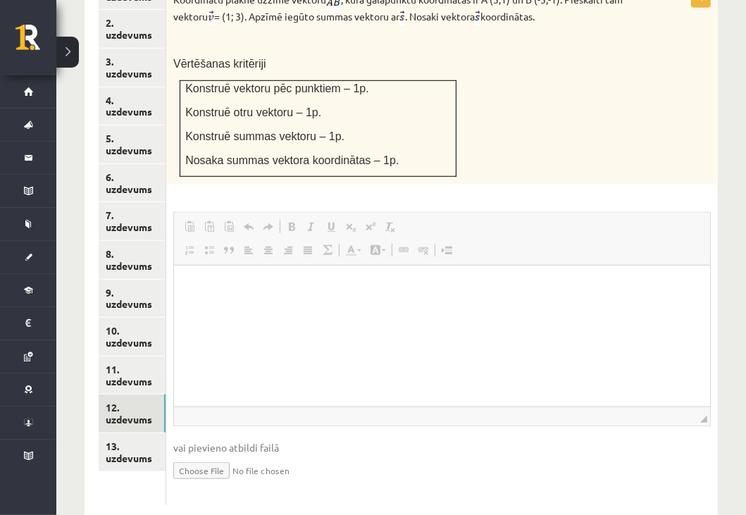
scroll to position [0, 0]
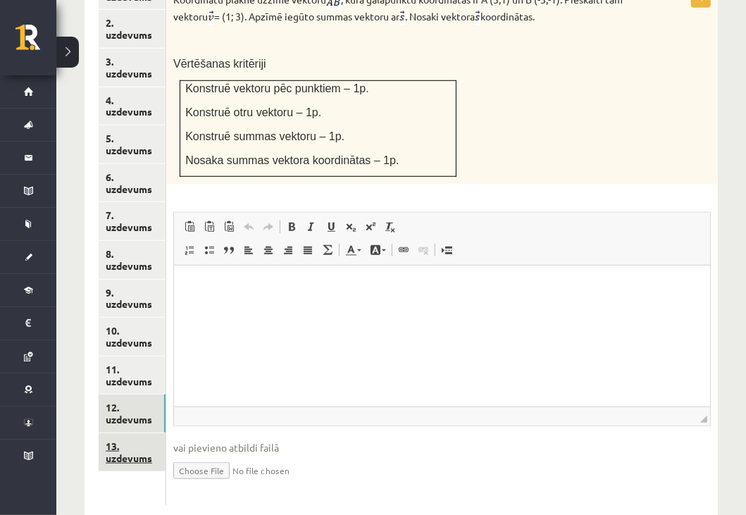
click at [128, 433] on link "13. uzdevums" at bounding box center [132, 452] width 67 height 38
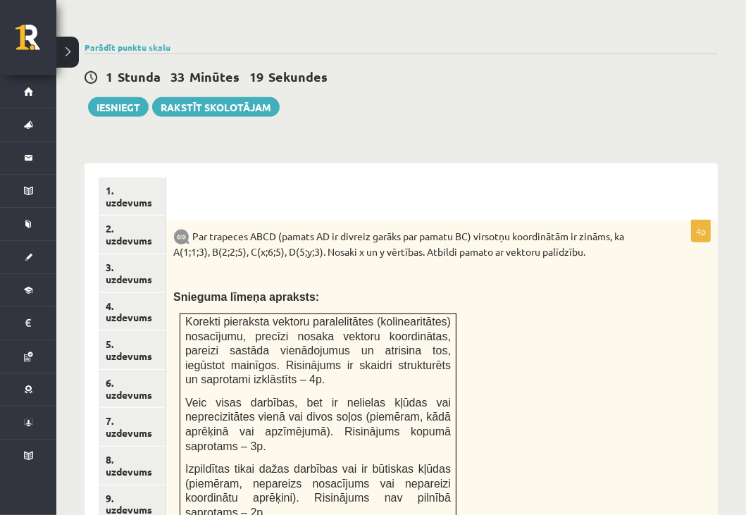
scroll to position [499, 0]
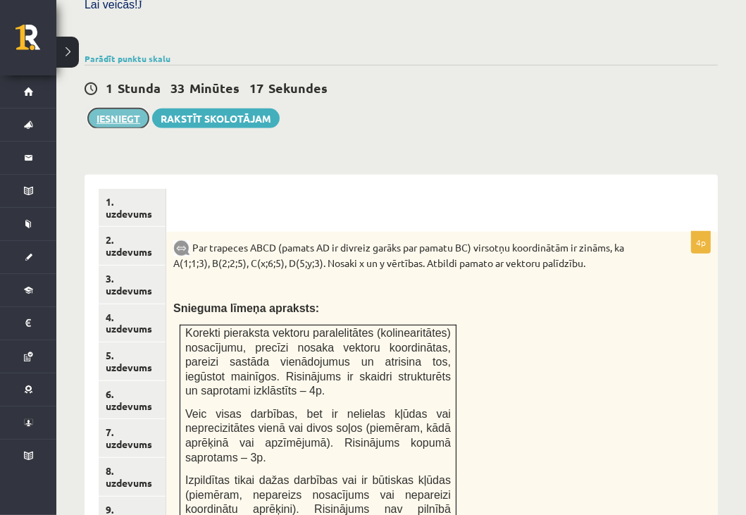
click at [120, 108] on button "Iesniegt" at bounding box center [118, 118] width 61 height 20
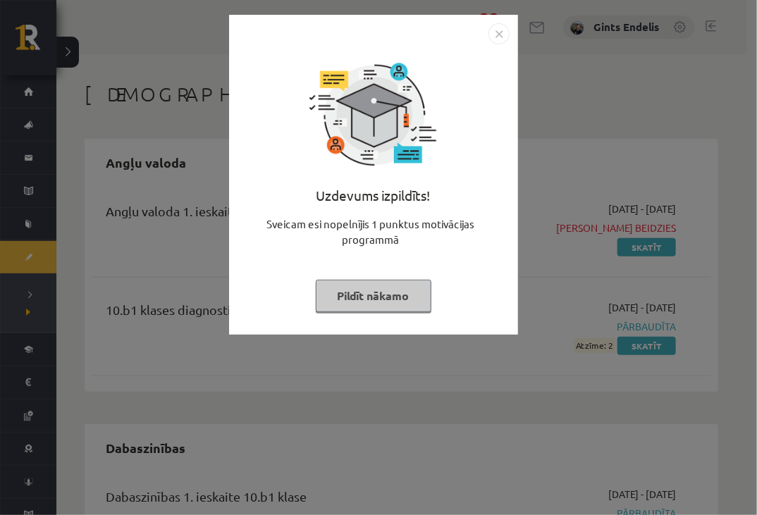
click at [365, 294] on button "Pildīt nākamo" at bounding box center [374, 296] width 116 height 32
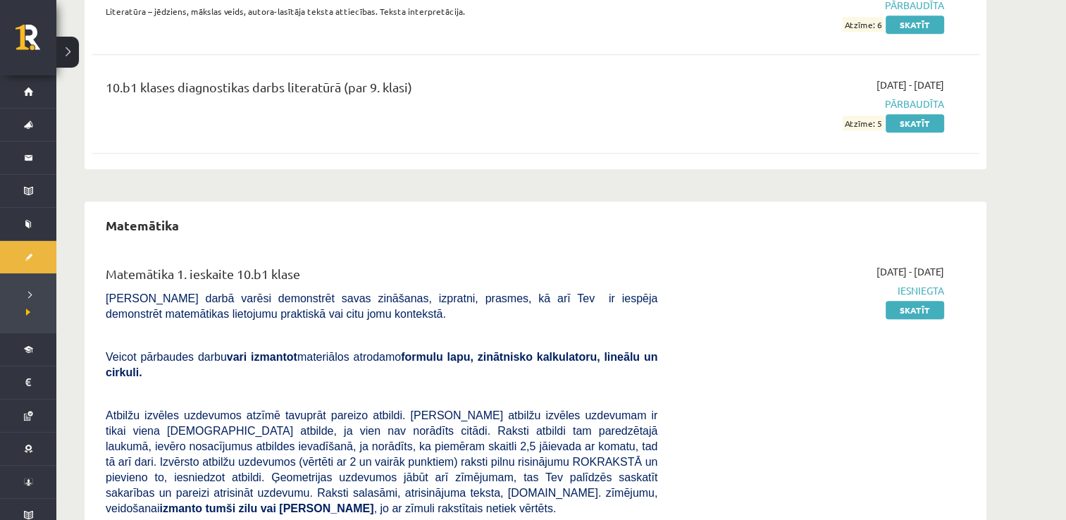
scroll to position [1564, 0]
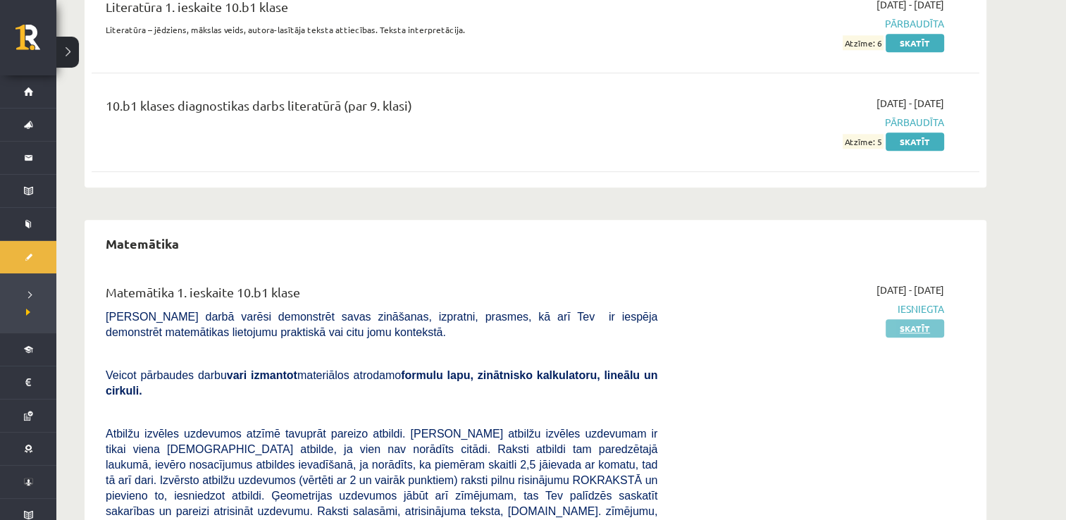
click at [756, 329] on link "Skatīt" at bounding box center [915, 328] width 58 height 18
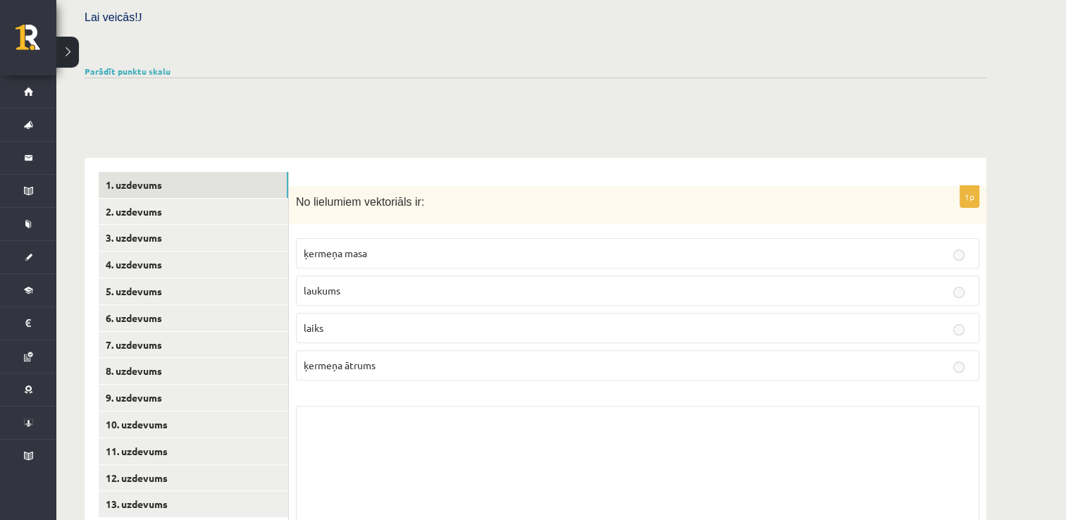
scroll to position [467, 0]
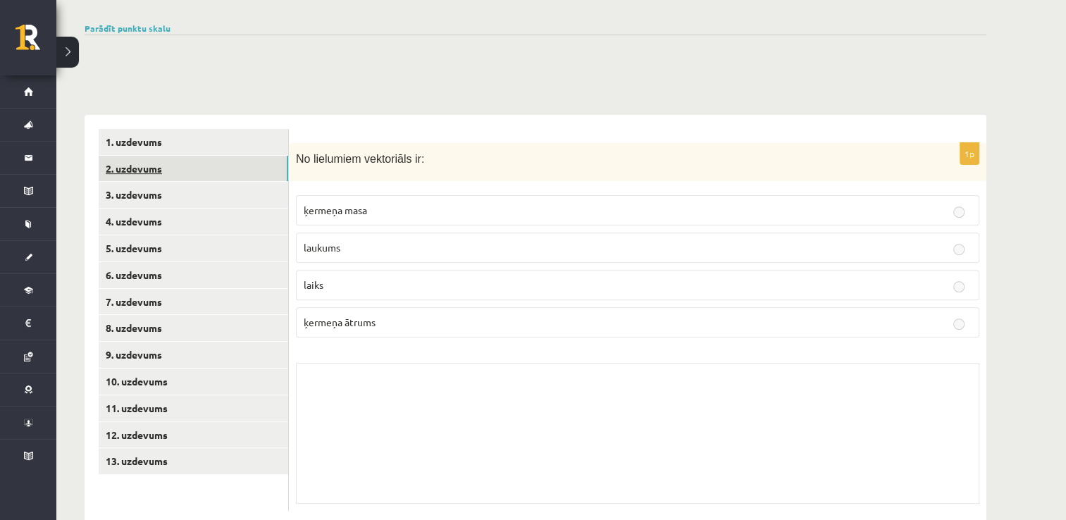
click at [127, 156] on link "2. uzdevums" at bounding box center [194, 169] width 190 height 26
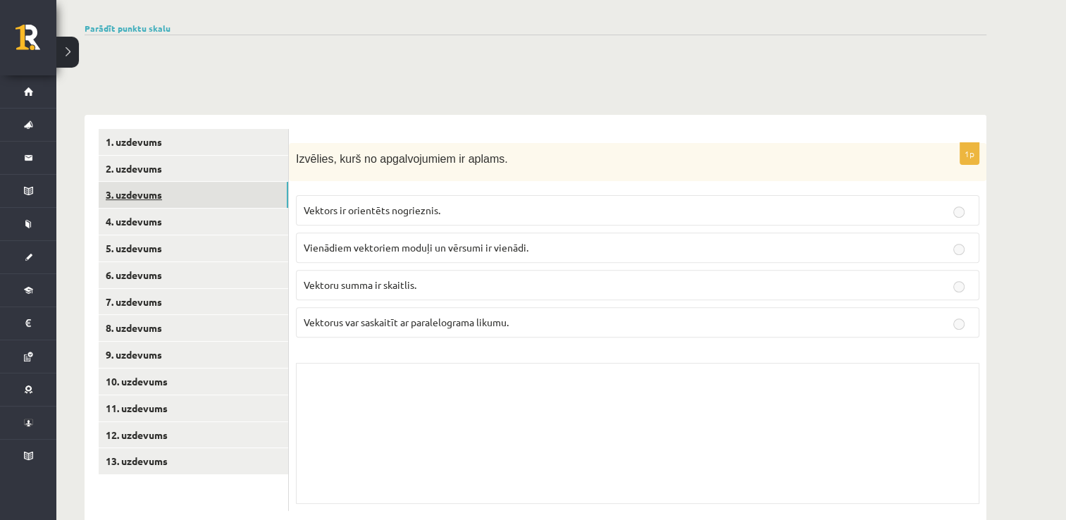
click at [153, 182] on link "3. uzdevums" at bounding box center [194, 195] width 190 height 26
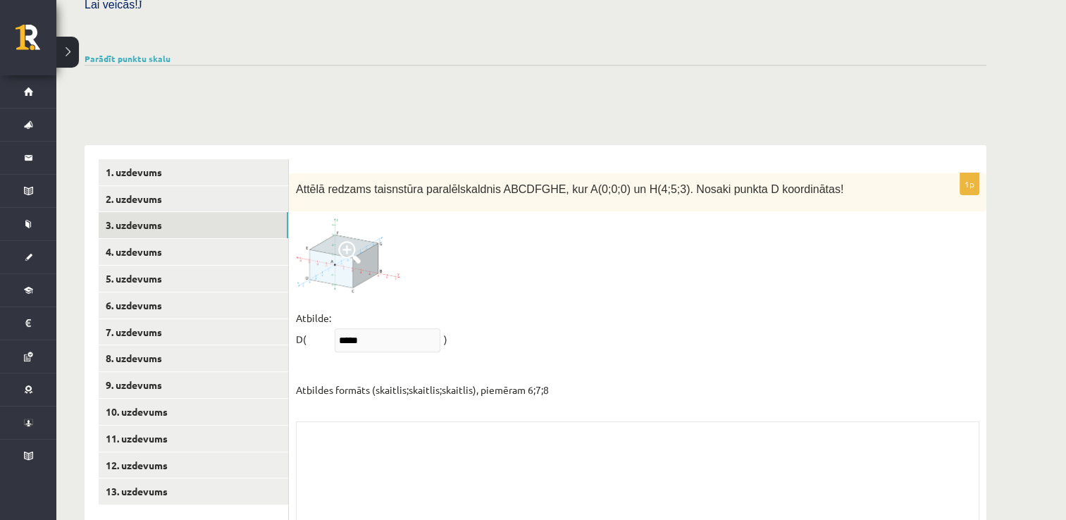
scroll to position [496, 0]
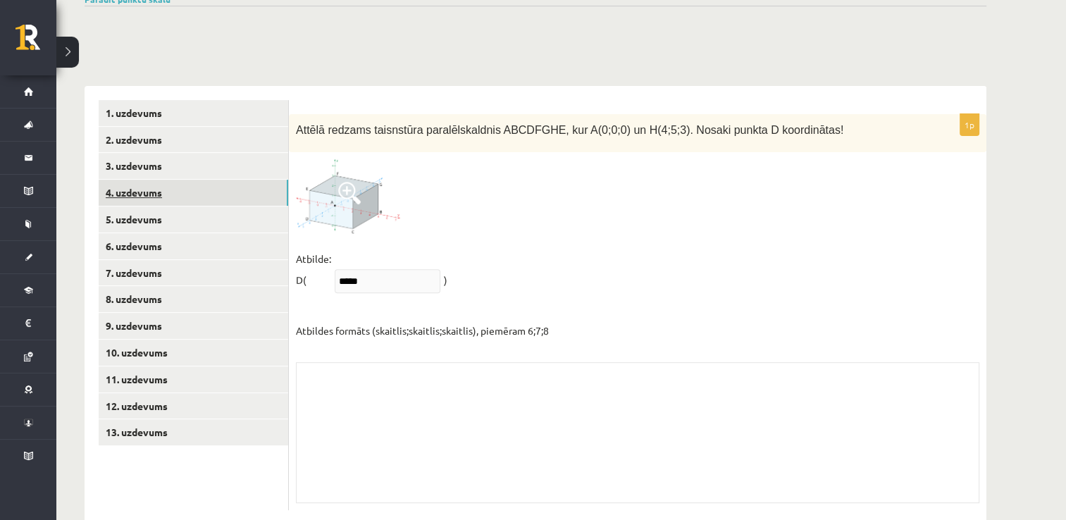
click at [121, 180] on link "4. uzdevums" at bounding box center [194, 193] width 190 height 26
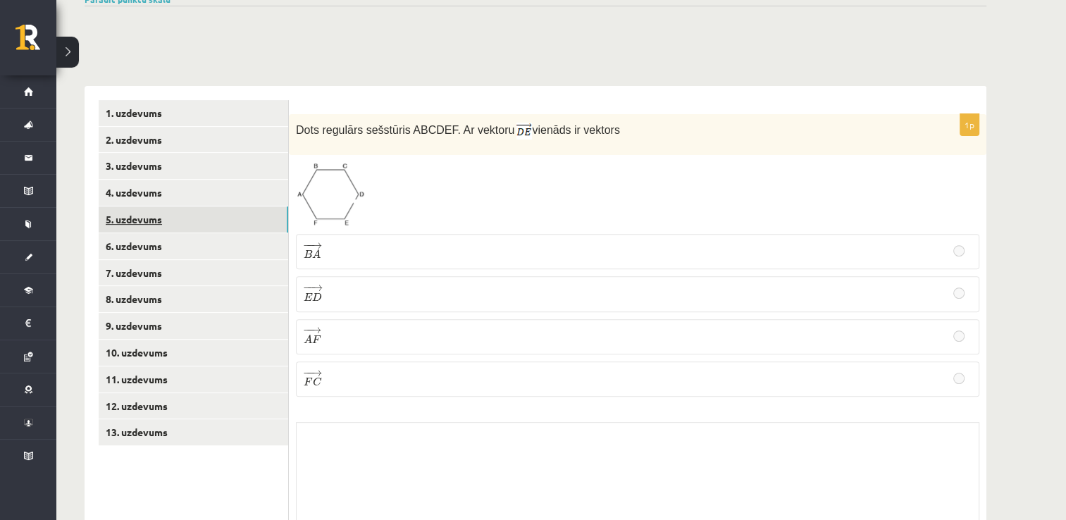
click at [142, 206] on link "5. uzdevums" at bounding box center [194, 219] width 190 height 26
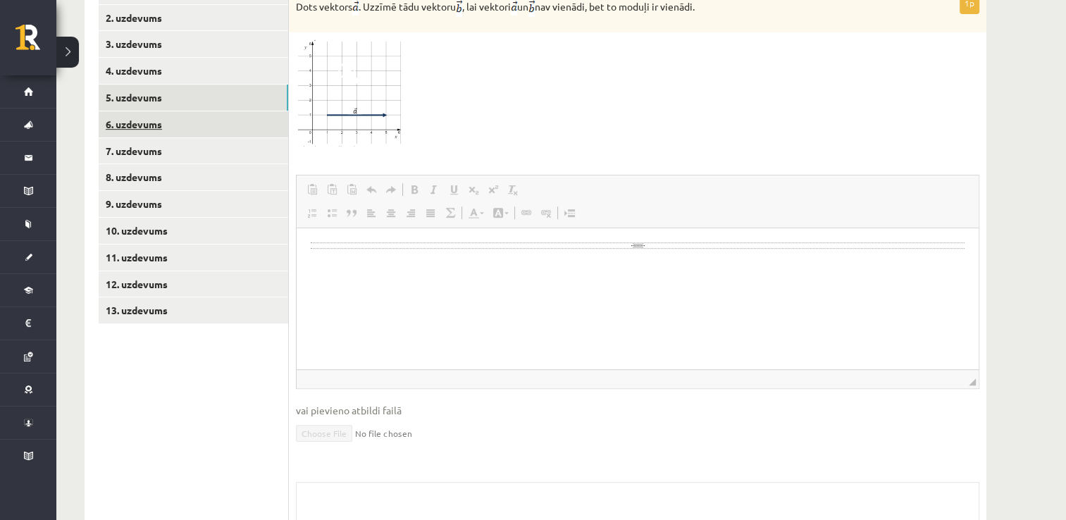
scroll to position [542, 0]
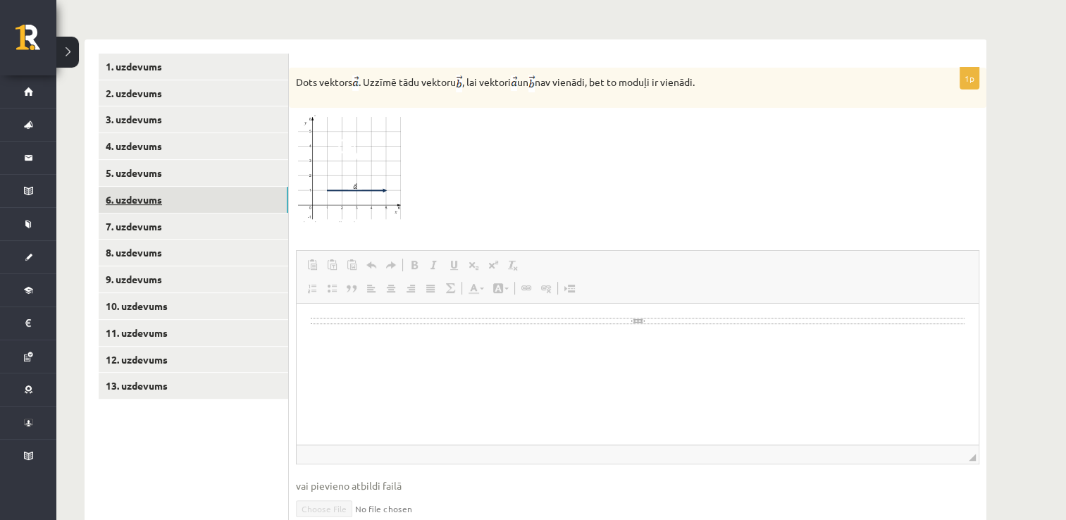
click at [130, 187] on link "6. uzdevums" at bounding box center [194, 200] width 190 height 26
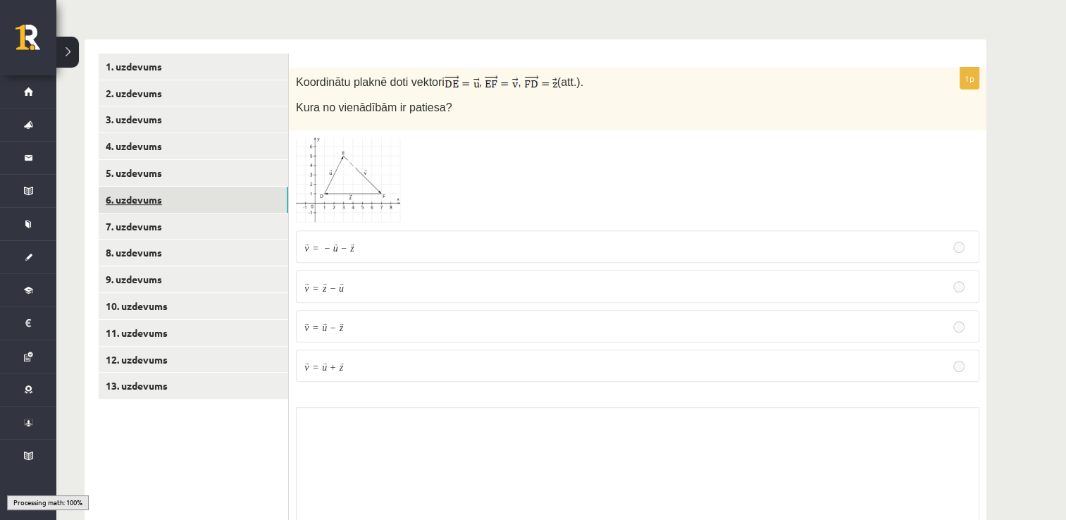
scroll to position [521, 0]
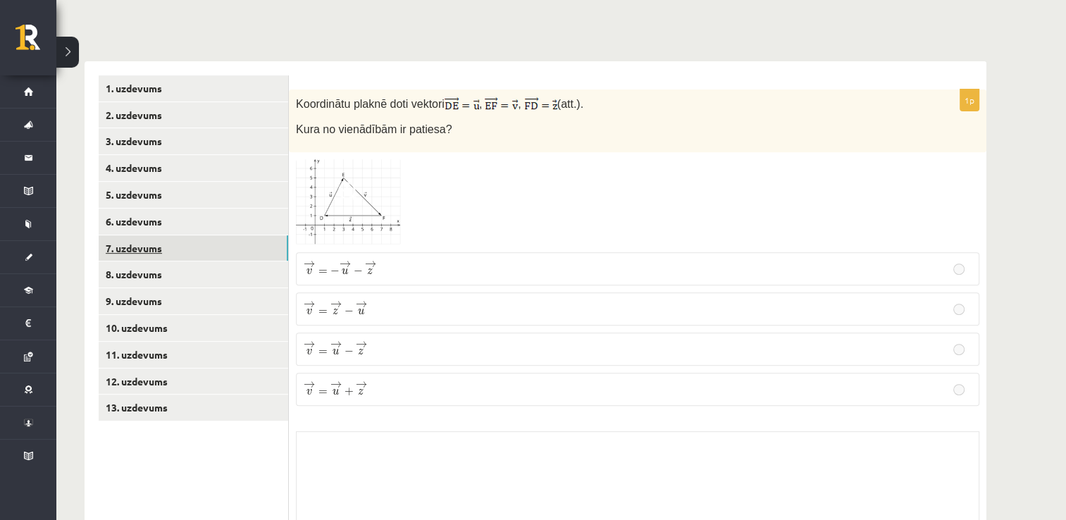
click at [142, 235] on link "7. uzdevums" at bounding box center [194, 248] width 190 height 26
click at [142, 261] on link "8. uzdevums" at bounding box center [194, 274] width 190 height 26
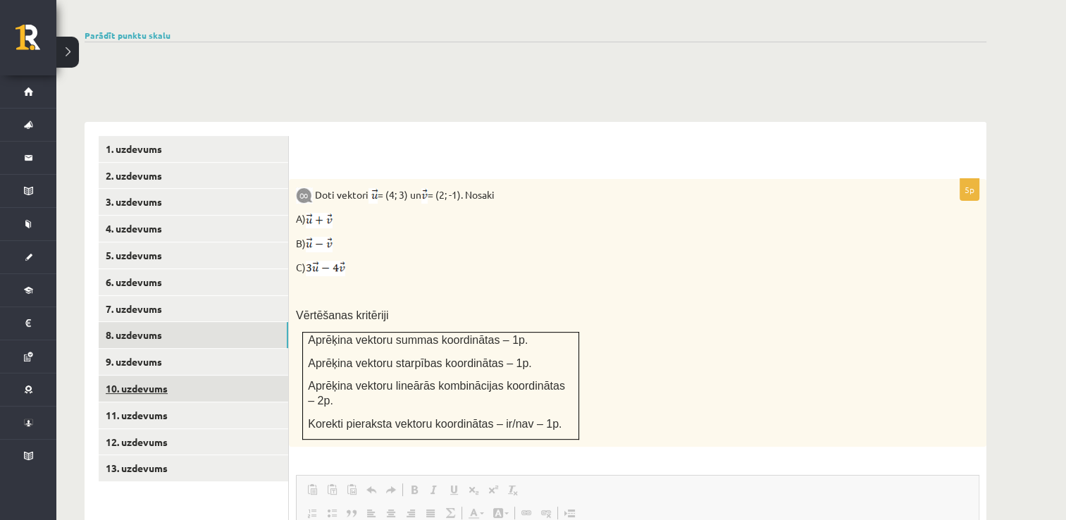
scroll to position [459, 0]
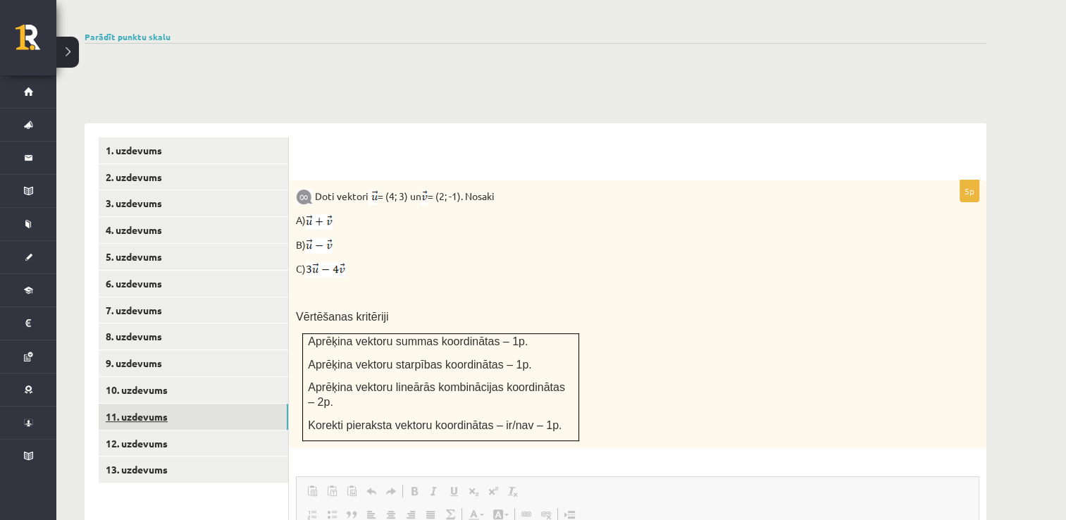
click at [144, 404] on link "11. uzdevums" at bounding box center [194, 417] width 190 height 26
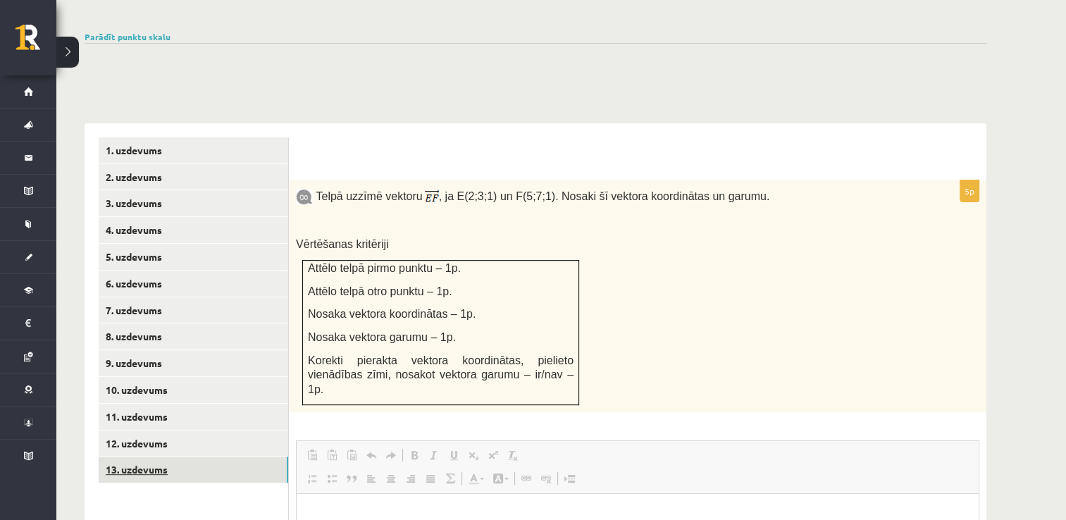
scroll to position [0, 0]
click at [156, 457] on link "13. uzdevums" at bounding box center [194, 470] width 190 height 26
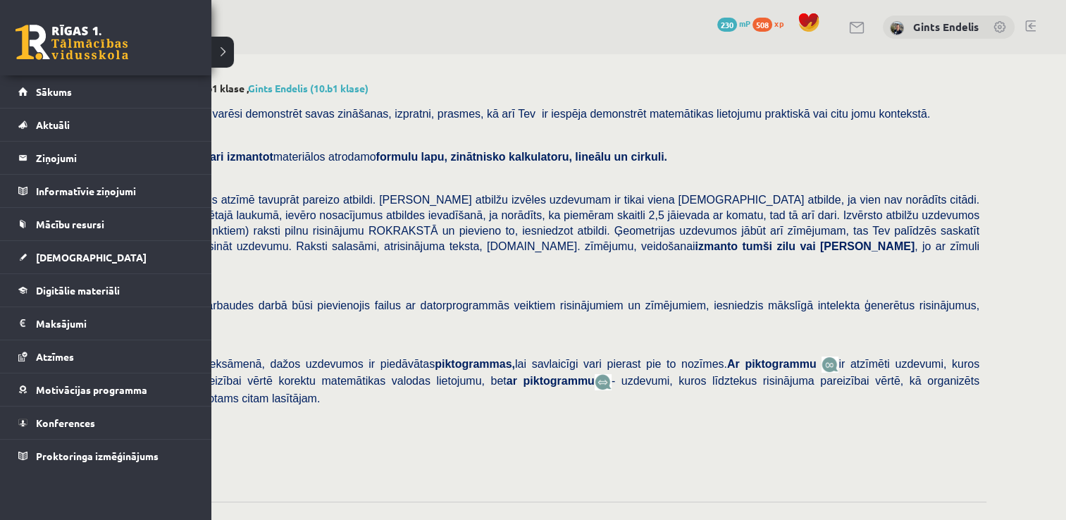
click at [32, 38] on link at bounding box center [71, 42] width 113 height 35
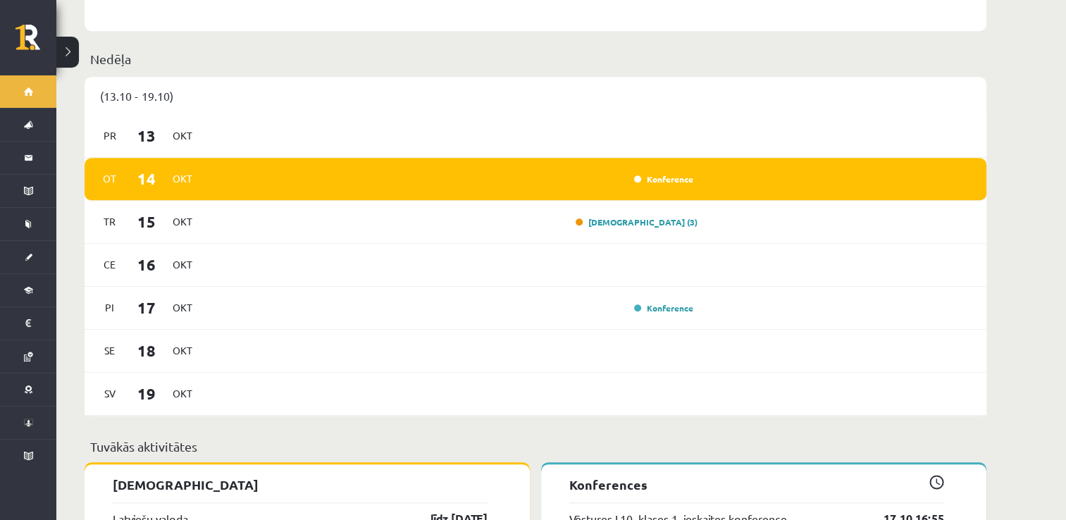
scroll to position [860, 0]
click at [662, 216] on link "Ieskaite (3)" at bounding box center [637, 221] width 122 height 11
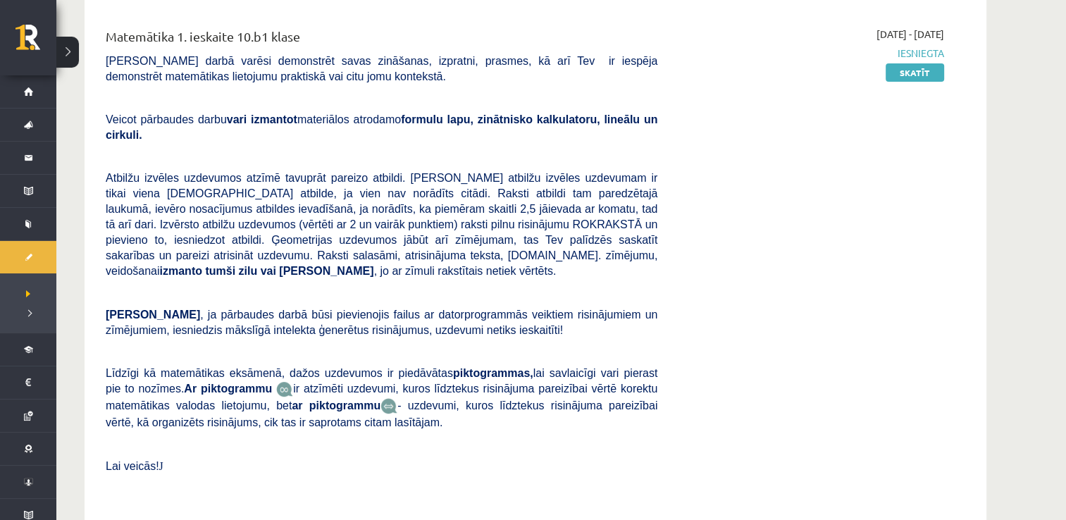
scroll to position [402, 0]
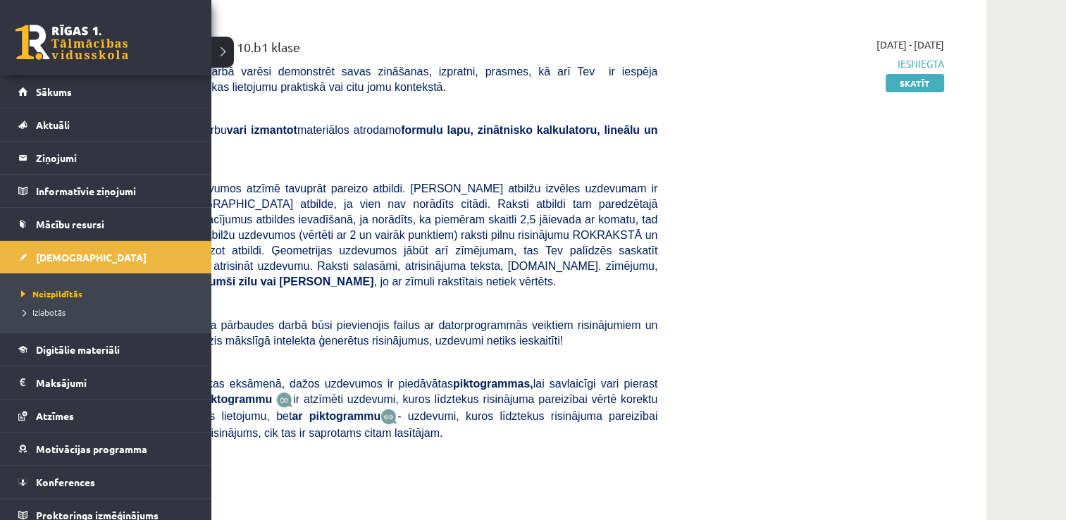
click at [30, 55] on link at bounding box center [71, 42] width 113 height 35
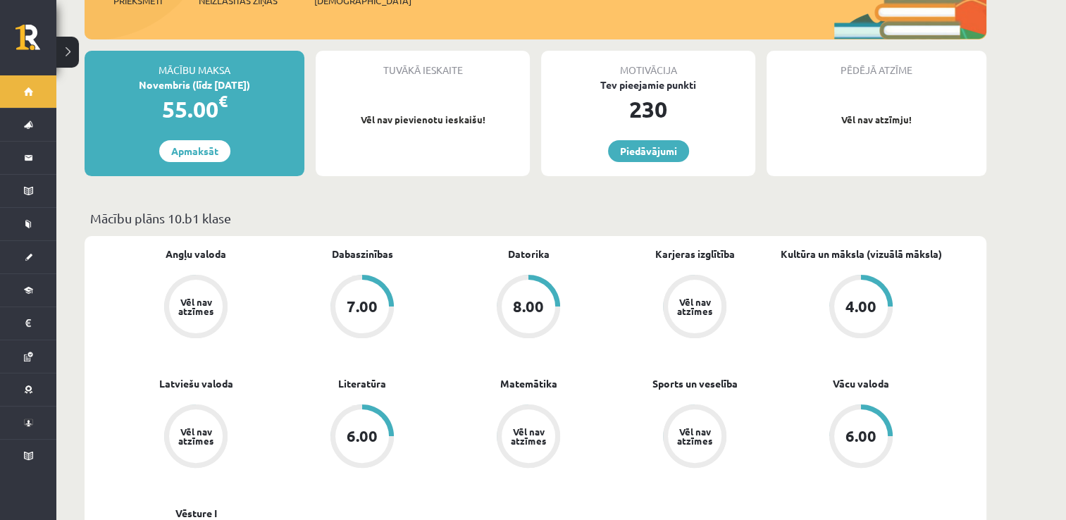
scroll to position [241, 0]
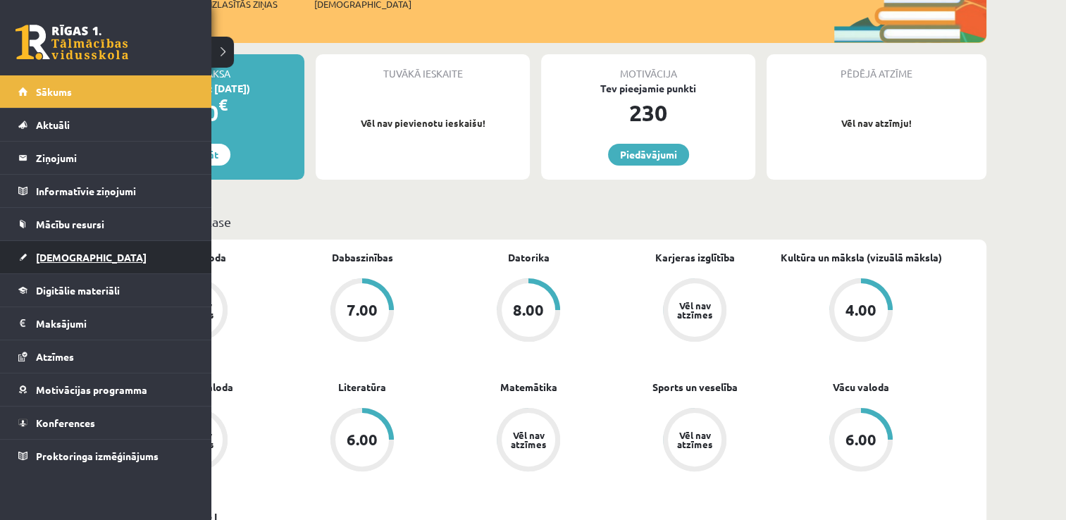
click at [56, 256] on span "[DEMOGRAPHIC_DATA]" at bounding box center [91, 257] width 111 height 13
